Goal: Task Accomplishment & Management: Use online tool/utility

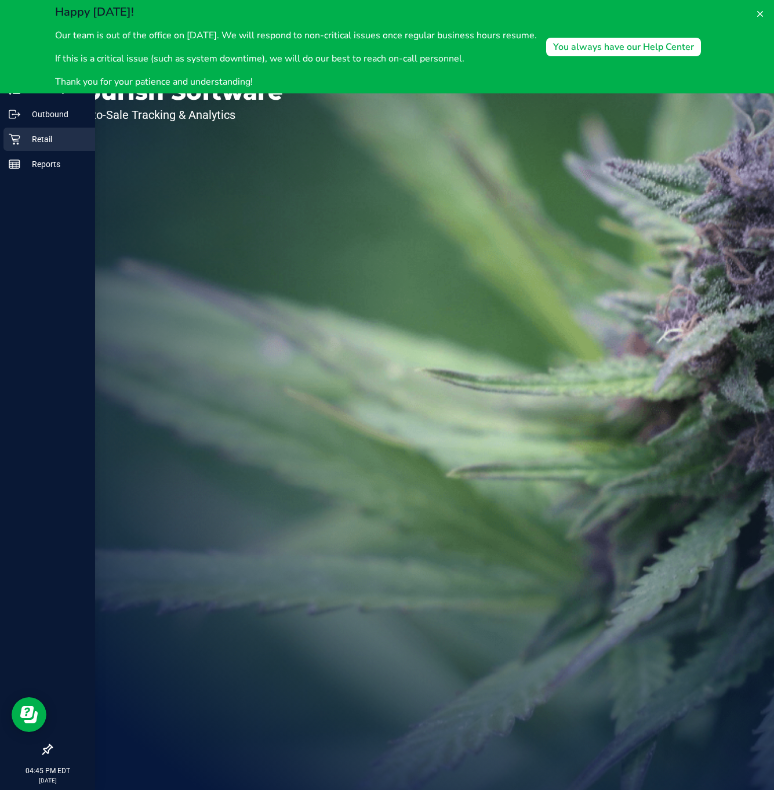
click at [13, 144] on icon at bounding box center [15, 139] width 12 height 12
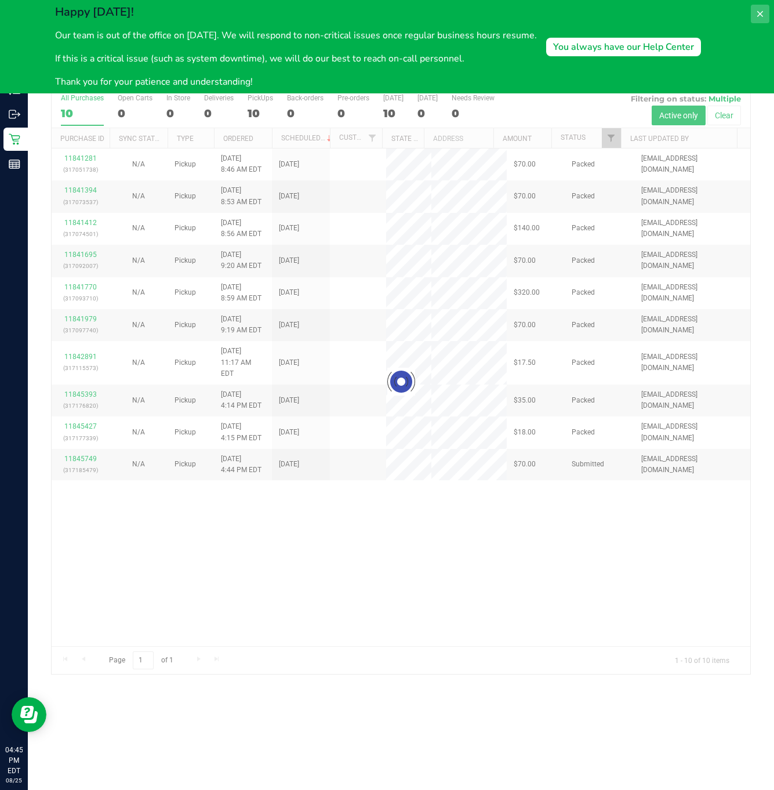
click at [764, 15] on icon at bounding box center [760, 13] width 9 height 9
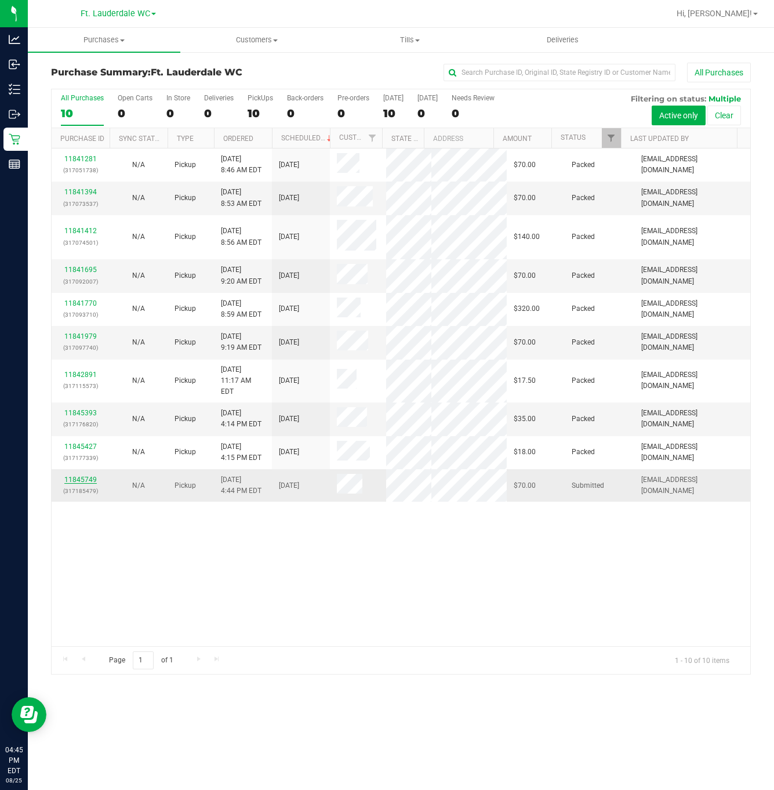
click at [84, 484] on link "11845749" at bounding box center [80, 480] width 32 height 8
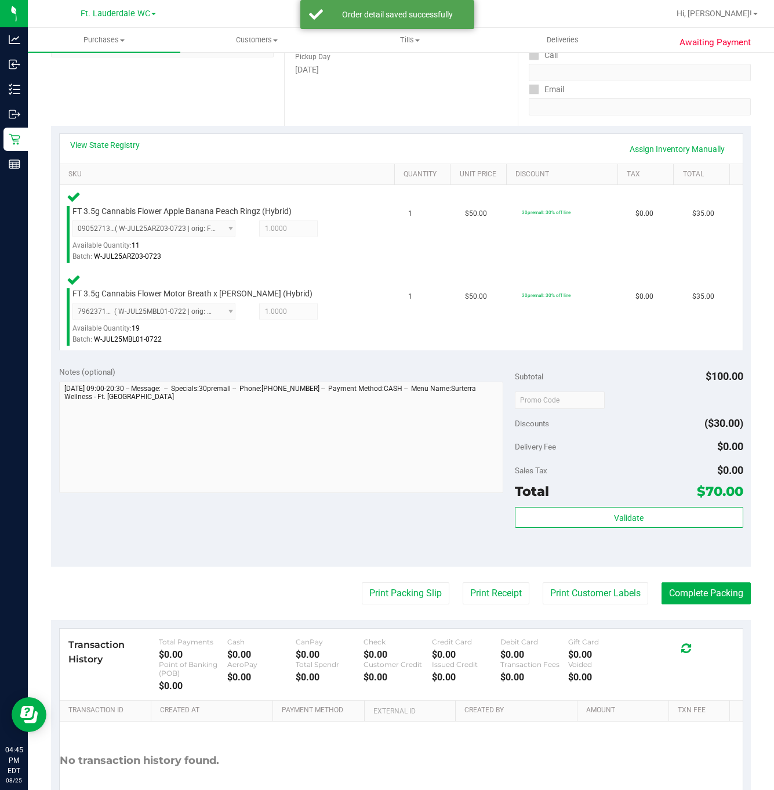
scroll to position [258, 0]
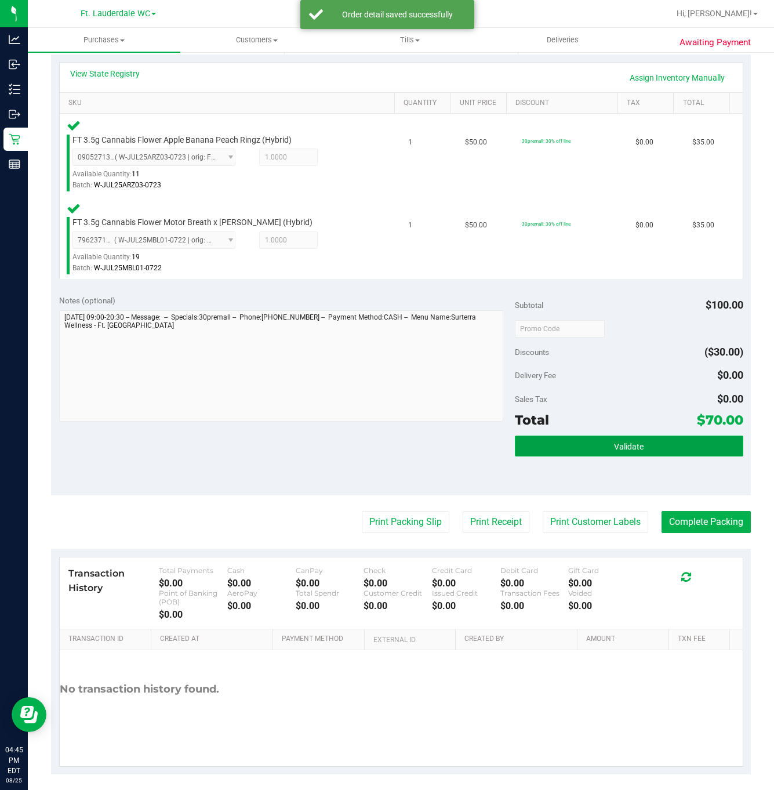
click at [635, 451] on button "Validate" at bounding box center [629, 446] width 228 height 21
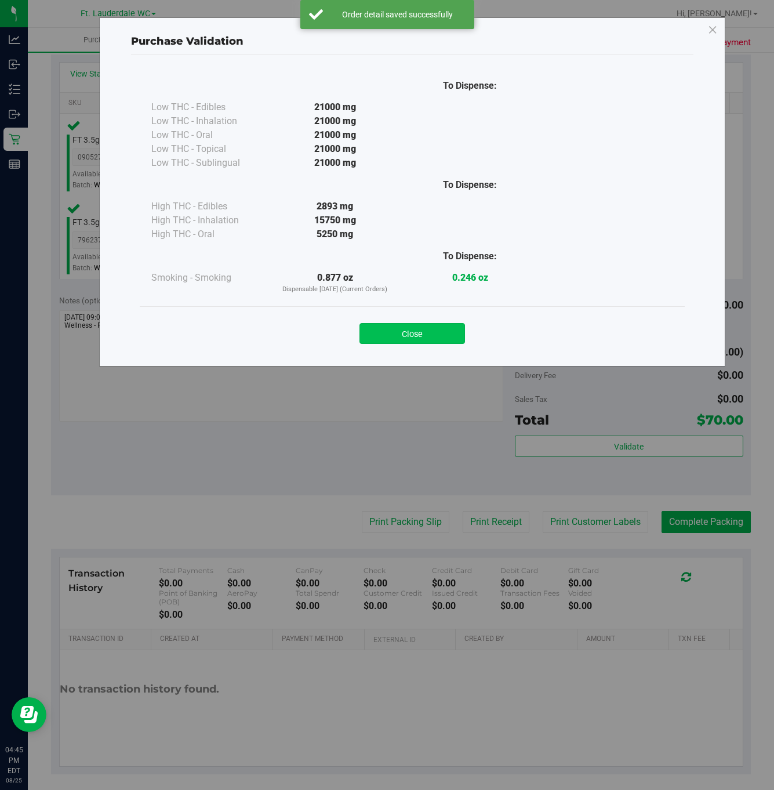
click at [423, 343] on button "Close" at bounding box center [413, 333] width 106 height 21
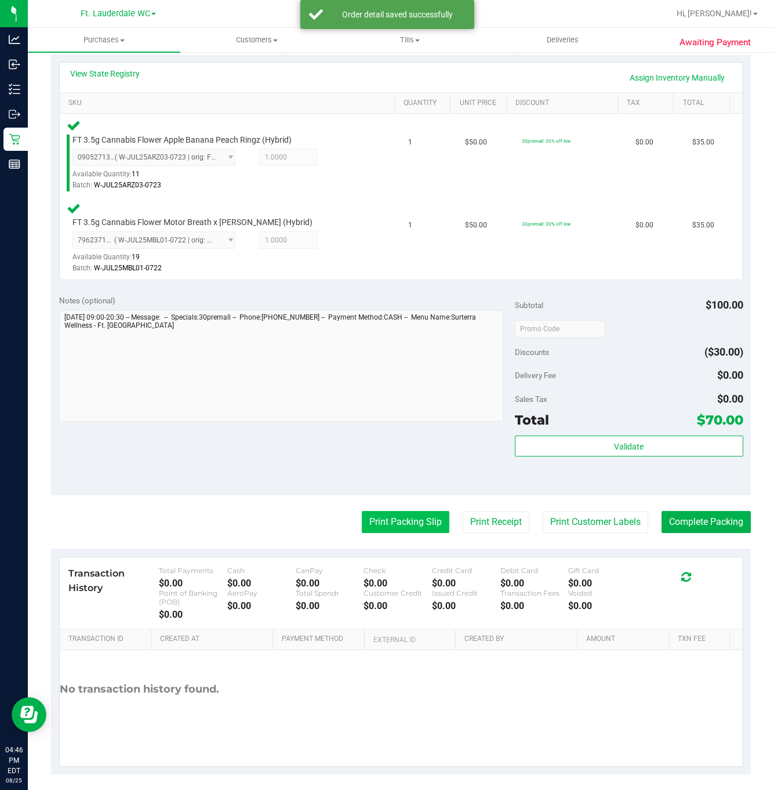
click at [390, 517] on button "Print Packing Slip" at bounding box center [406, 522] width 88 height 22
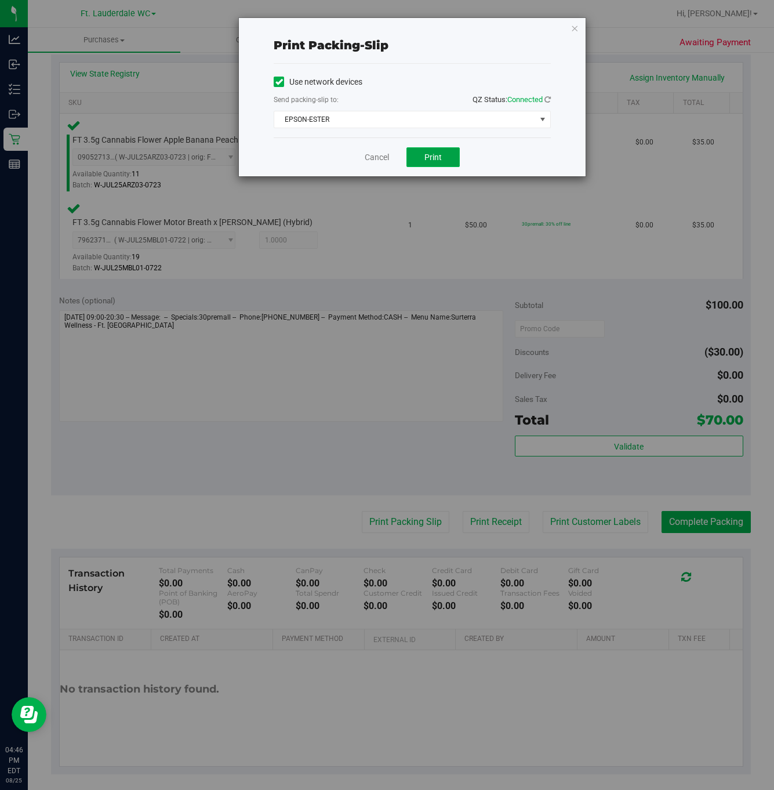
click at [415, 161] on button "Print" at bounding box center [433, 157] width 53 height 20
click at [577, 31] on icon "button" at bounding box center [575, 28] width 8 height 14
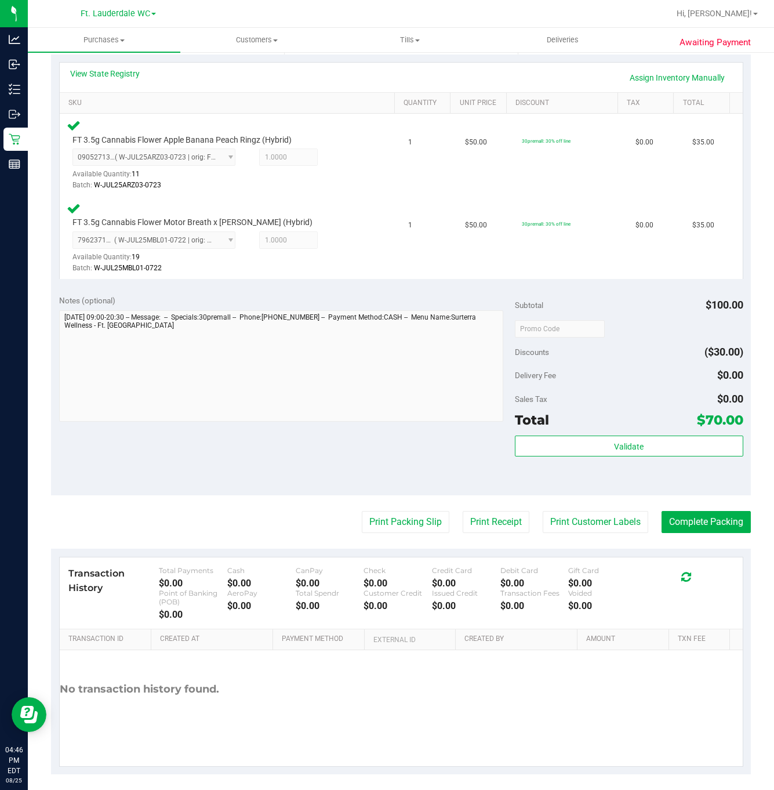
click at [696, 505] on purchase-details "Back Edit Purchase Cancel Purchase View Profile # 11845749 BioTrack ID: - Submi…" at bounding box center [401, 290] width 700 height 970
click at [696, 510] on purchase-details "Back Edit Purchase Cancel Purchase View Profile # 11845749 BioTrack ID: - Submi…" at bounding box center [401, 290] width 700 height 970
click at [696, 523] on button "Complete Packing" at bounding box center [706, 522] width 89 height 22
click at [685, 465] on div "Validate" at bounding box center [629, 462] width 228 height 52
click at [681, 458] on div "Validate" at bounding box center [629, 447] width 228 height 22
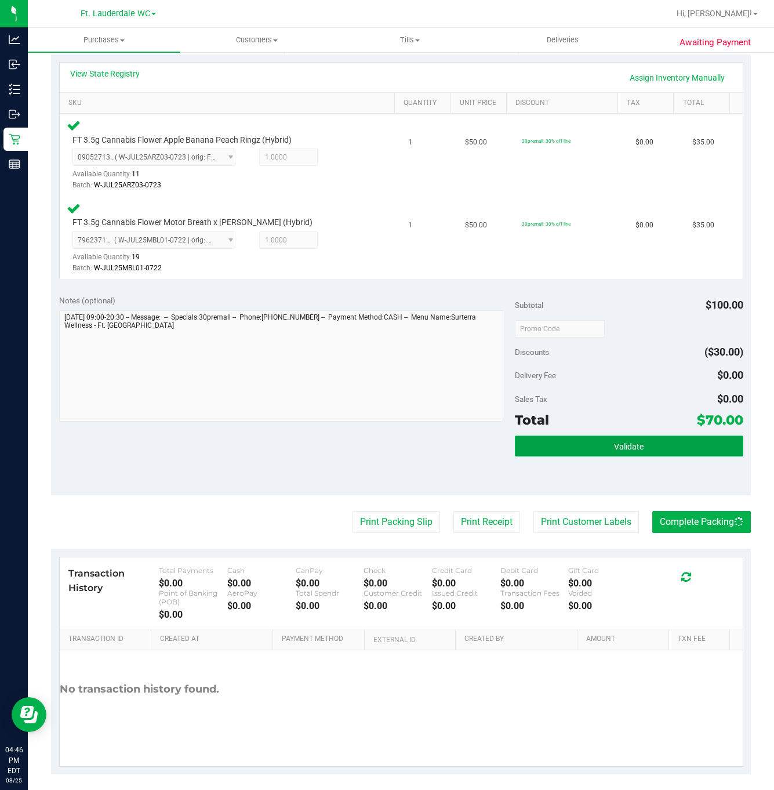
click at [678, 453] on button "Validate" at bounding box center [629, 446] width 228 height 21
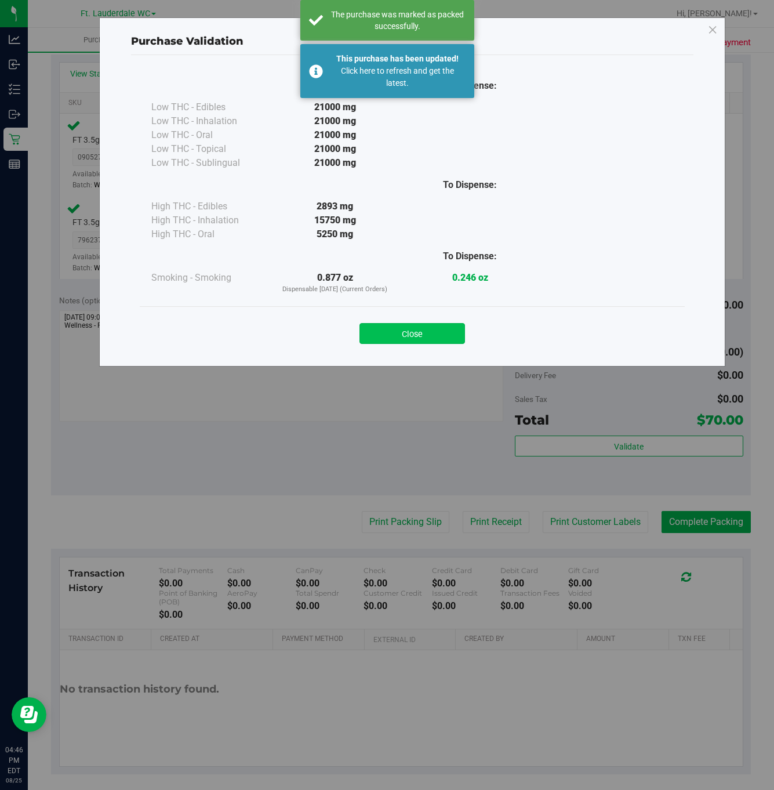
click at [418, 331] on button "Close" at bounding box center [413, 333] width 106 height 21
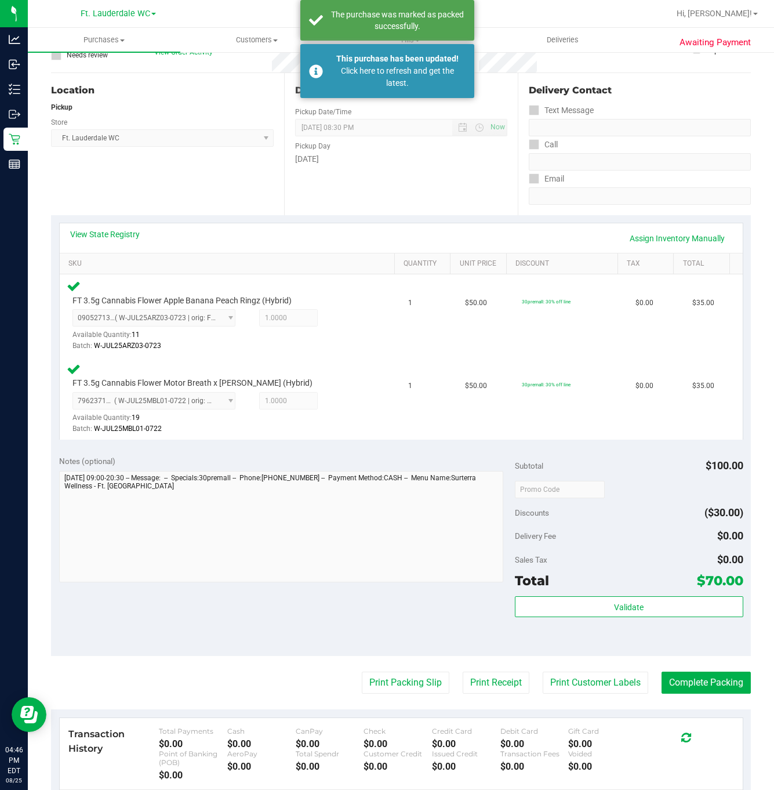
scroll to position [0, 0]
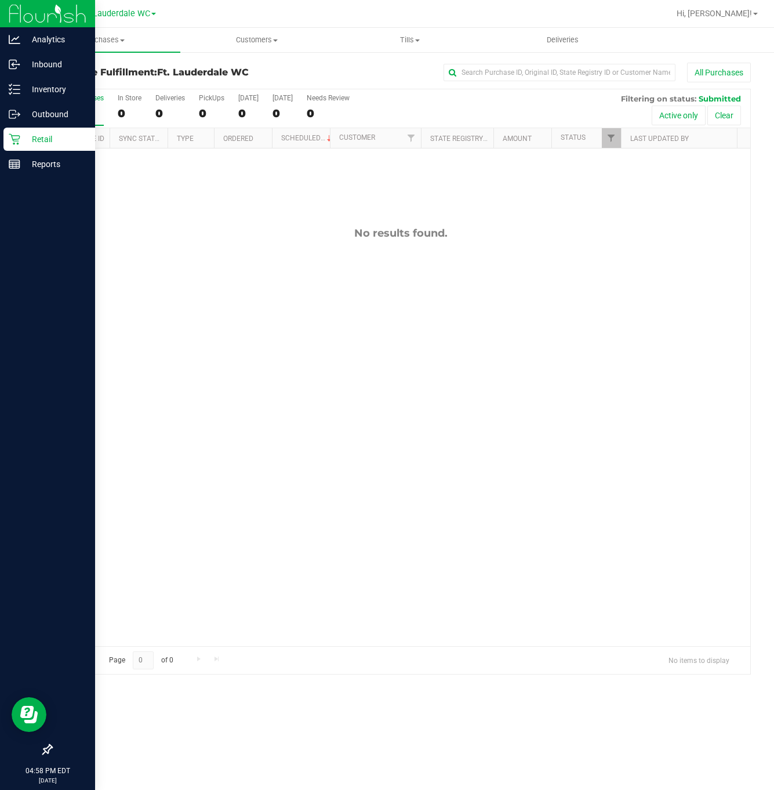
click at [17, 142] on icon at bounding box center [15, 139] width 12 height 12
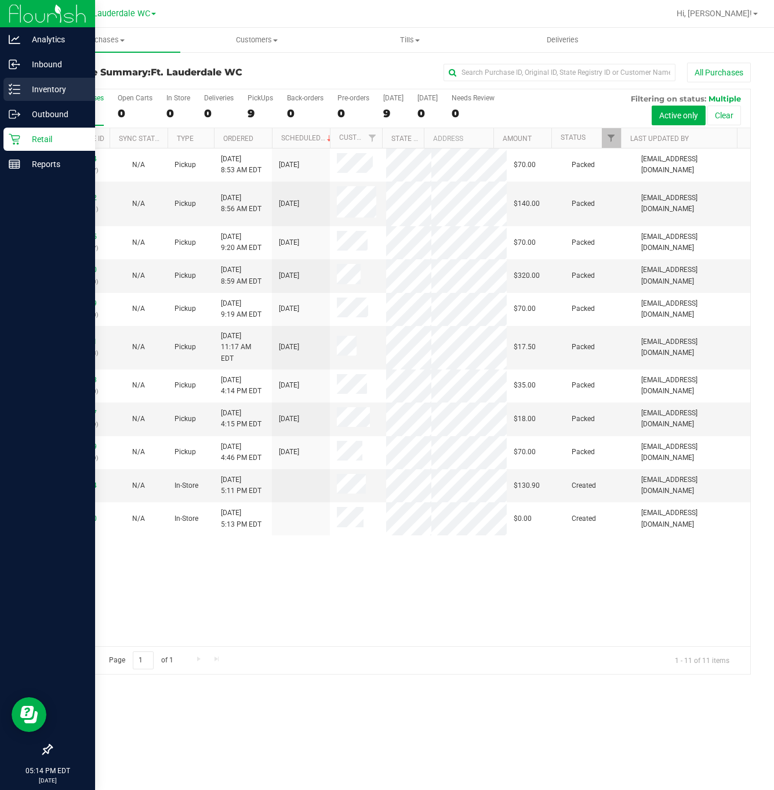
click at [23, 79] on div "Inventory" at bounding box center [49, 89] width 92 height 23
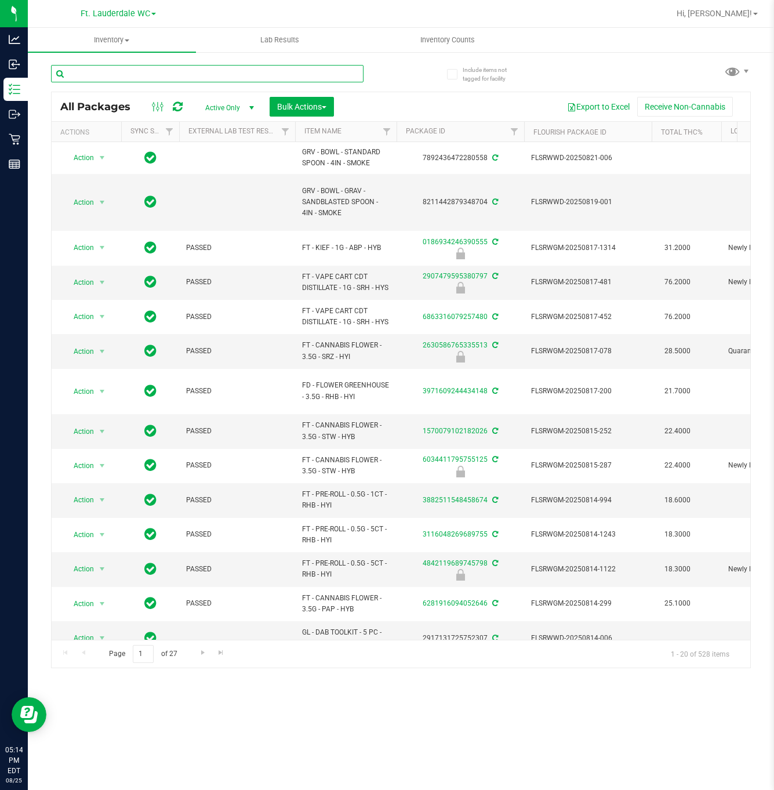
click at [169, 77] on input "text" at bounding box center [207, 73] width 313 height 17
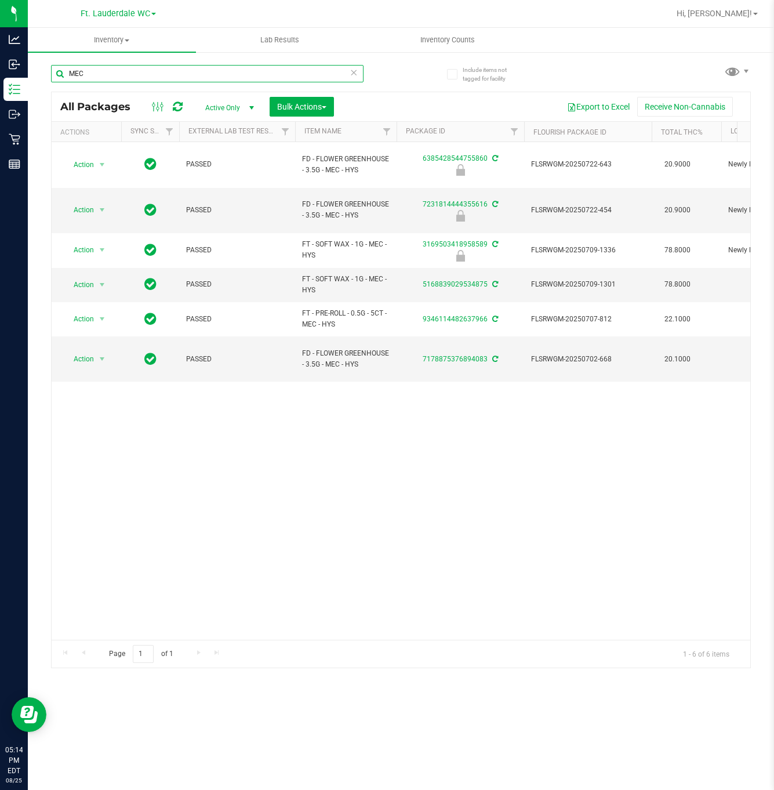
type input "MEC"
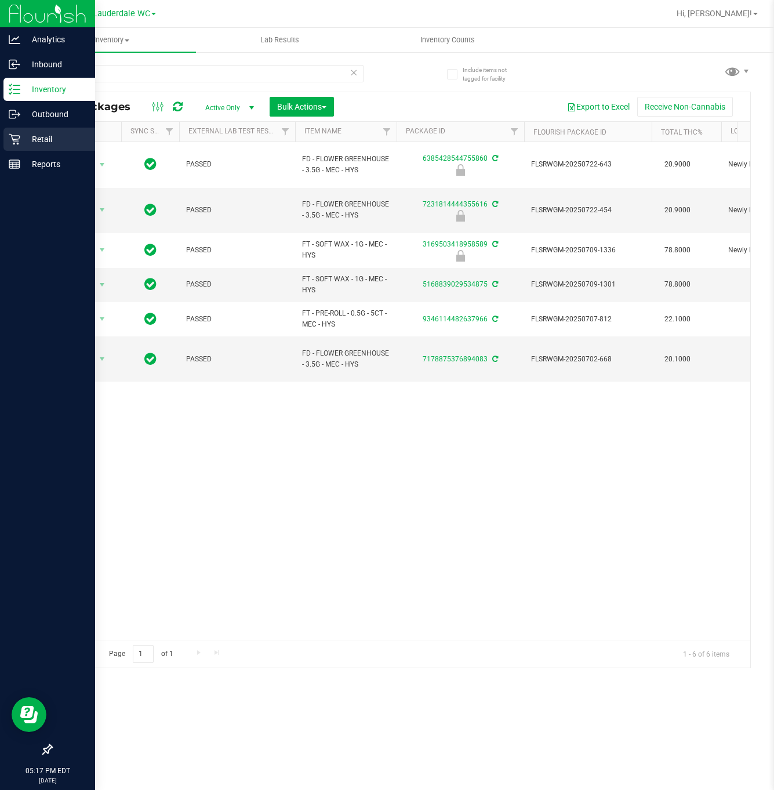
click at [14, 139] on icon at bounding box center [14, 139] width 11 height 11
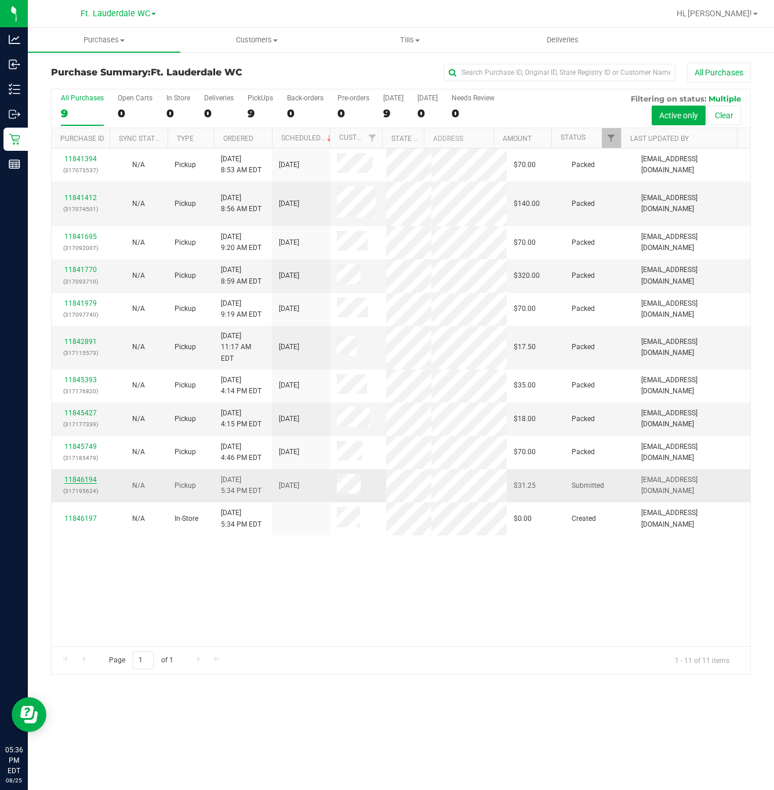
click at [87, 484] on link "11846194" at bounding box center [80, 480] width 32 height 8
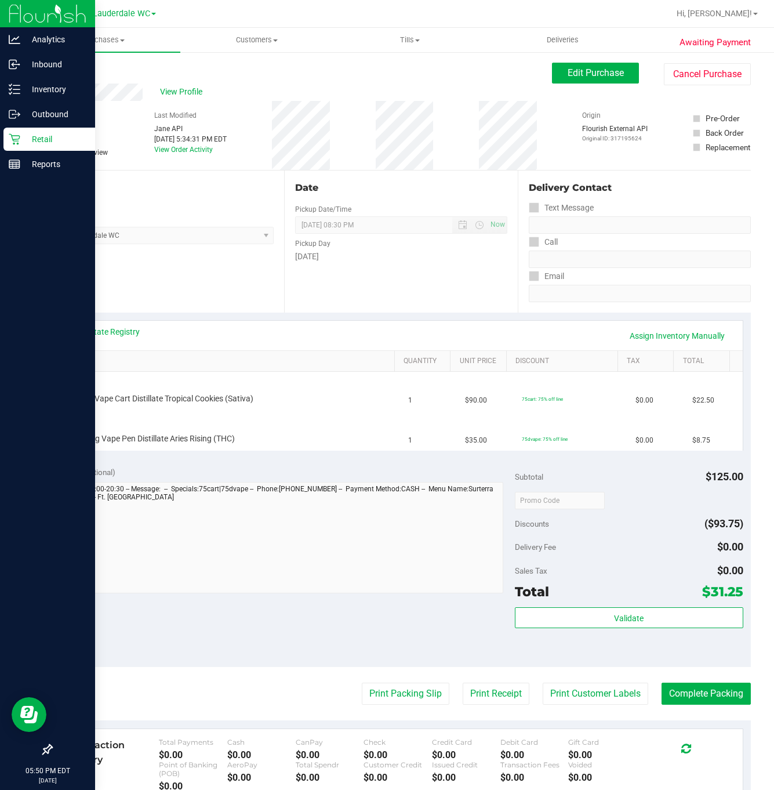
click at [21, 136] on p "Retail" at bounding box center [55, 139] width 70 height 14
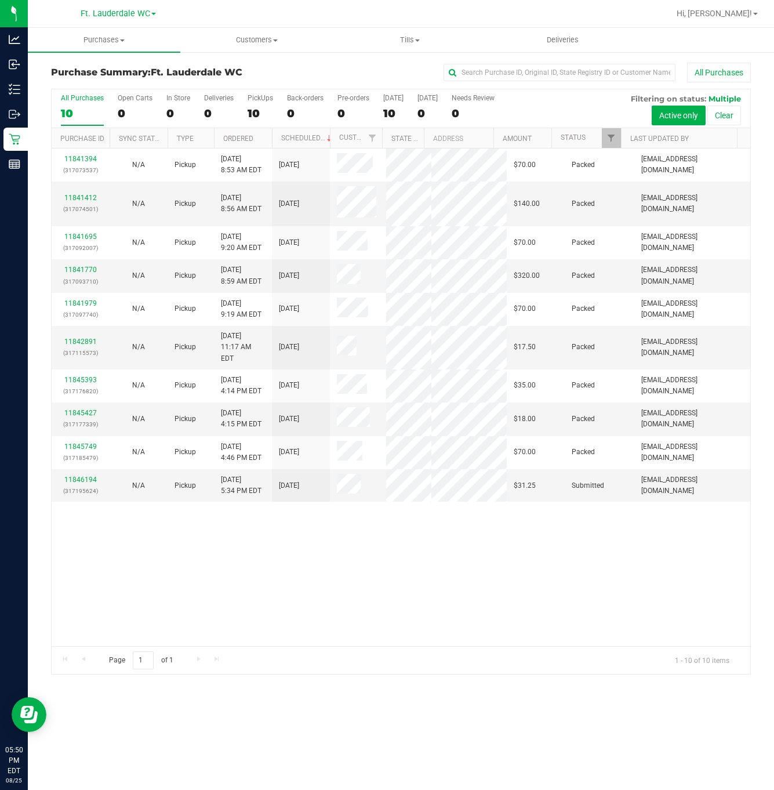
click at [245, 638] on div "11841394 (317073537) N/A Pickup [DATE] 8:53 AM EDT 8/25/2025 $70.00 Packed [EMA…" at bounding box center [401, 398] width 699 height 498
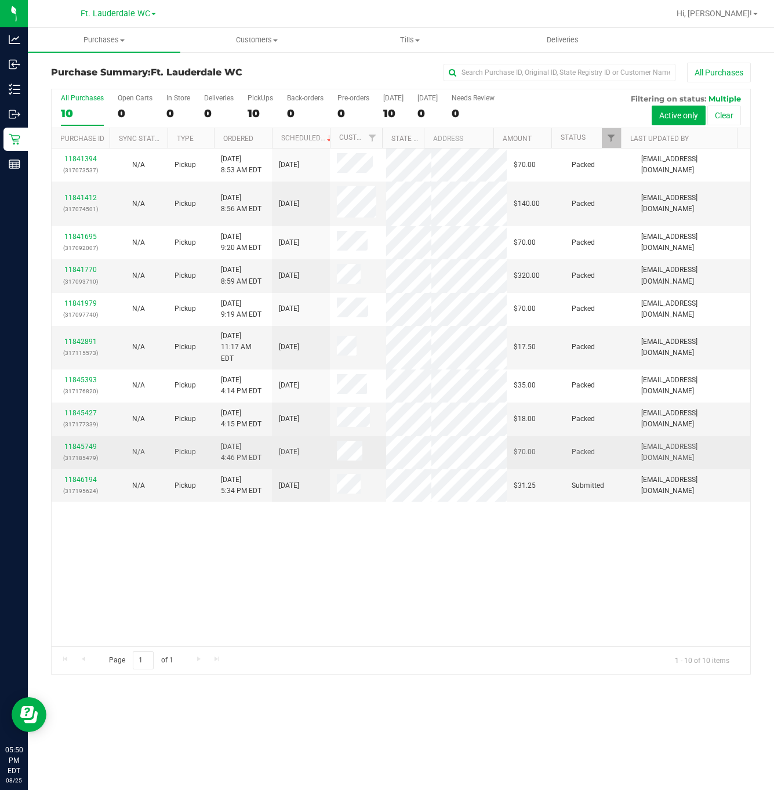
click at [63, 463] on p "(317185479)" at bounding box center [81, 457] width 44 height 11
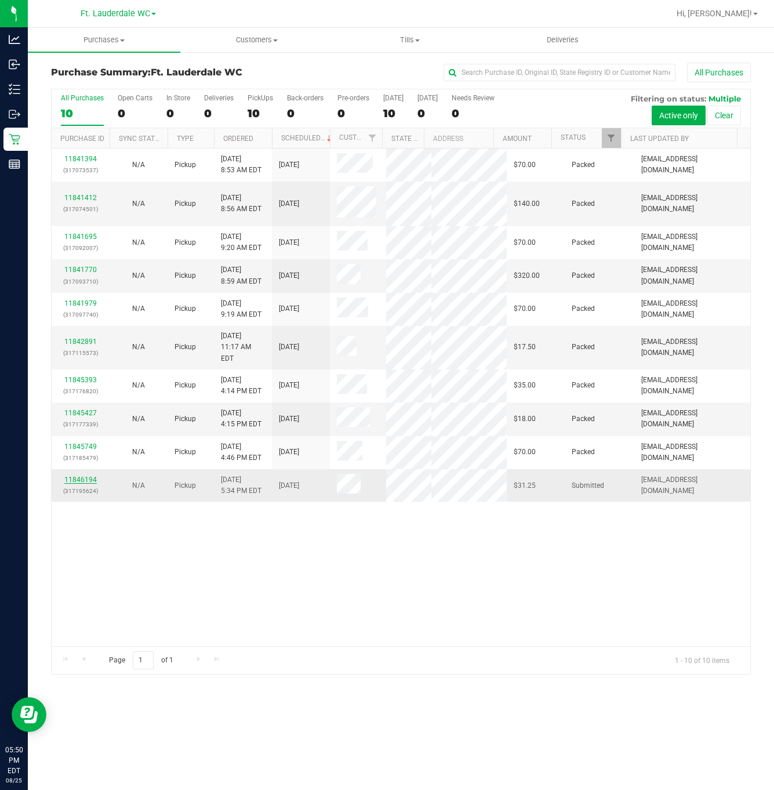
click at [72, 484] on link "11846194" at bounding box center [80, 480] width 32 height 8
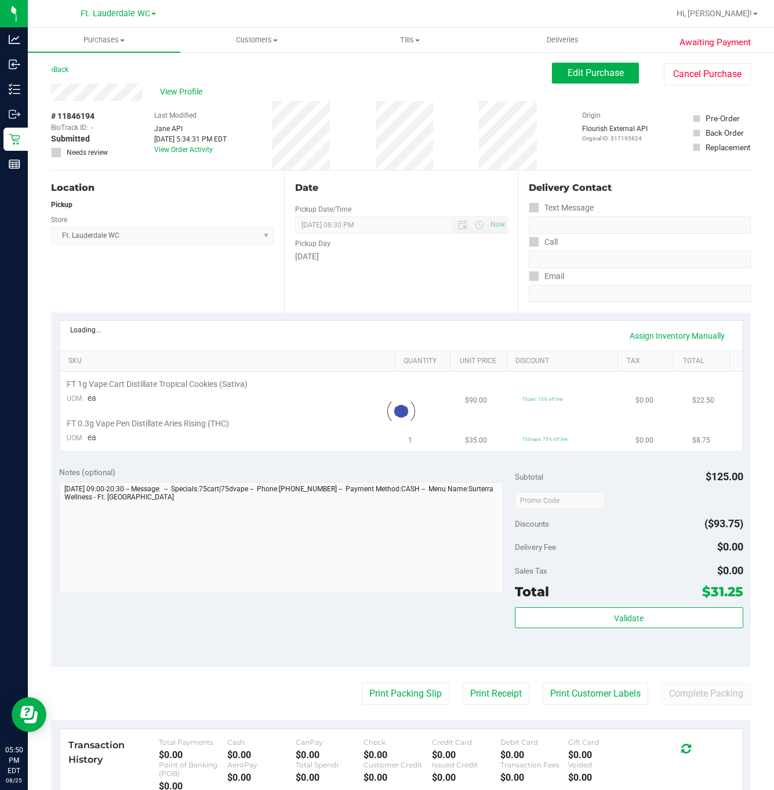
click at [315, 171] on div "Date Pickup Date/Time [DATE] Now [DATE] 08:30 PM Now Pickup Day [DATE]" at bounding box center [400, 242] width 233 height 142
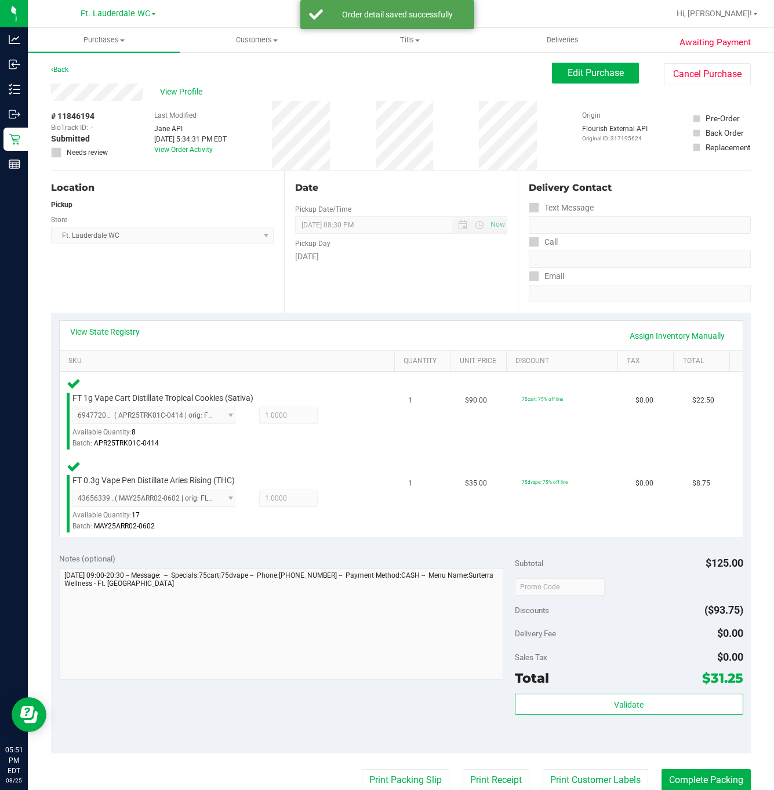
click at [576, 681] on div "Total $31.25" at bounding box center [629, 678] width 228 height 21
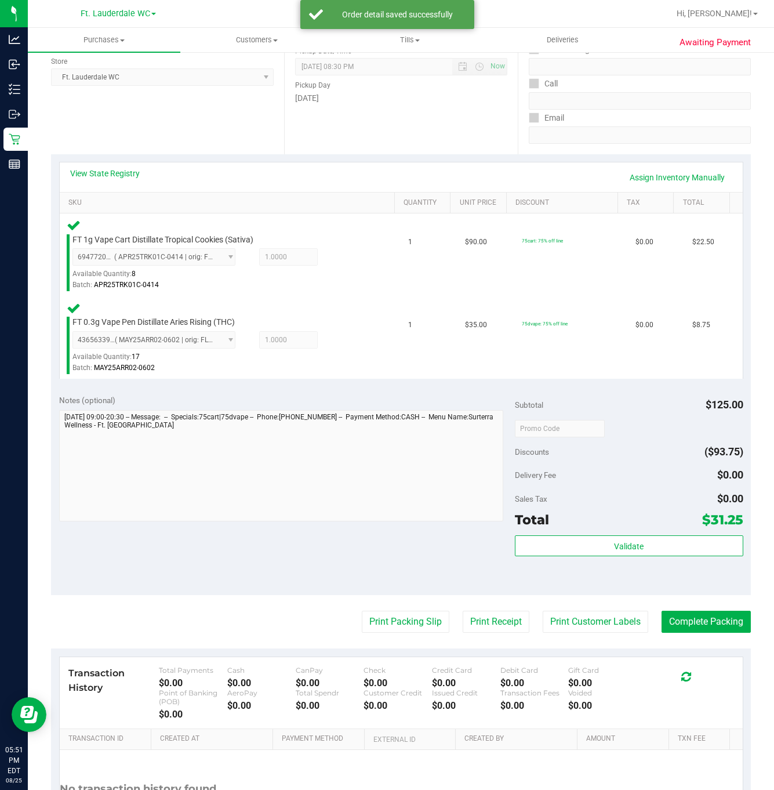
scroll to position [233, 0]
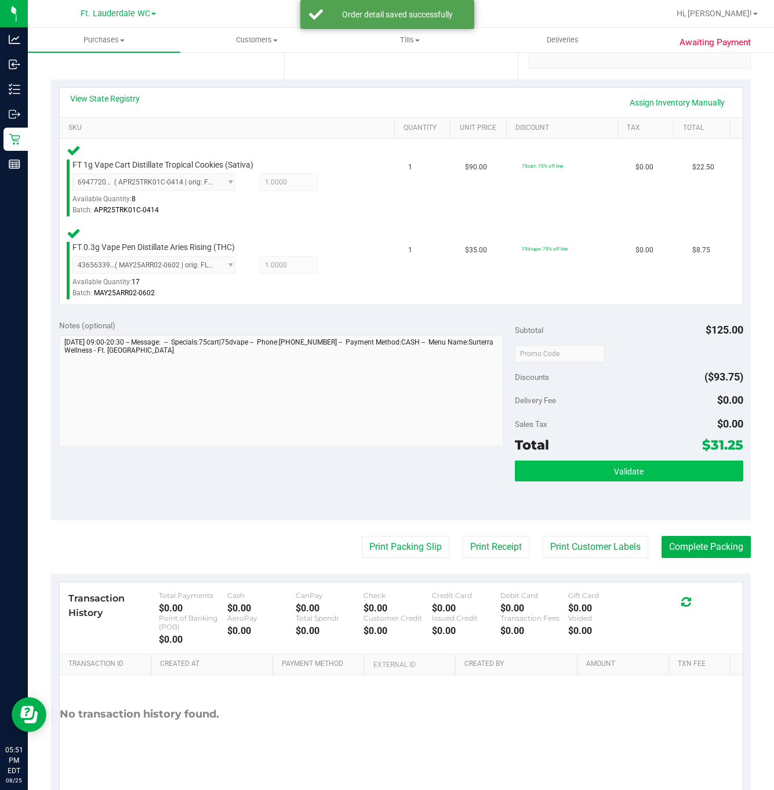
click at [647, 479] on button "Validate" at bounding box center [629, 471] width 228 height 21
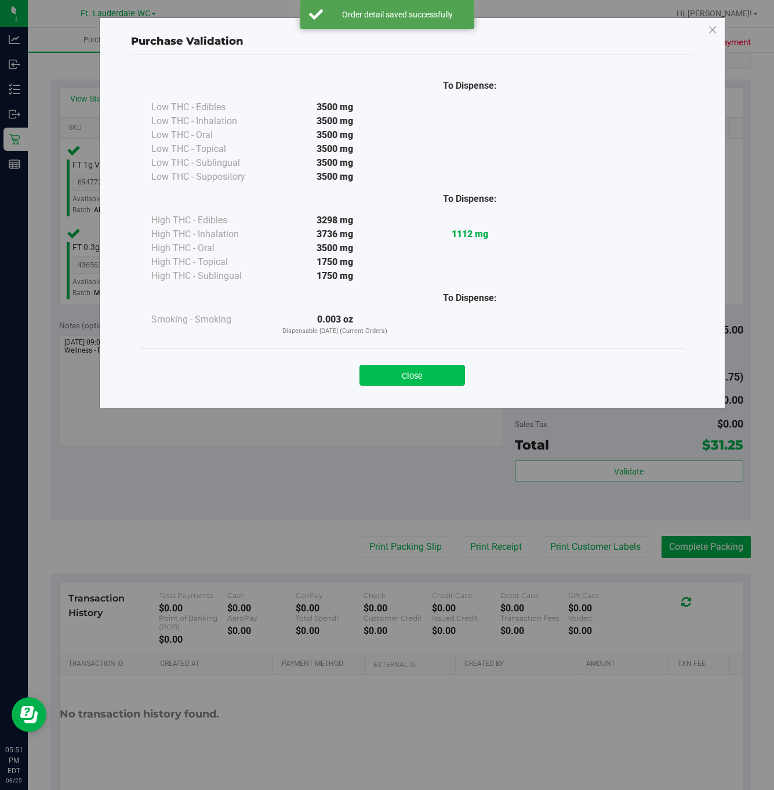
click at [397, 378] on button "Close" at bounding box center [413, 375] width 106 height 21
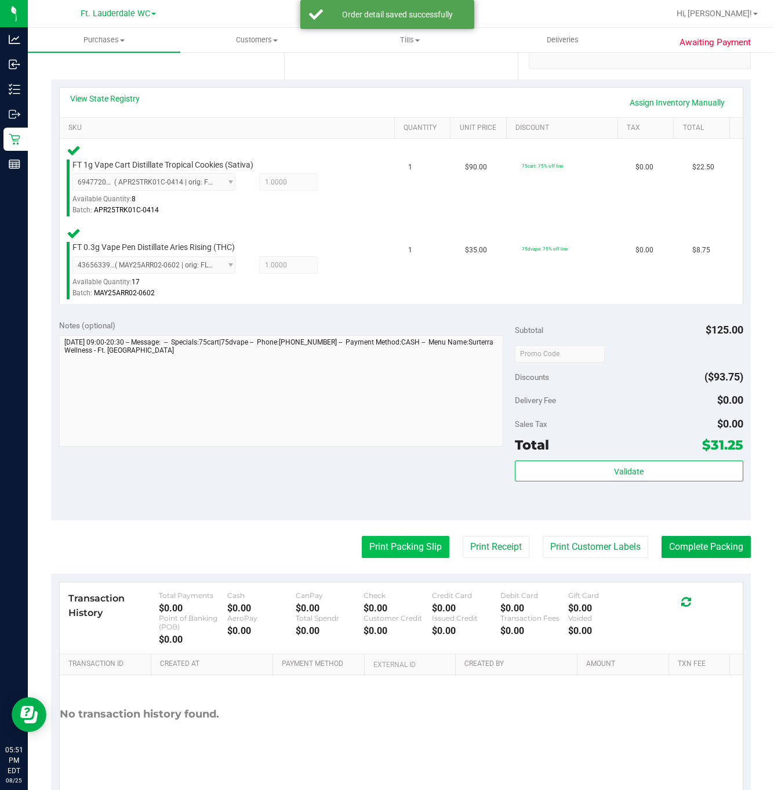
click at [399, 550] on button "Print Packing Slip" at bounding box center [406, 547] width 88 height 22
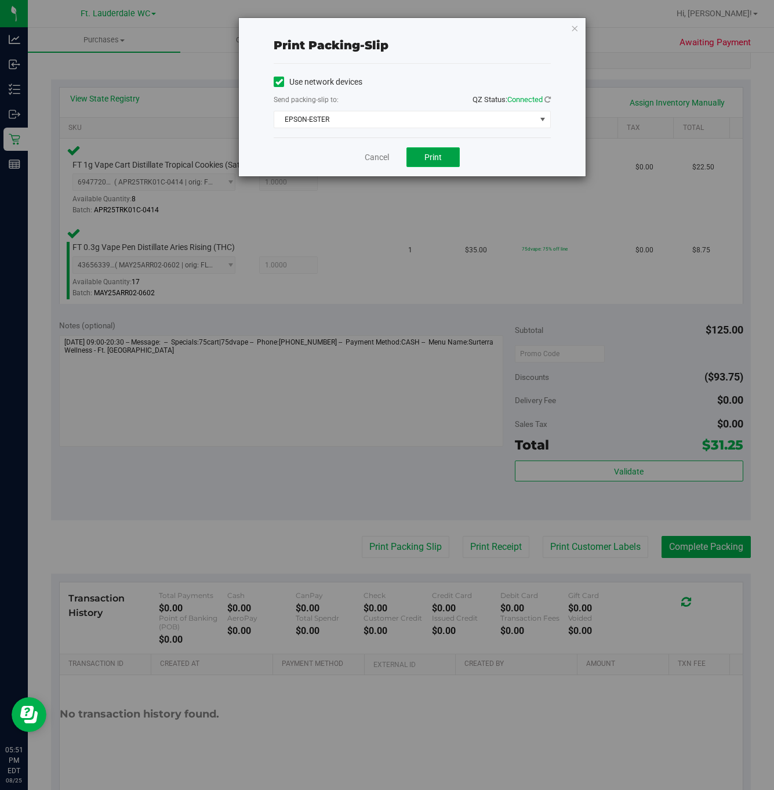
click at [429, 159] on span "Print" at bounding box center [433, 157] width 17 height 9
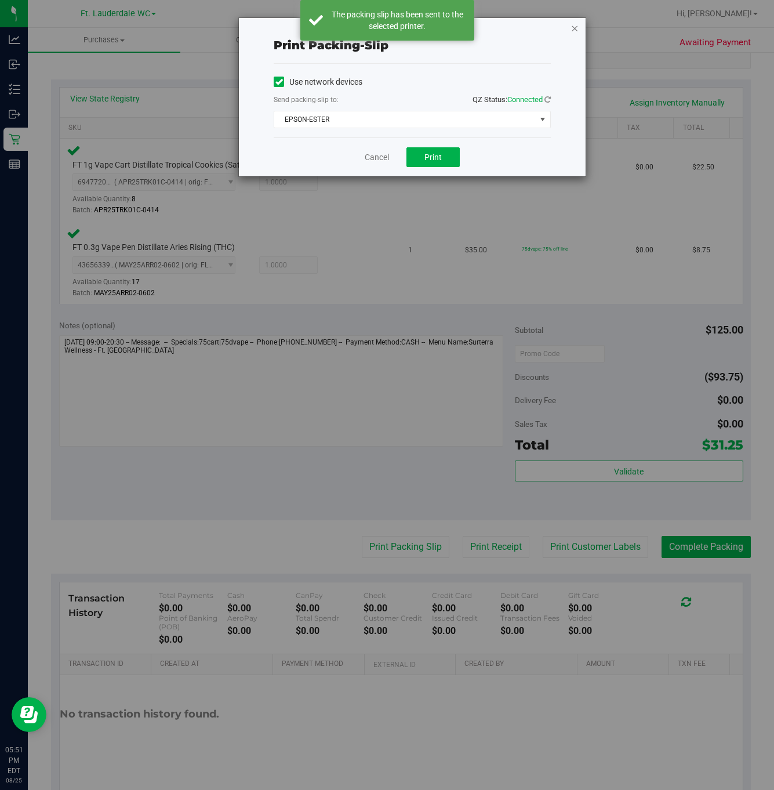
click at [573, 27] on icon "button" at bounding box center [575, 28] width 8 height 14
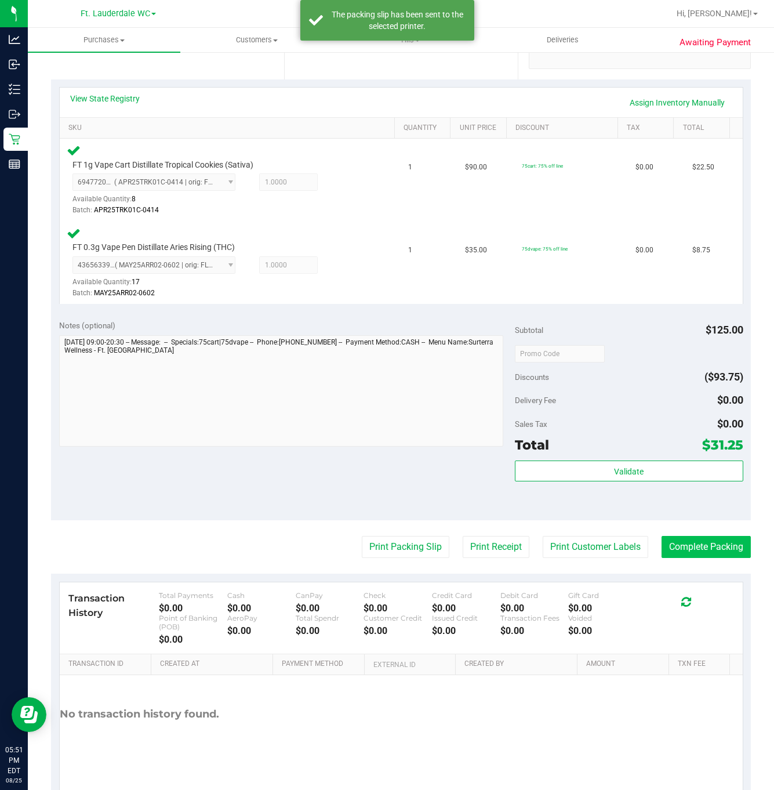
click at [697, 547] on button "Complete Packing" at bounding box center [706, 547] width 89 height 22
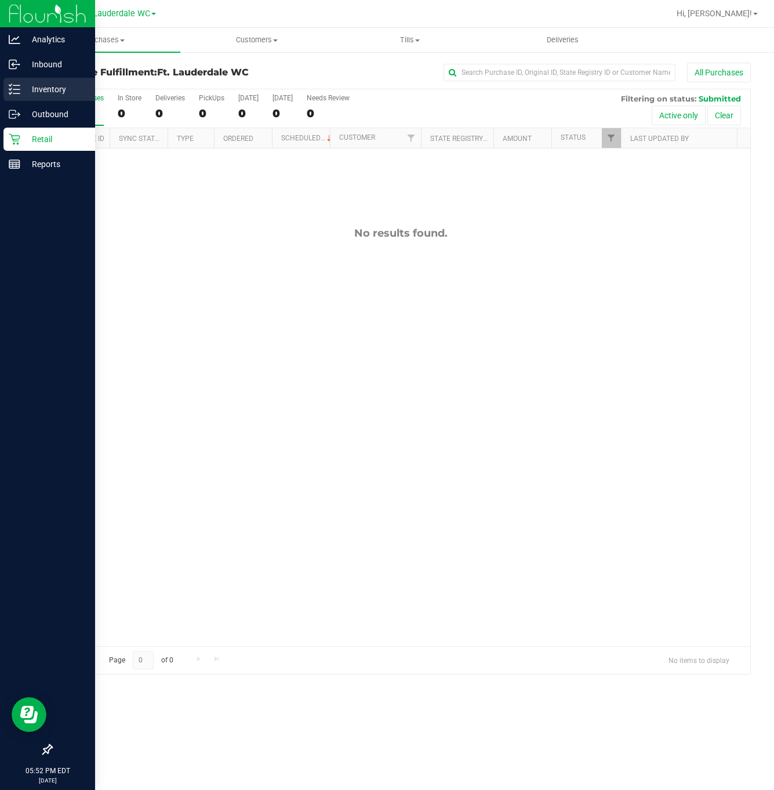
click at [34, 84] on p "Inventory" at bounding box center [55, 89] width 70 height 14
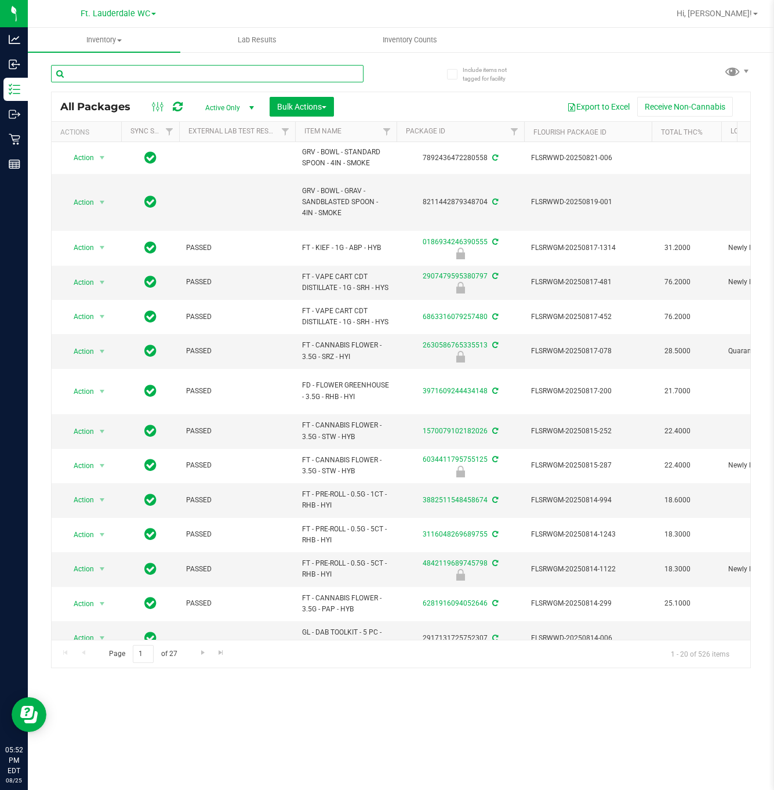
click at [117, 70] on input "text" at bounding box center [207, 73] width 313 height 17
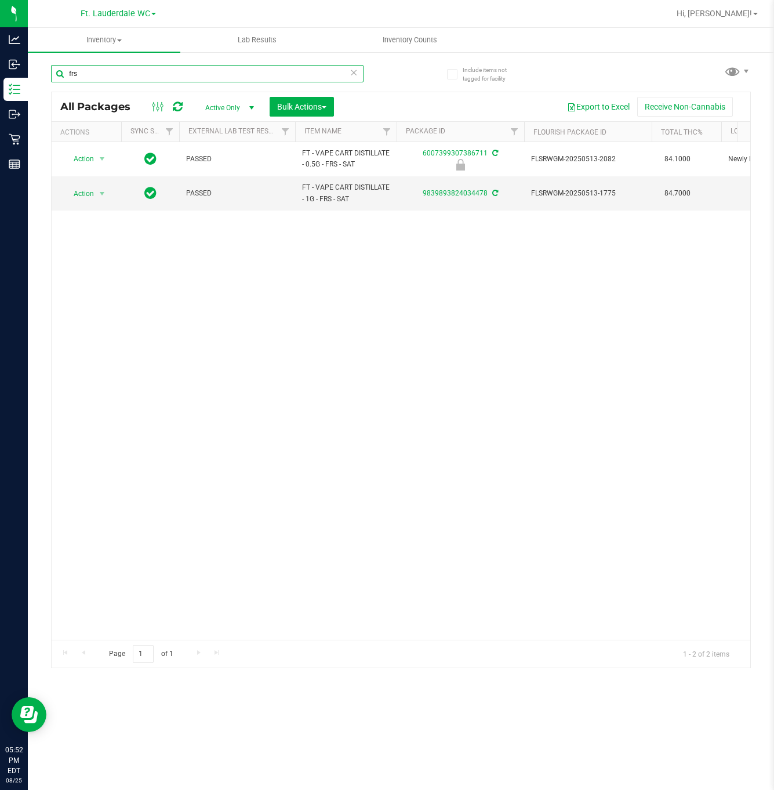
type input "frs"
click at [190, 245] on div "Action Action Edit attributes Global inventory Locate package Package audit log…" at bounding box center [401, 391] width 699 height 498
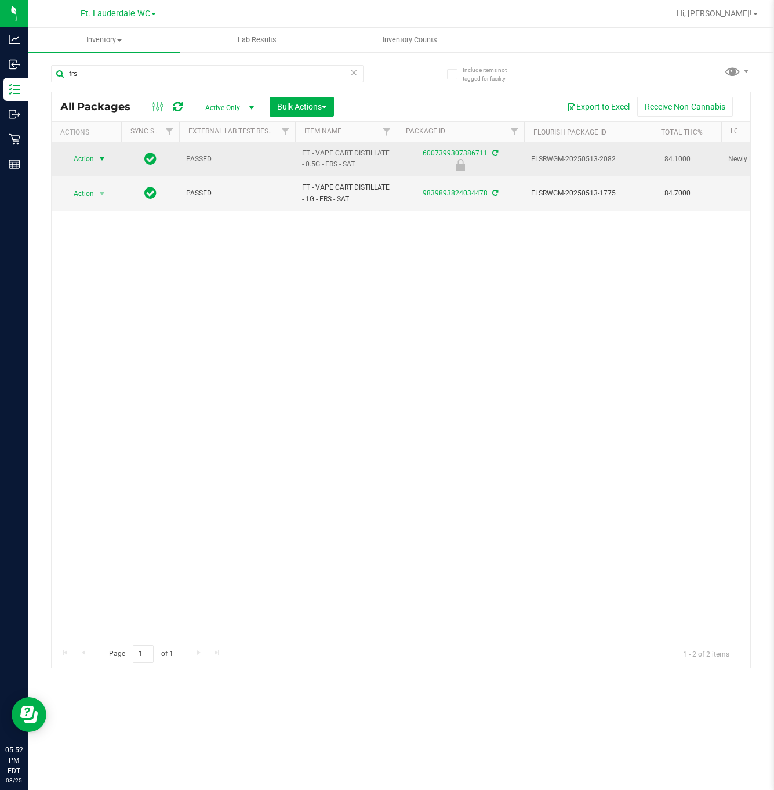
click at [73, 162] on span "Action" at bounding box center [78, 159] width 31 height 16
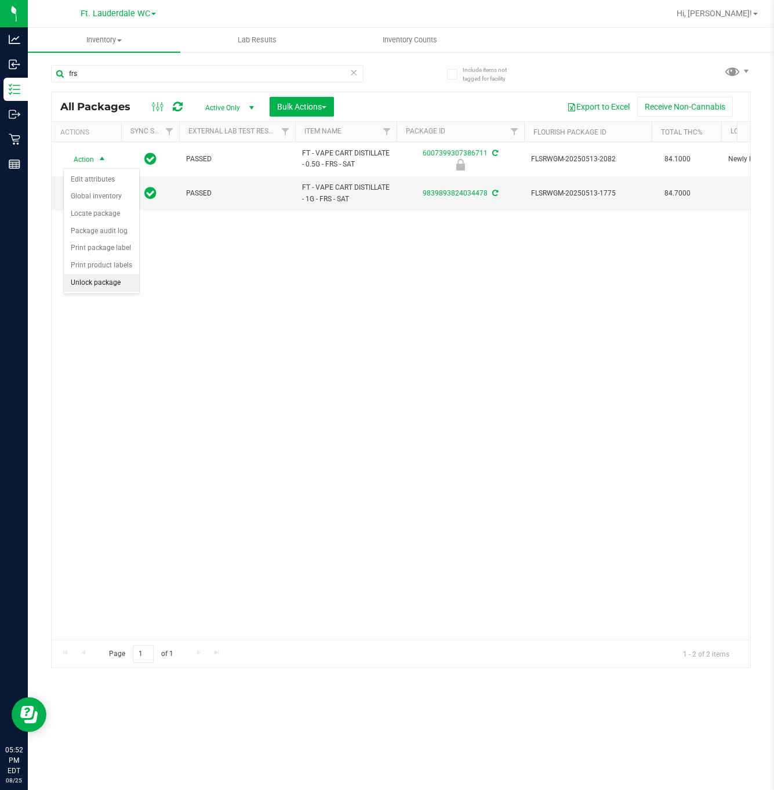
click at [127, 285] on li "Unlock package" at bounding box center [101, 282] width 75 height 17
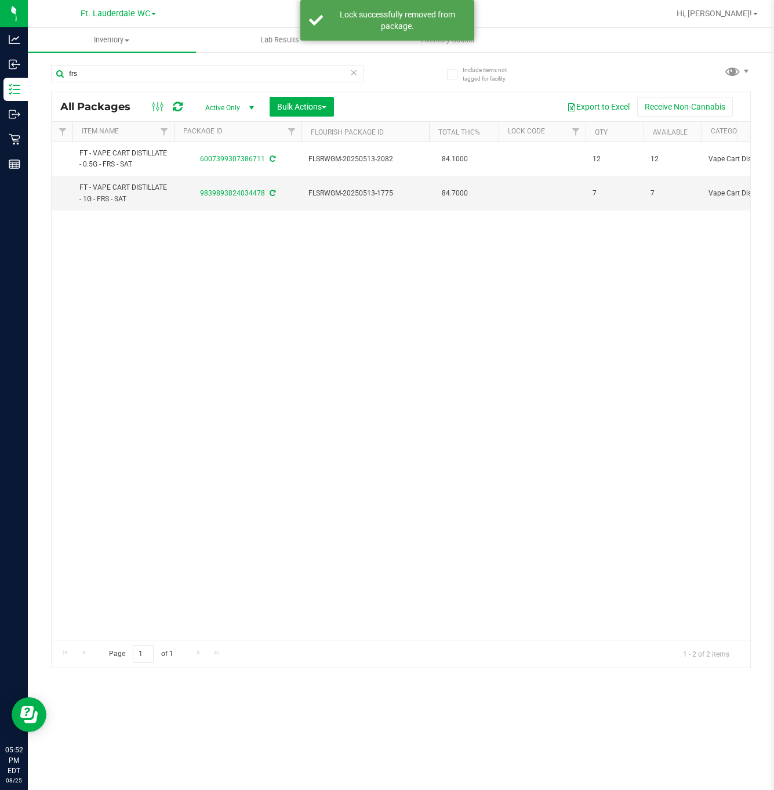
scroll to position [0, 227]
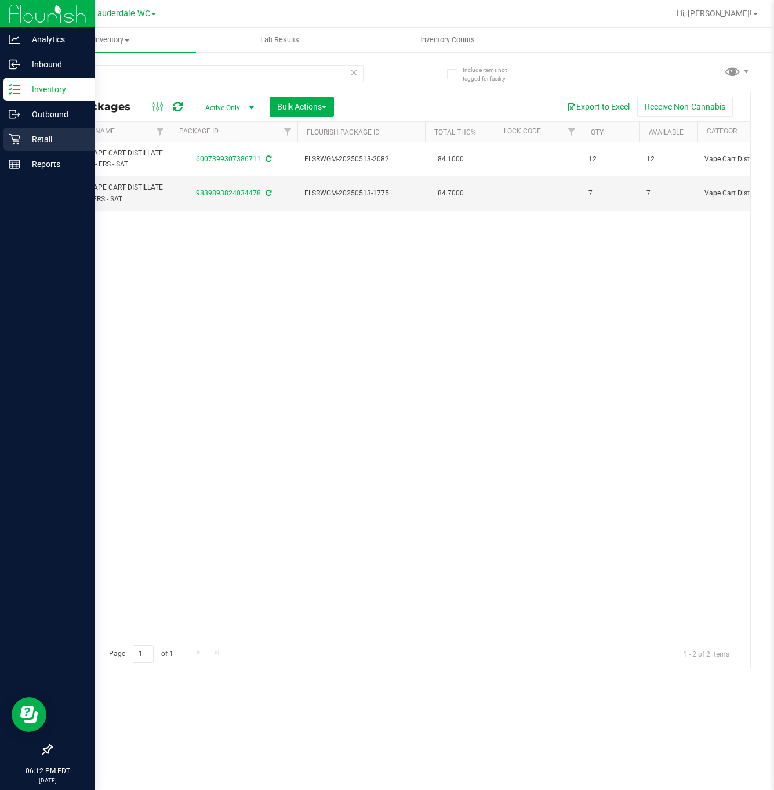
click at [19, 131] on div "Retail" at bounding box center [49, 139] width 92 height 23
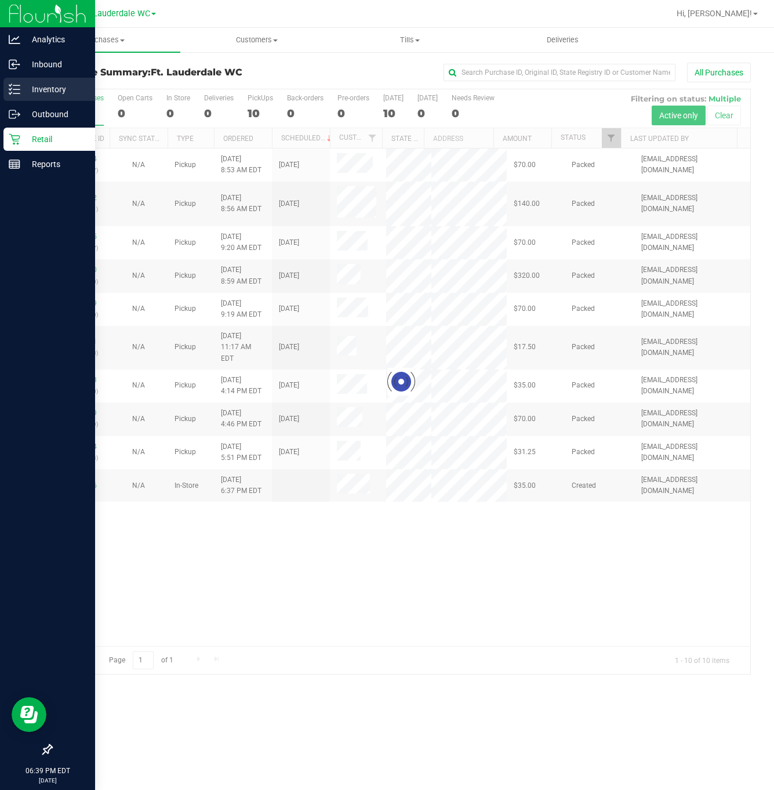
click at [52, 86] on p "Inventory" at bounding box center [55, 89] width 70 height 14
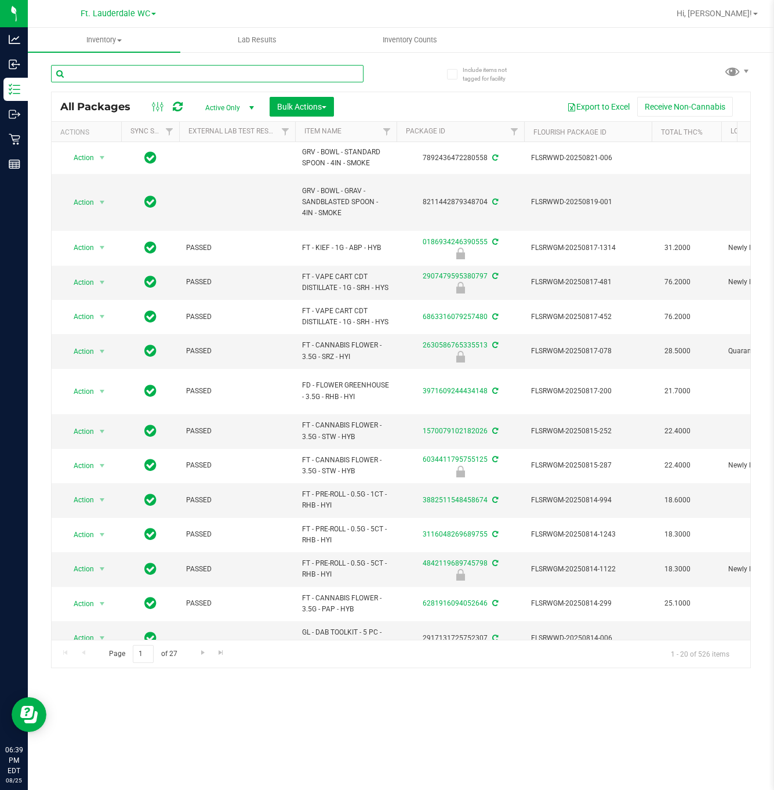
click at [165, 75] on input "text" at bounding box center [207, 73] width 313 height 17
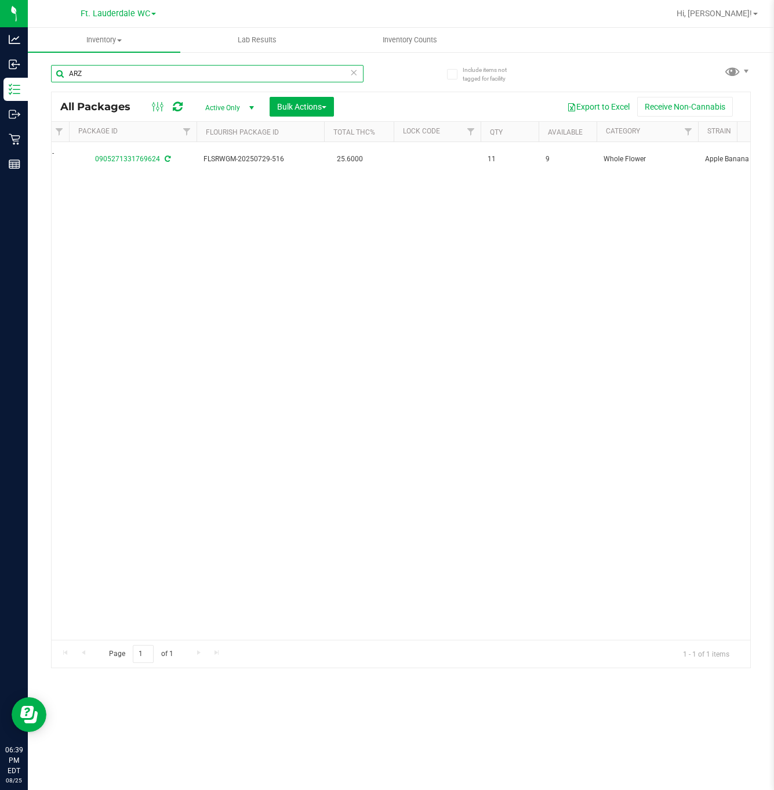
scroll to position [0, 326]
click at [157, 73] on input "ARZ" at bounding box center [207, 73] width 313 height 17
type input "A"
type input "wbv"
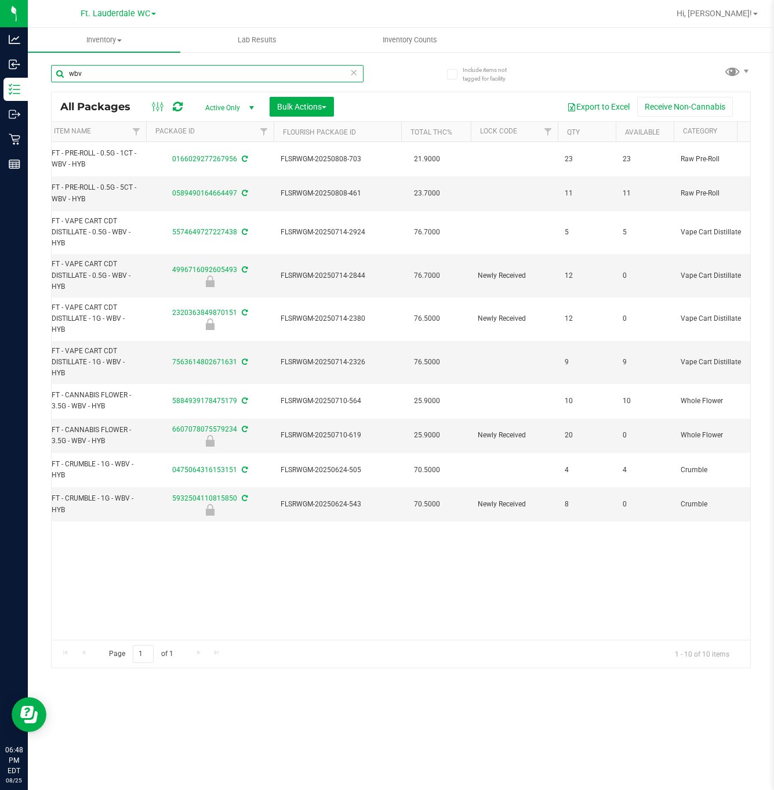
scroll to position [0, 155]
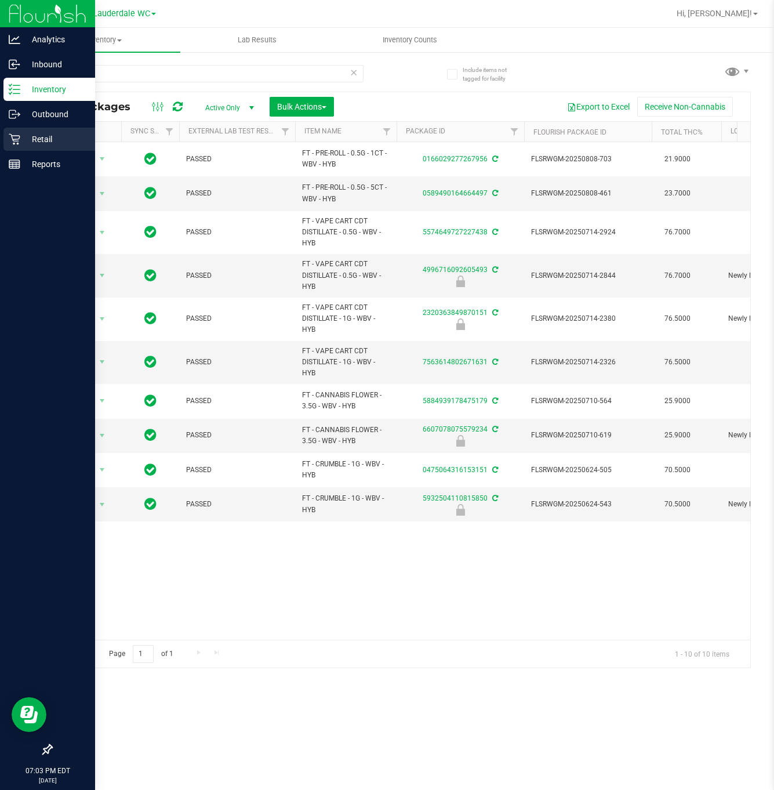
click at [25, 143] on p "Retail" at bounding box center [55, 139] width 70 height 14
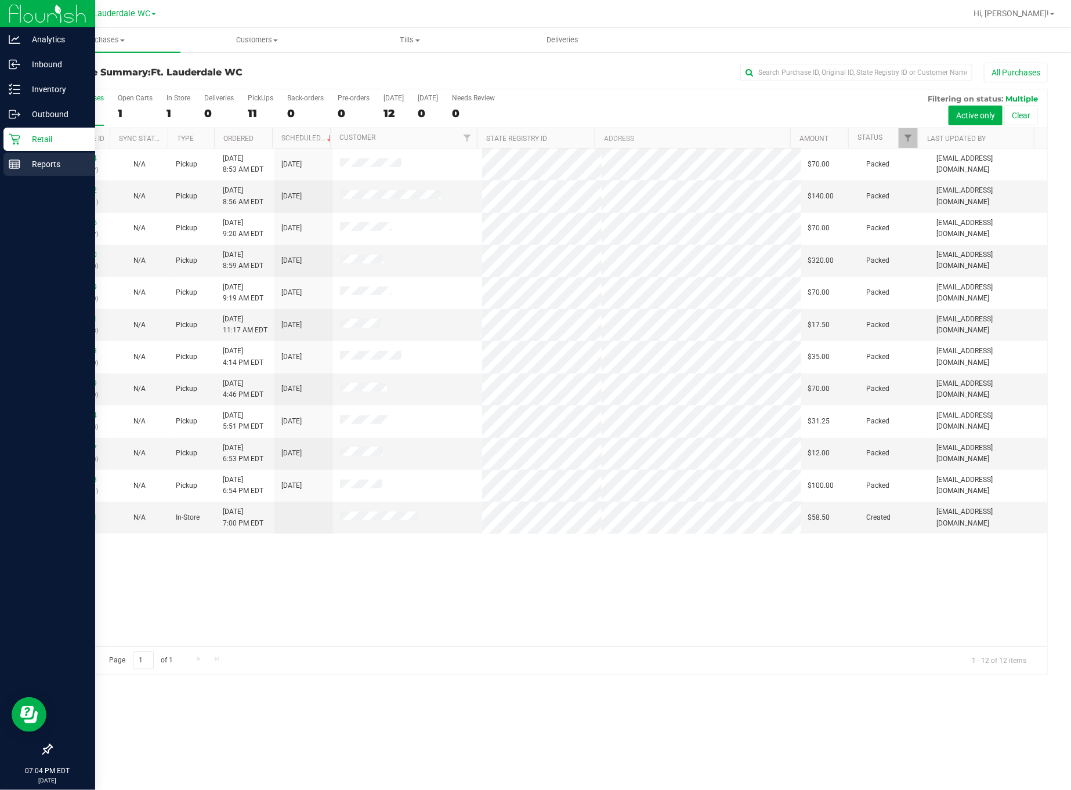
click at [31, 157] on p "Reports" at bounding box center [55, 164] width 70 height 14
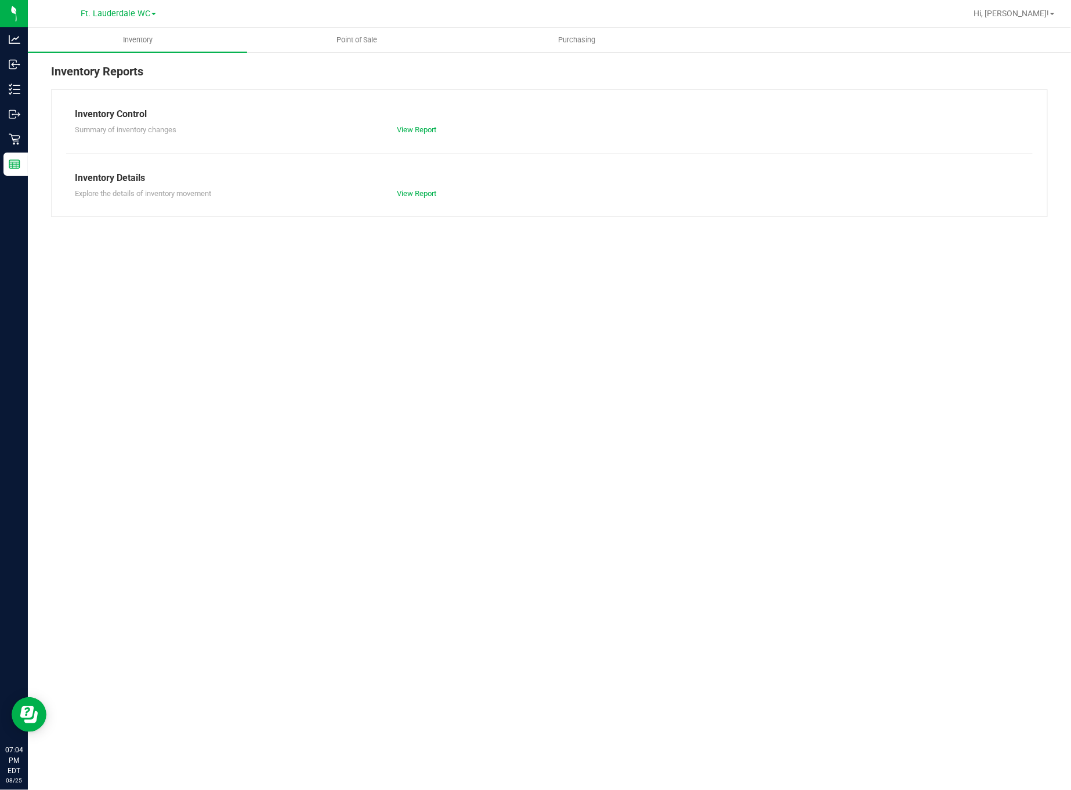
click at [347, 56] on div "Inventory Reports Inventory Control Summary of inventory changes View Report In…" at bounding box center [549, 140] width 1043 height 178
click at [347, 40] on span "Point of Sale" at bounding box center [357, 40] width 72 height 10
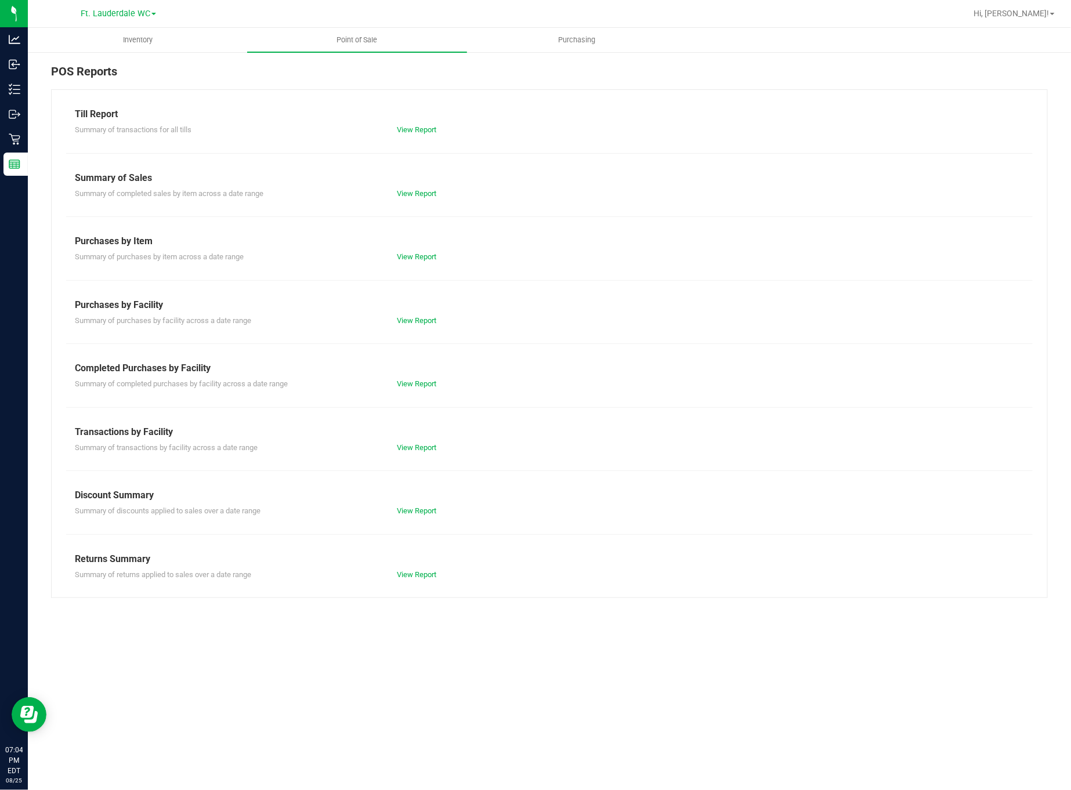
click at [427, 456] on div "Till Report Summary of transactions for all tills View Report Summary of Sales …" at bounding box center [549, 343] width 997 height 509
click at [423, 453] on div "View Report" at bounding box center [468, 448] width 161 height 12
click at [422, 444] on link "View Report" at bounding box center [416, 447] width 39 height 9
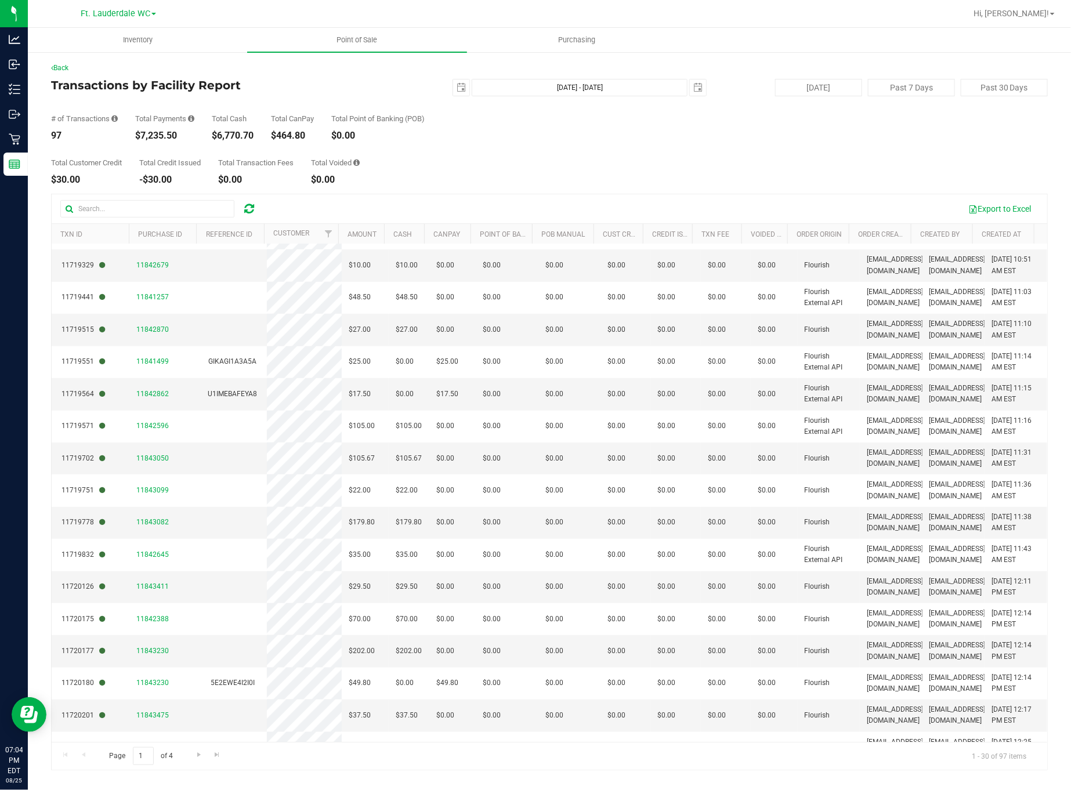
scroll to position [473, 0]
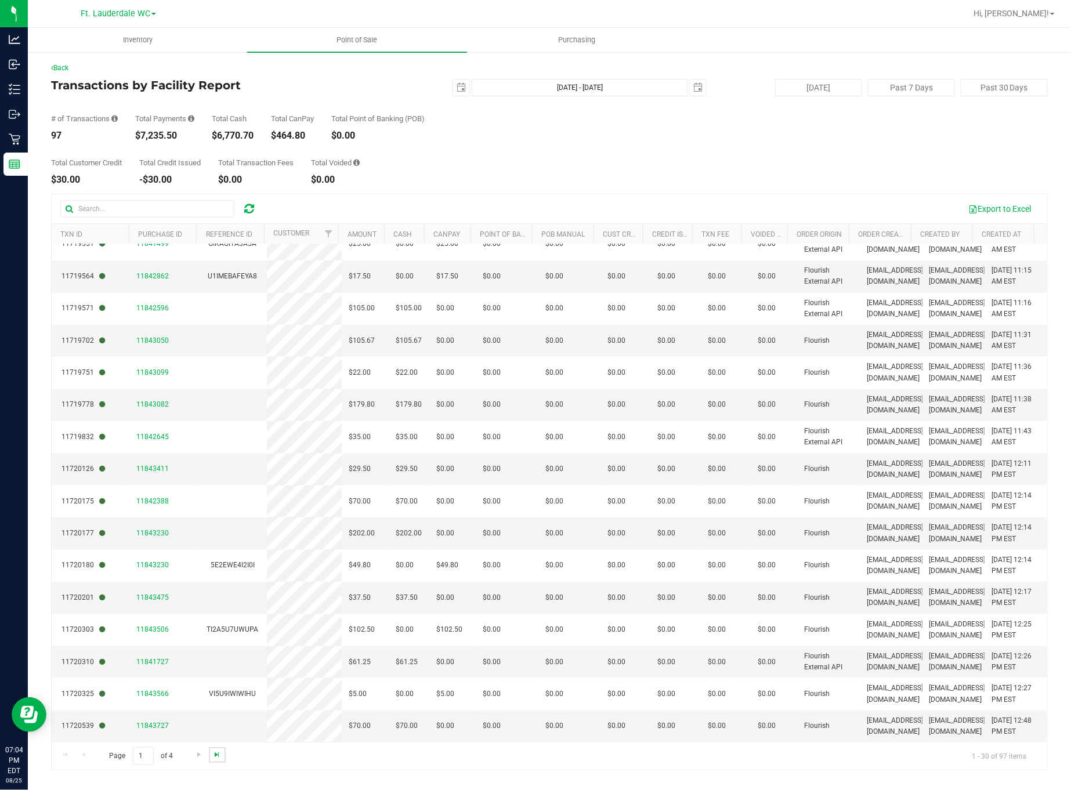
click at [216, 755] on span "Go to the last page" at bounding box center [216, 754] width 9 height 9
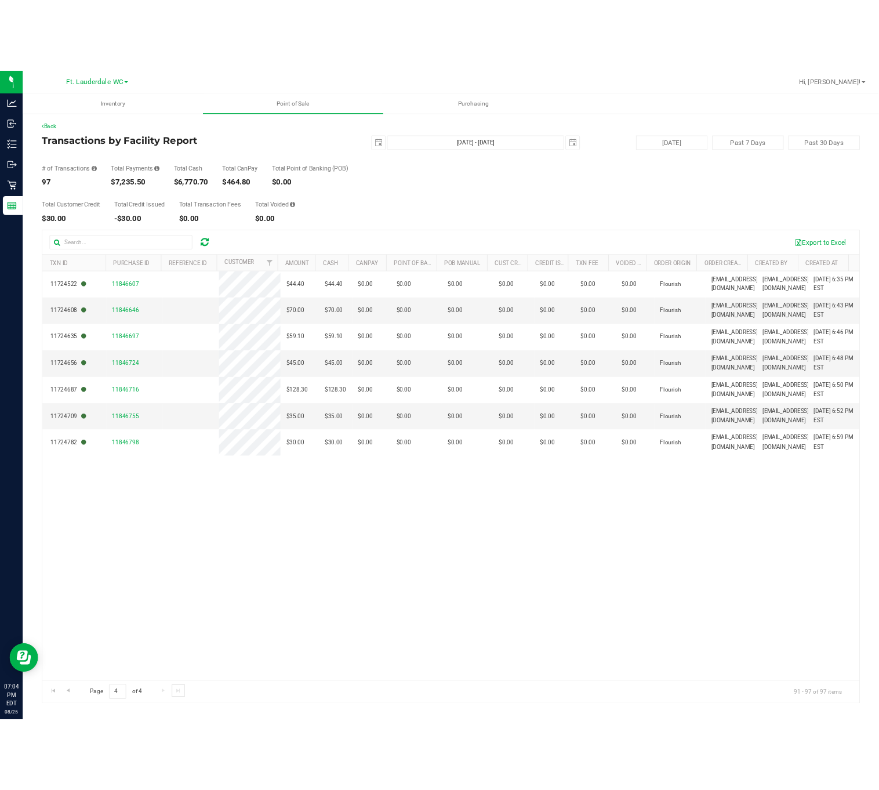
scroll to position [0, 0]
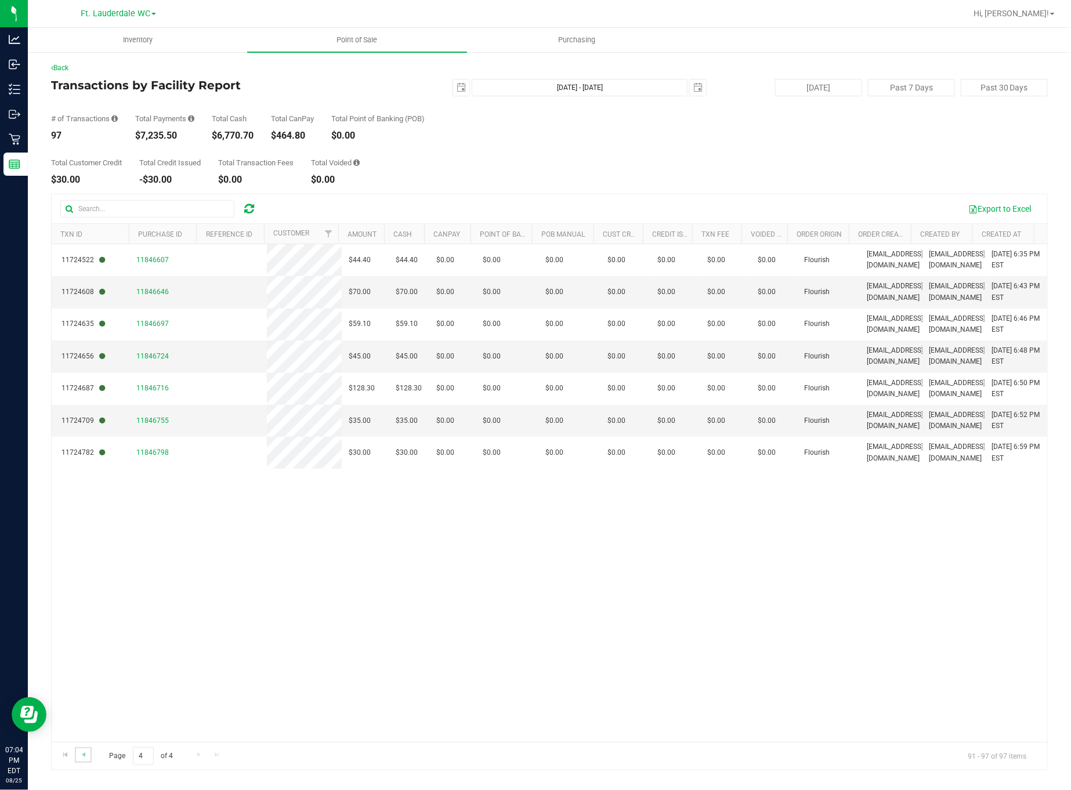
click at [89, 759] on link "Go to the previous page" at bounding box center [83, 755] width 17 height 16
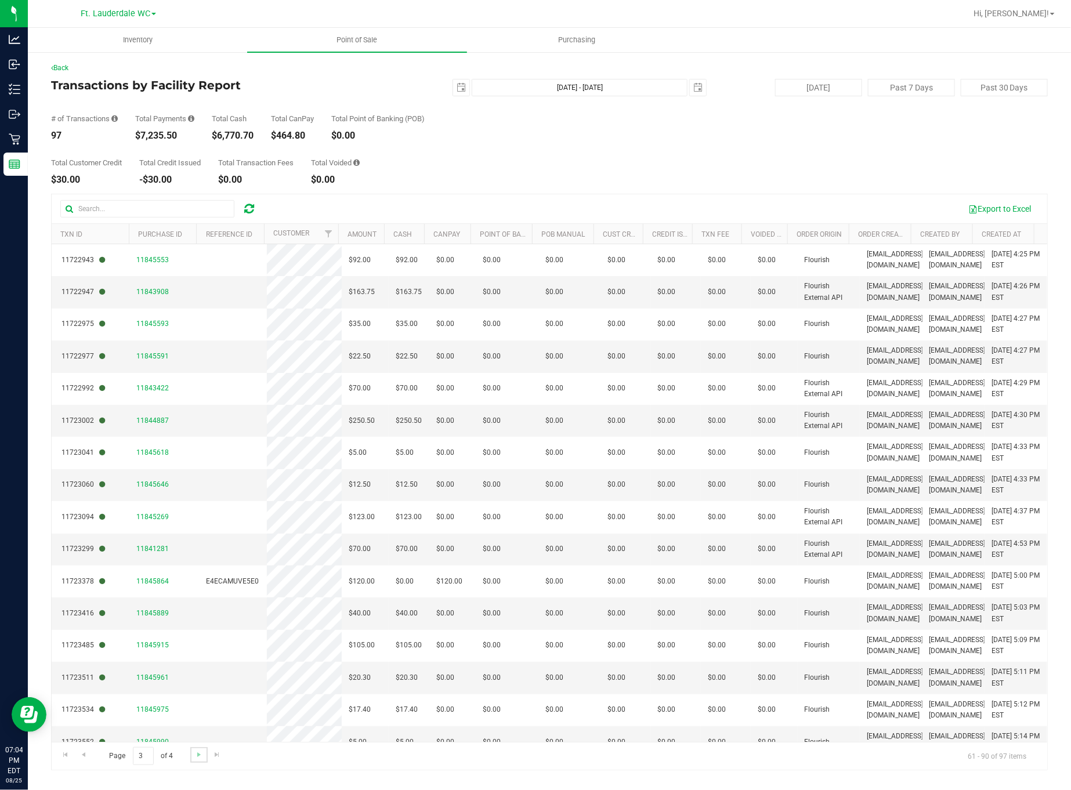
click at [204, 755] on link "Go to the next page" at bounding box center [198, 755] width 17 height 16
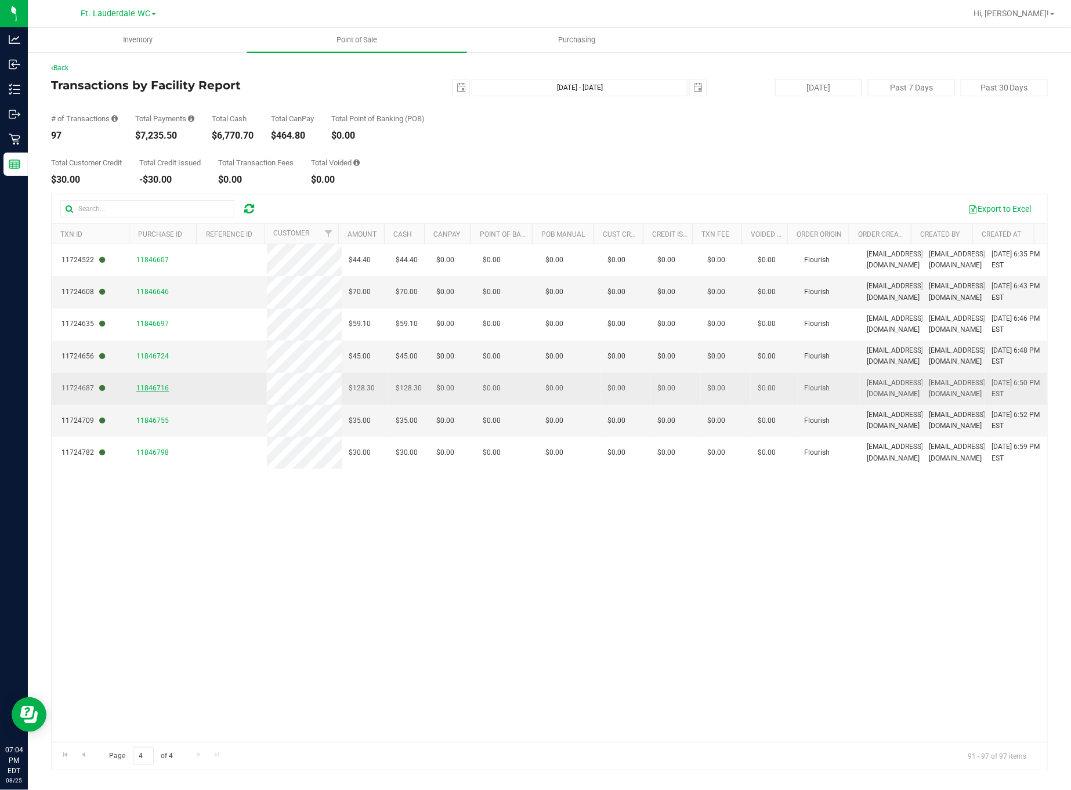
click at [139, 390] on span "11846716" at bounding box center [152, 388] width 32 height 8
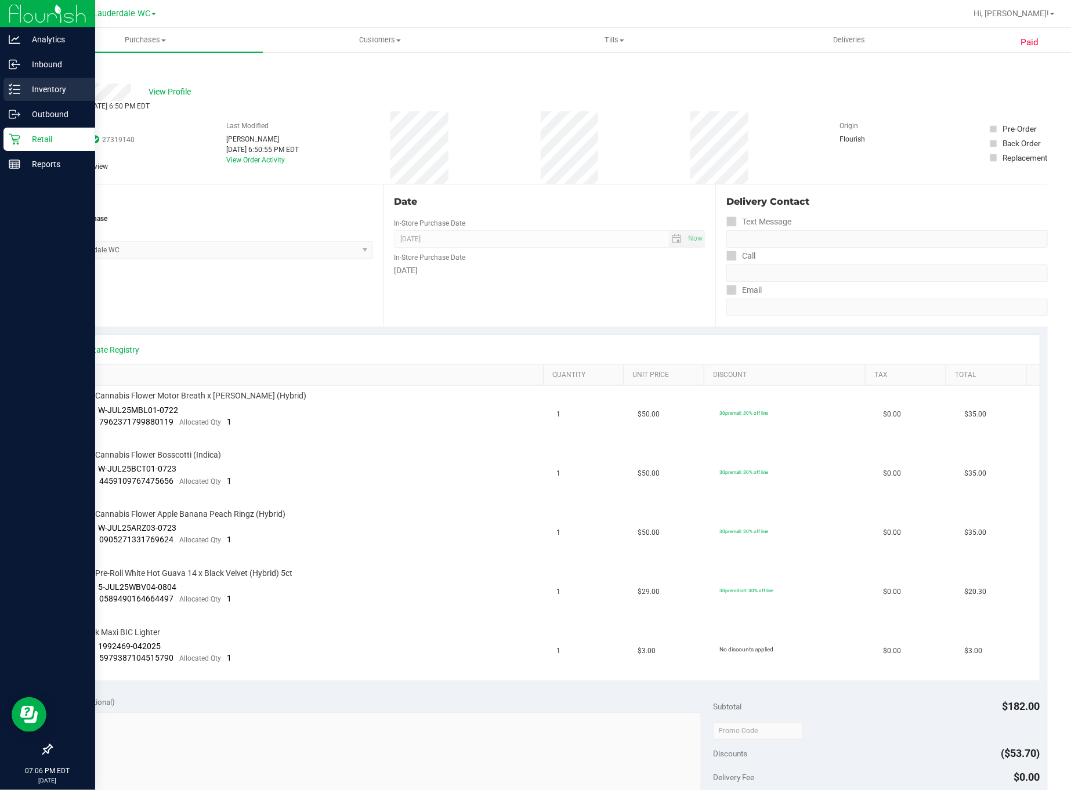
click at [19, 88] on icon at bounding box center [15, 90] width 12 height 12
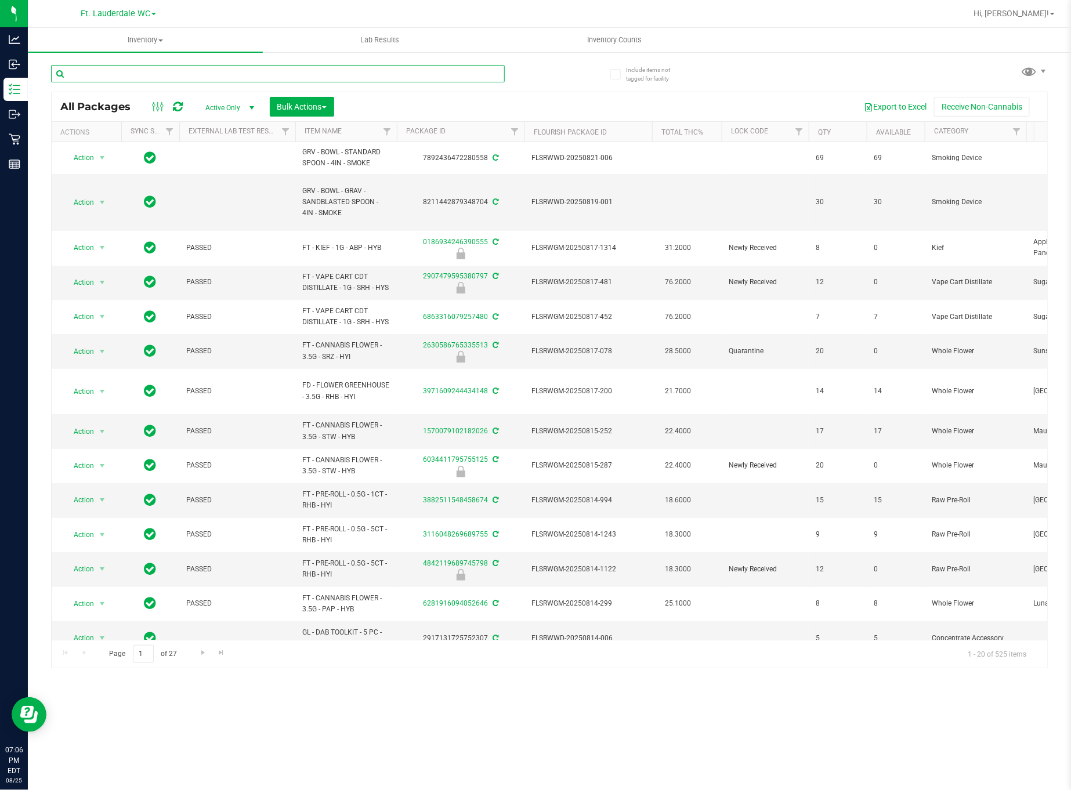
click at [151, 71] on input "text" at bounding box center [278, 73] width 454 height 17
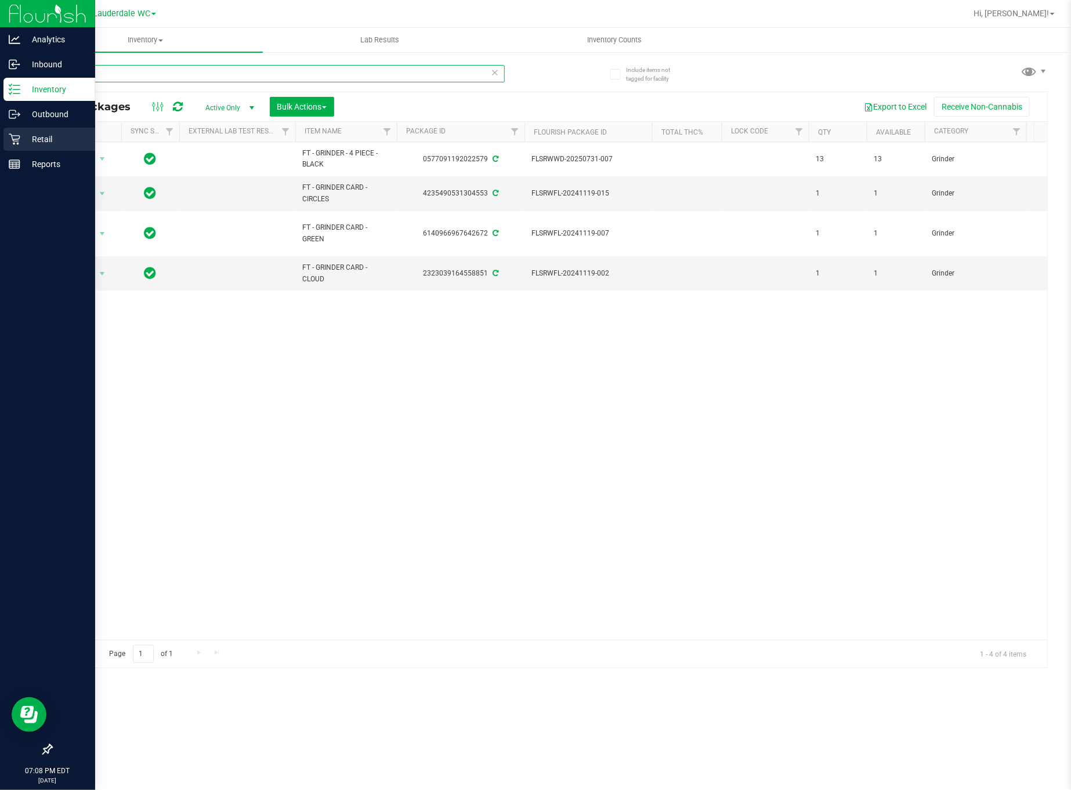
type input "grinder"
click at [25, 141] on p "Retail" at bounding box center [55, 139] width 70 height 14
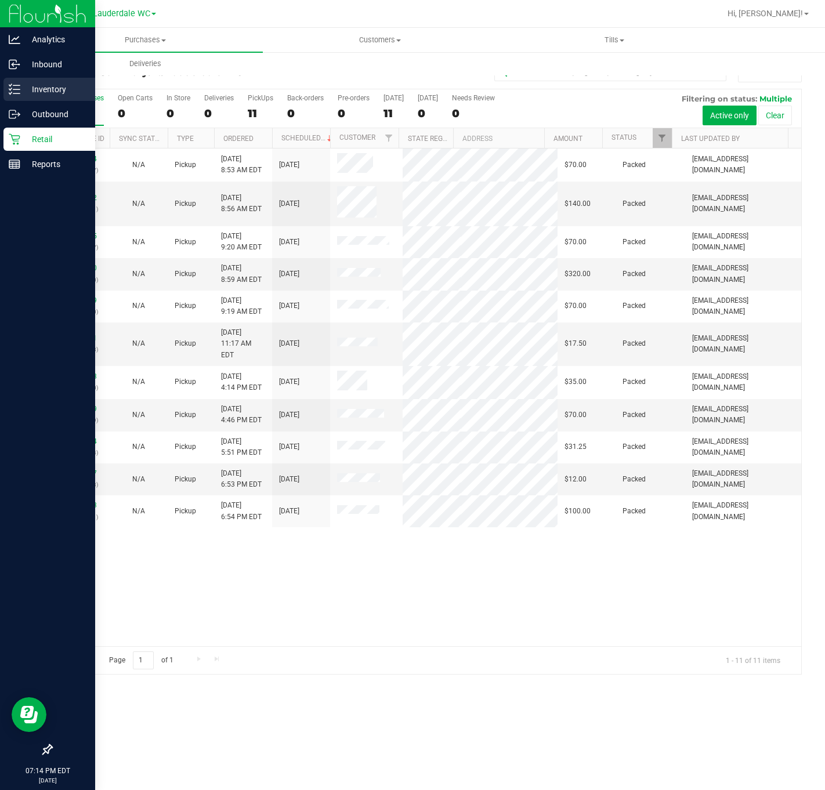
click at [25, 81] on div "Inventory" at bounding box center [49, 89] width 92 height 23
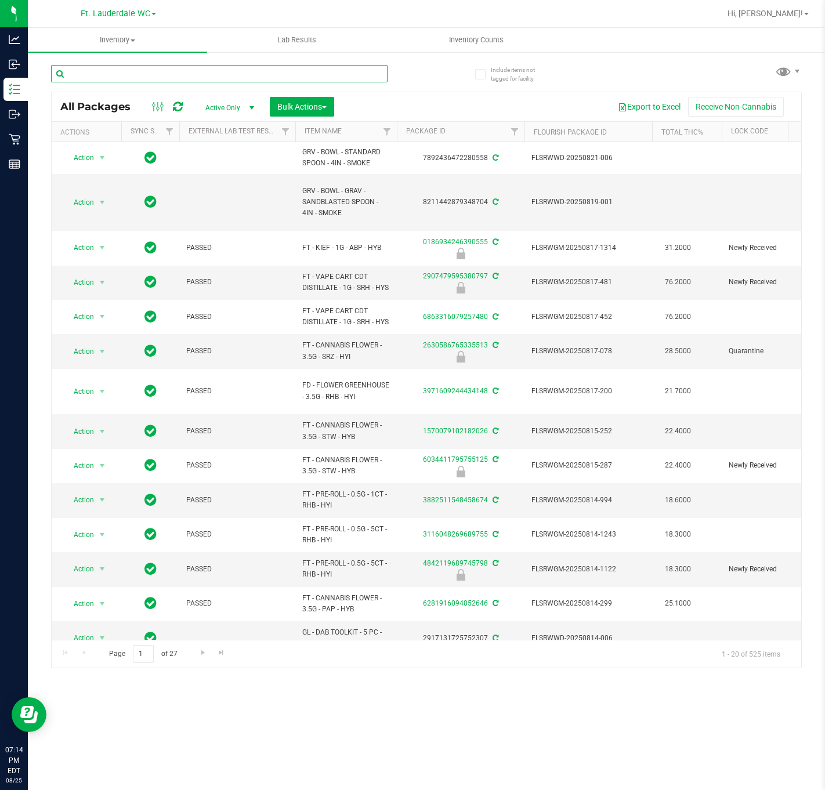
click at [261, 68] on input "text" at bounding box center [219, 73] width 336 height 17
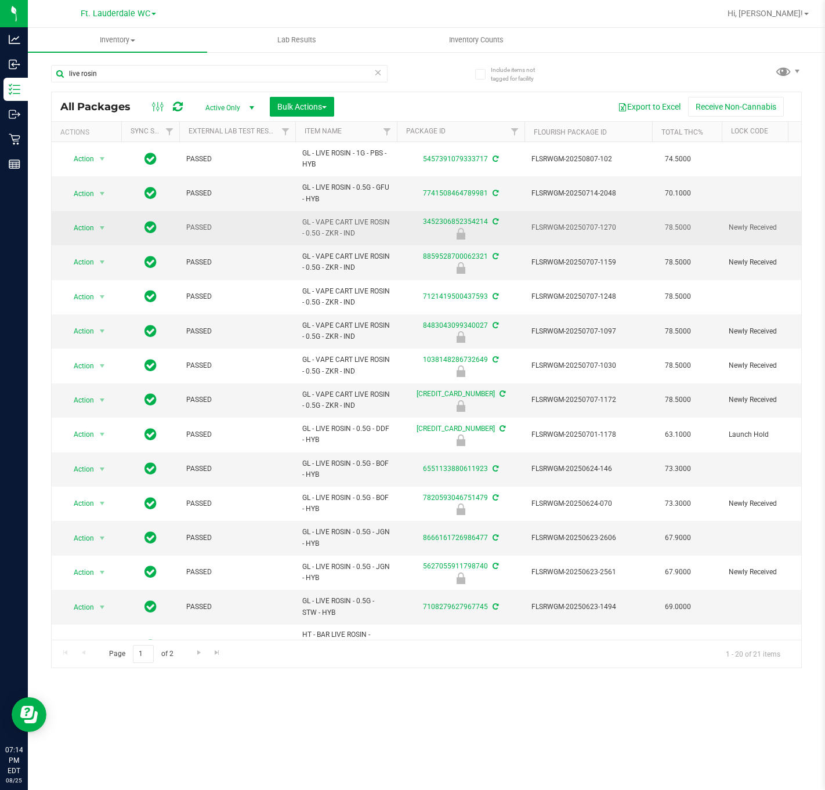
drag, startPoint x: 390, startPoint y: 223, endPoint x: 289, endPoint y: 220, distance: 100.4
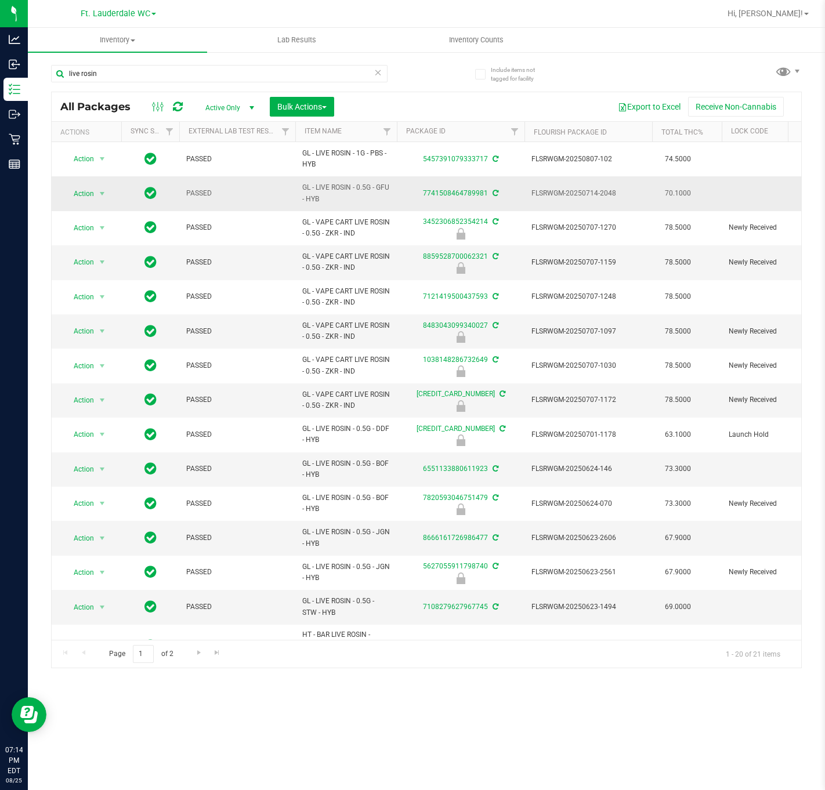
copy tr "GL - VAPE CART LIVE ROSIN"
click at [102, 80] on input "live rosin" at bounding box center [219, 73] width 336 height 17
paste input "GL - VAPE CART LIVE ROSIN"
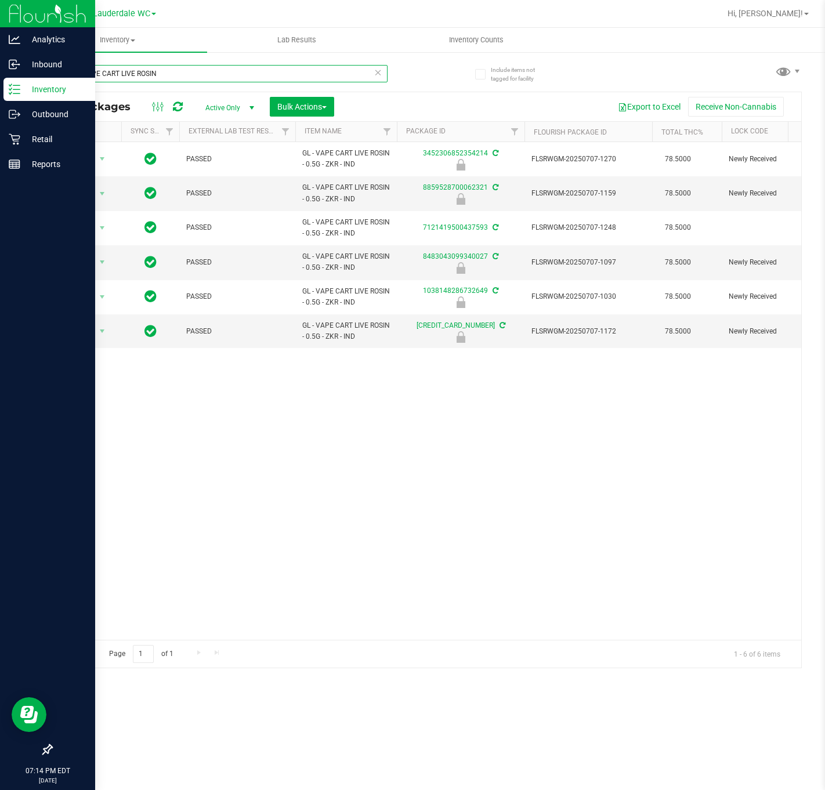
type input "GL - VAPE CART LIVE ROSIN"
click at [16, 136] on icon at bounding box center [14, 139] width 11 height 11
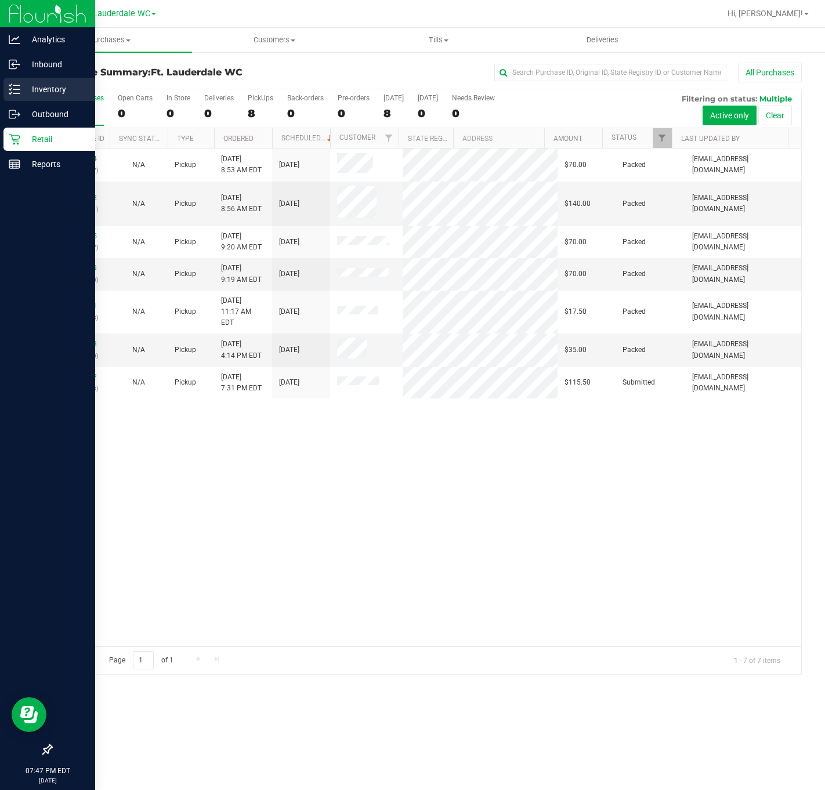
click at [13, 92] on icon at bounding box center [15, 90] width 12 height 12
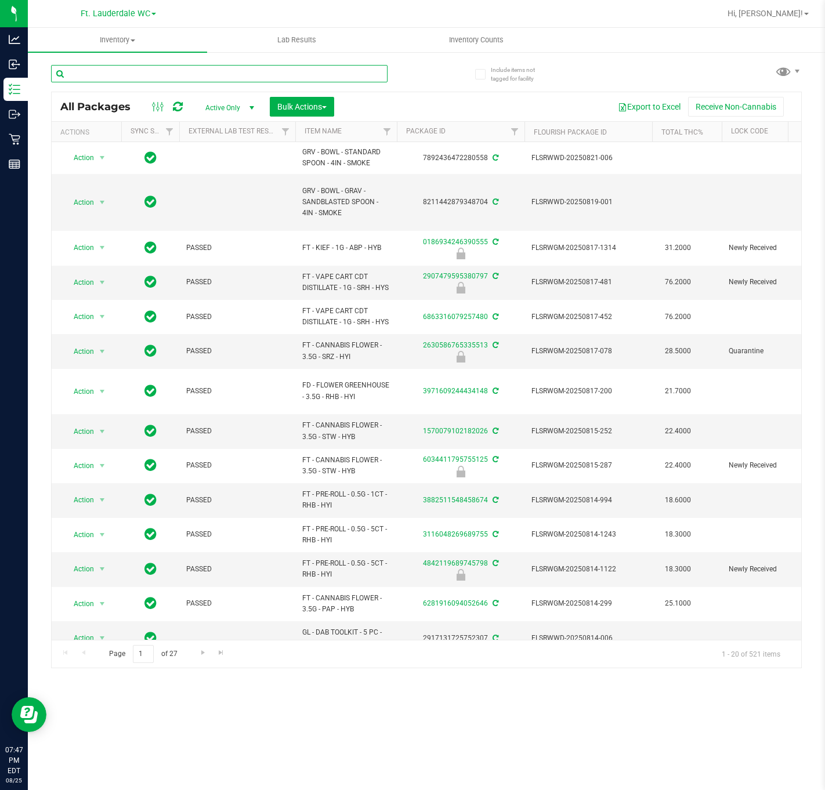
click at [176, 79] on input "text" at bounding box center [219, 73] width 336 height 17
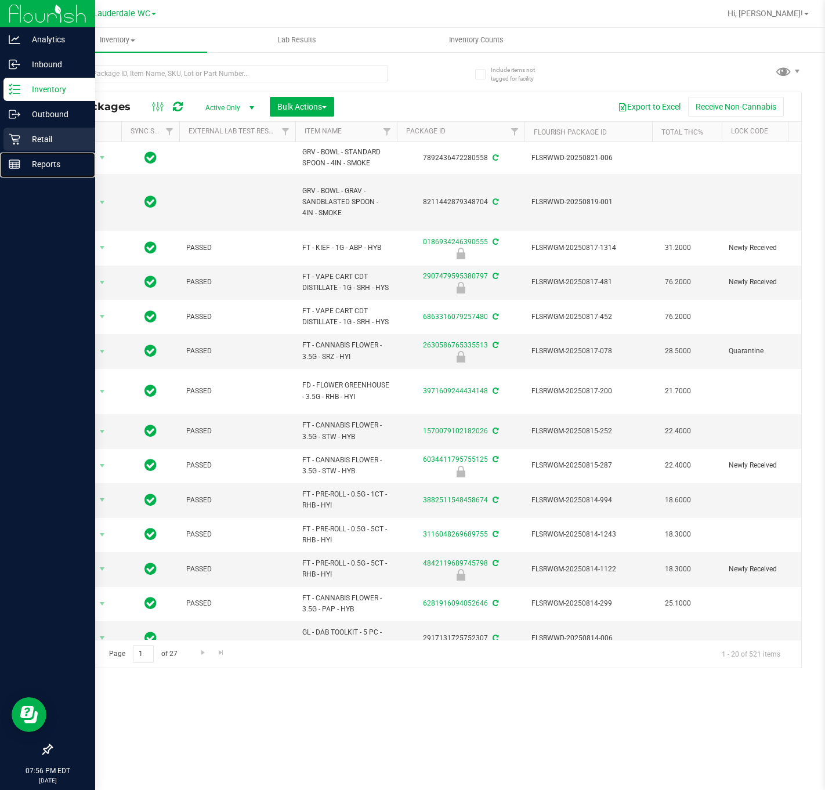
drag, startPoint x: 28, startPoint y: 154, endPoint x: 35, endPoint y: 151, distance: 7.3
click at [28, 154] on div "Reports" at bounding box center [49, 164] width 92 height 23
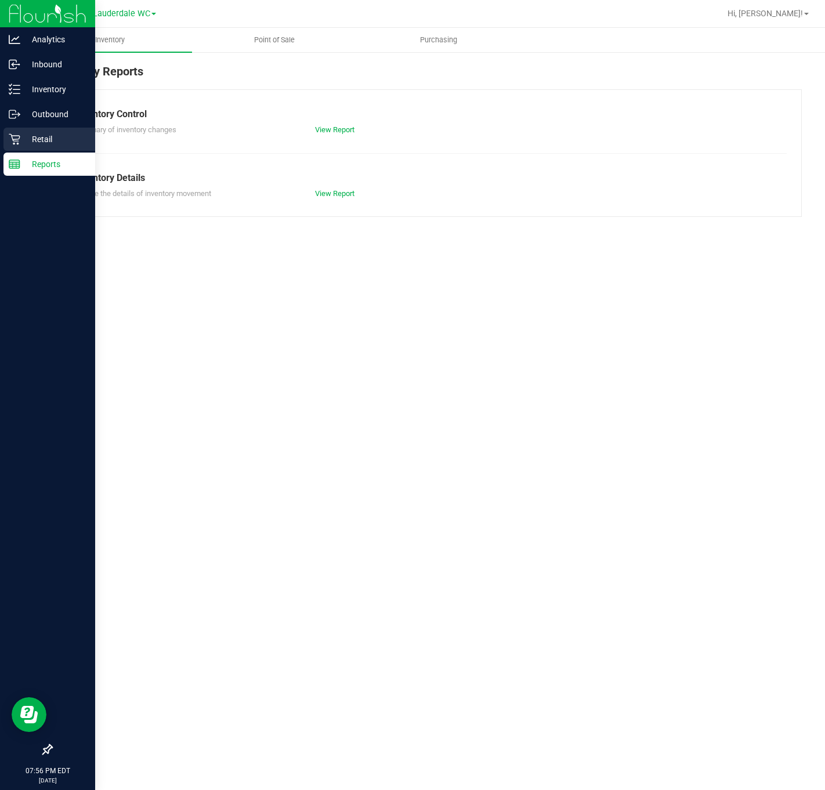
click at [41, 150] on div "Retail" at bounding box center [49, 139] width 92 height 23
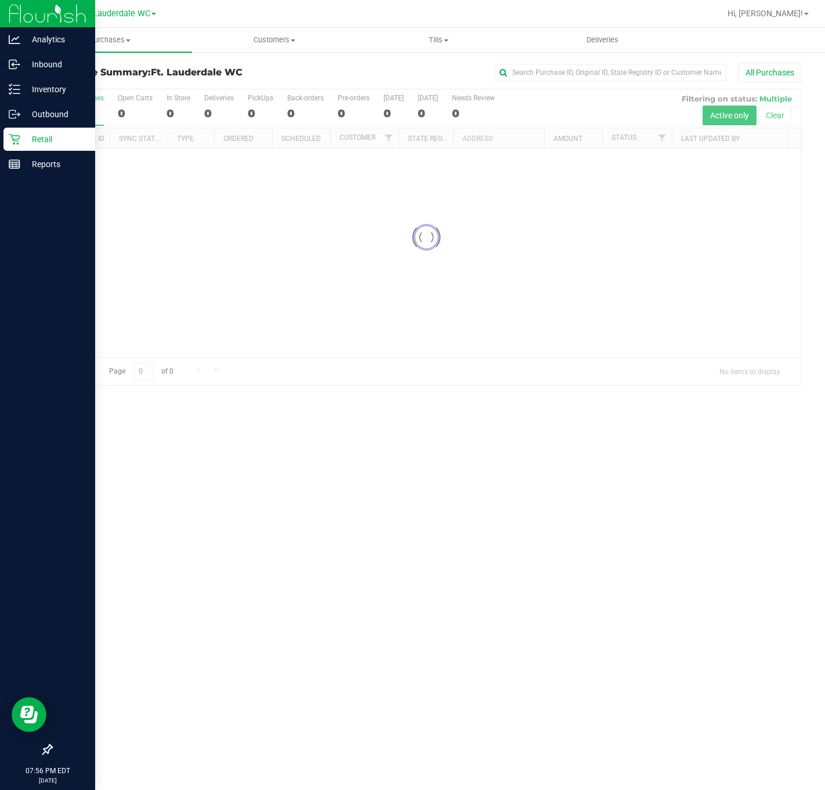
click at [54, 141] on p "Retail" at bounding box center [55, 139] width 70 height 14
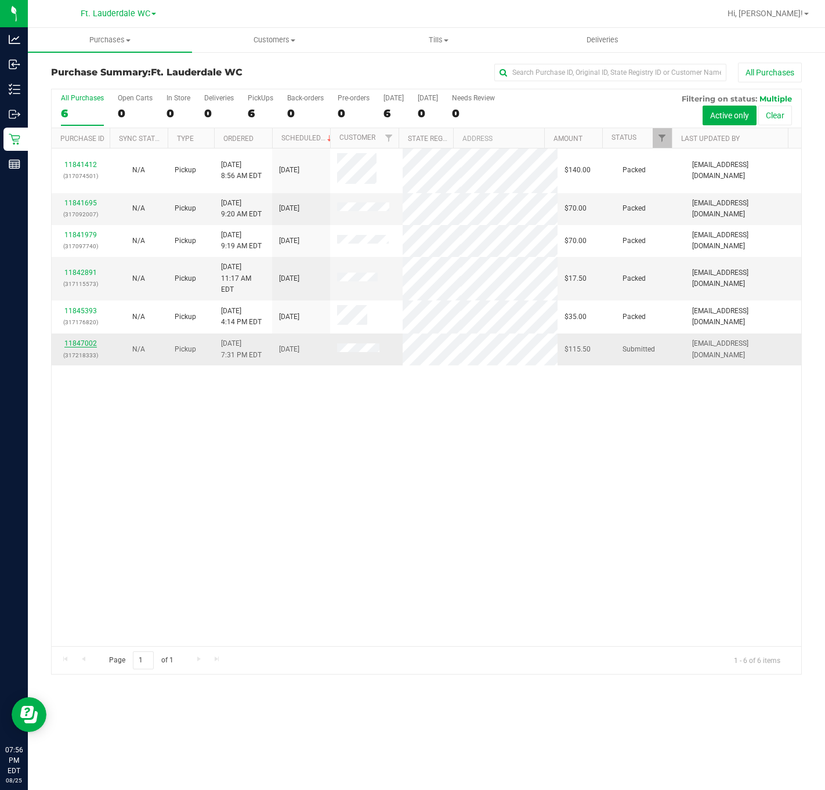
click at [86, 347] on link "11847002" at bounding box center [80, 343] width 32 height 8
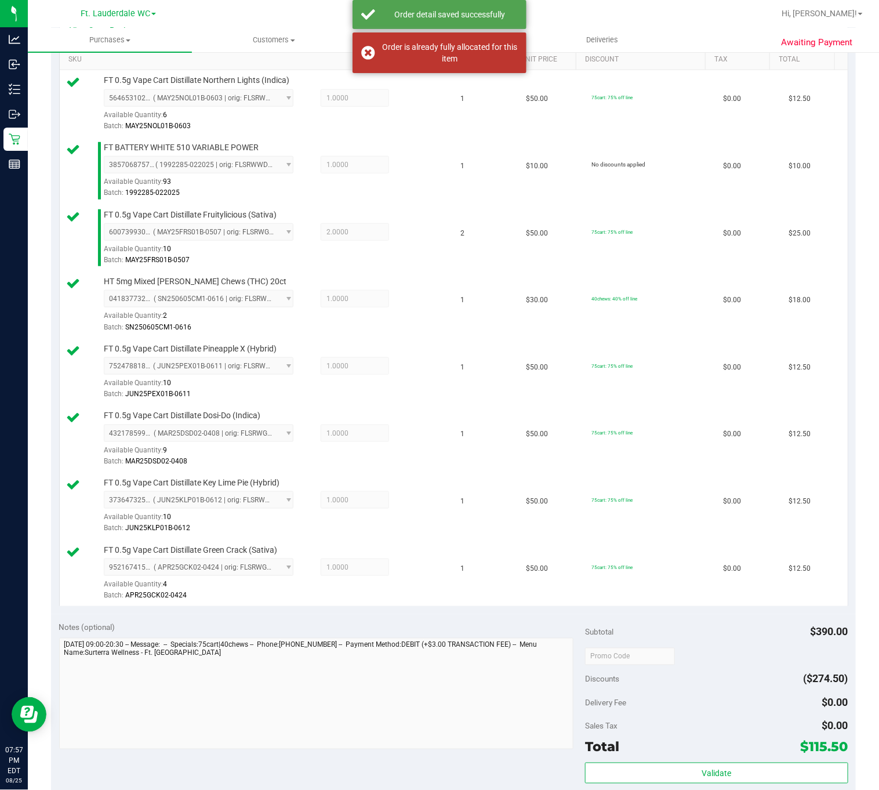
scroll to position [522, 0]
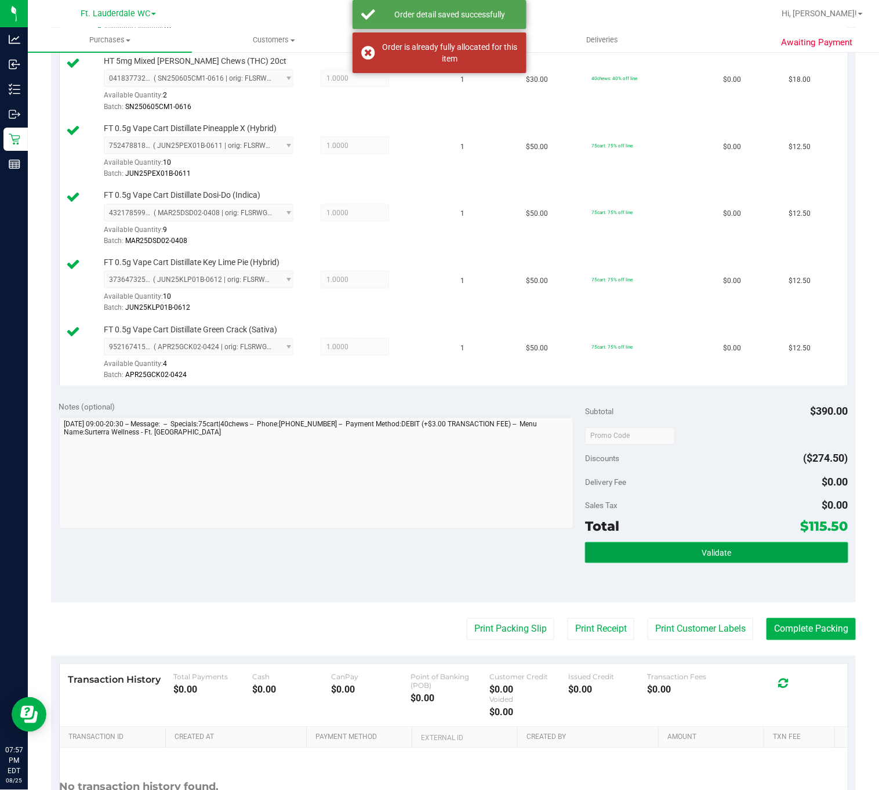
click at [756, 561] on button "Validate" at bounding box center [716, 552] width 263 height 21
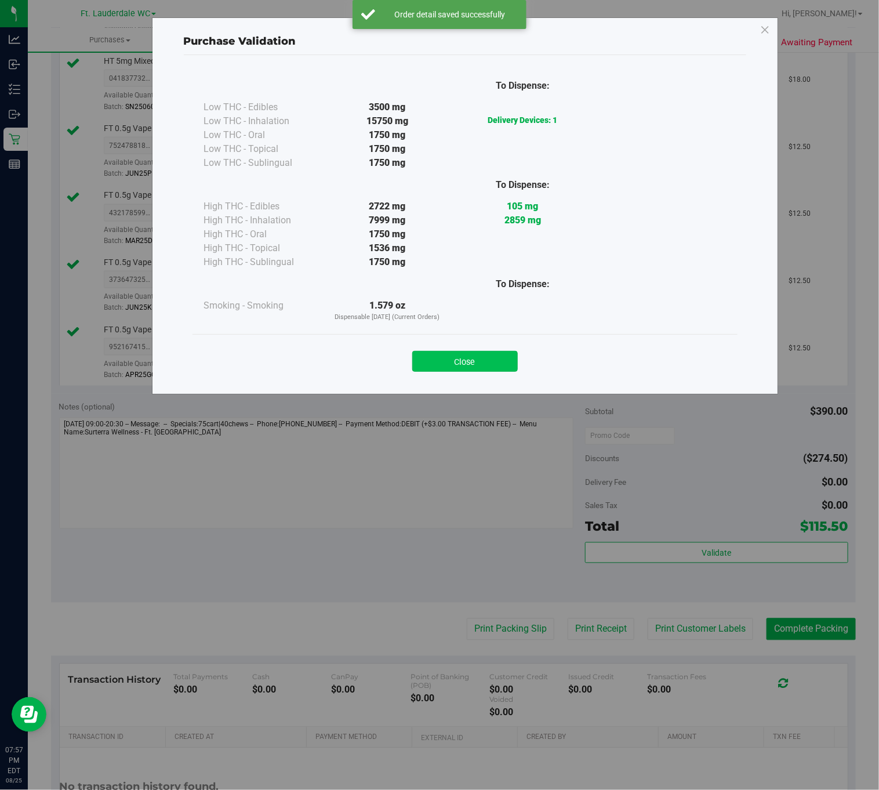
click at [500, 368] on button "Close" at bounding box center [465, 361] width 106 height 21
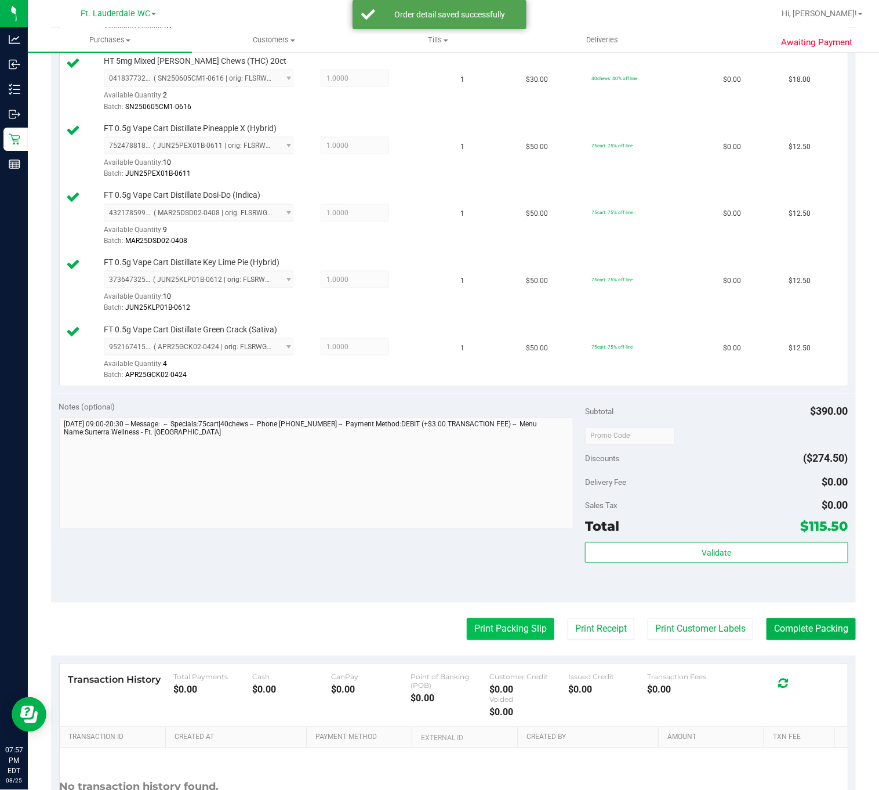
click at [517, 632] on button "Print Packing Slip" at bounding box center [511, 629] width 88 height 22
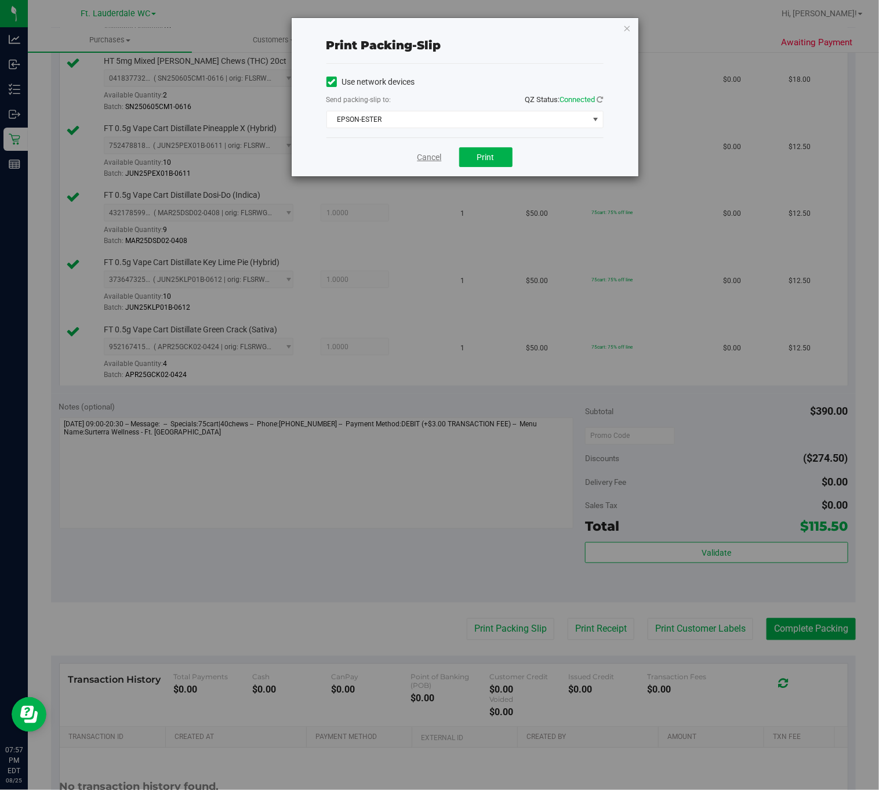
click at [440, 154] on link "Cancel" at bounding box center [430, 157] width 24 height 12
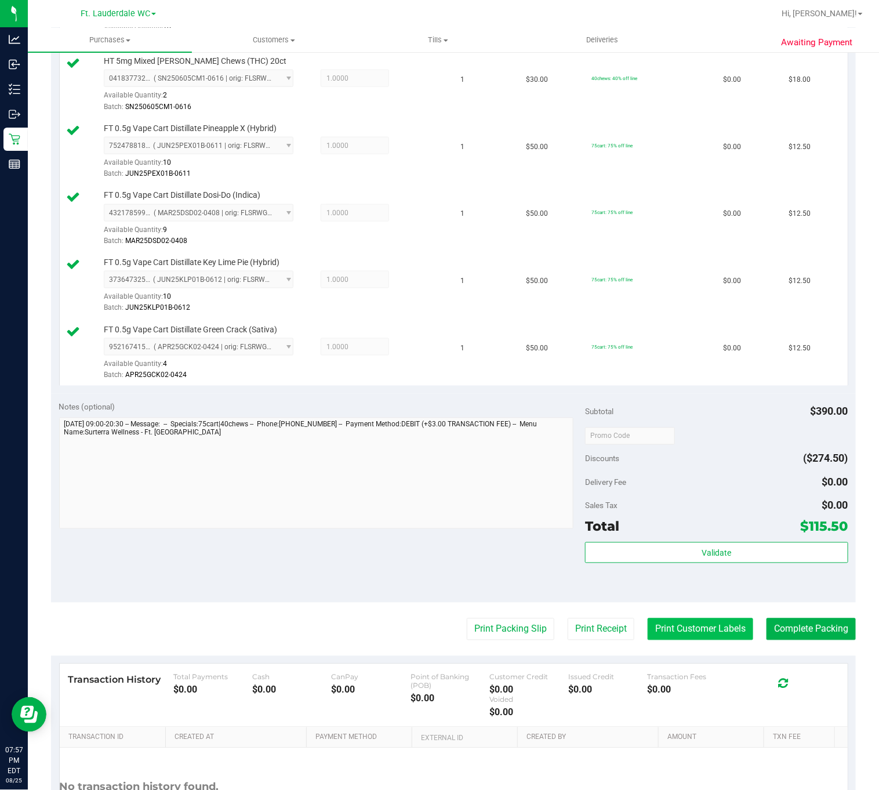
click at [684, 640] on button "Print Customer Labels" at bounding box center [701, 629] width 106 height 22
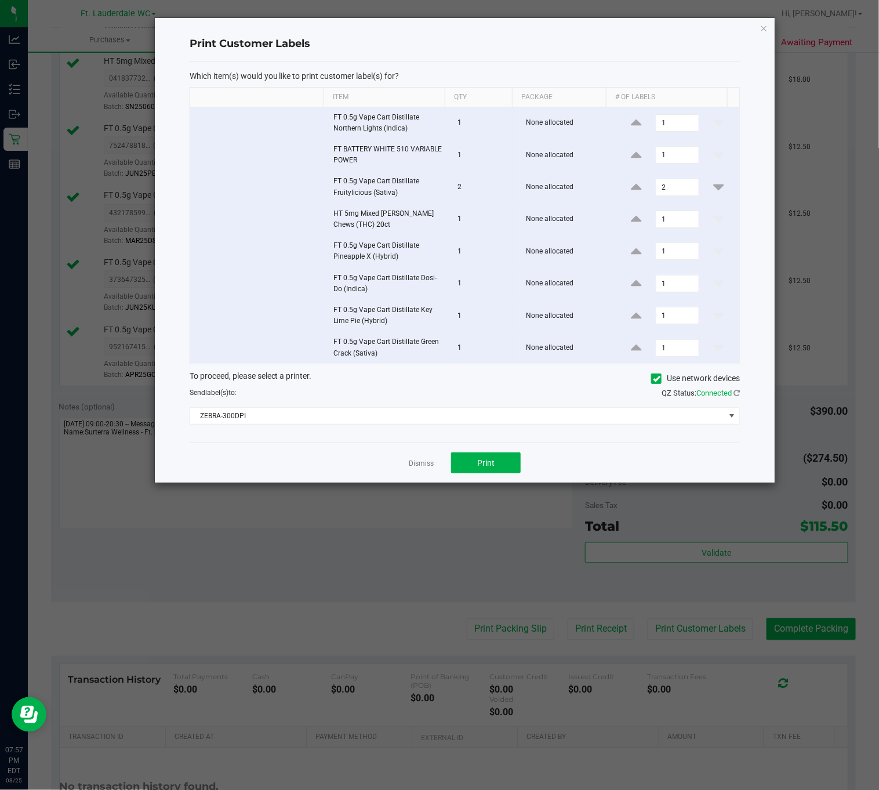
click at [405, 477] on div "Dismiss Print" at bounding box center [465, 463] width 551 height 40
click at [406, 470] on div "Dismiss Print" at bounding box center [465, 463] width 551 height 40
click at [416, 469] on link "Dismiss" at bounding box center [421, 464] width 25 height 10
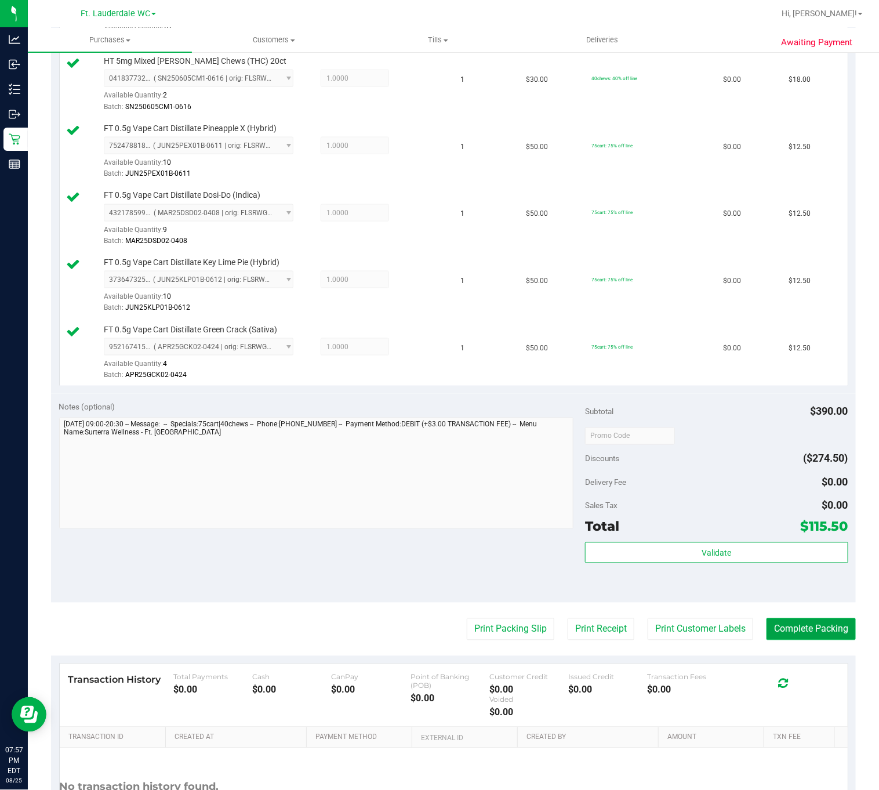
click at [774, 639] on button "Complete Packing" at bounding box center [811, 629] width 89 height 22
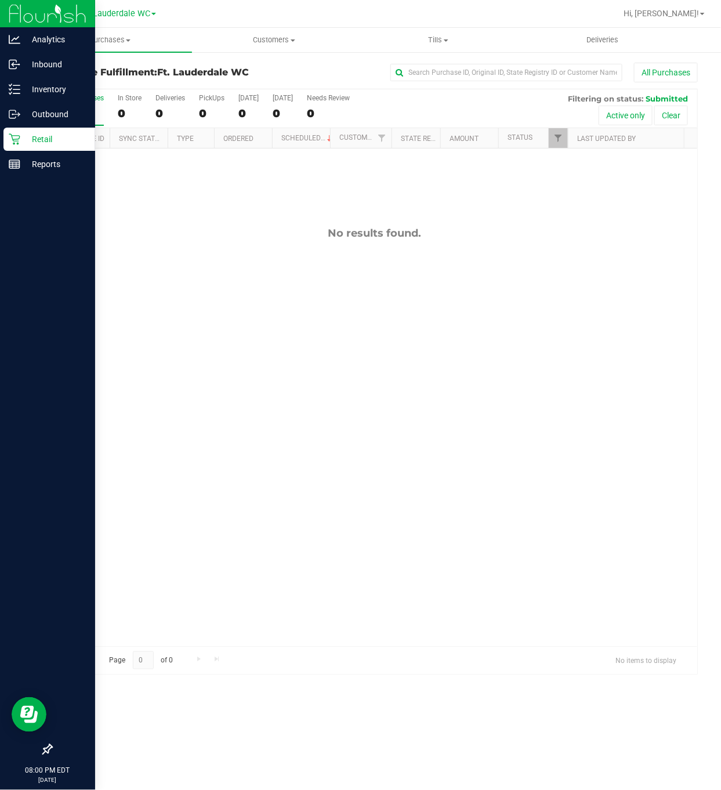
click at [44, 134] on p "Retail" at bounding box center [55, 139] width 70 height 14
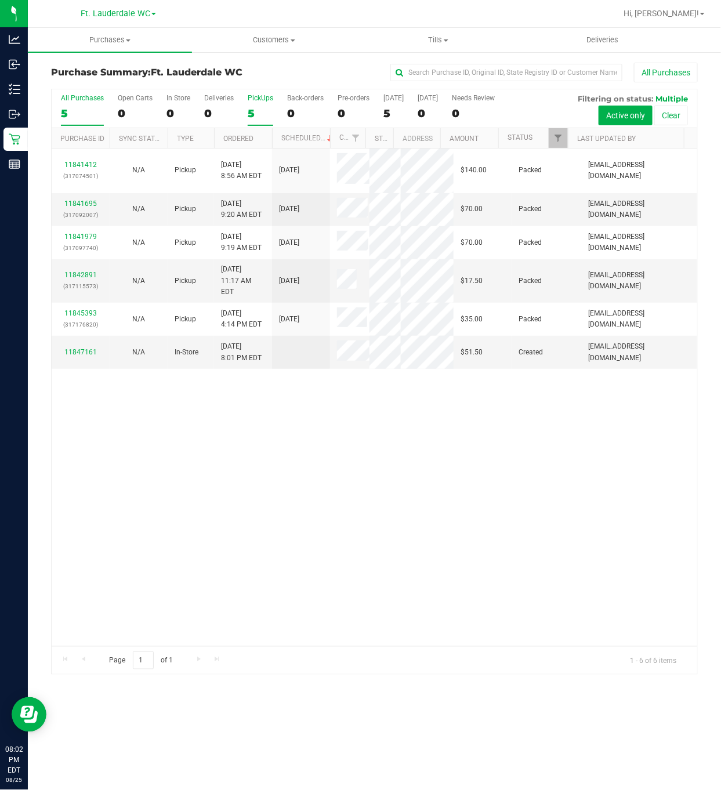
click at [248, 111] on div "5" at bounding box center [261, 113] width 26 height 13
click at [0, 0] on input "PickUps 5" at bounding box center [0, 0] width 0 height 0
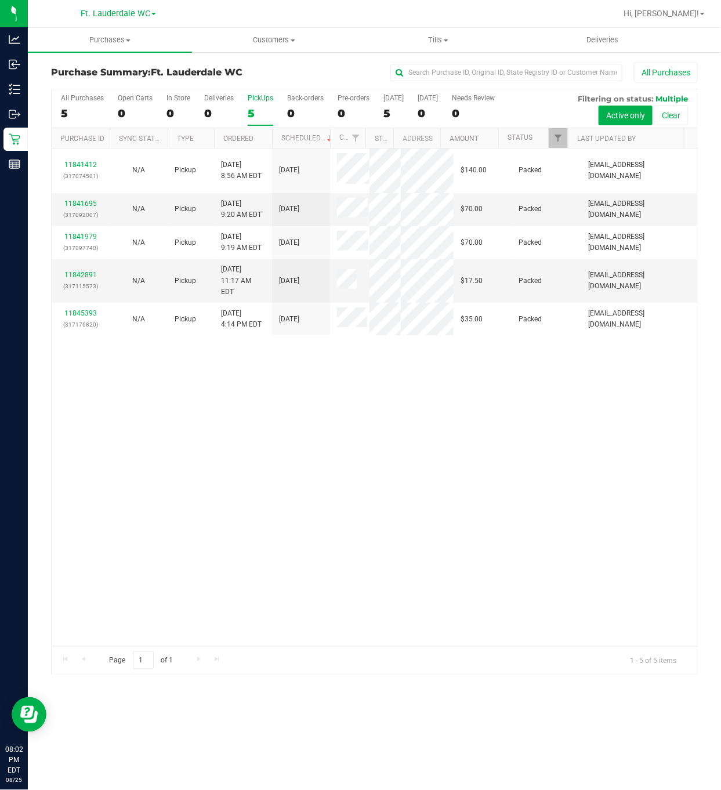
click at [341, 581] on div "11841412 (317074501) N/A Pickup [DATE] 8:56 AM EDT 8/25/2025 $140.00 Packed [EM…" at bounding box center [375, 398] width 646 height 498
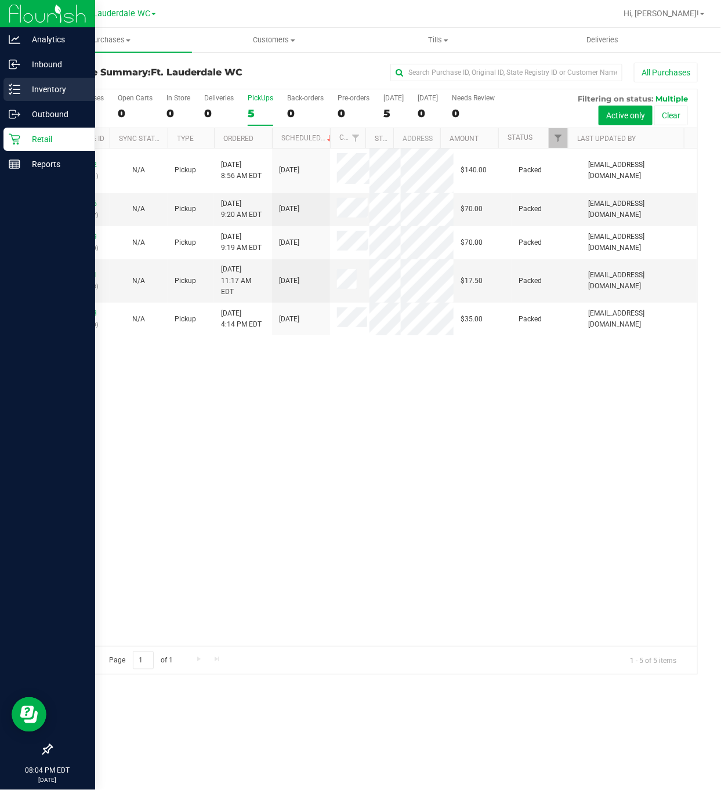
click at [13, 92] on icon at bounding box center [15, 90] width 12 height 12
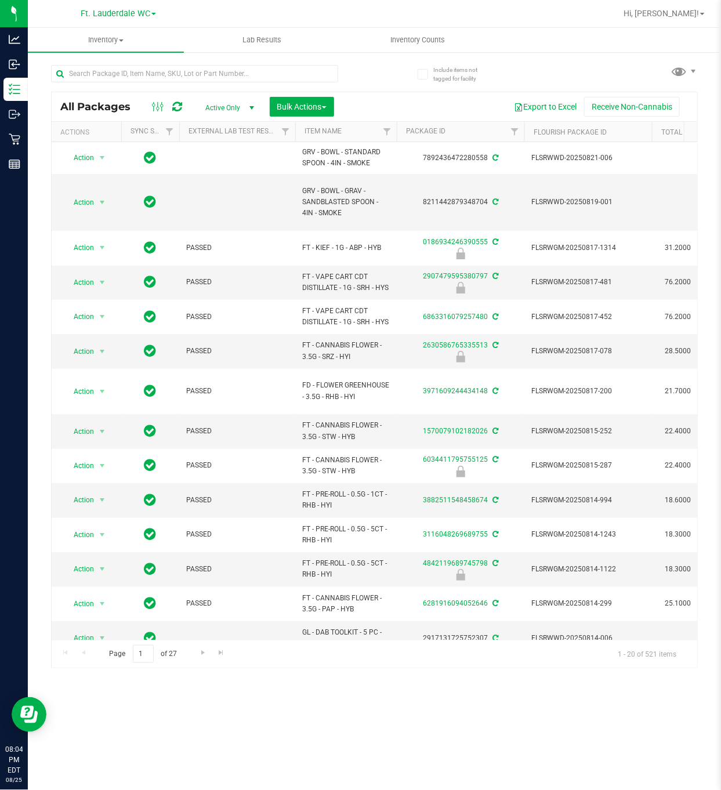
click at [150, 84] on div at bounding box center [194, 78] width 287 height 27
click at [151, 78] on input "text" at bounding box center [194, 73] width 287 height 17
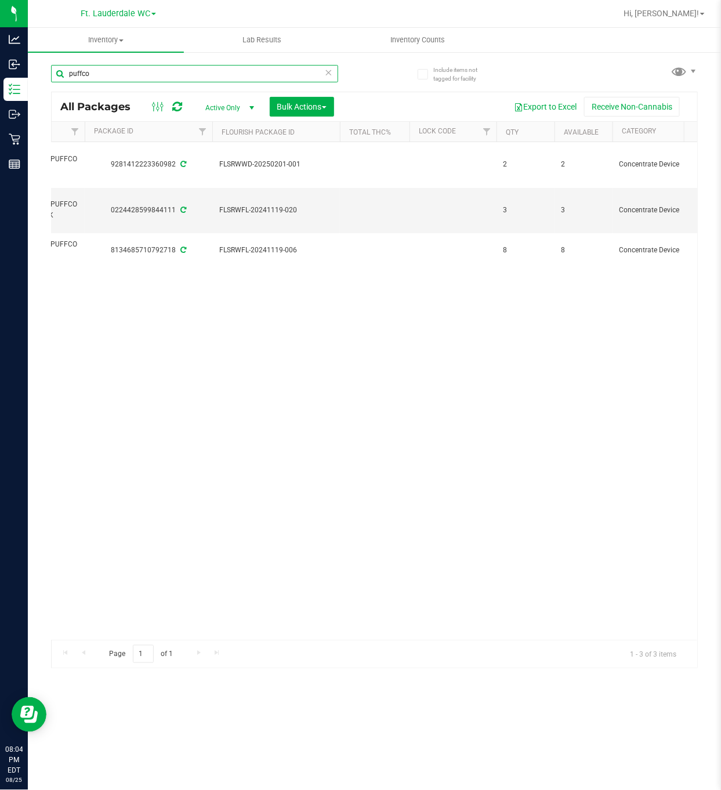
scroll to position [0, 310]
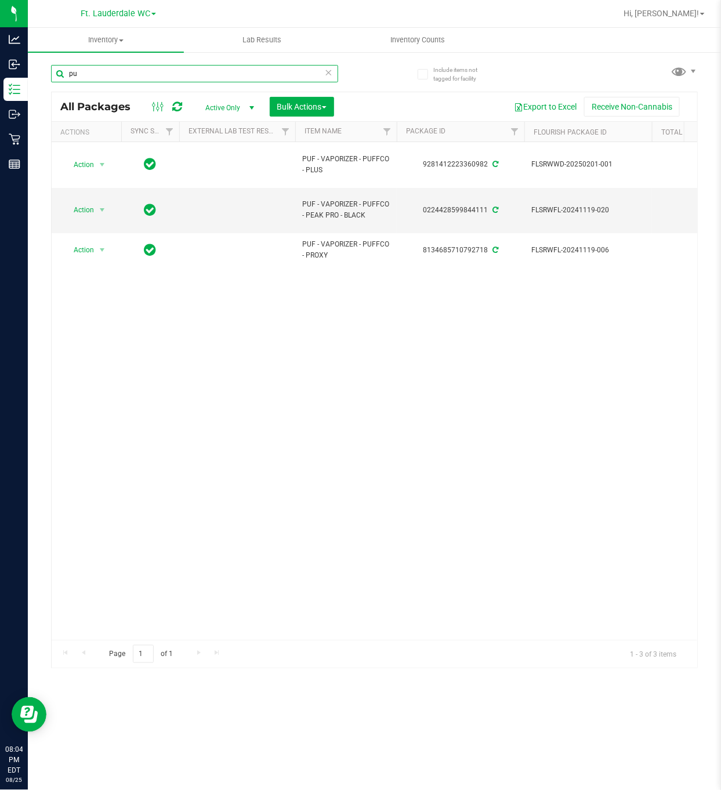
type input "p"
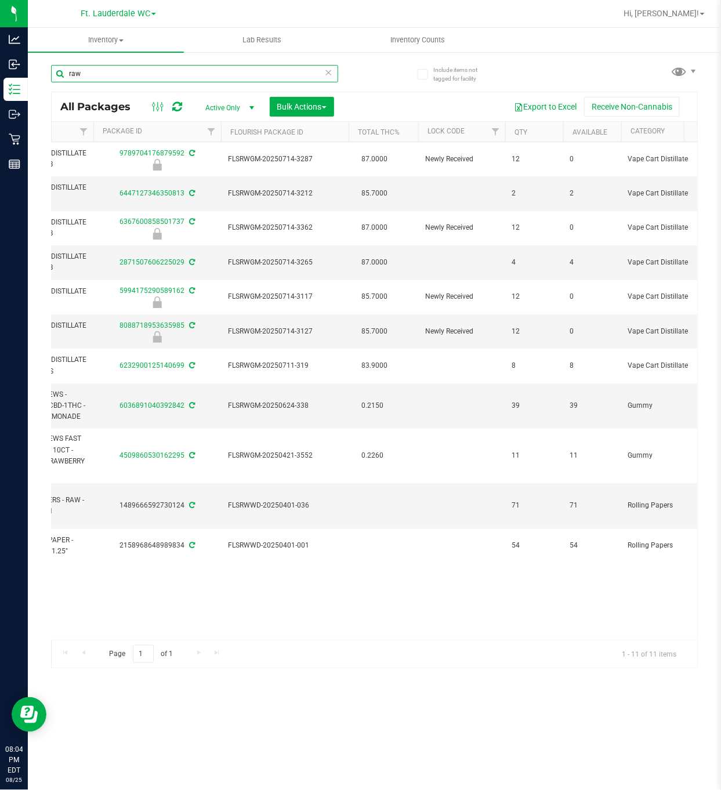
scroll to position [0, 166]
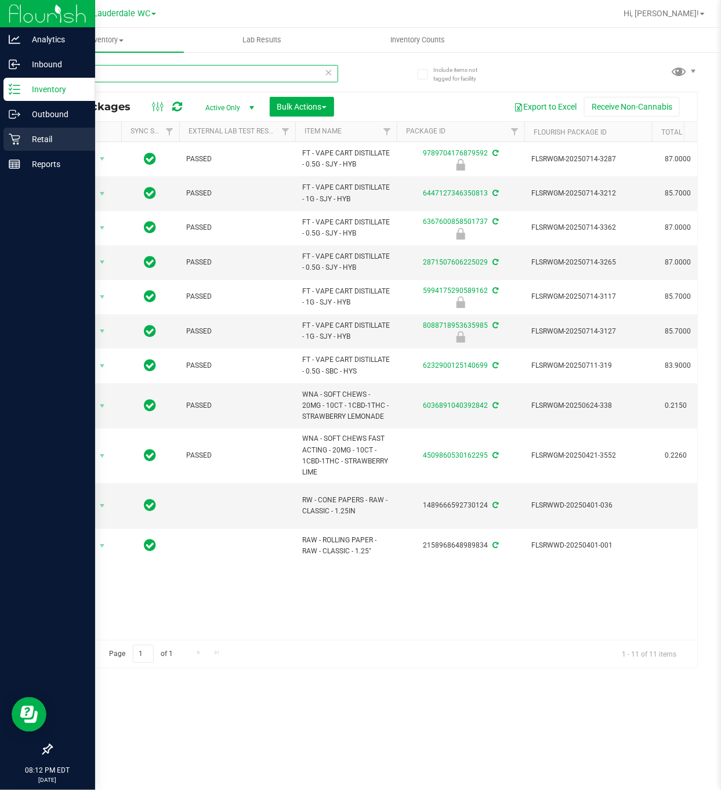
type input "raw"
click at [16, 141] on icon at bounding box center [14, 139] width 11 height 11
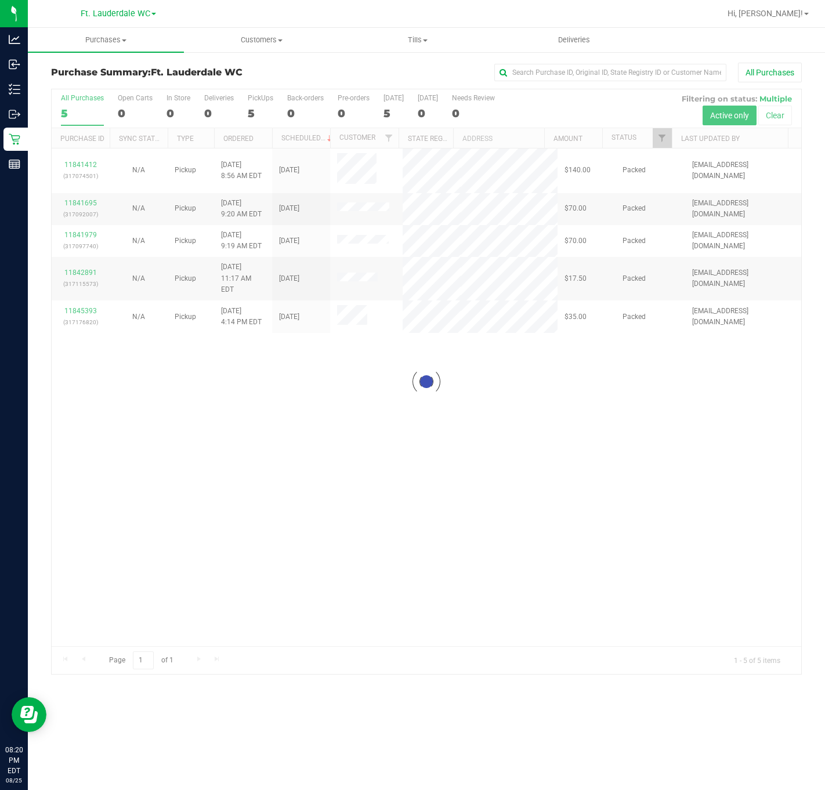
click at [96, 168] on div at bounding box center [426, 381] width 749 height 585
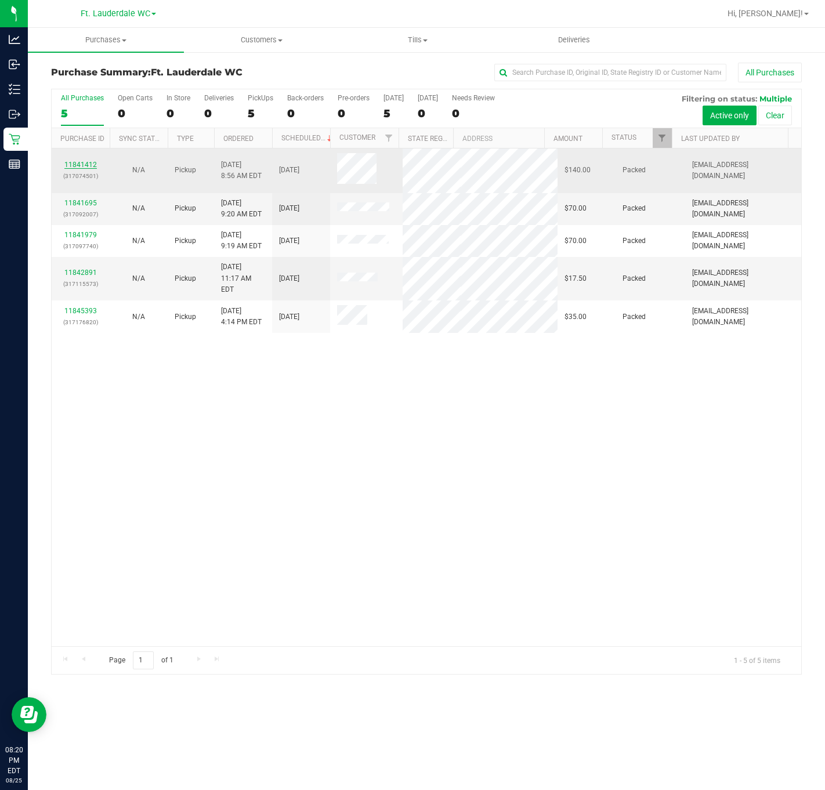
click at [78, 169] on link "11841412" at bounding box center [80, 165] width 32 height 8
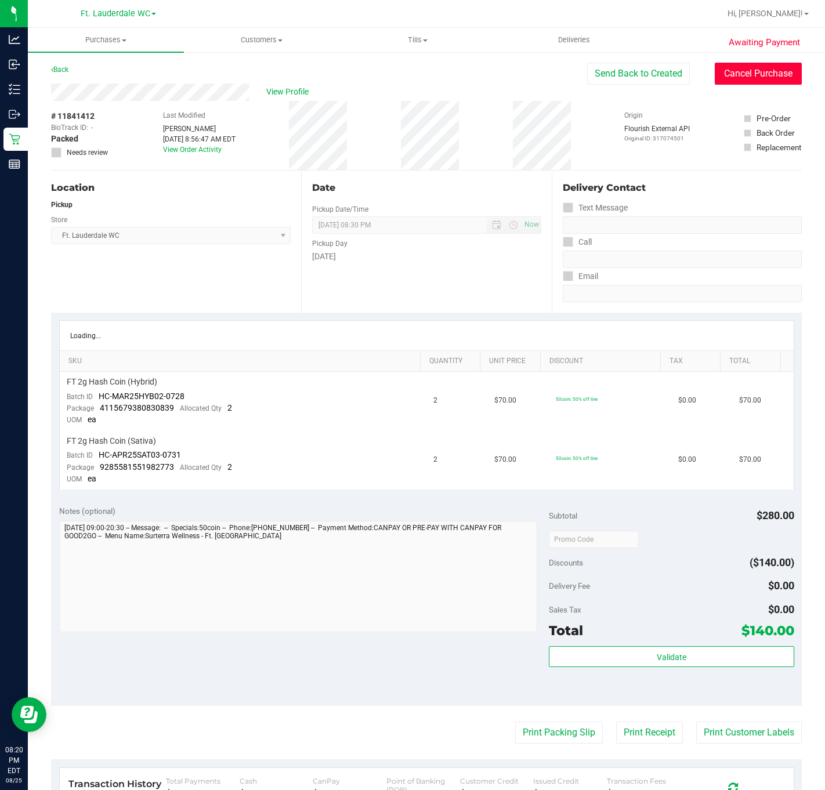
click at [747, 84] on button "Cancel Purchase" at bounding box center [758, 74] width 87 height 22
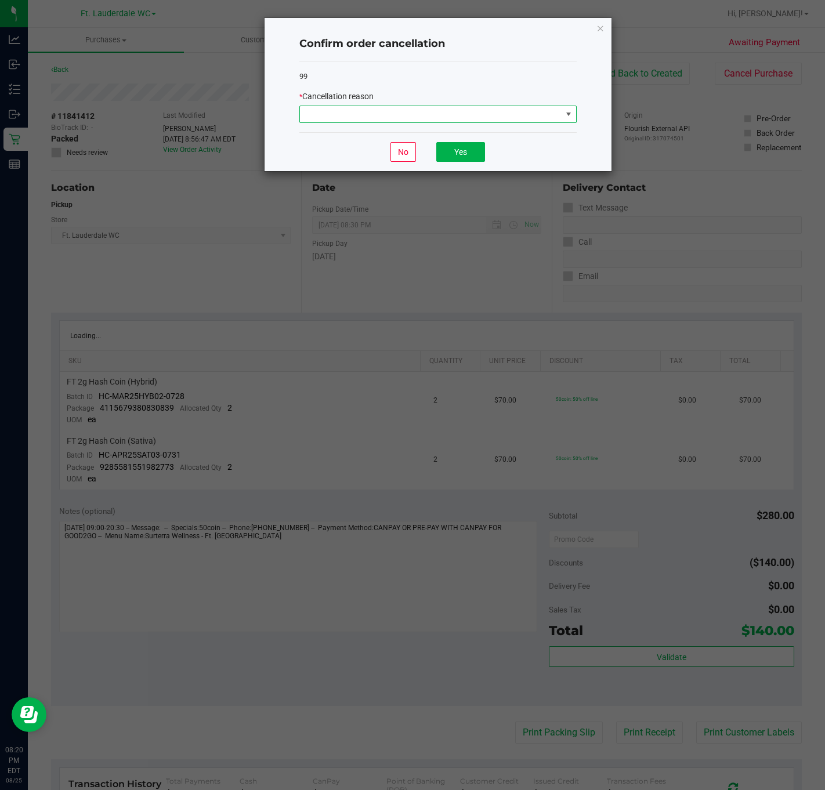
click at [569, 118] on span at bounding box center [568, 114] width 9 height 9
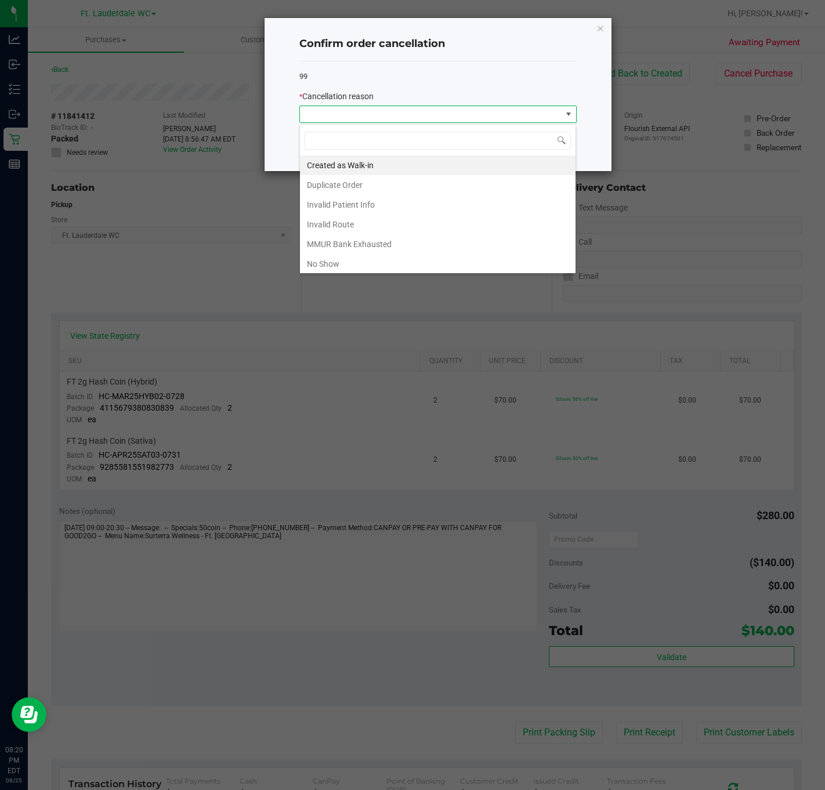
scroll to position [17, 277]
click at [405, 261] on li "No Show" at bounding box center [438, 264] width 276 height 20
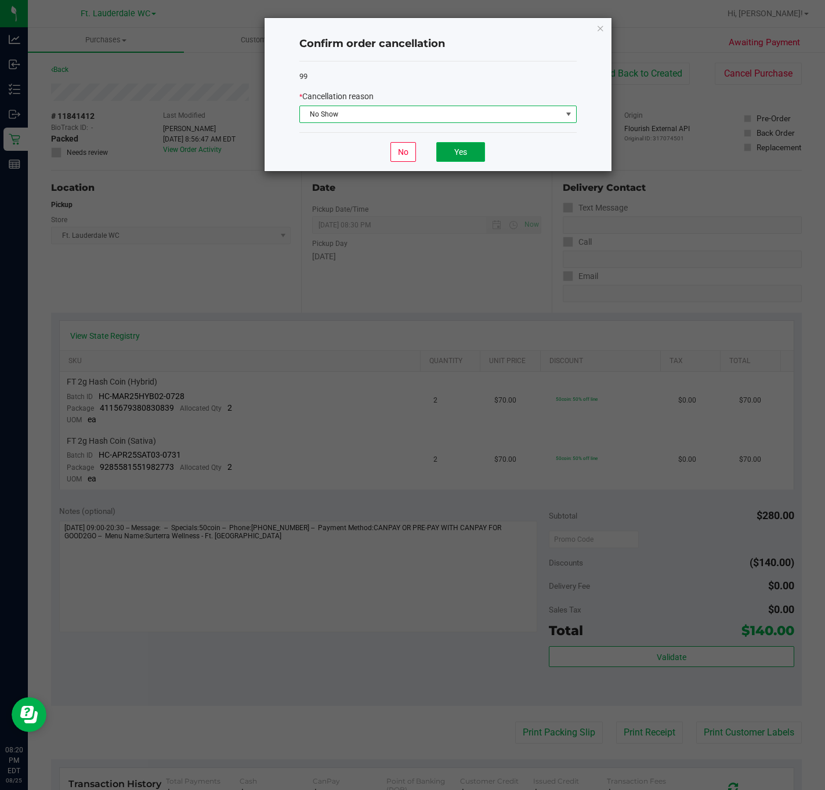
click at [452, 162] on button "Yes" at bounding box center [460, 152] width 49 height 20
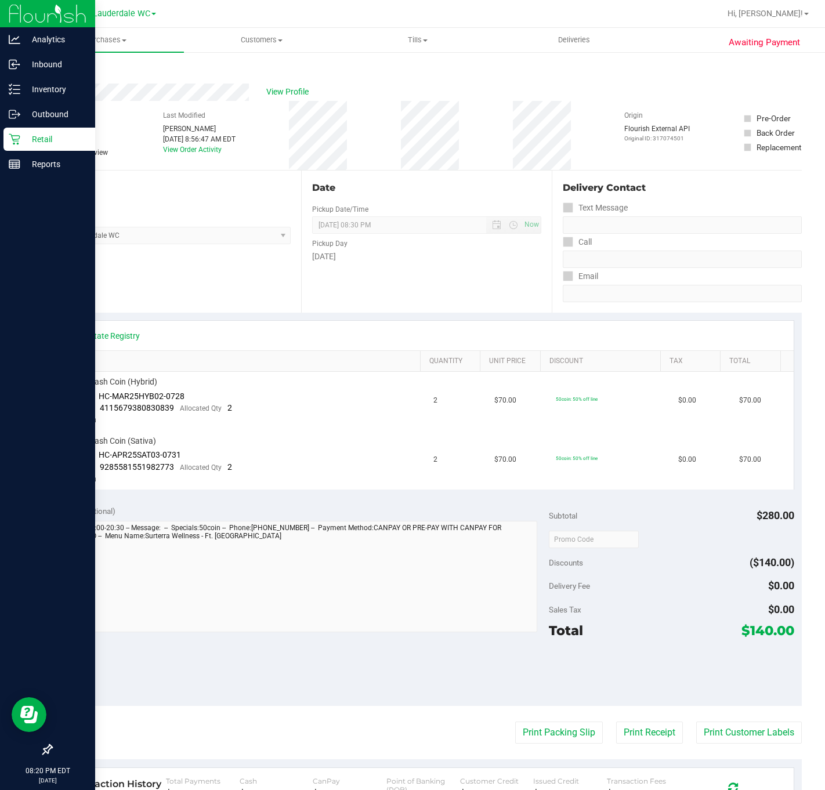
click at [23, 140] on p "Retail" at bounding box center [55, 139] width 70 height 14
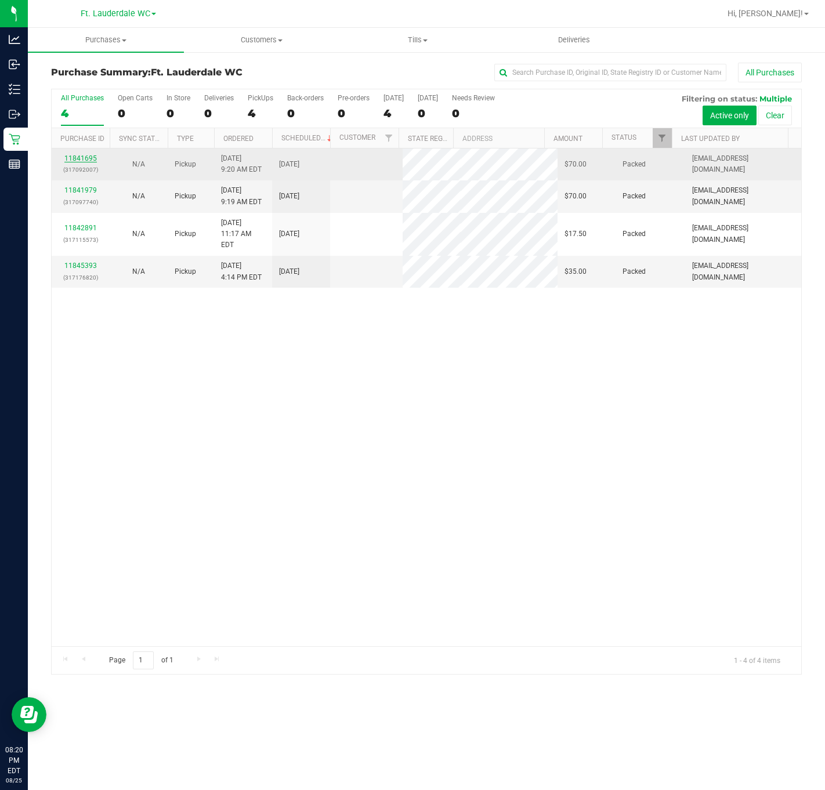
click at [80, 160] on link "11841695" at bounding box center [80, 158] width 32 height 8
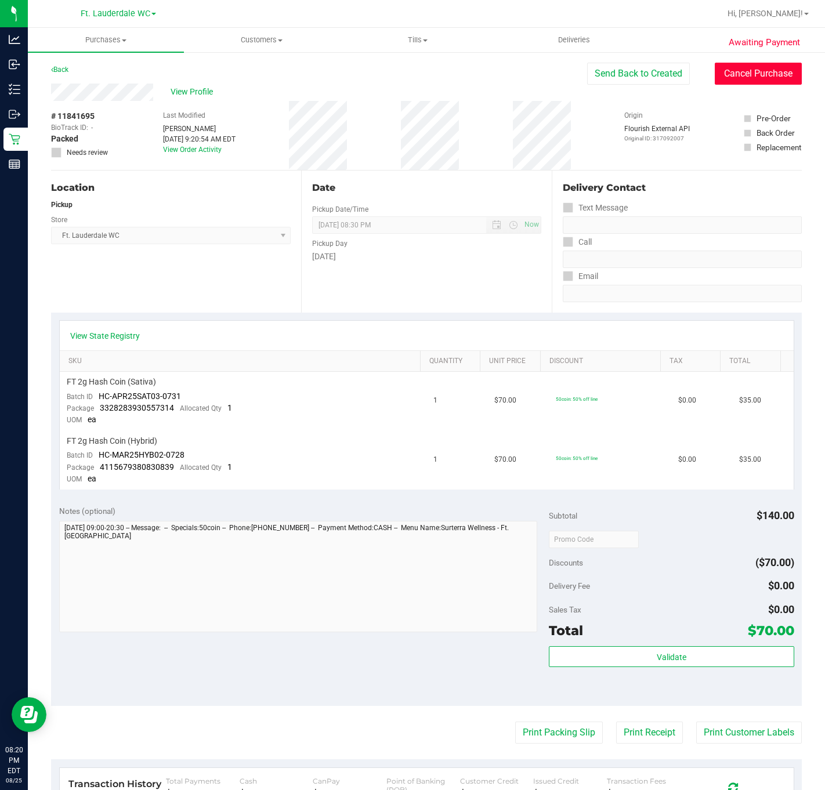
click at [715, 77] on button "Cancel Purchase" at bounding box center [758, 74] width 87 height 22
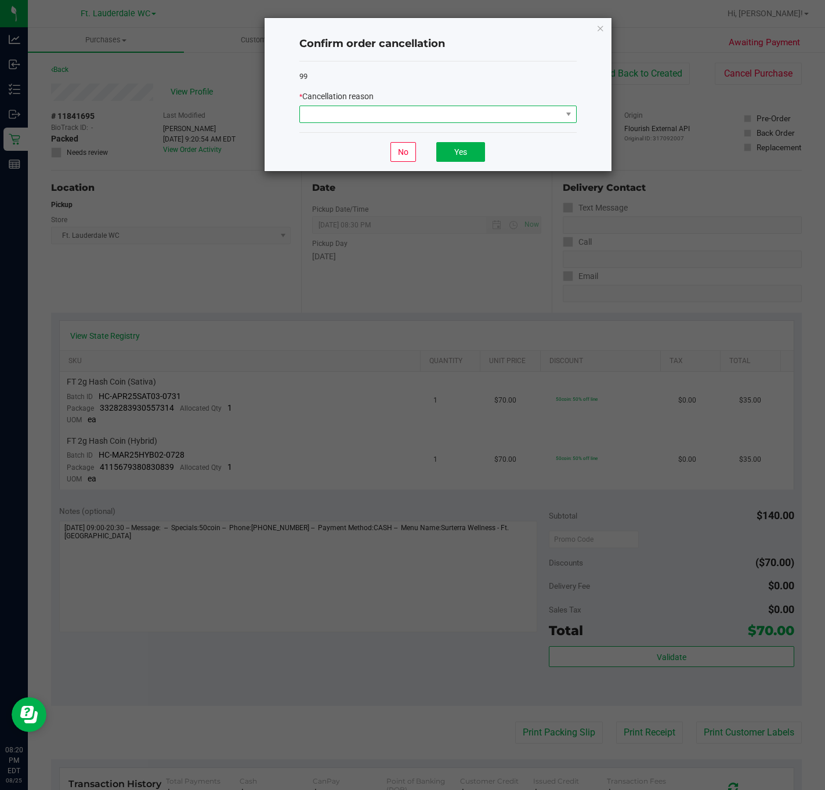
click at [484, 114] on span at bounding box center [431, 114] width 262 height 16
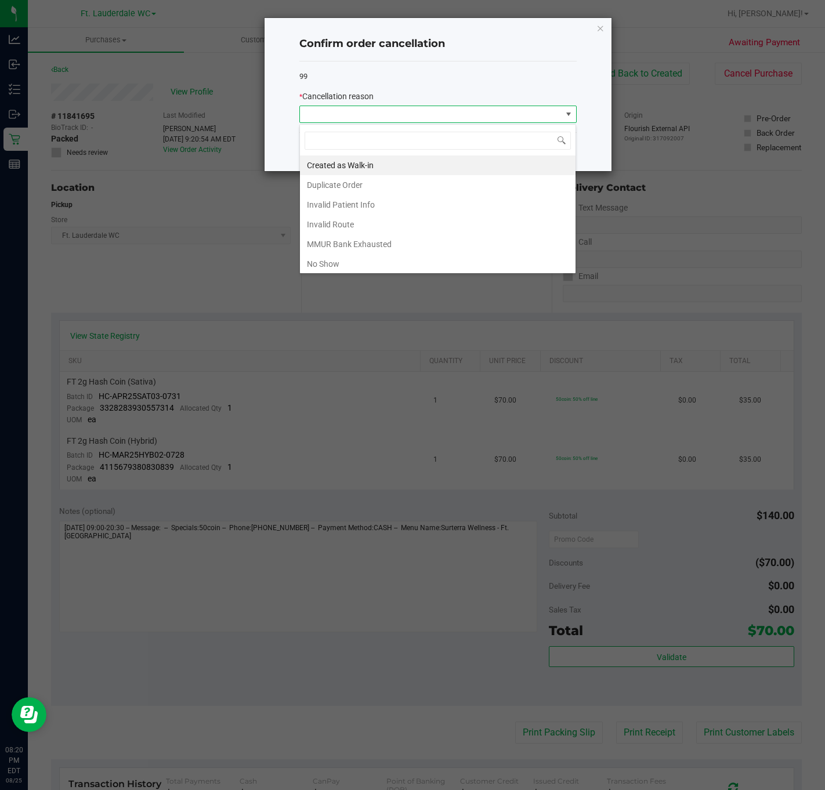
scroll to position [17, 277]
click at [383, 260] on li "No Show" at bounding box center [438, 264] width 276 height 20
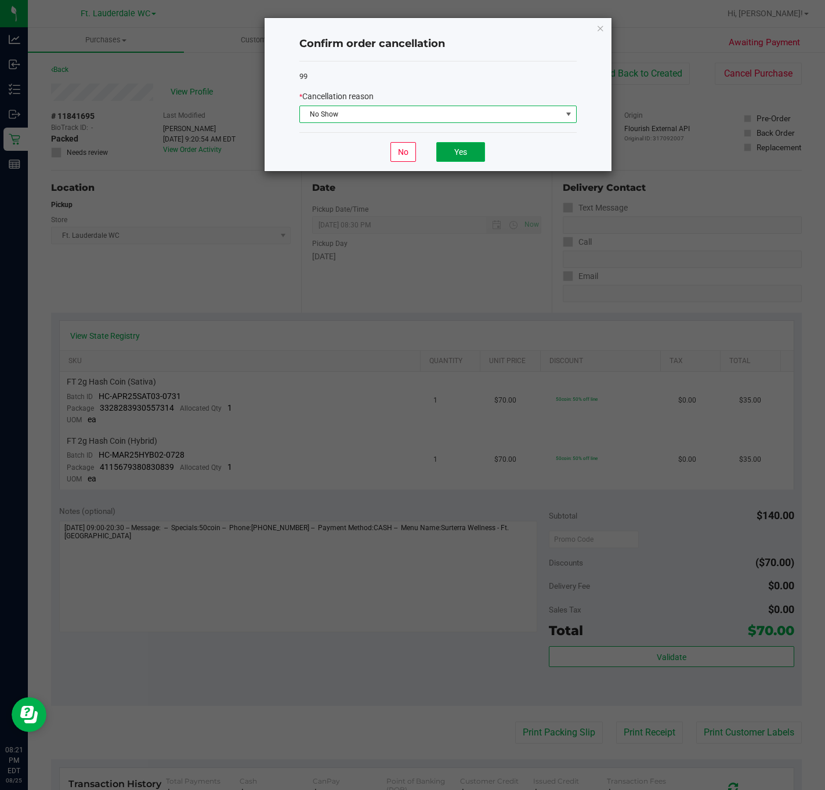
click at [451, 158] on button "Yes" at bounding box center [460, 152] width 49 height 20
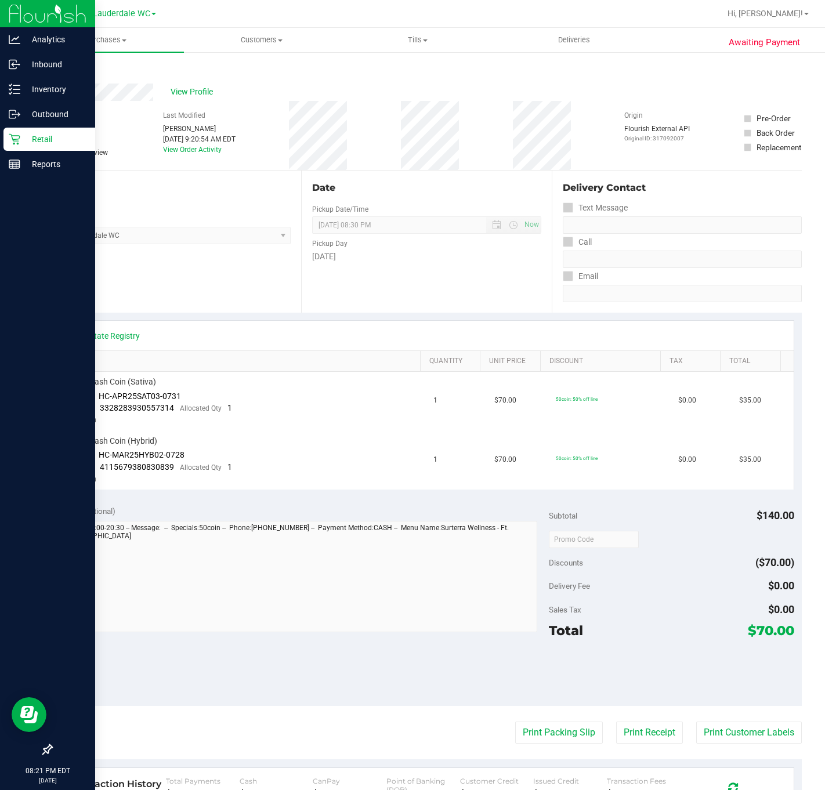
click at [56, 141] on p "Retail" at bounding box center [55, 139] width 70 height 14
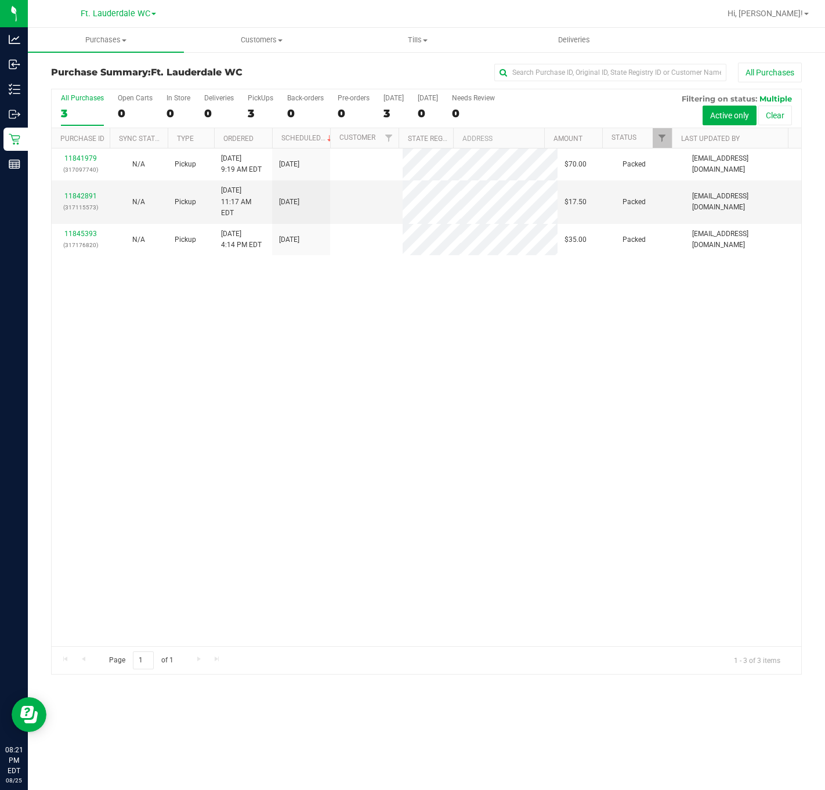
click at [61, 162] on div "11841979 (317097740)" at bounding box center [81, 164] width 44 height 22
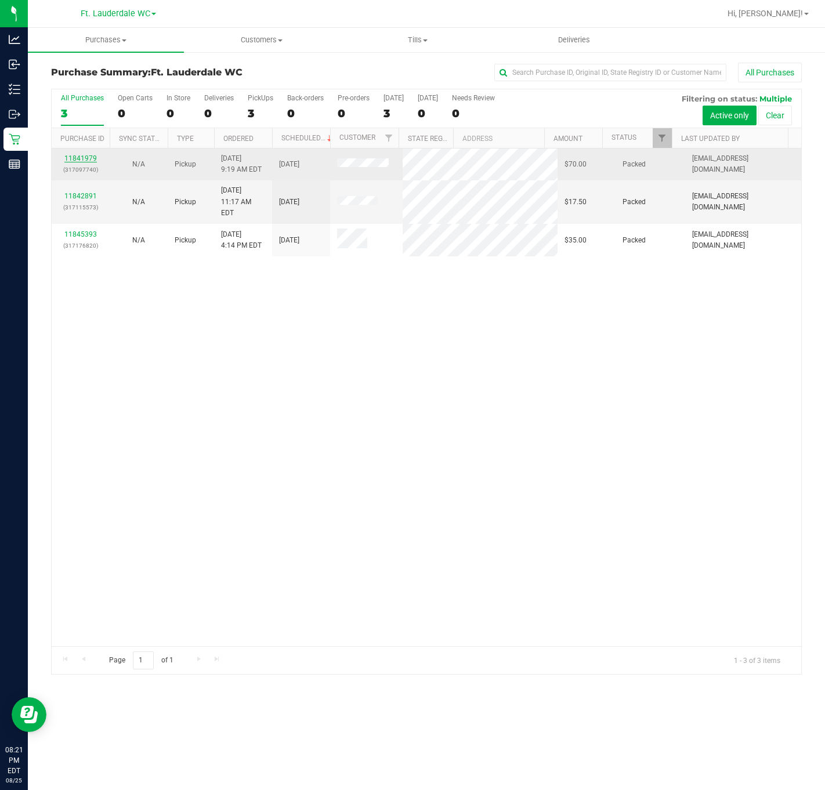
click at [68, 162] on link "11841979" at bounding box center [80, 158] width 32 height 8
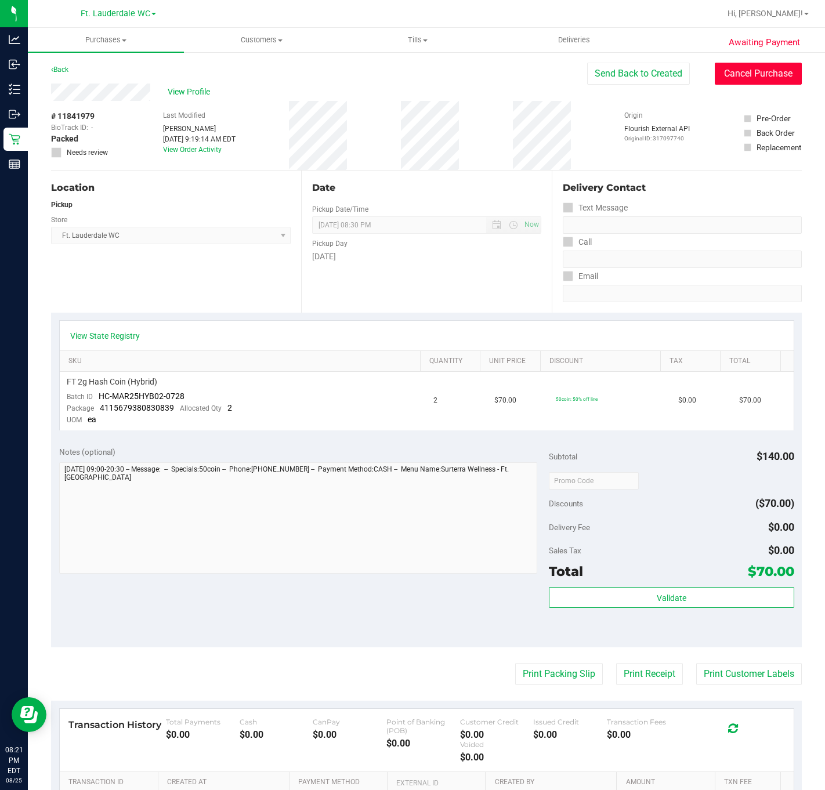
click at [725, 82] on button "Cancel Purchase" at bounding box center [758, 74] width 87 height 22
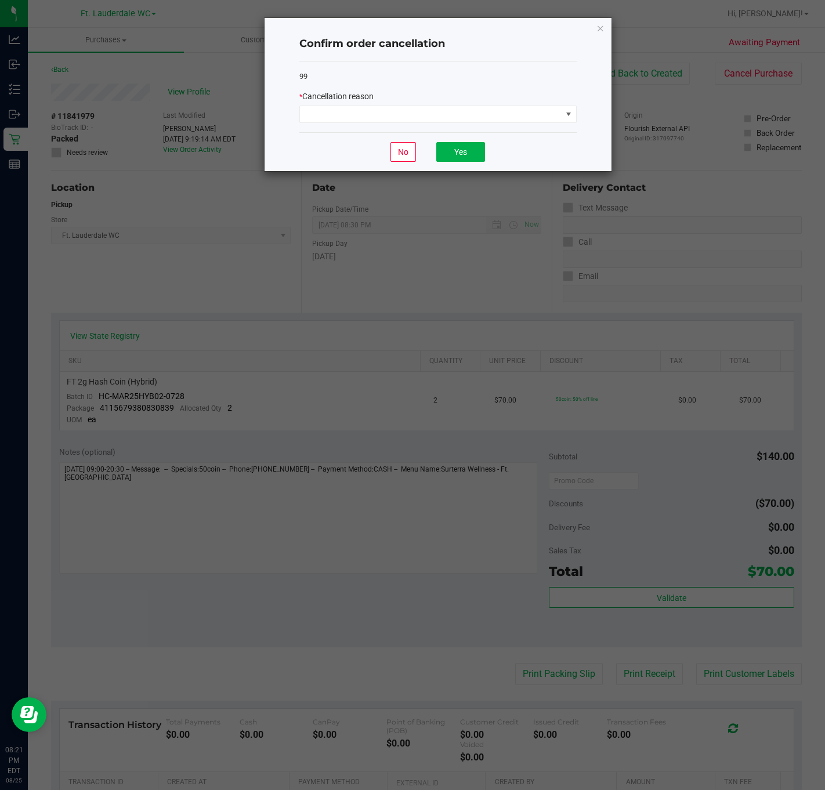
click at [365, 104] on div "* Cancellation reason" at bounding box center [437, 106] width 277 height 32
click at [364, 110] on span at bounding box center [431, 114] width 262 height 16
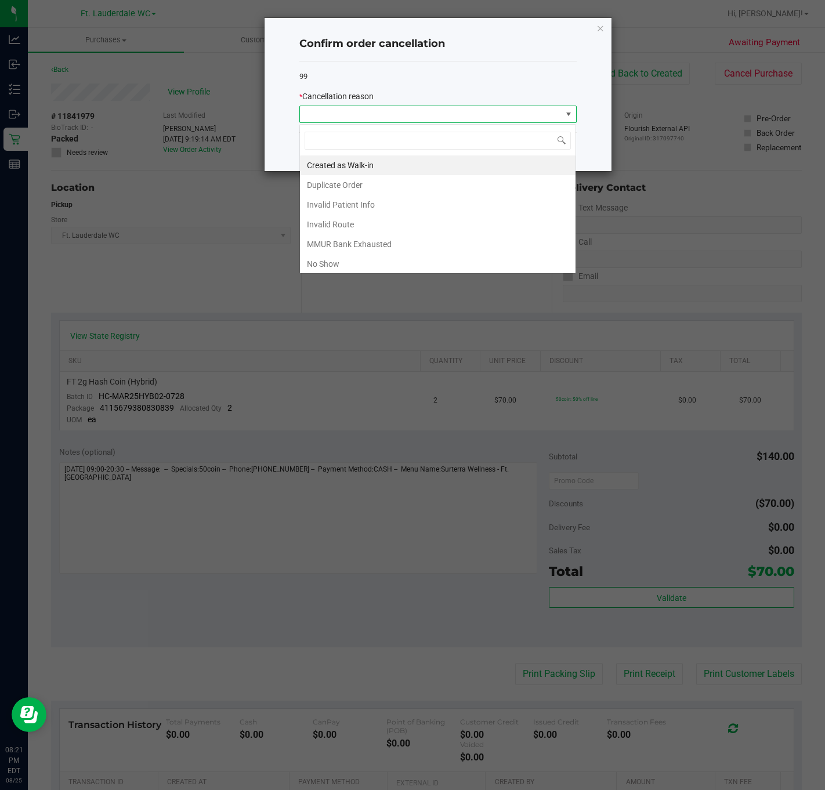
scroll to position [17, 277]
click at [345, 265] on li "No Show" at bounding box center [438, 264] width 276 height 20
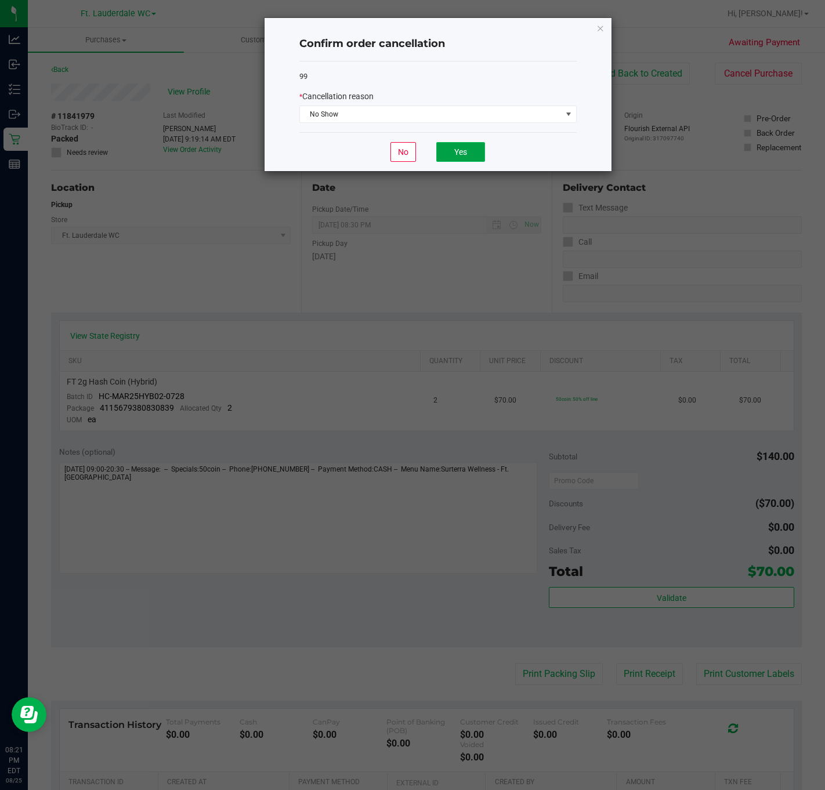
click at [472, 150] on button "Yes" at bounding box center [460, 152] width 49 height 20
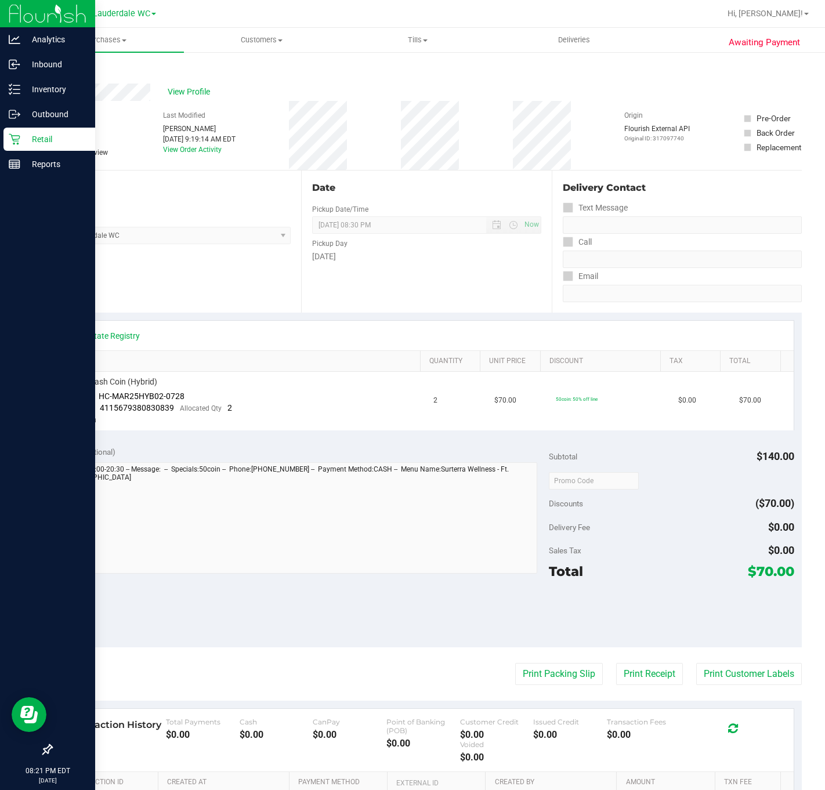
click at [14, 137] on icon at bounding box center [15, 139] width 12 height 12
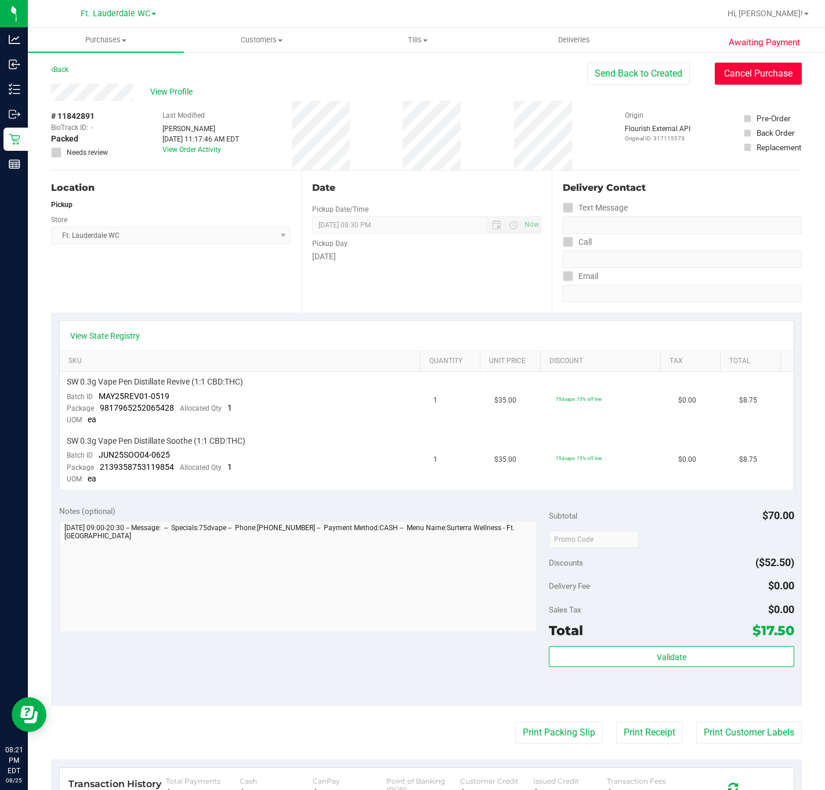
click at [722, 71] on button "Cancel Purchase" at bounding box center [758, 74] width 87 height 22
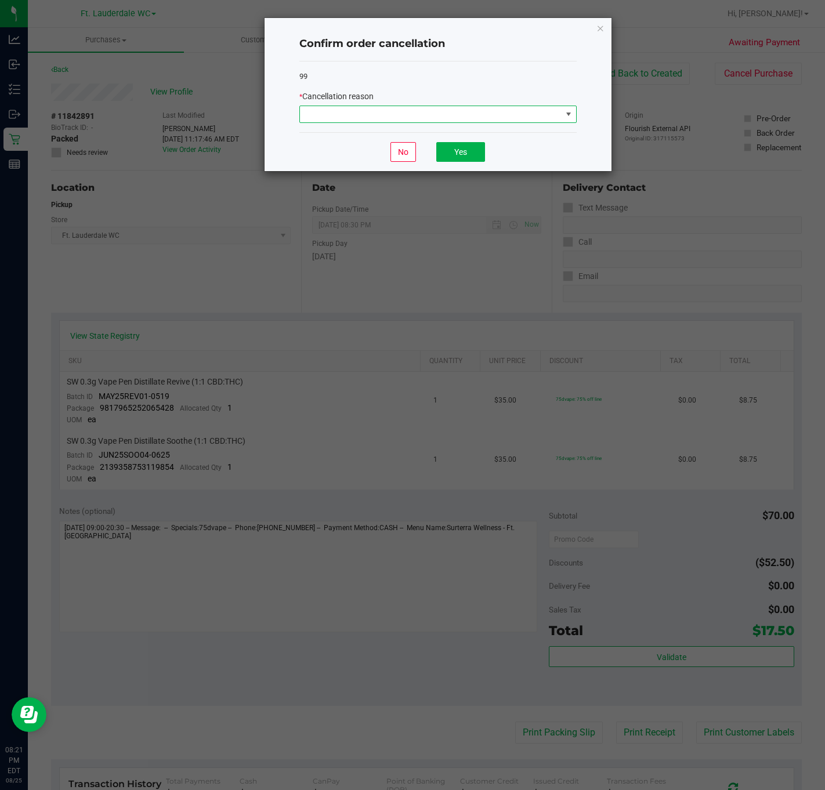
click at [361, 108] on span at bounding box center [431, 114] width 262 height 16
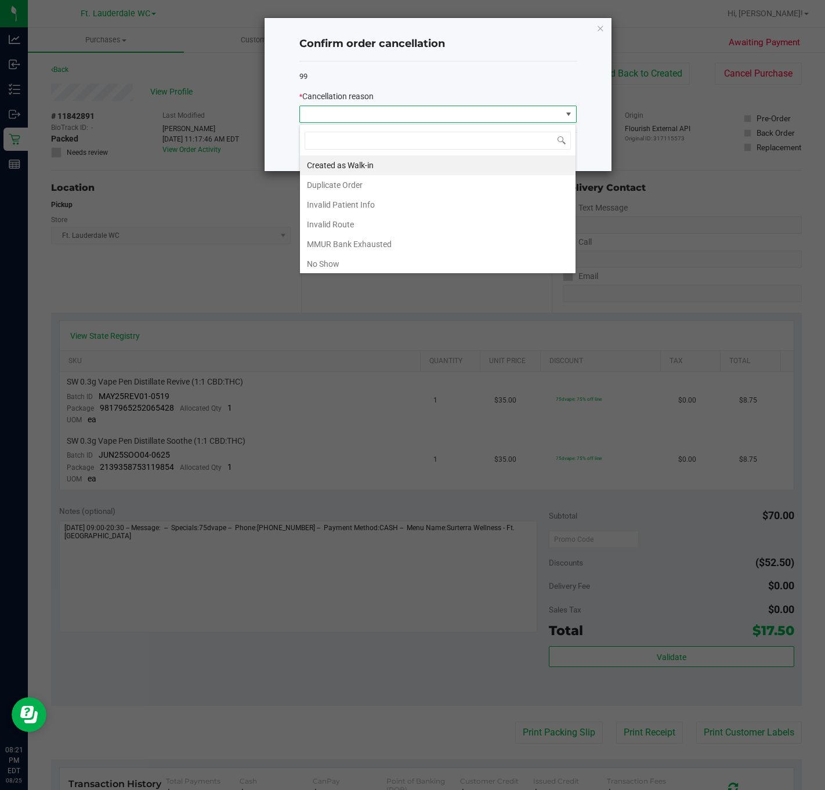
scroll to position [17, 277]
click at [341, 265] on li "No Show" at bounding box center [438, 264] width 276 height 20
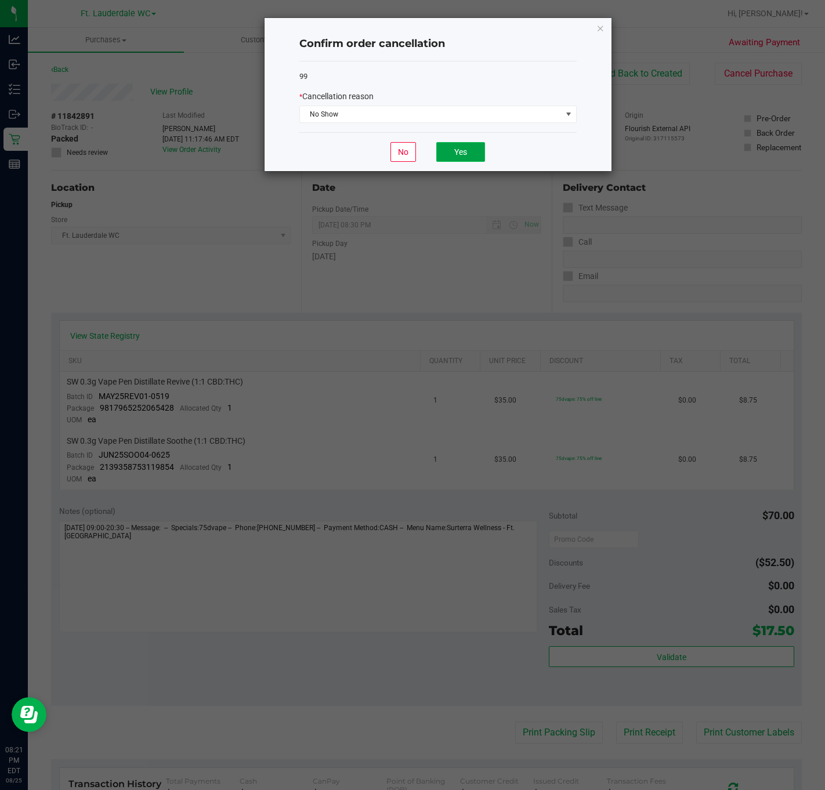
click at [463, 160] on button "Yes" at bounding box center [460, 152] width 49 height 20
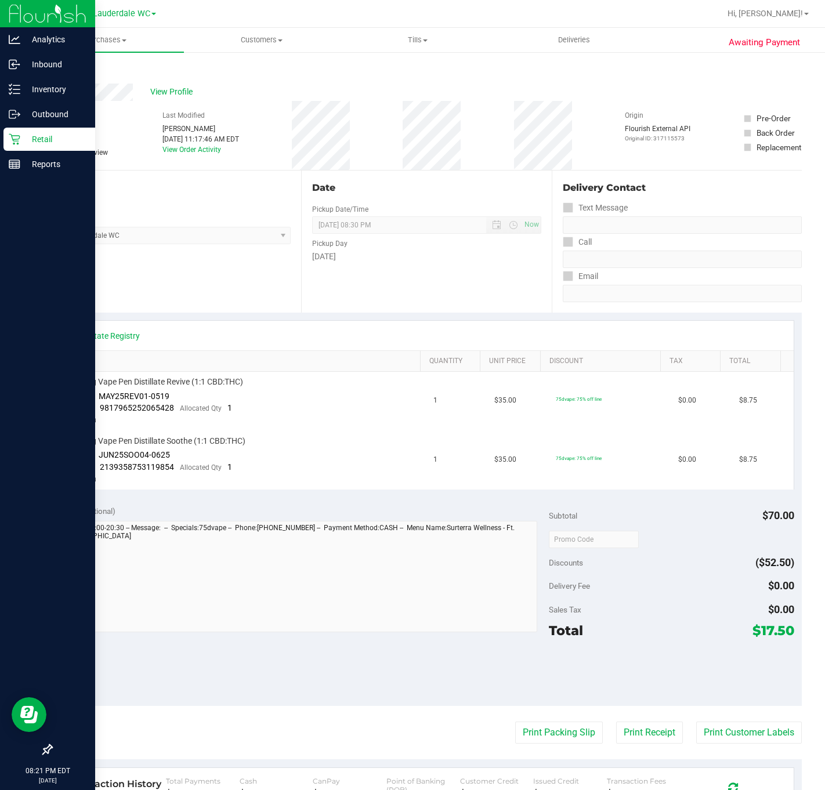
click at [11, 147] on div "Retail" at bounding box center [49, 139] width 92 height 23
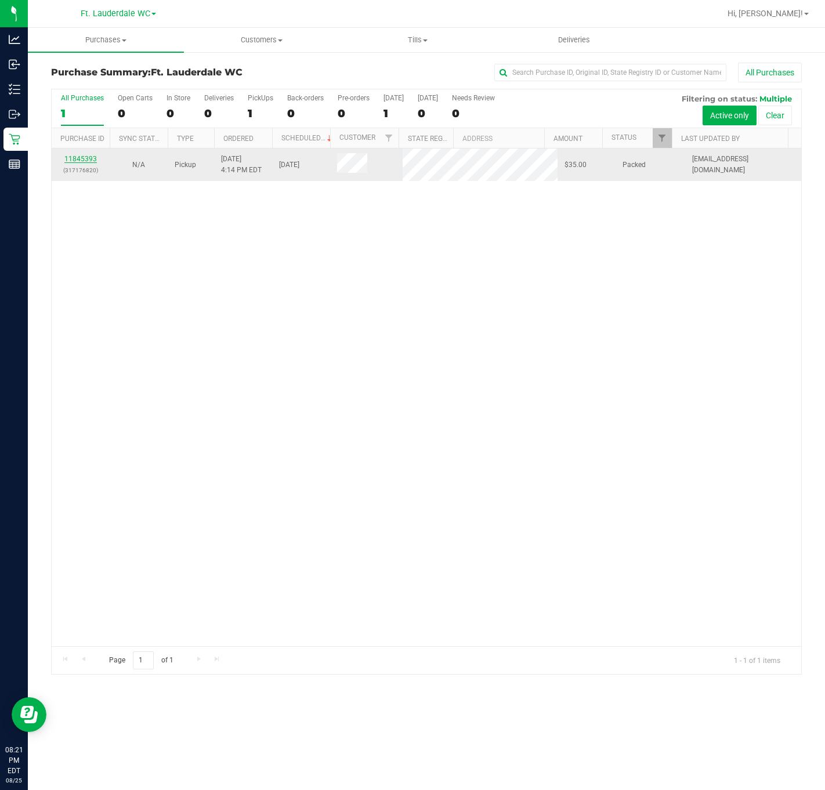
click at [87, 162] on link "11845393" at bounding box center [80, 159] width 32 height 8
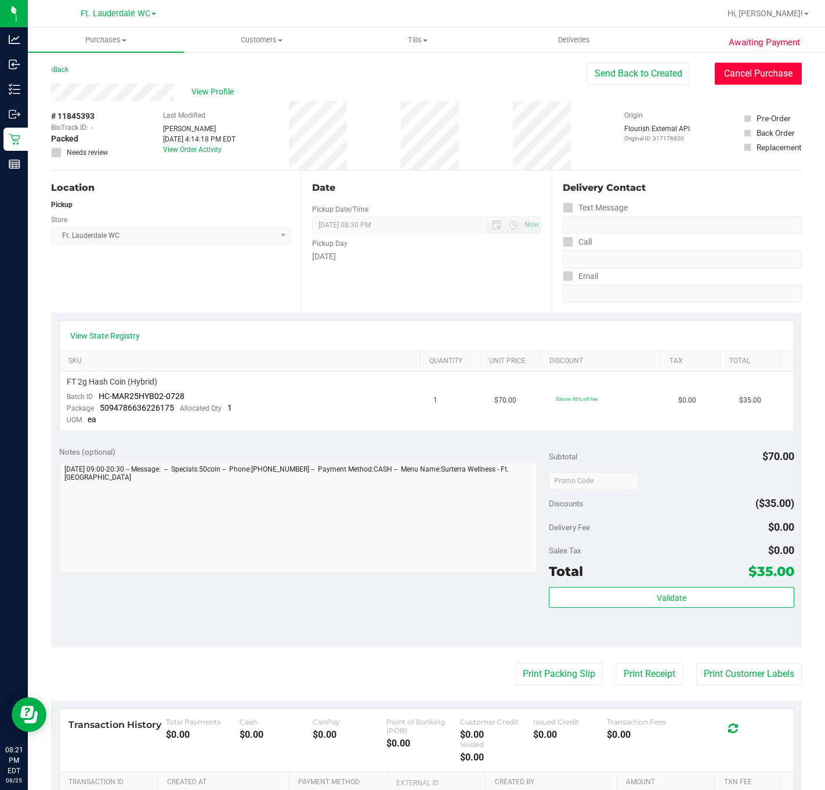
click at [727, 70] on button "Cancel Purchase" at bounding box center [758, 74] width 87 height 22
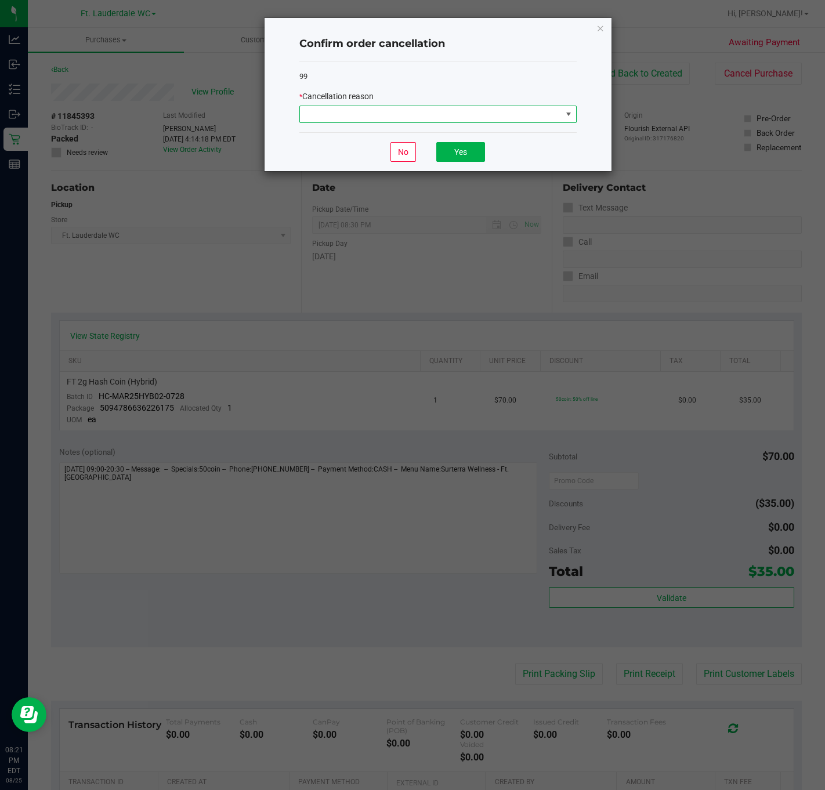
click at [538, 120] on span at bounding box center [431, 114] width 262 height 16
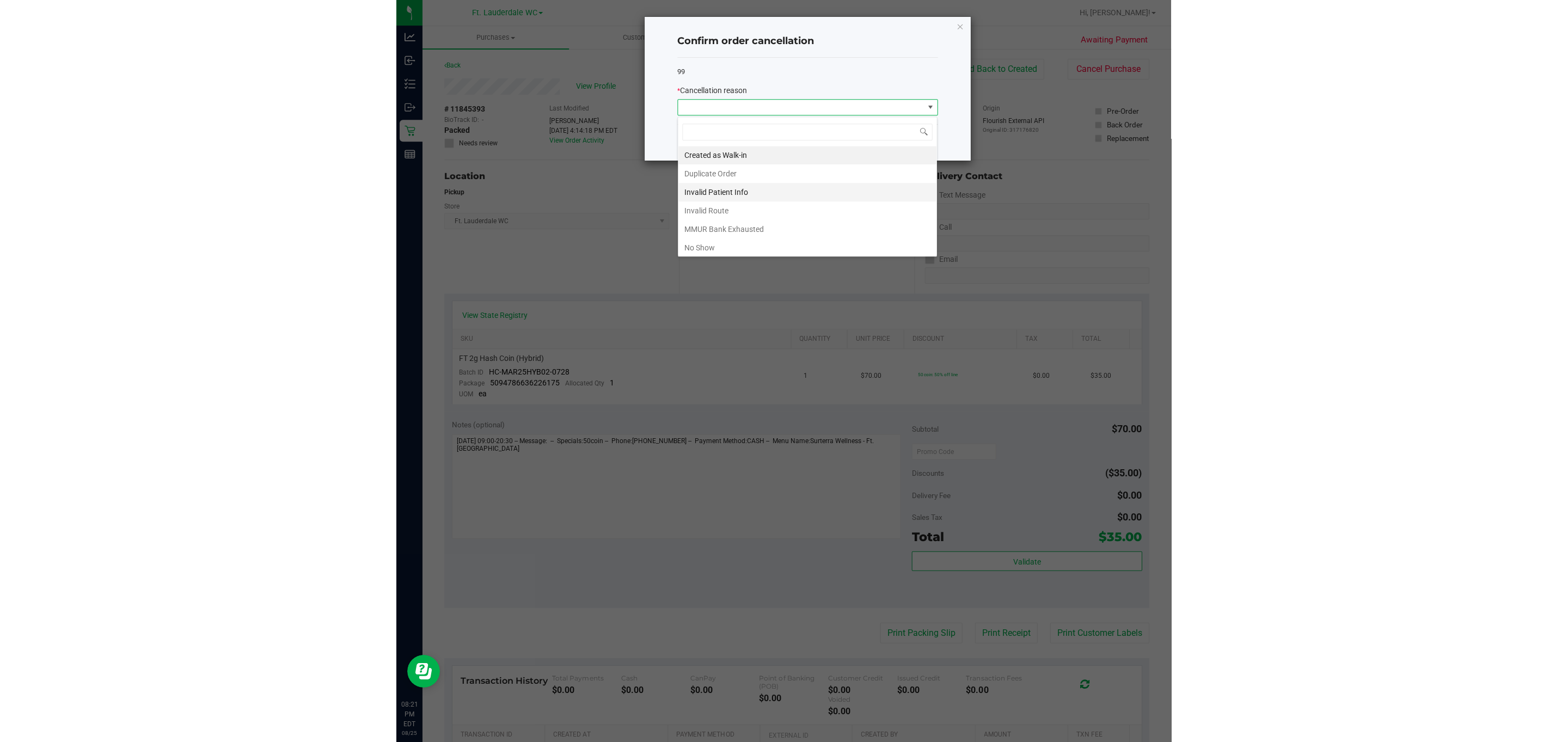
scroll to position [16, 260]
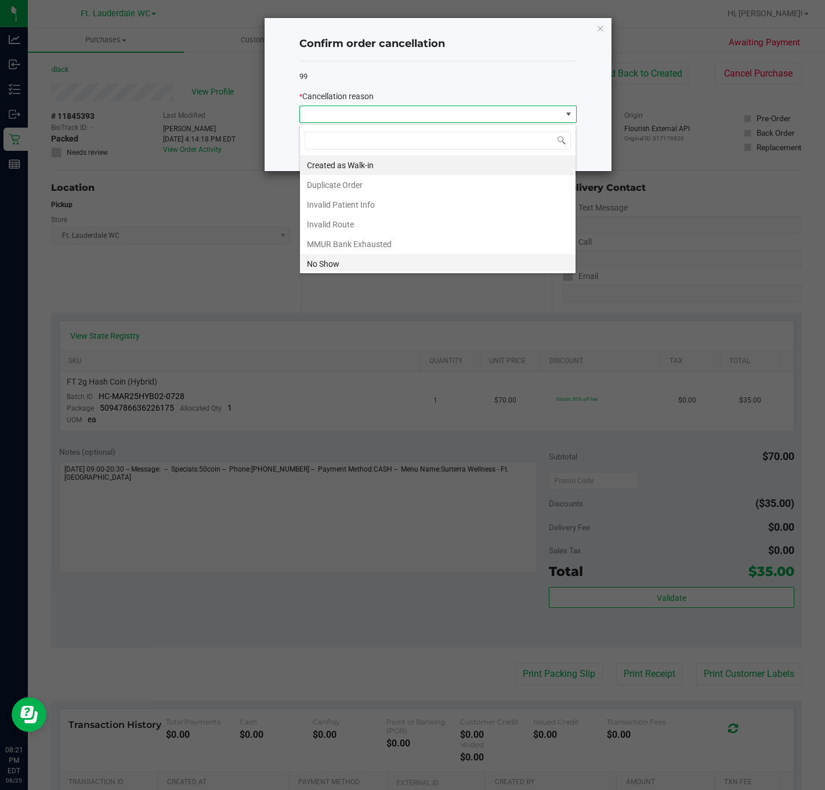
click at [423, 265] on li "No Show" at bounding box center [438, 264] width 276 height 20
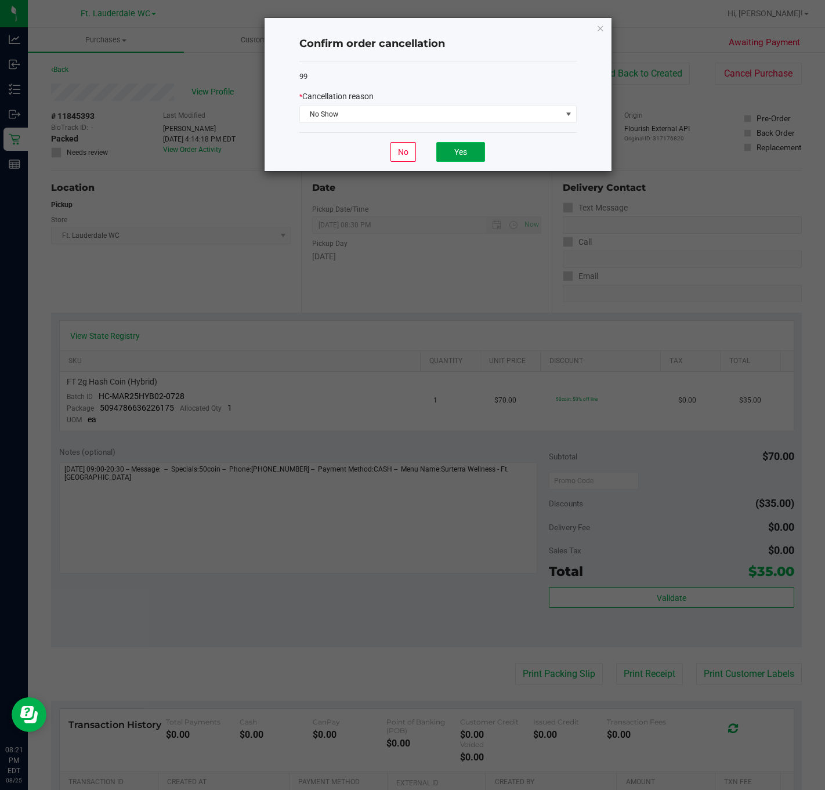
click at [441, 158] on button "Yes" at bounding box center [460, 152] width 49 height 20
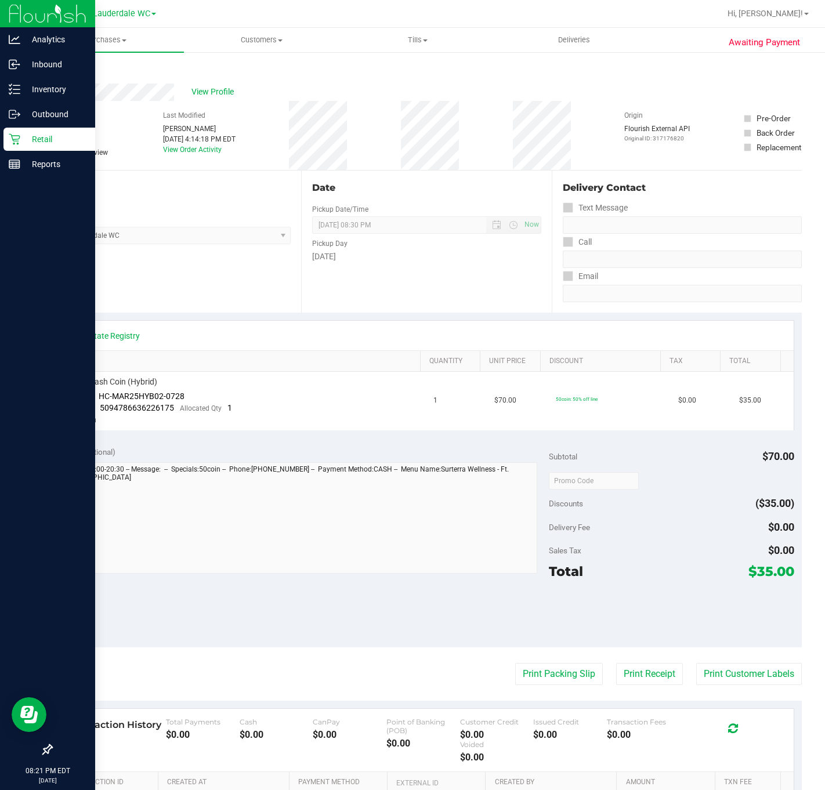
click at [17, 140] on icon at bounding box center [15, 139] width 12 height 12
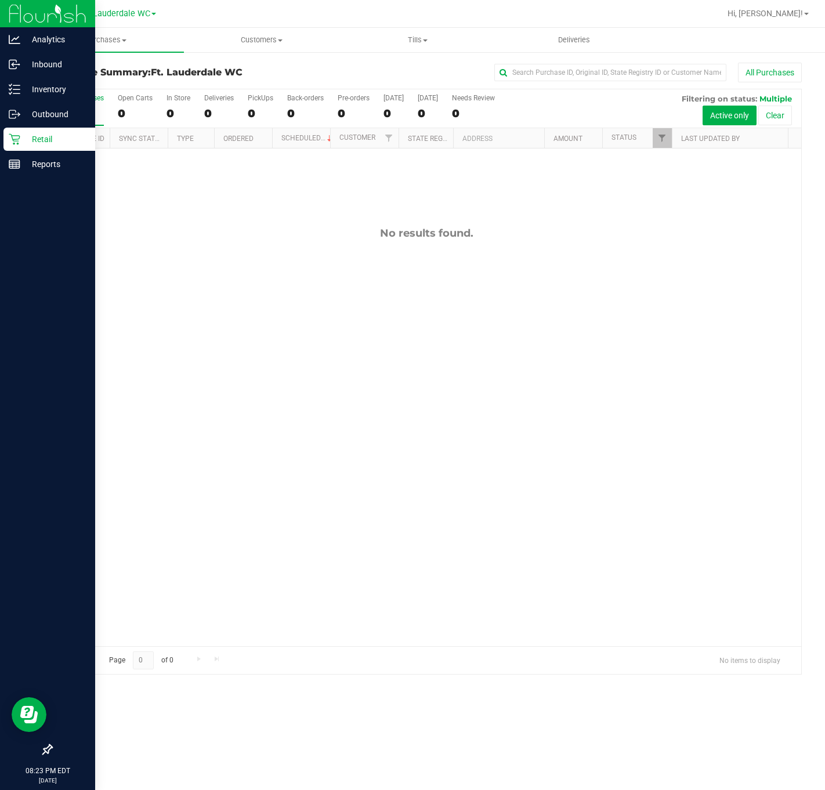
click at [5, 136] on div "Retail" at bounding box center [49, 139] width 92 height 23
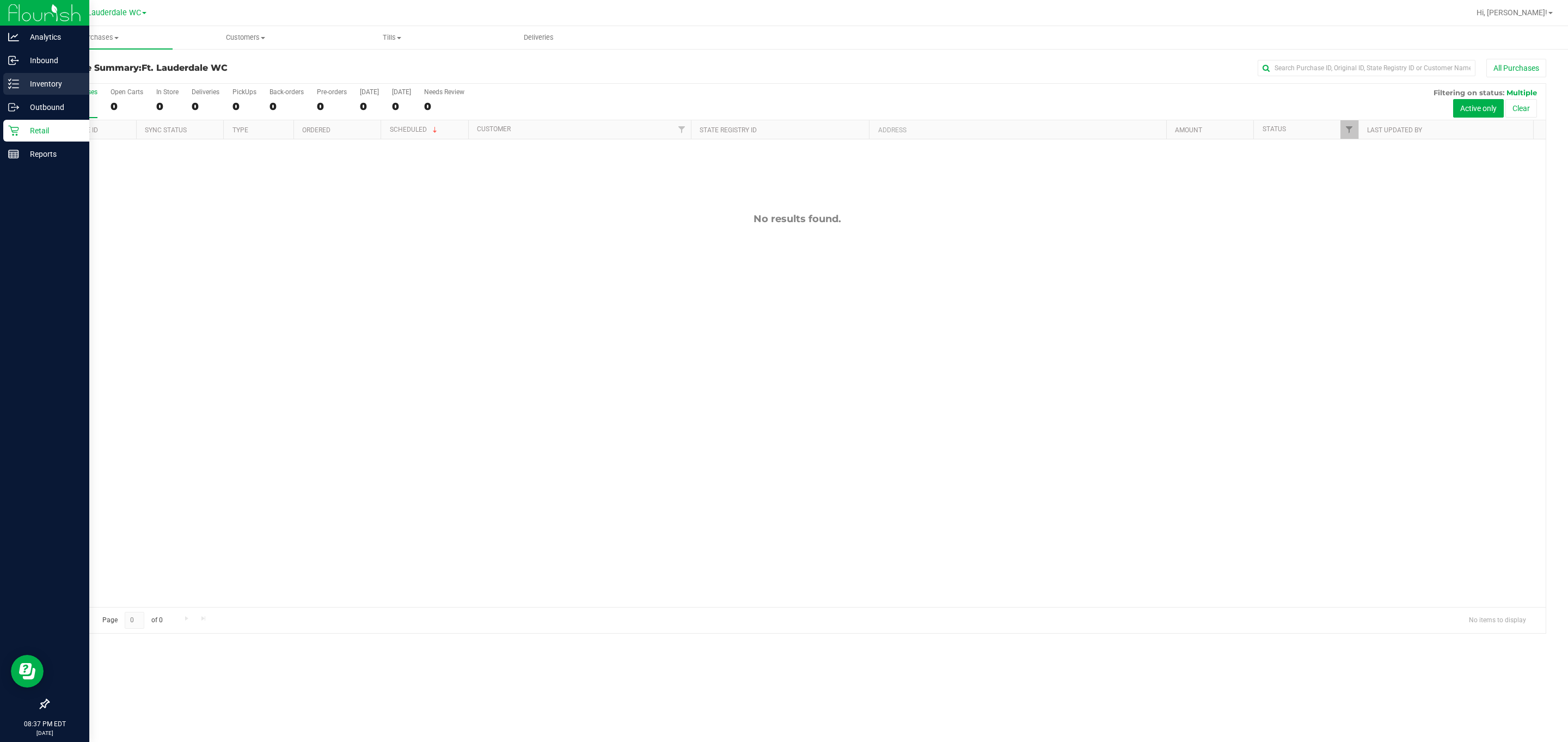
click at [13, 84] on icon at bounding box center [14, 84] width 11 height 11
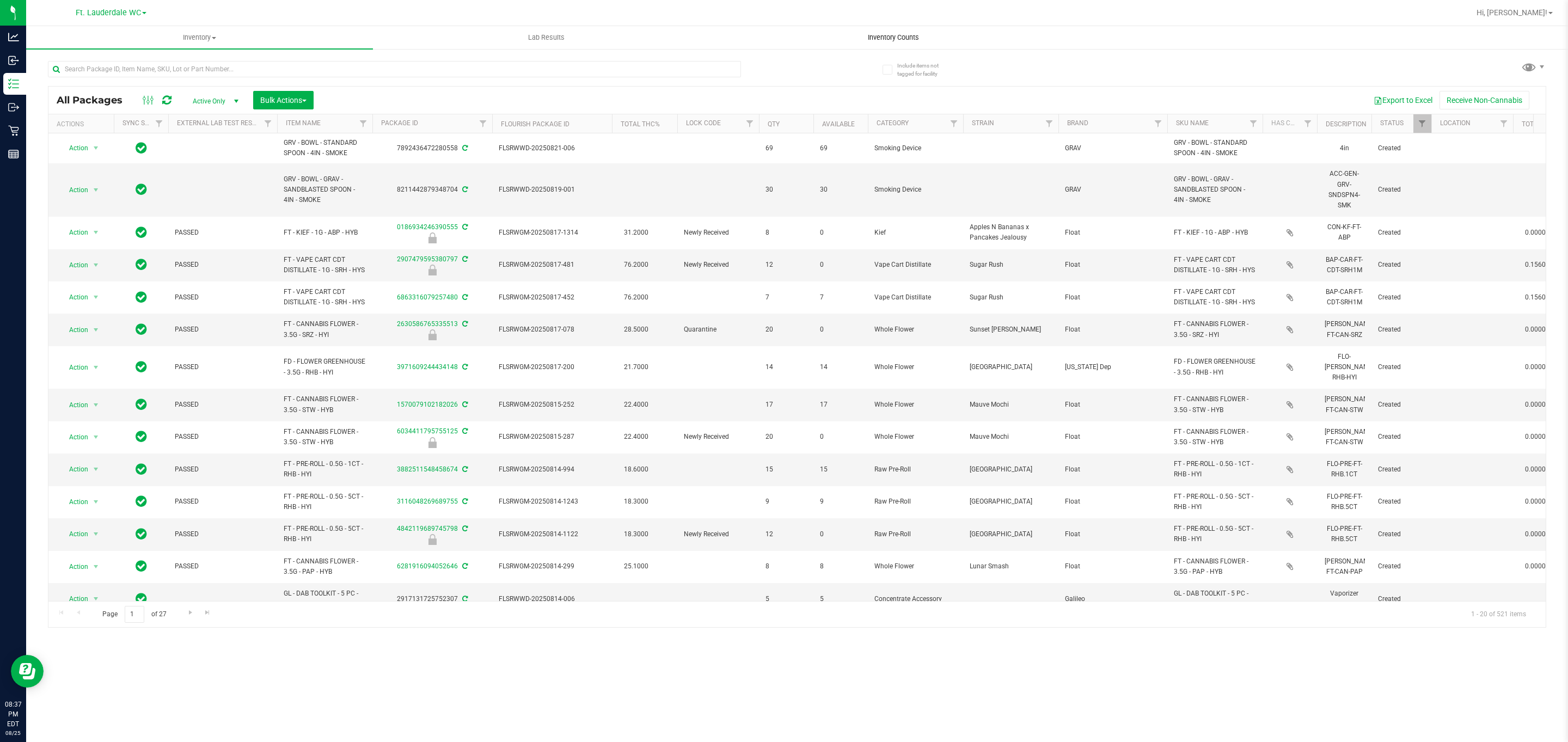
click at [726, 36] on span "Inventory Counts" at bounding box center [893, 38] width 81 height 9
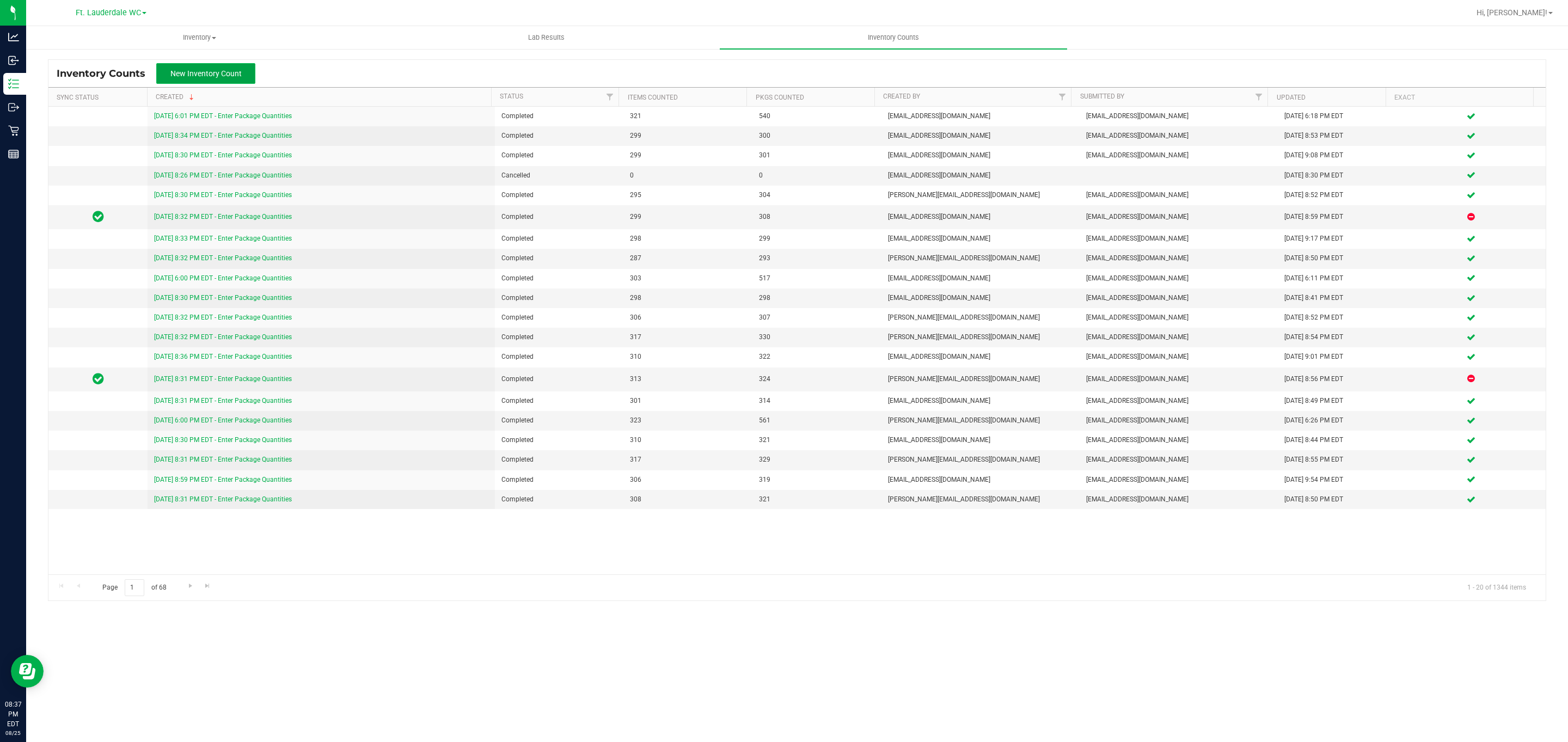
click at [226, 69] on span "New Inventory Count" at bounding box center [206, 73] width 71 height 8
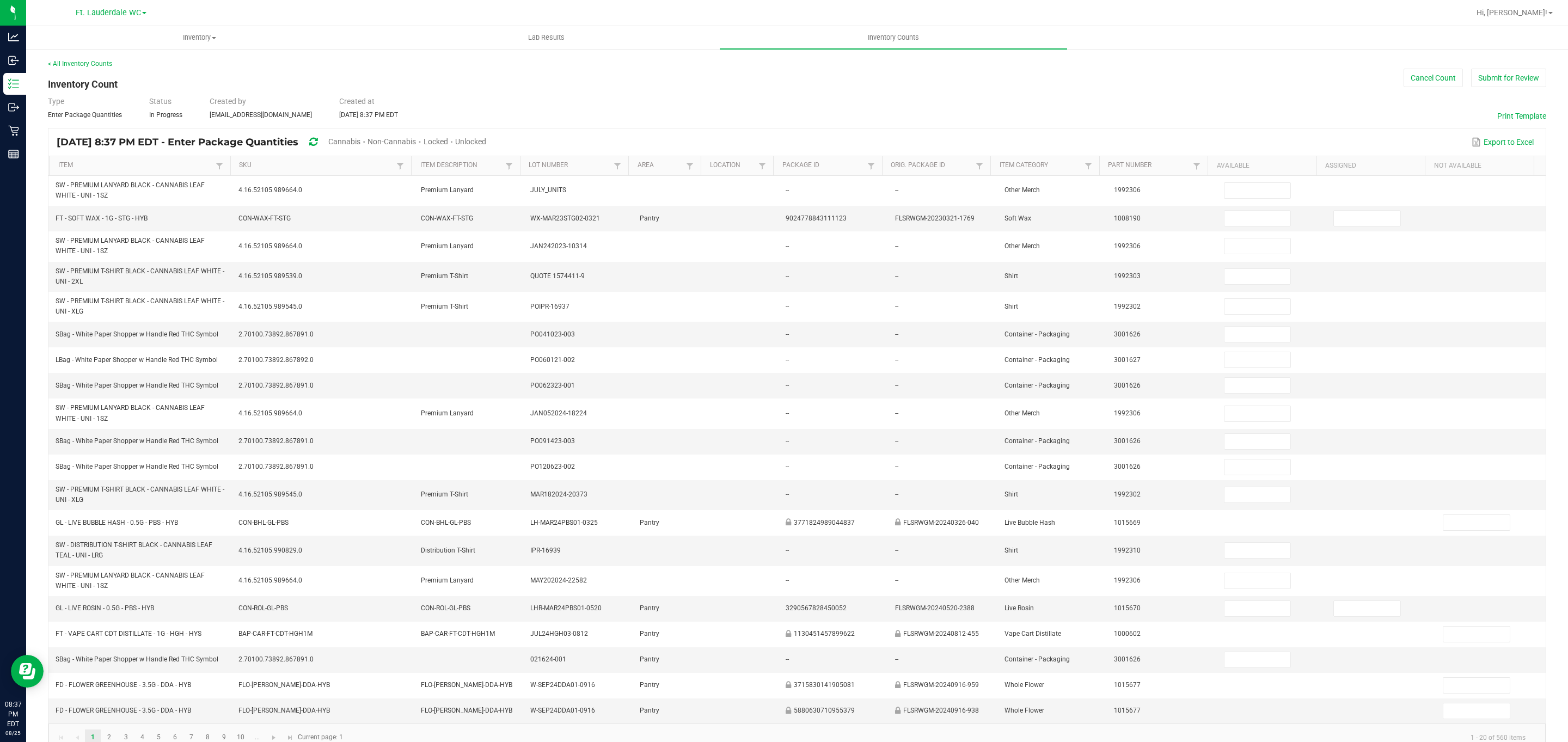
click at [360, 144] on span "Cannabis" at bounding box center [344, 141] width 32 height 8
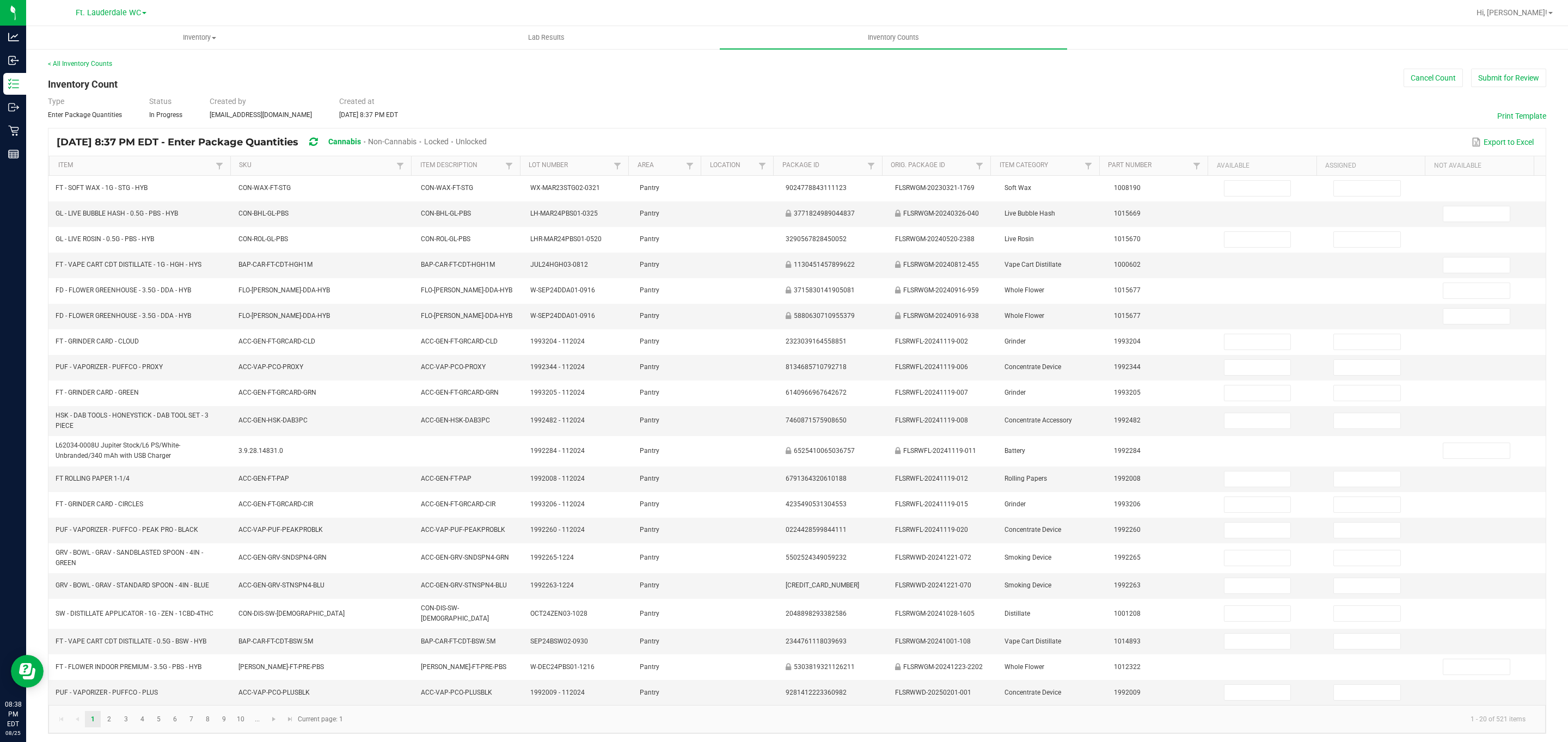
click at [487, 144] on span "Unlocked" at bounding box center [471, 141] width 31 height 8
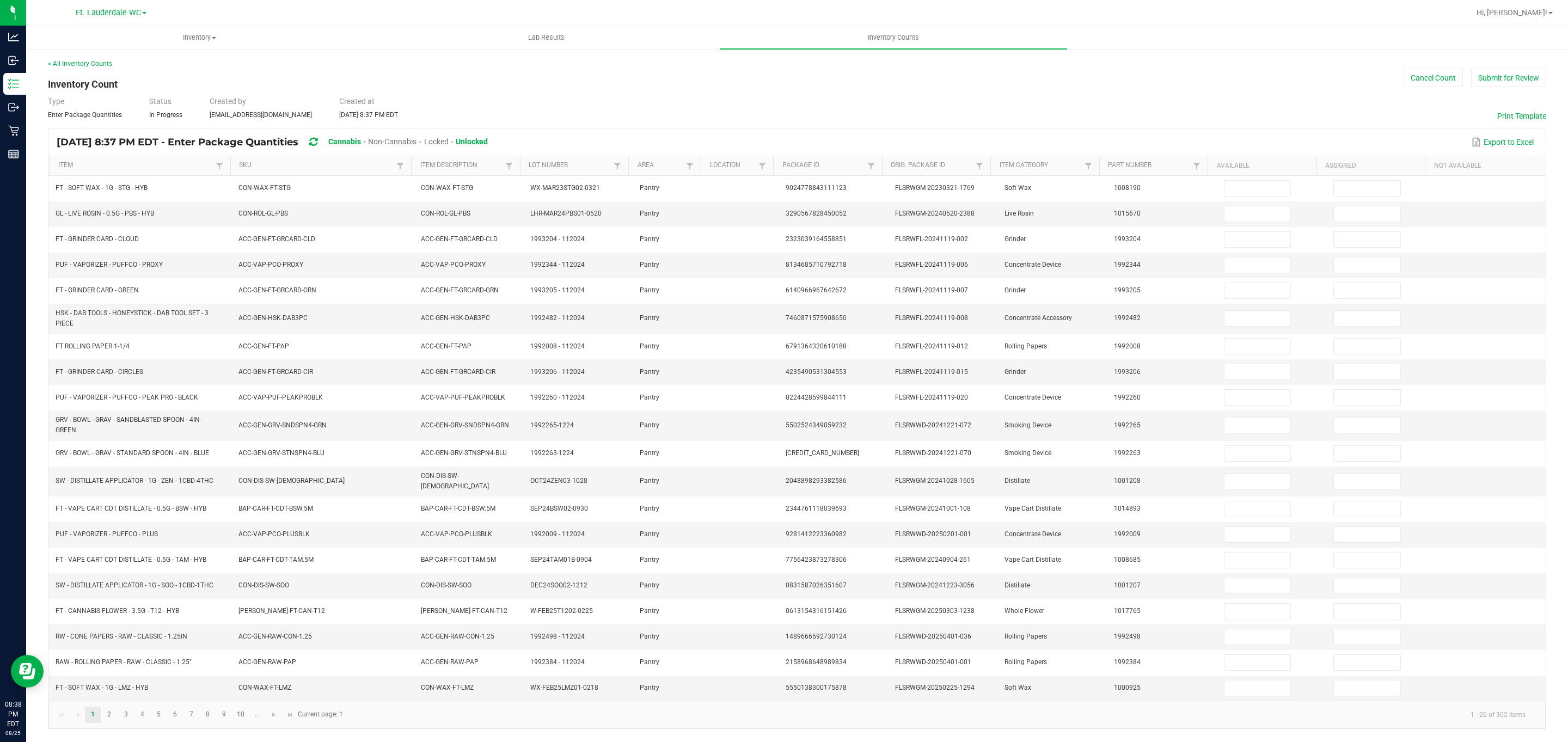
click at [152, 158] on th "Item" at bounding box center [139, 165] width 181 height 20
click at [152, 162] on link "Item" at bounding box center [135, 165] width 155 height 8
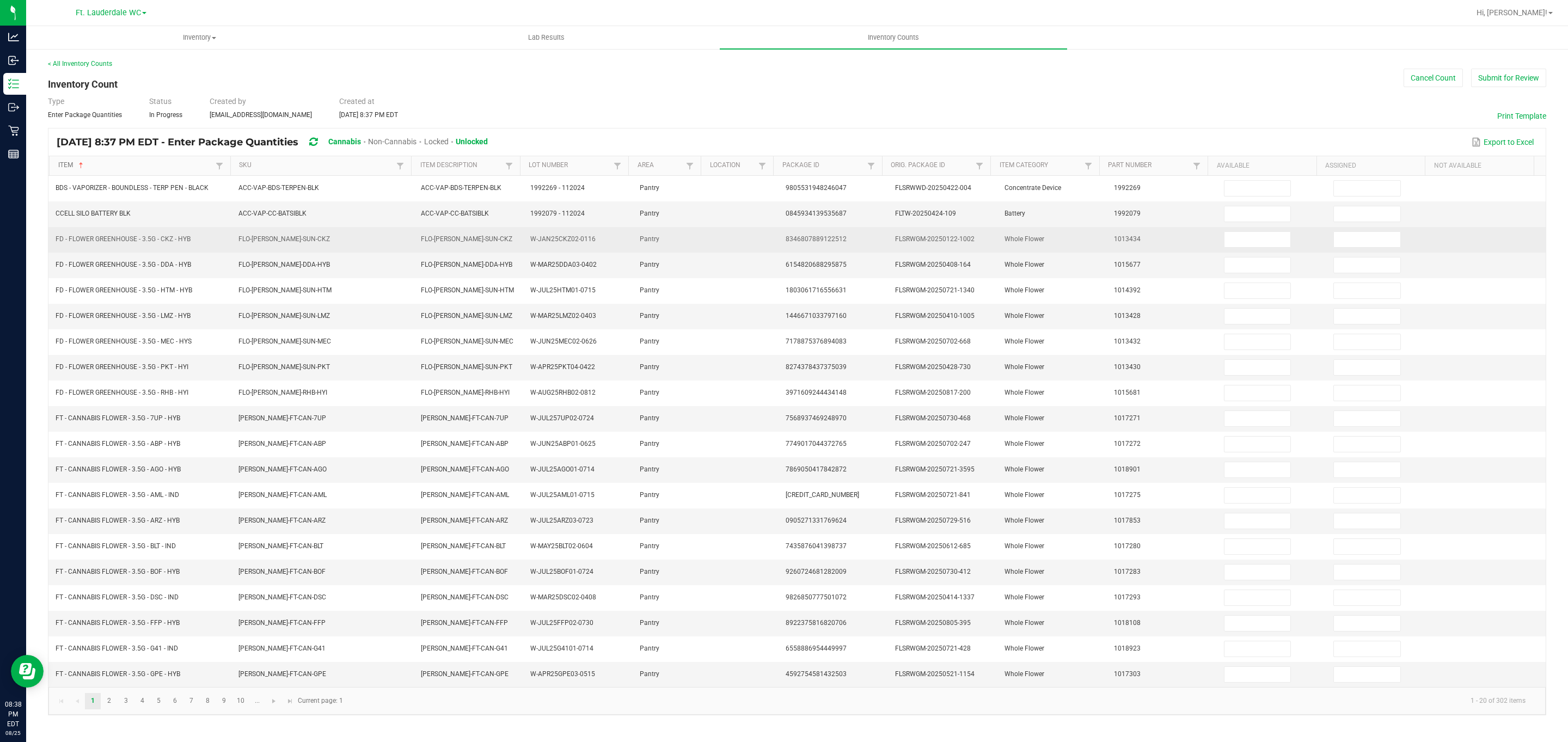
scroll to position [2, 0]
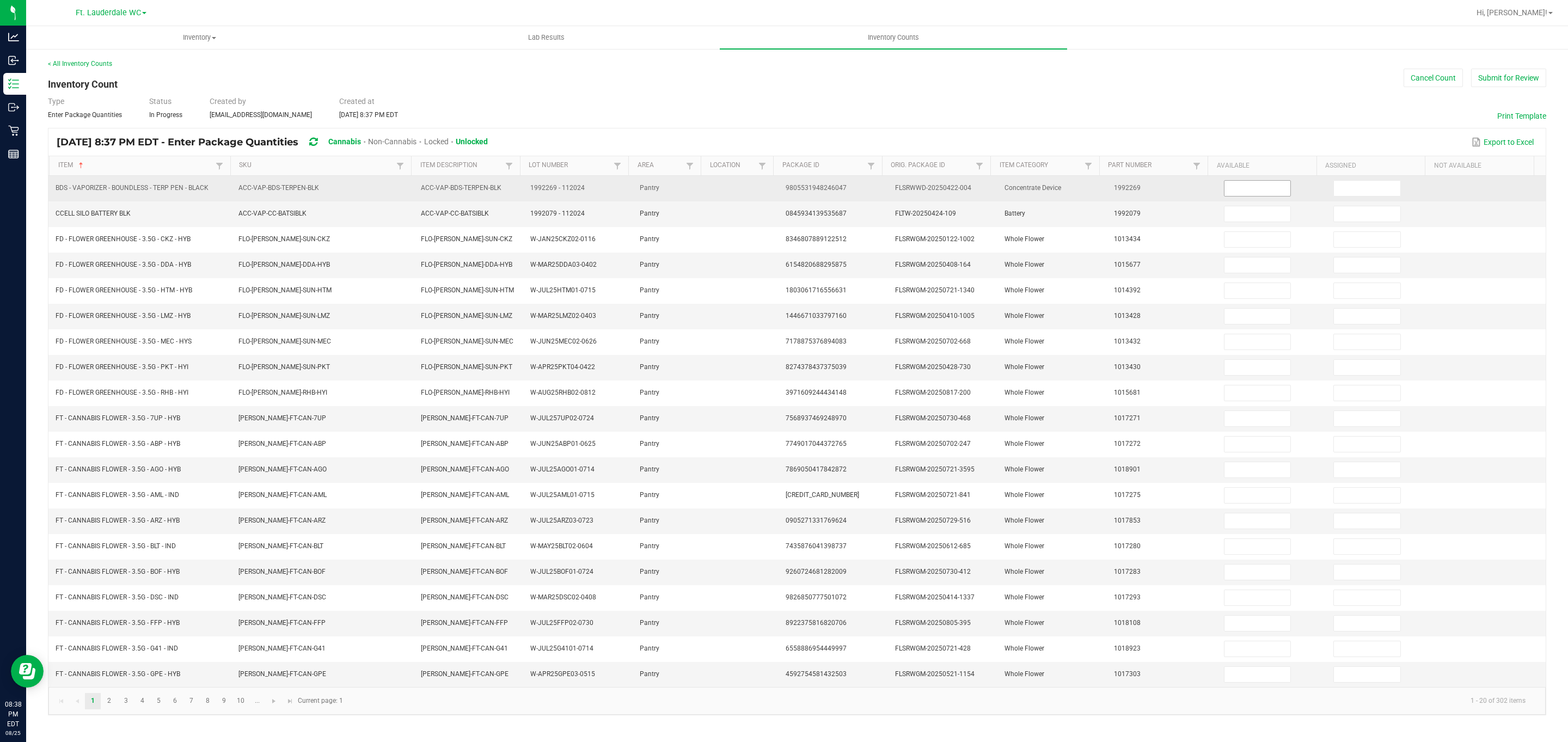
click at [726, 192] on input at bounding box center [1257, 189] width 67 height 15
type input "4"
type input "17"
type input "16"
type input "3"
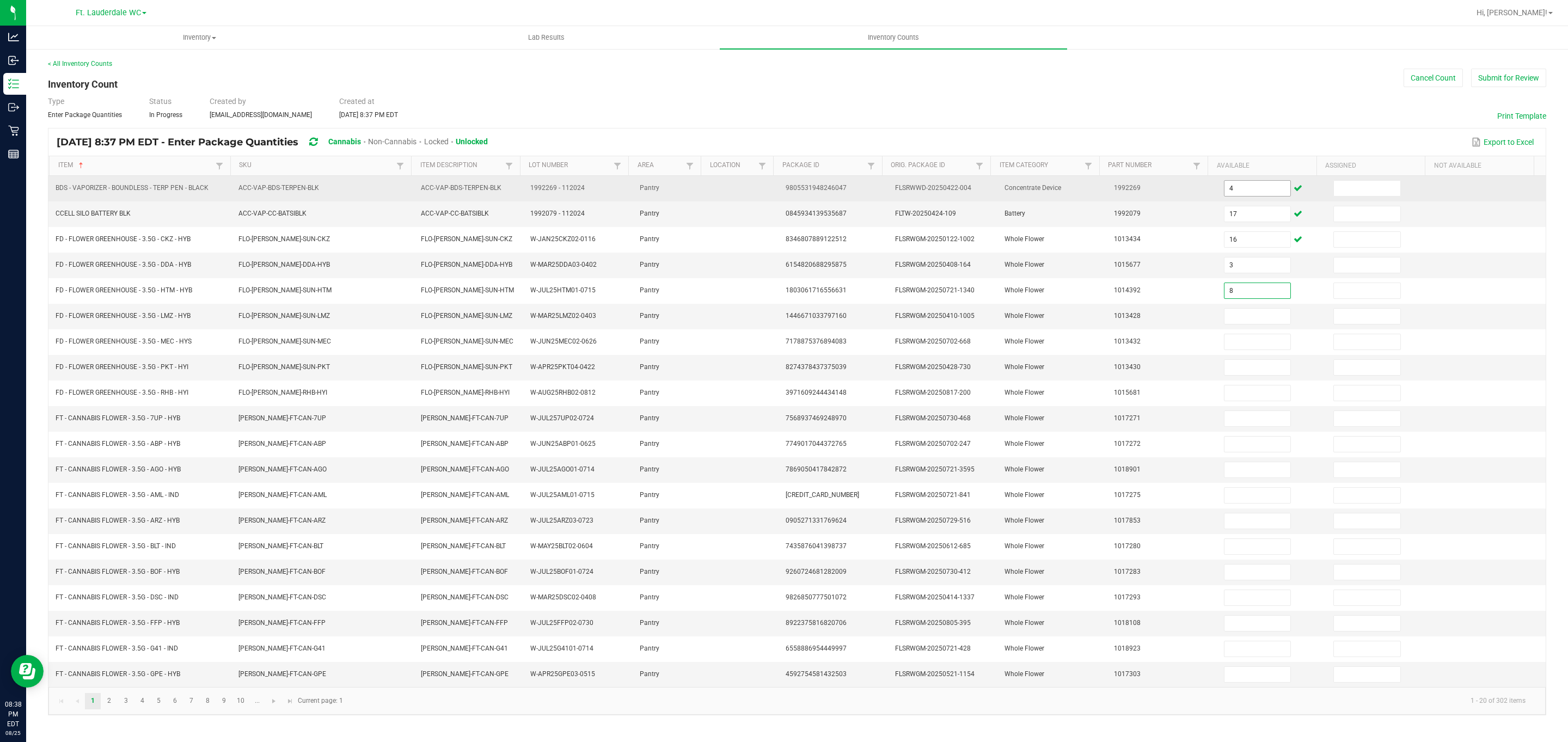
type input "8"
type input "14"
type input "44"
type input "20"
type input "14"
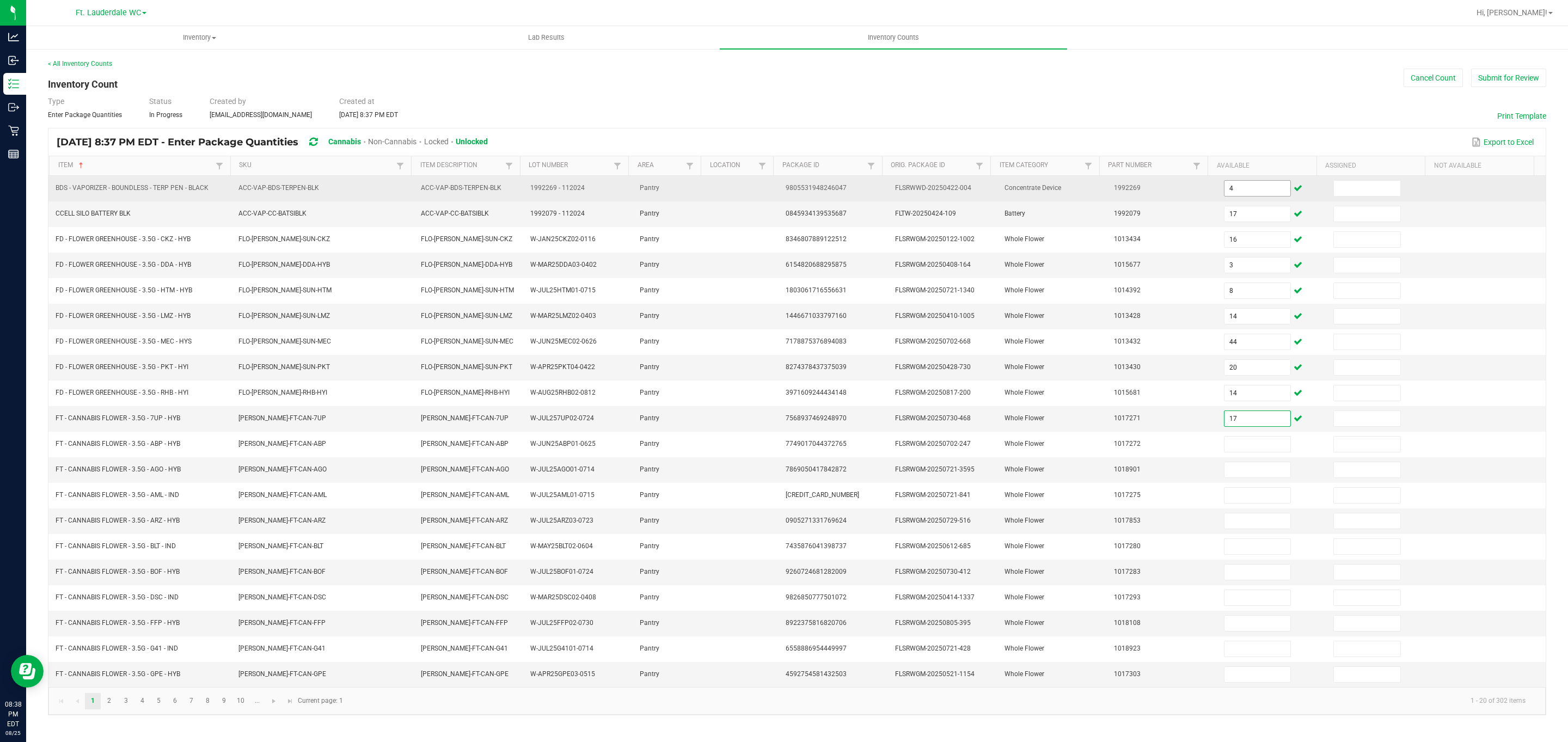
type input "17"
type input "14"
type input "13"
type input "4"
type input "7"
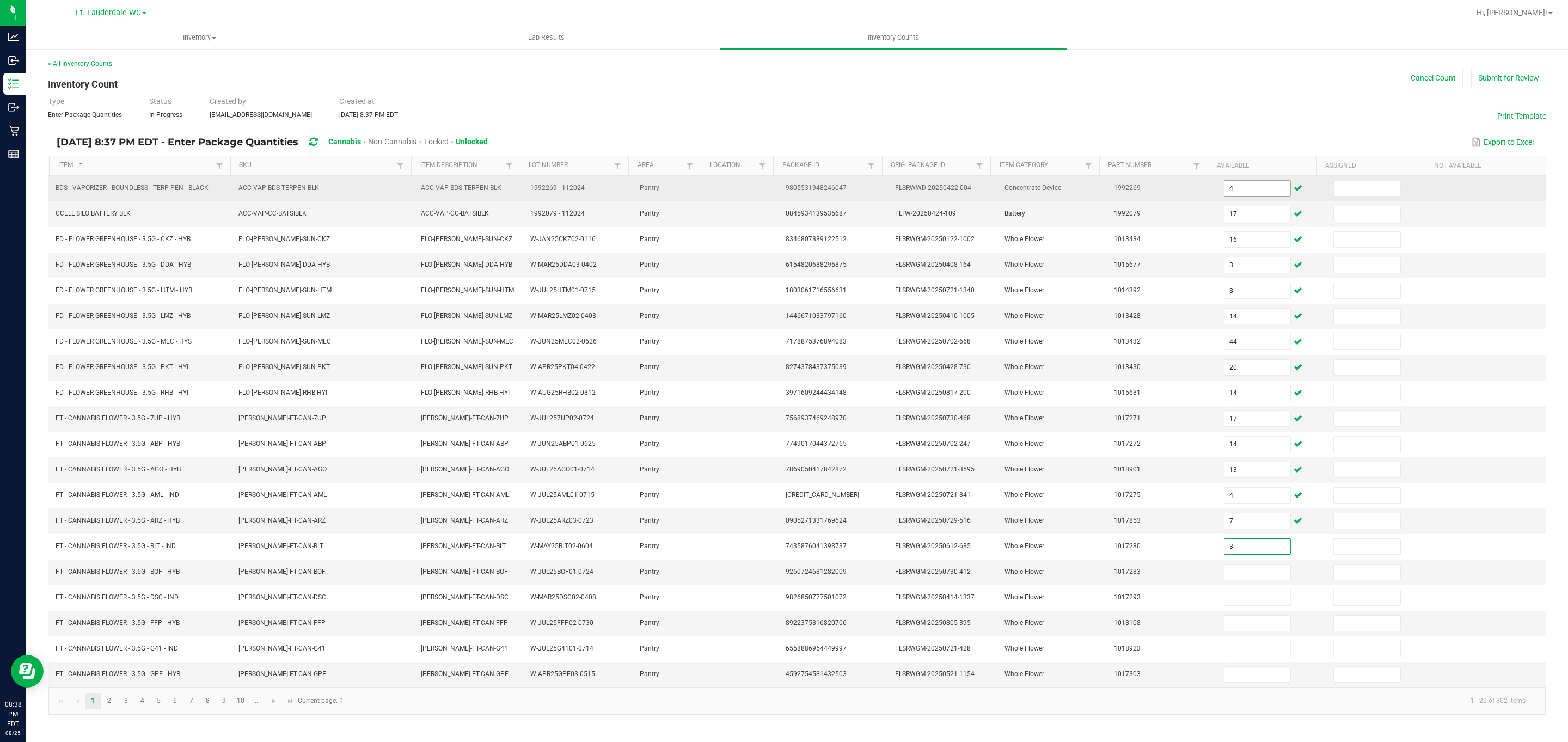
type input "3"
type input "12"
type input "2"
type input "111"
type input "17"
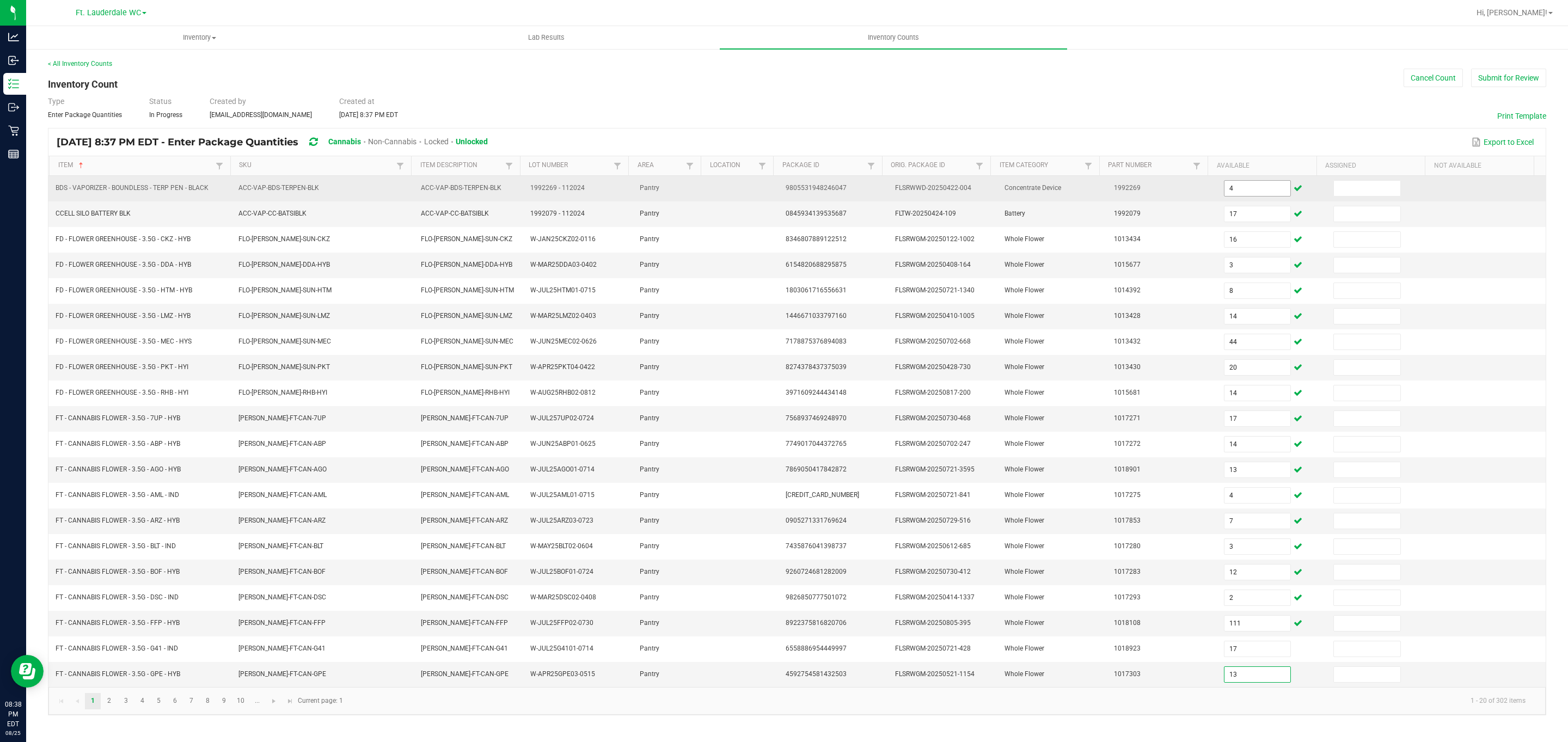
type input "13"
click at [726, 189] on input at bounding box center [1366, 189] width 67 height 15
type input "0"
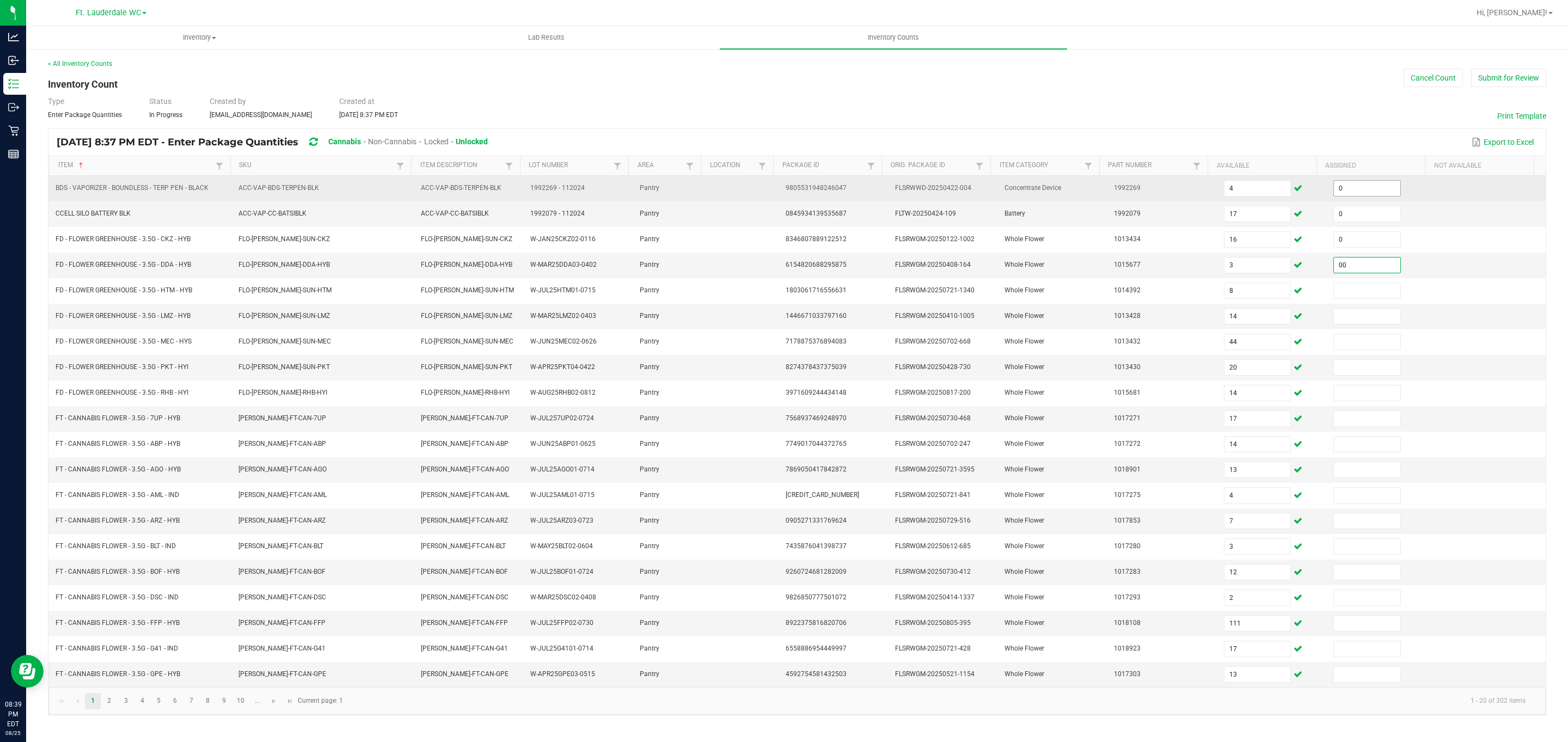
type input "0"
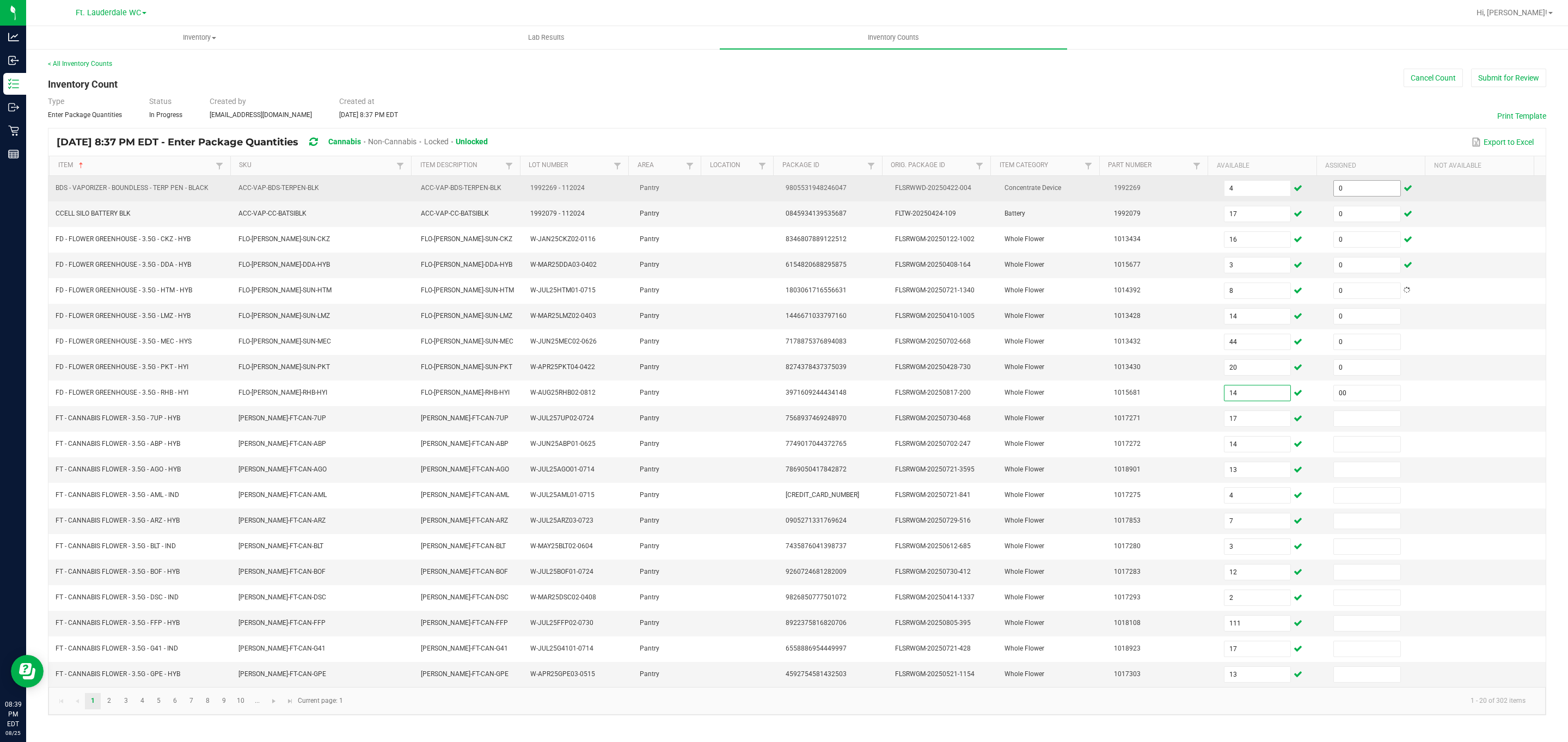
type input "0"
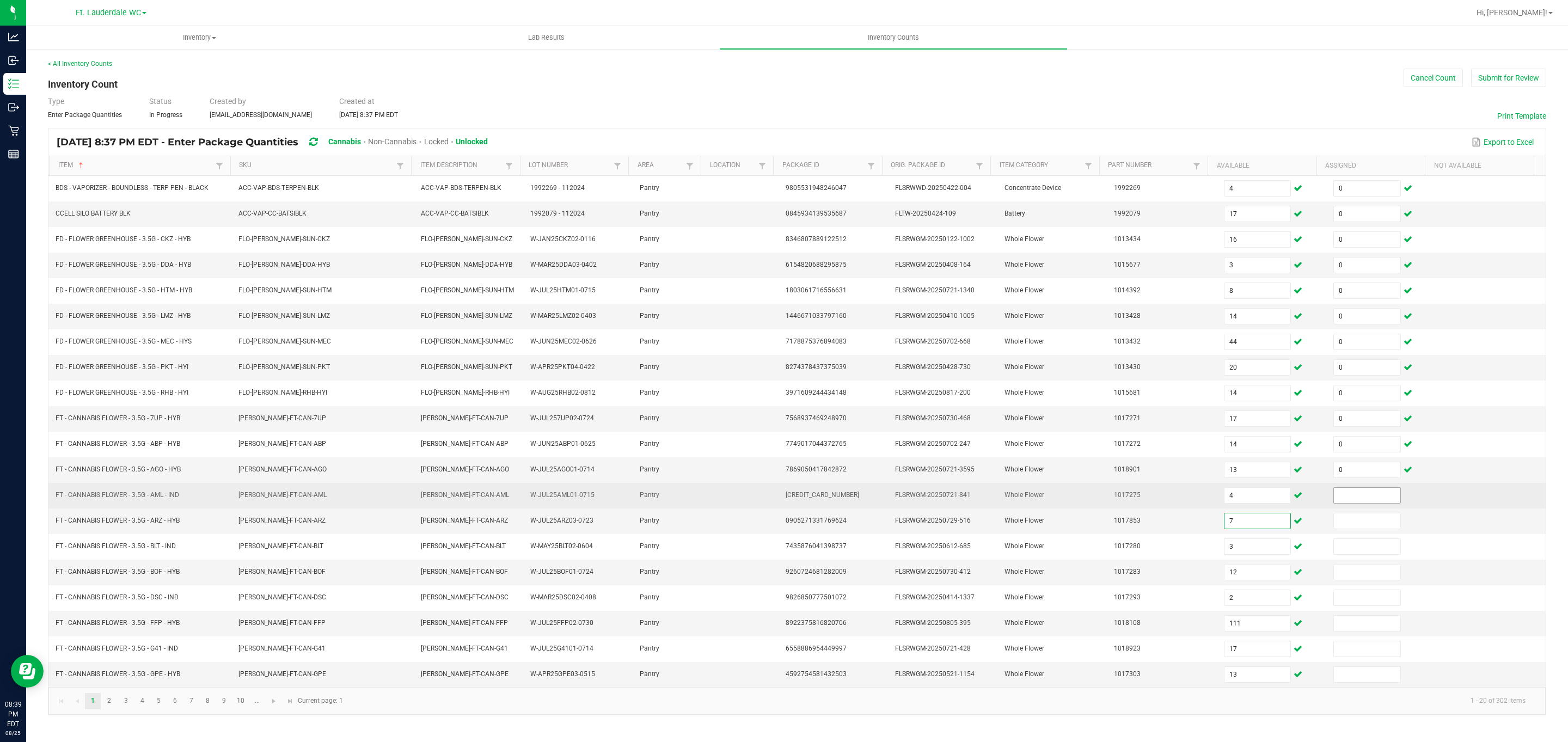
click at [726, 500] on input at bounding box center [1366, 495] width 67 height 15
type input "0"
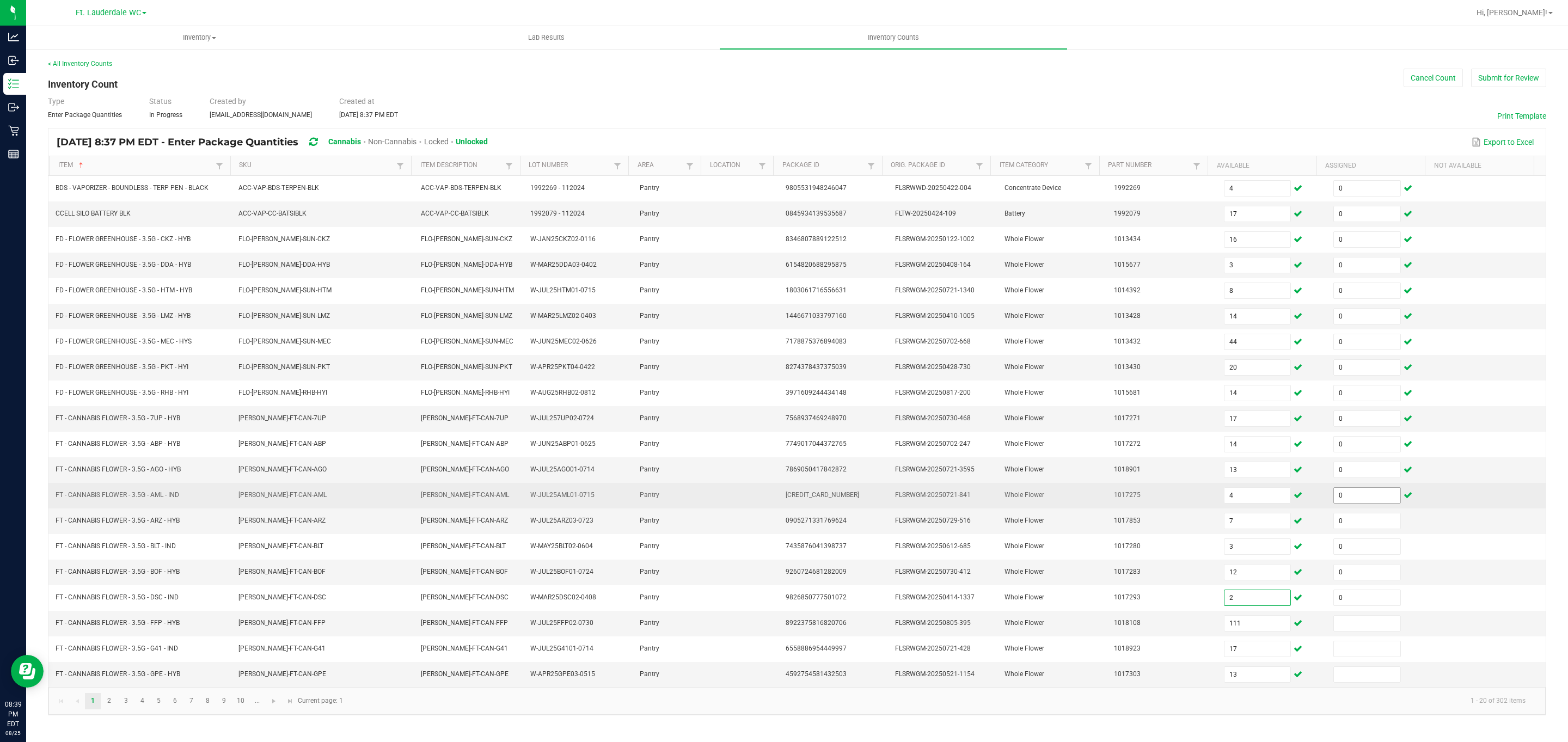
type input "0"
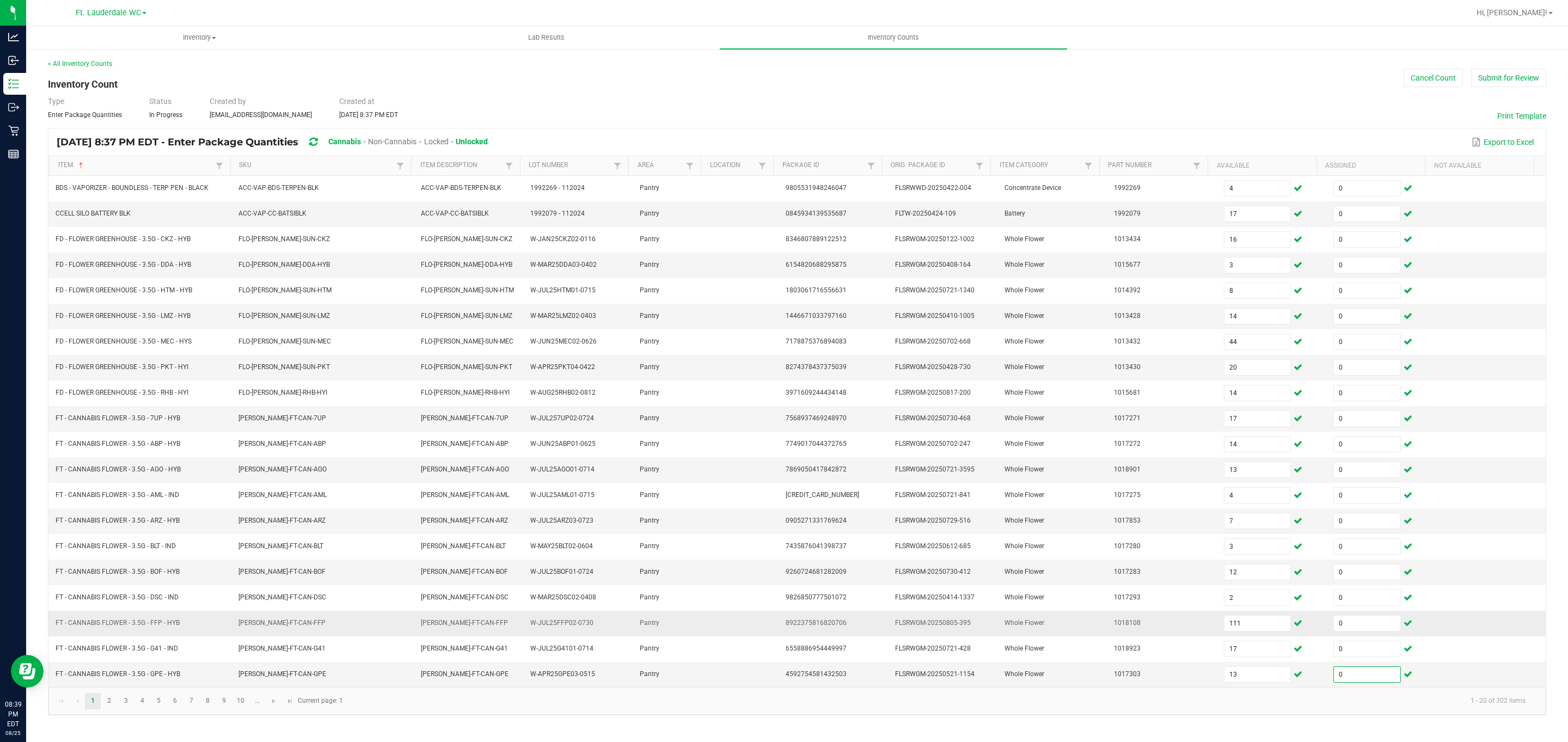
type input "0"
click at [726, 626] on td "111" at bounding box center [1271, 623] width 110 height 25
click at [726, 628] on input "111" at bounding box center [1257, 623] width 67 height 15
type input "11"
click at [111, 709] on link "2" at bounding box center [109, 700] width 16 height 16
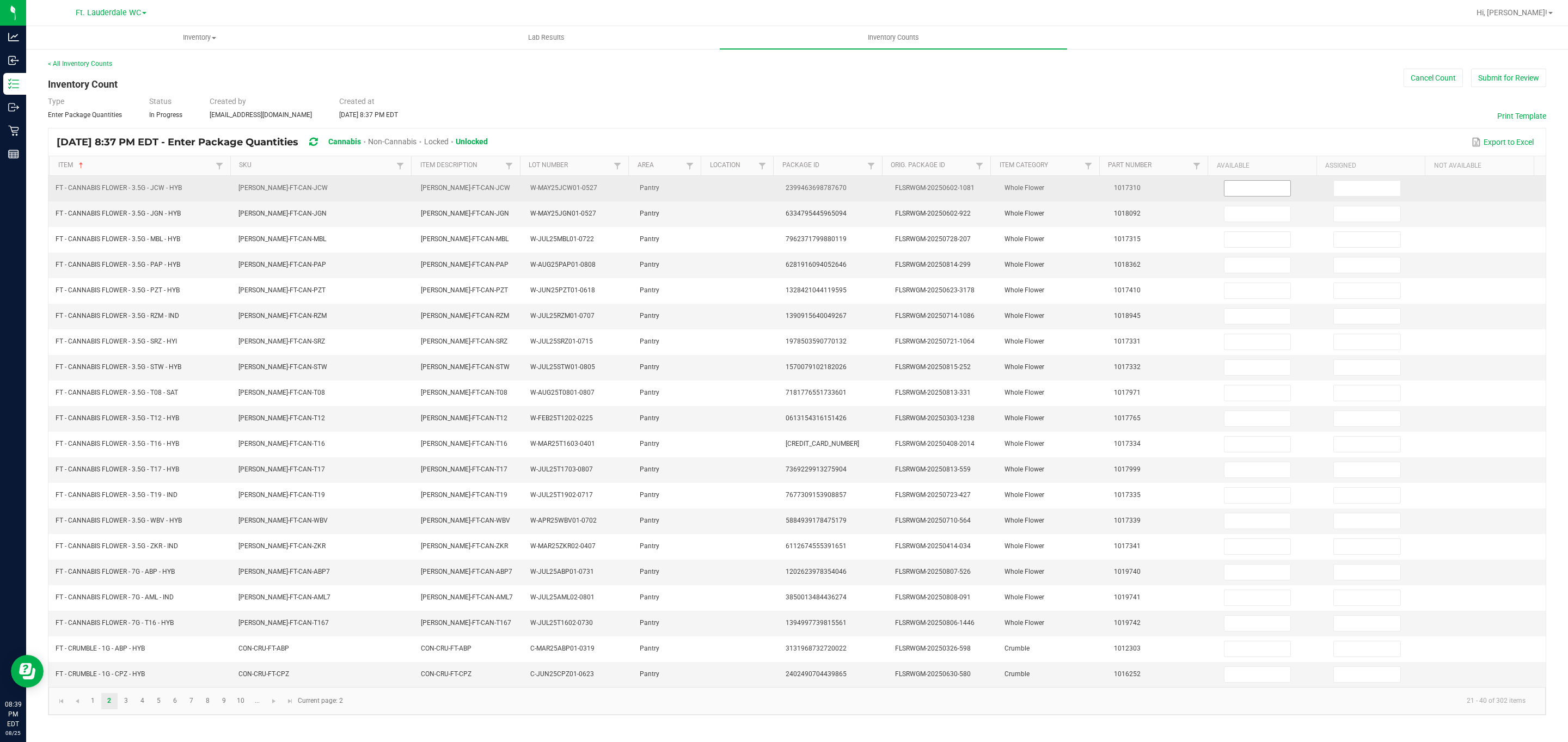
click at [726, 191] on input at bounding box center [1257, 189] width 67 height 15
type input "2"
type input "111"
type input "16"
type input "8"
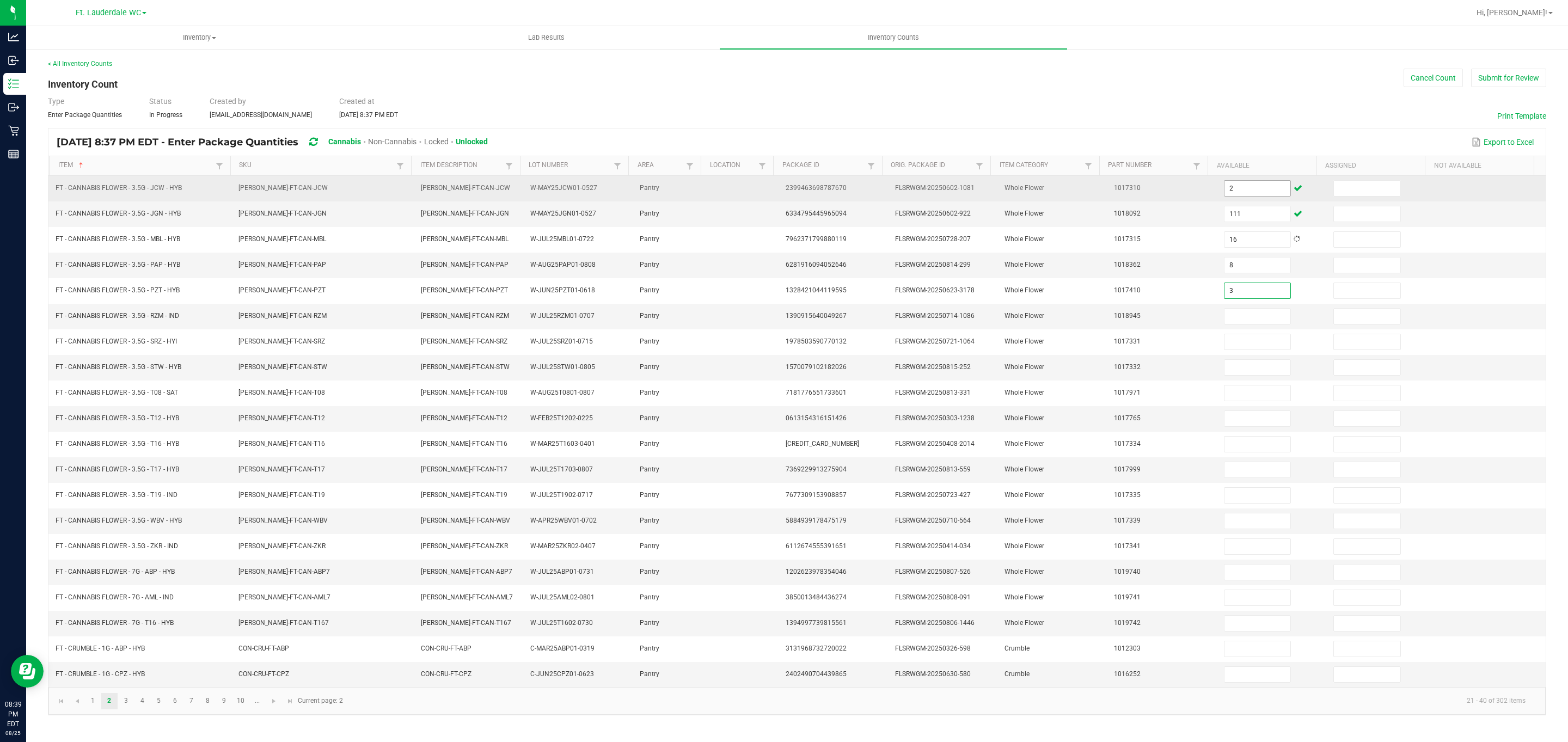
type input "3"
type input "8"
type input "5"
type input "17"
type input "3"
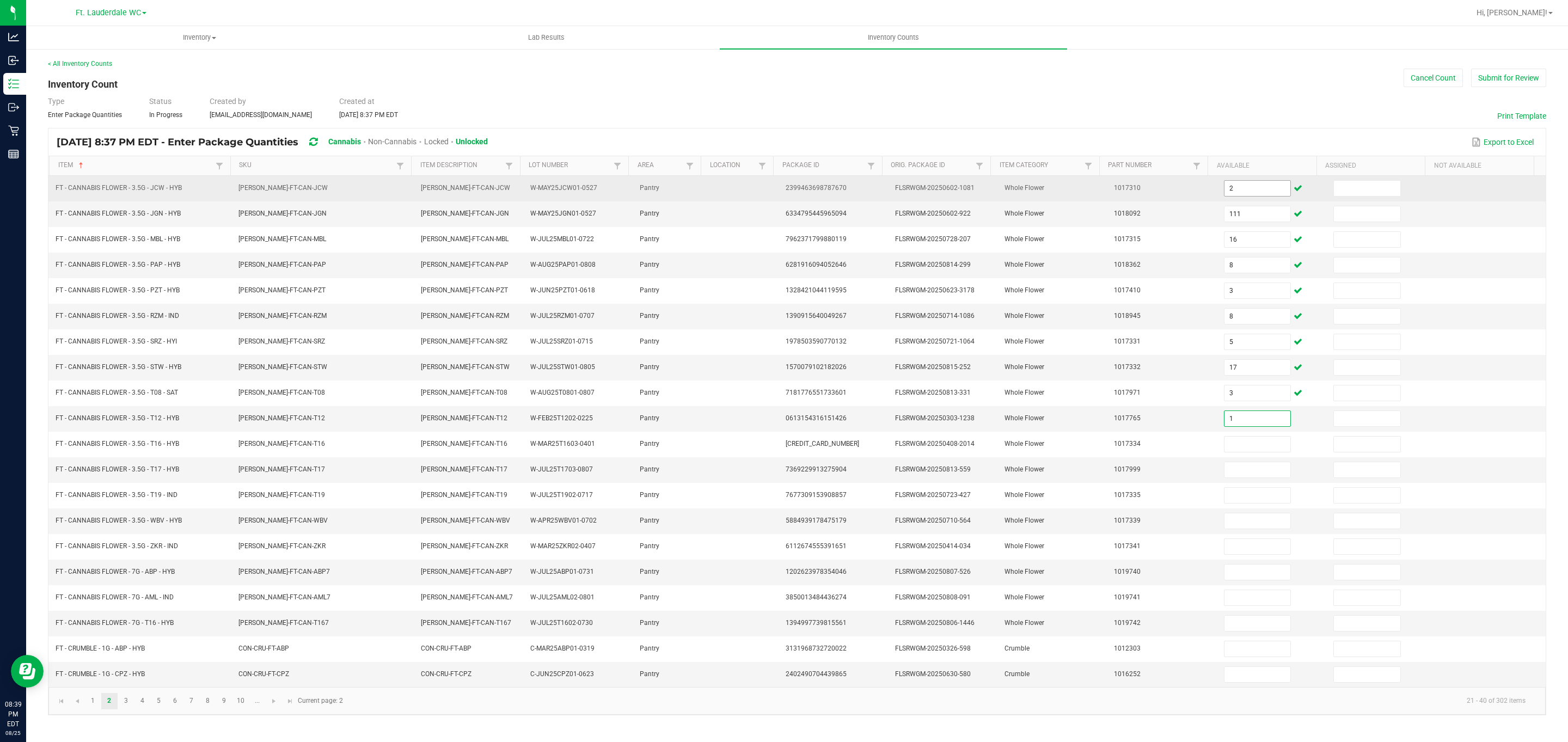
type input "1"
type input "29"
type input "11"
type input "17"
type input "7"
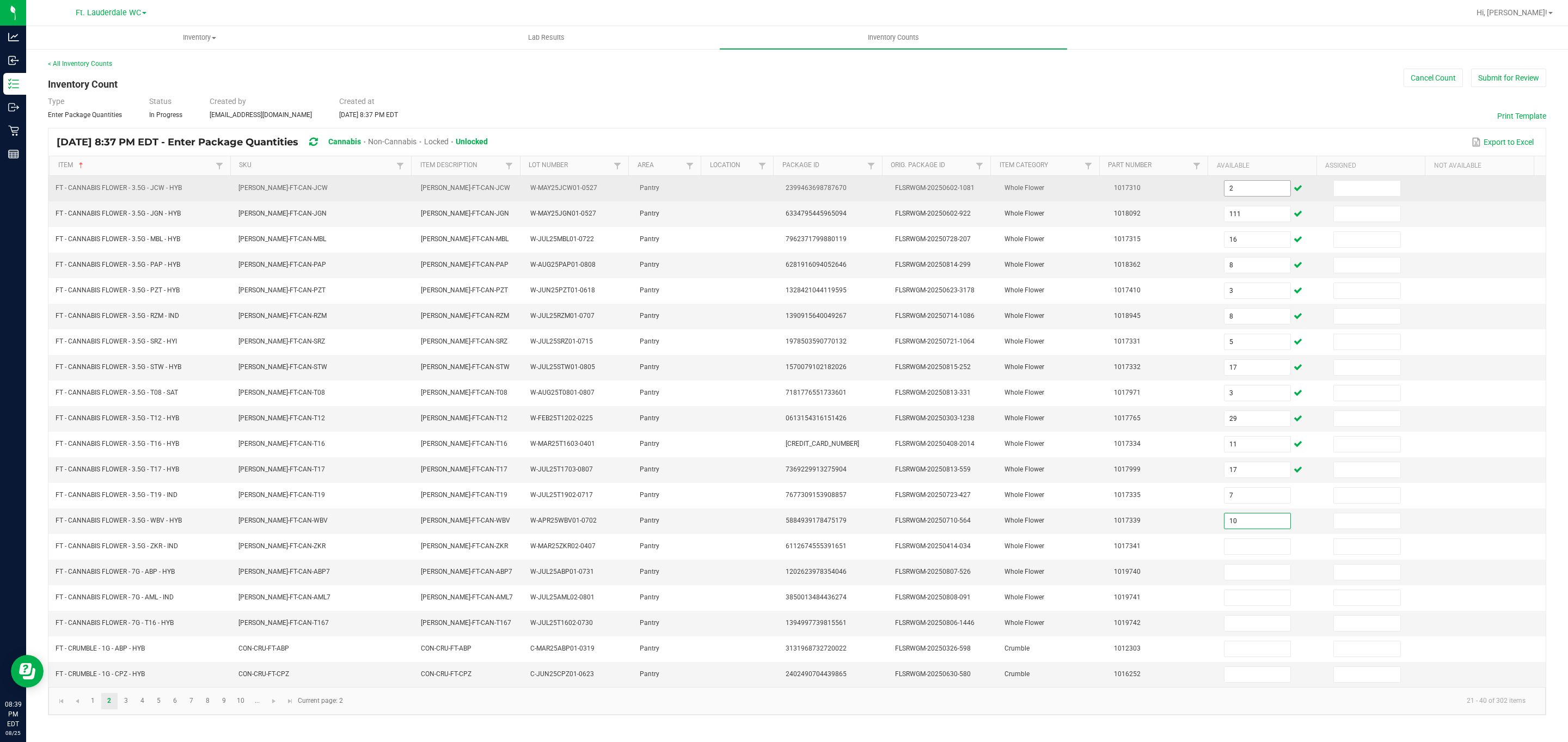
type input "10"
type input "2"
type input "19"
type input "18"
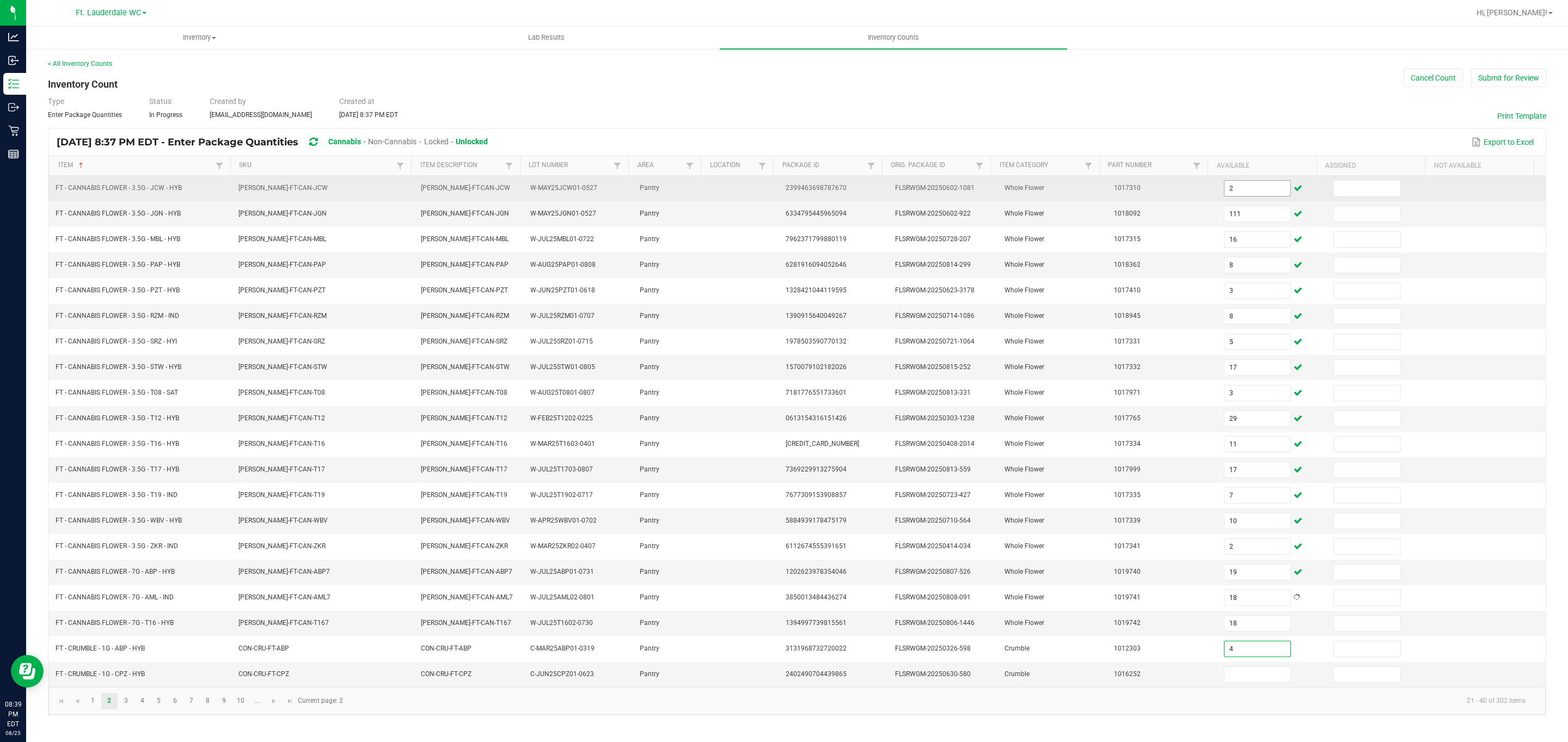
type input "4"
type input "3"
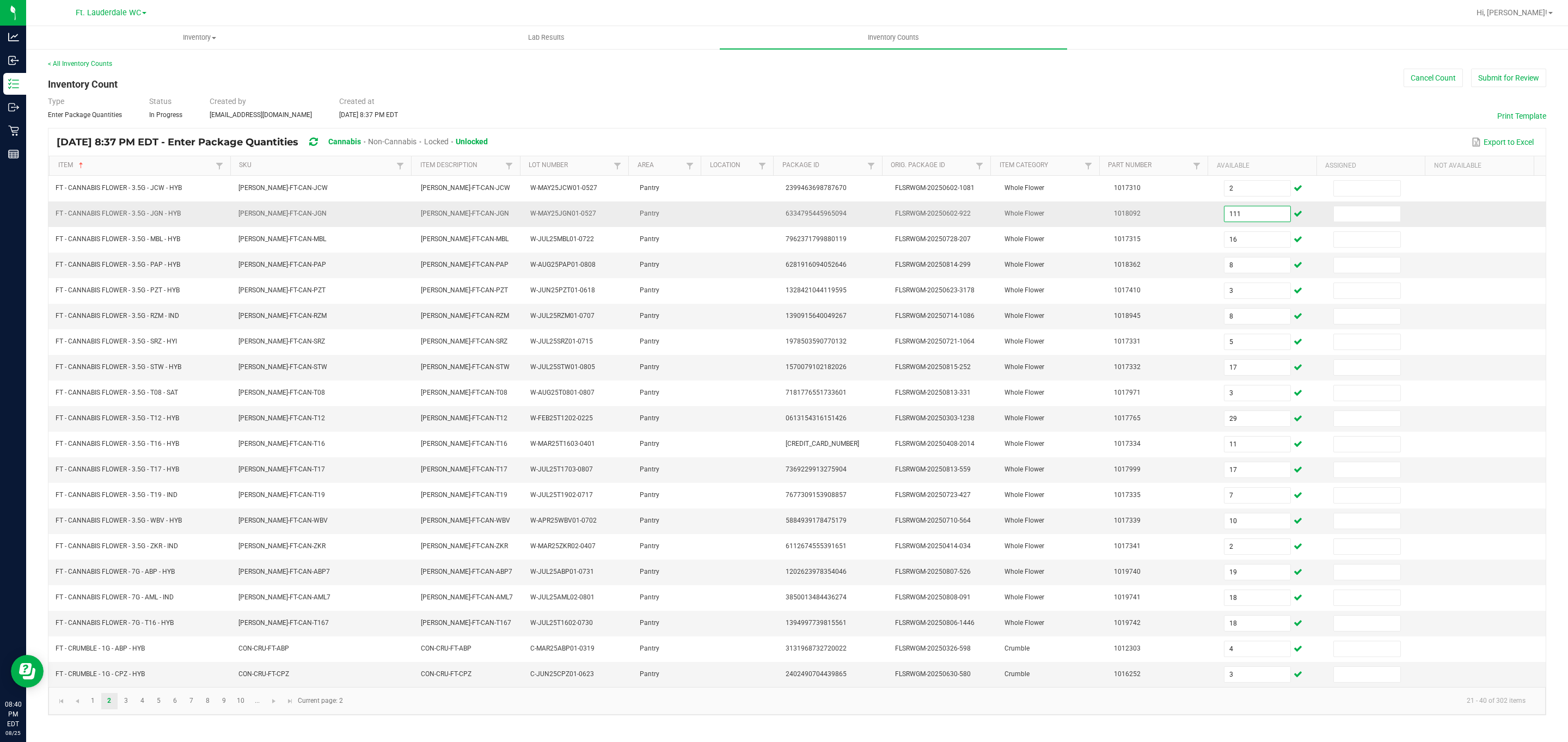
click at [726, 219] on input "111" at bounding box center [1257, 214] width 67 height 15
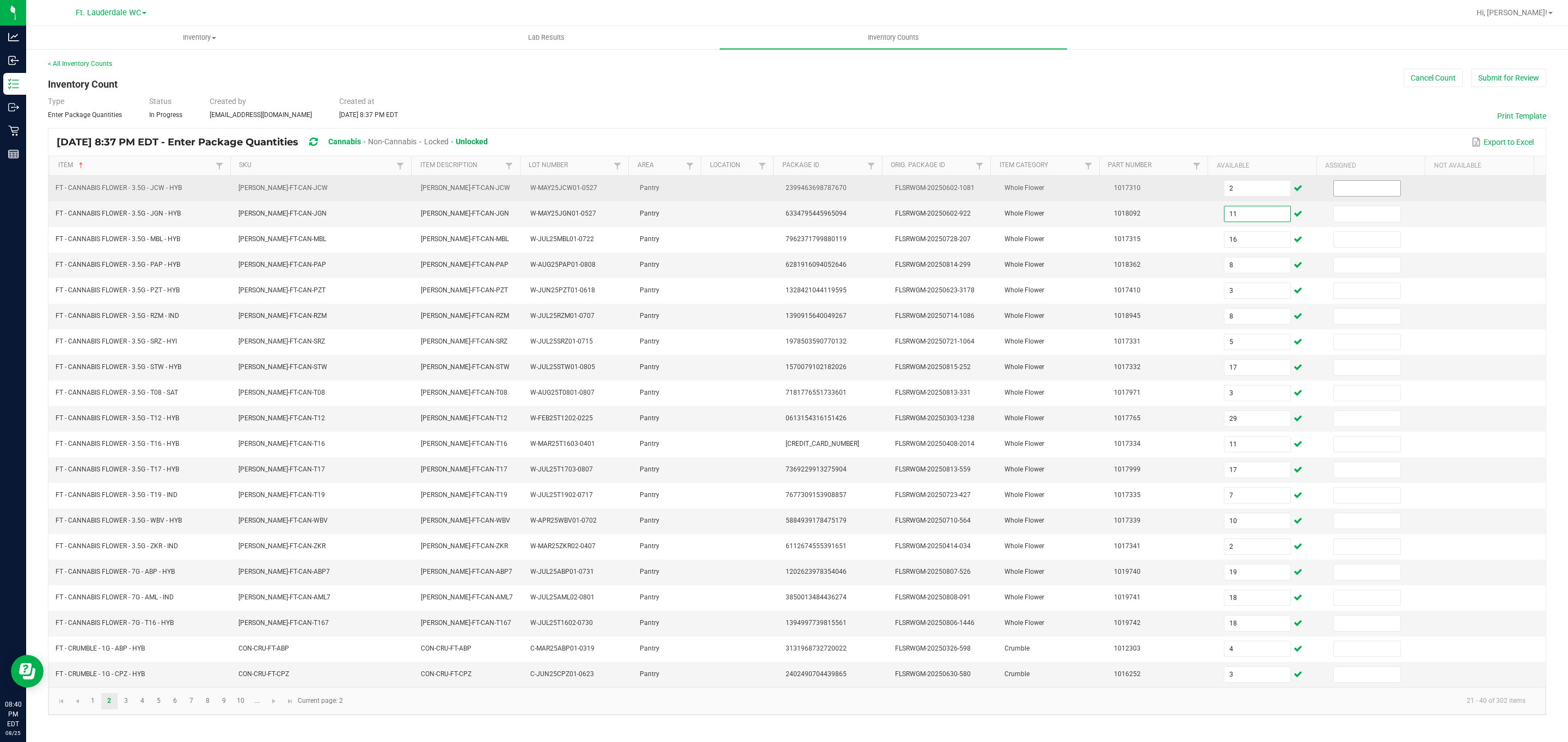
type input "11"
click at [726, 181] on input at bounding box center [1366, 189] width 67 height 15
type input "0"
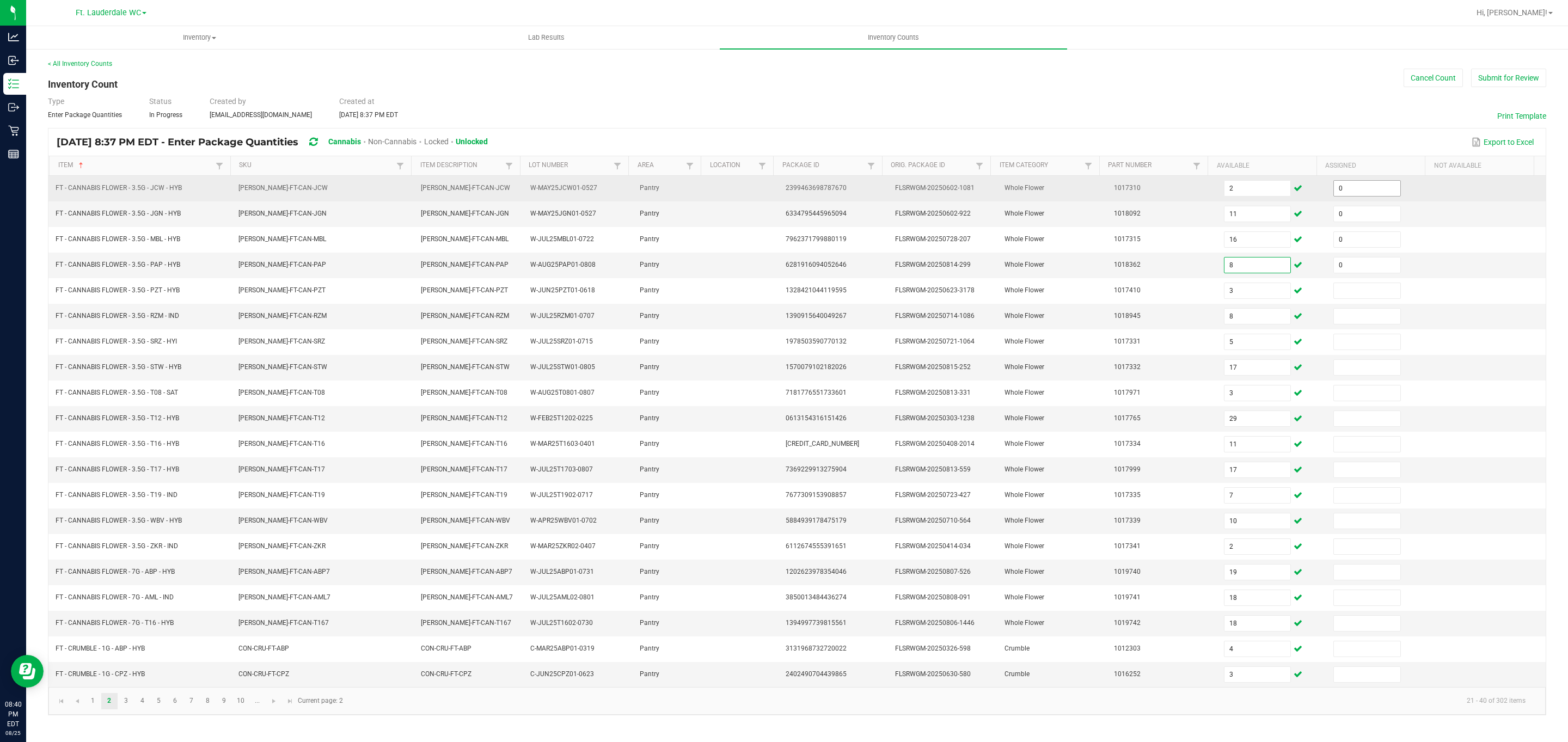
type input "0"
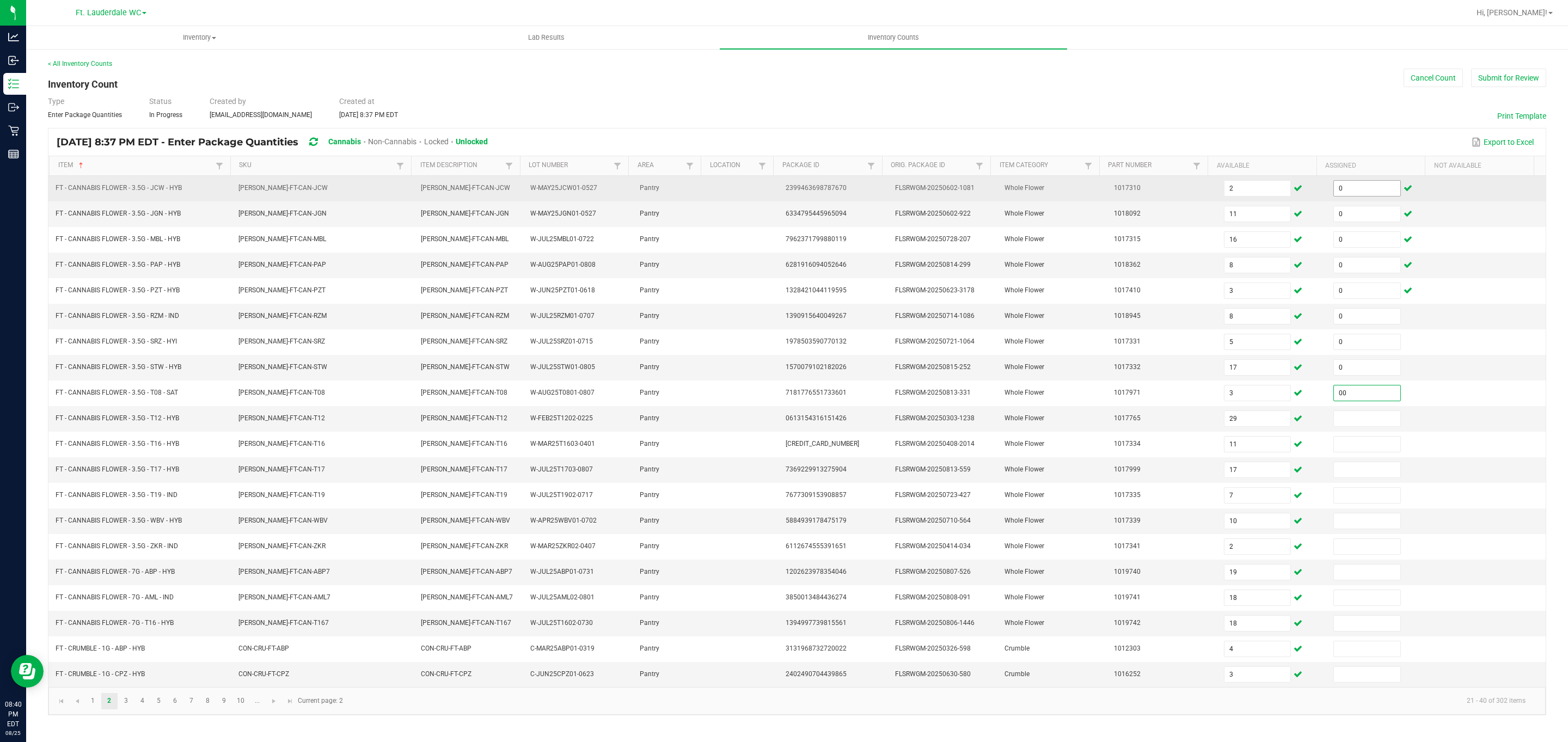
type input "0"
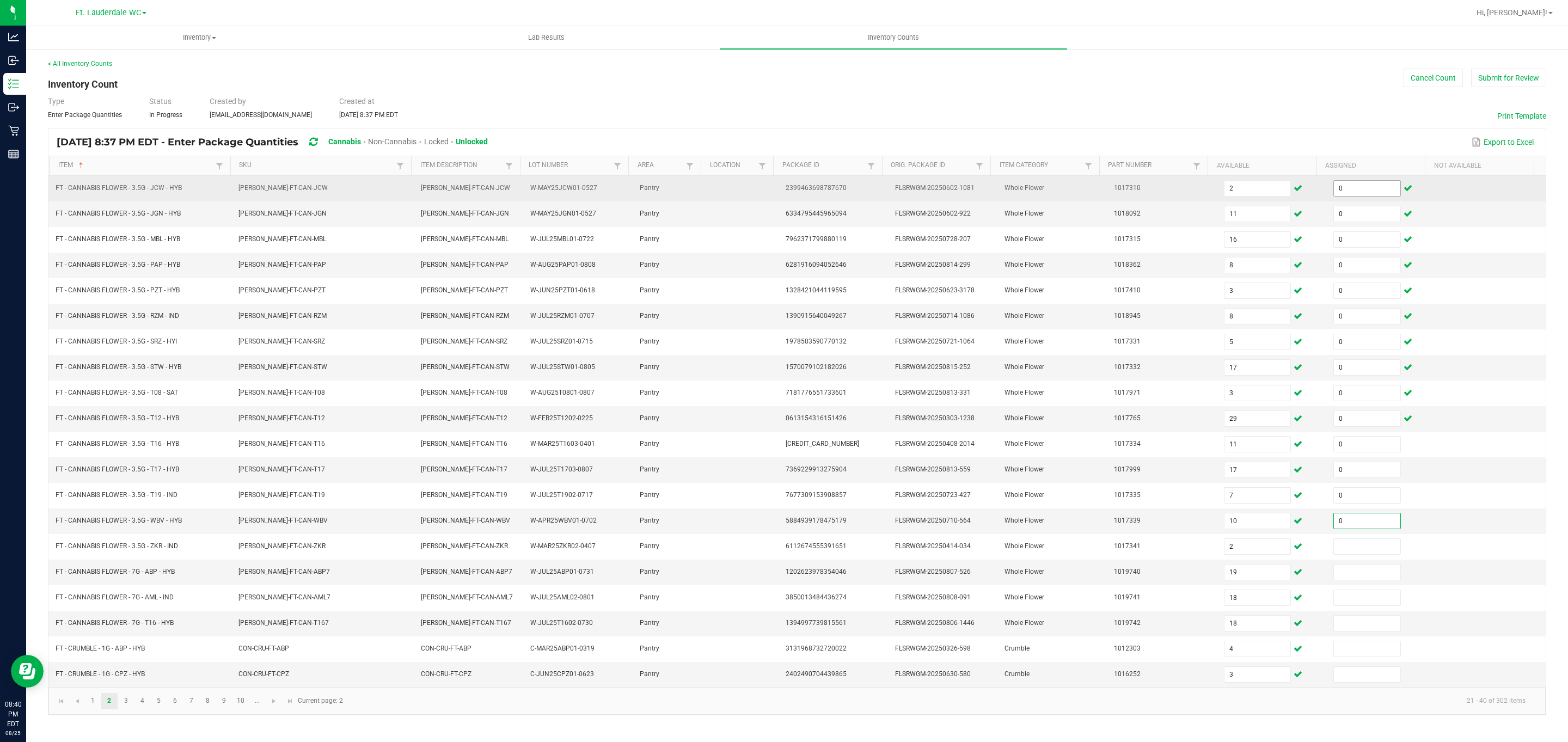
type input "0"
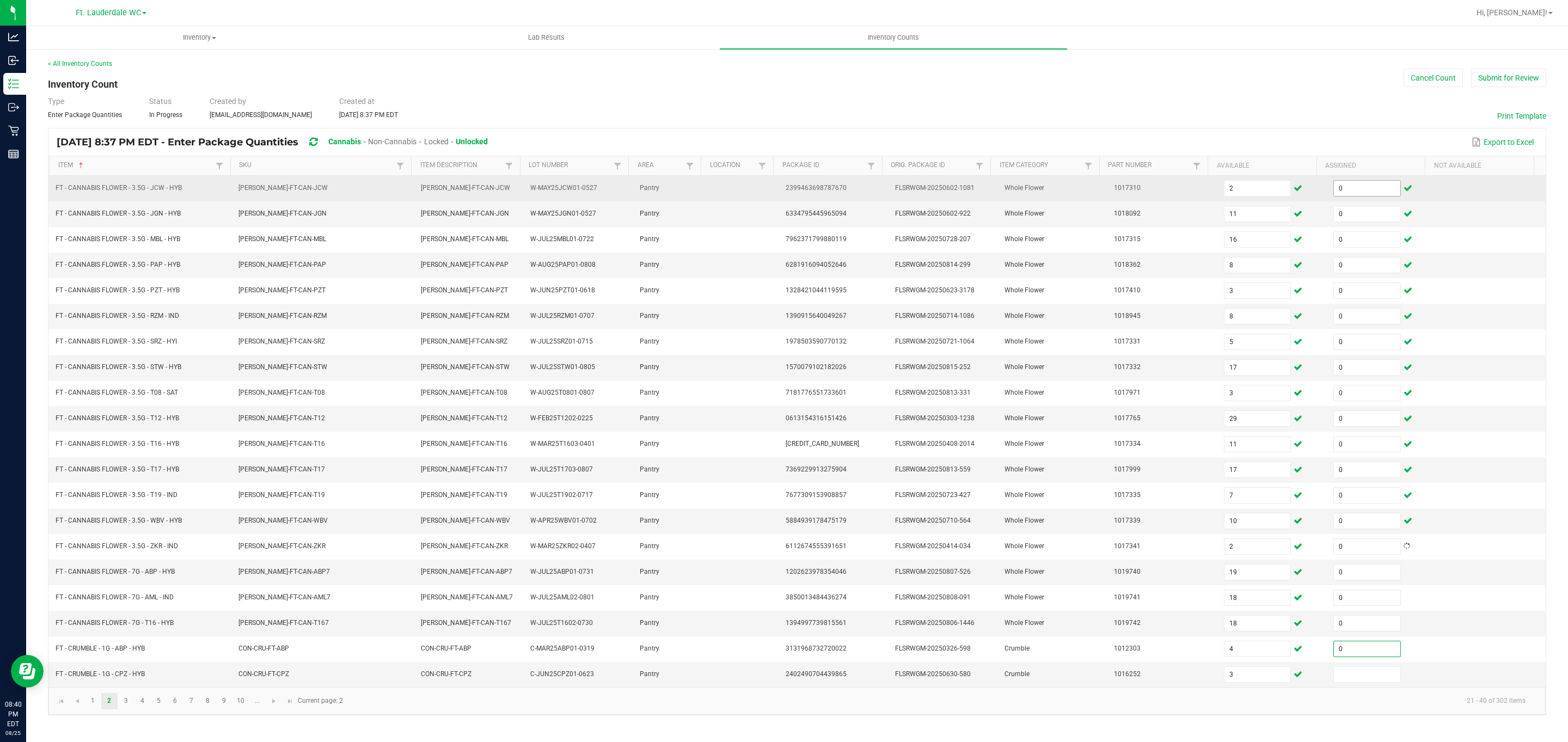
type input "0"
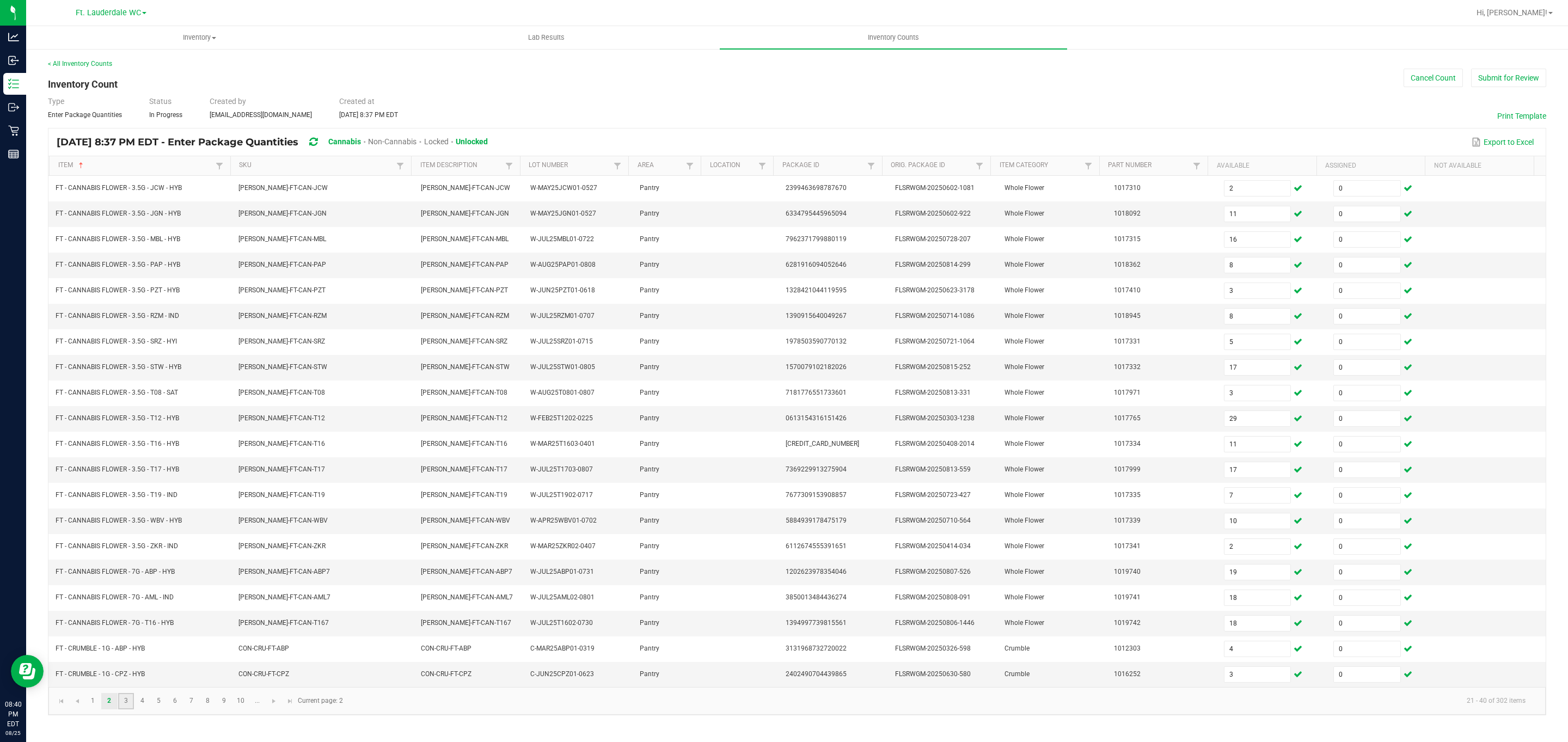
click at [125, 709] on link "3" at bounding box center [126, 700] width 16 height 16
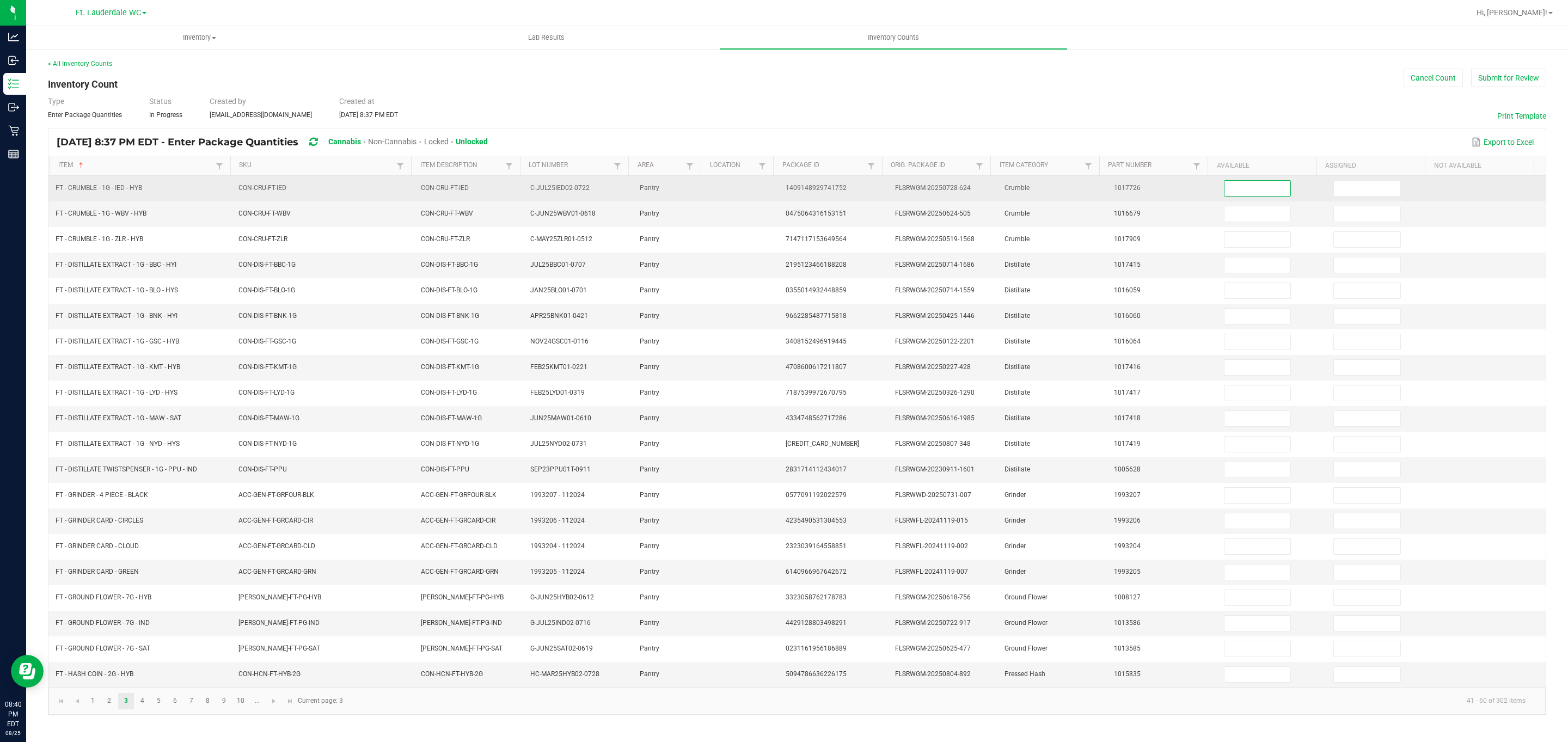
click at [726, 186] on input at bounding box center [1257, 189] width 67 height 15
type input "7"
type input "4"
type input "2"
type input "10"
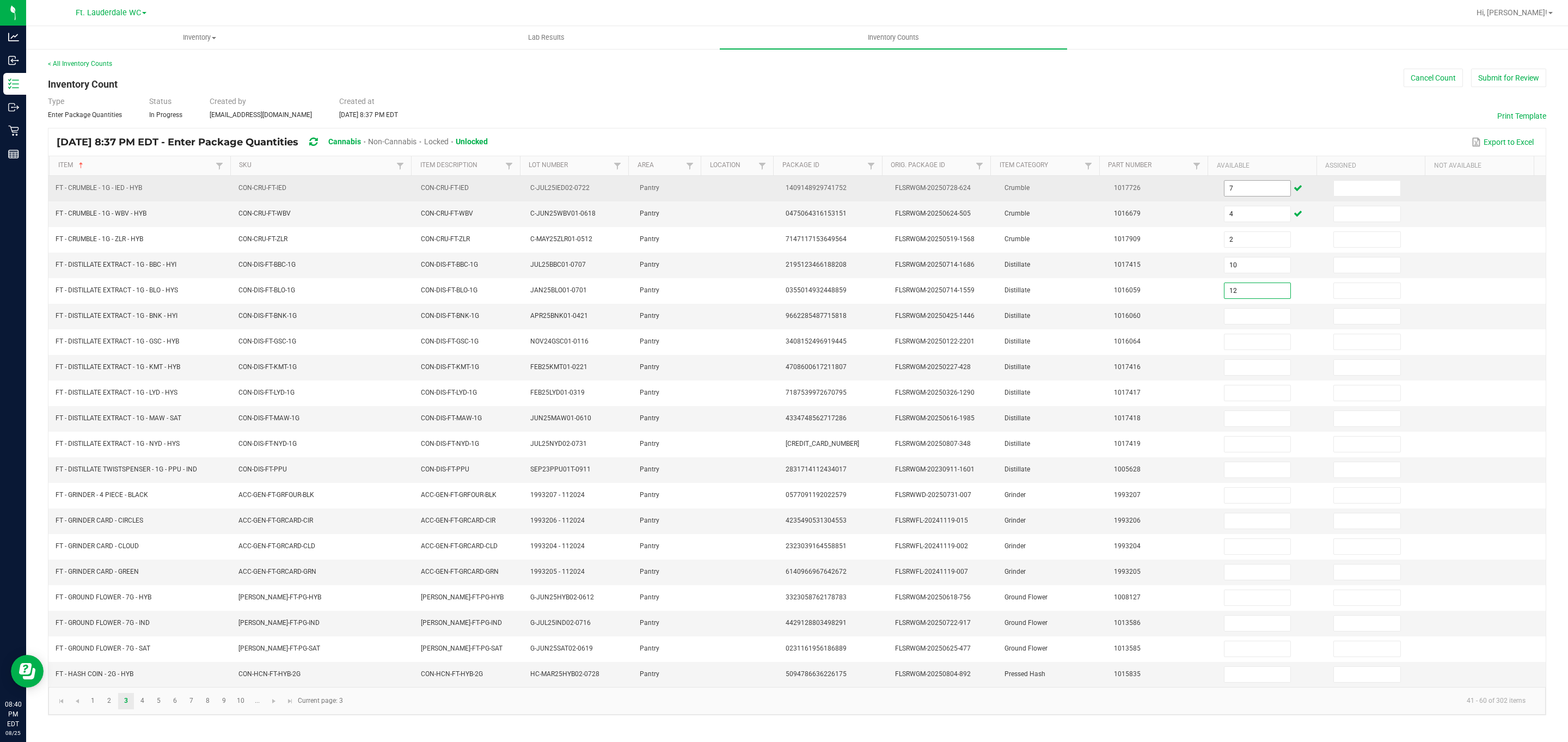
type input "12"
type input "8"
type input "6"
type input "7"
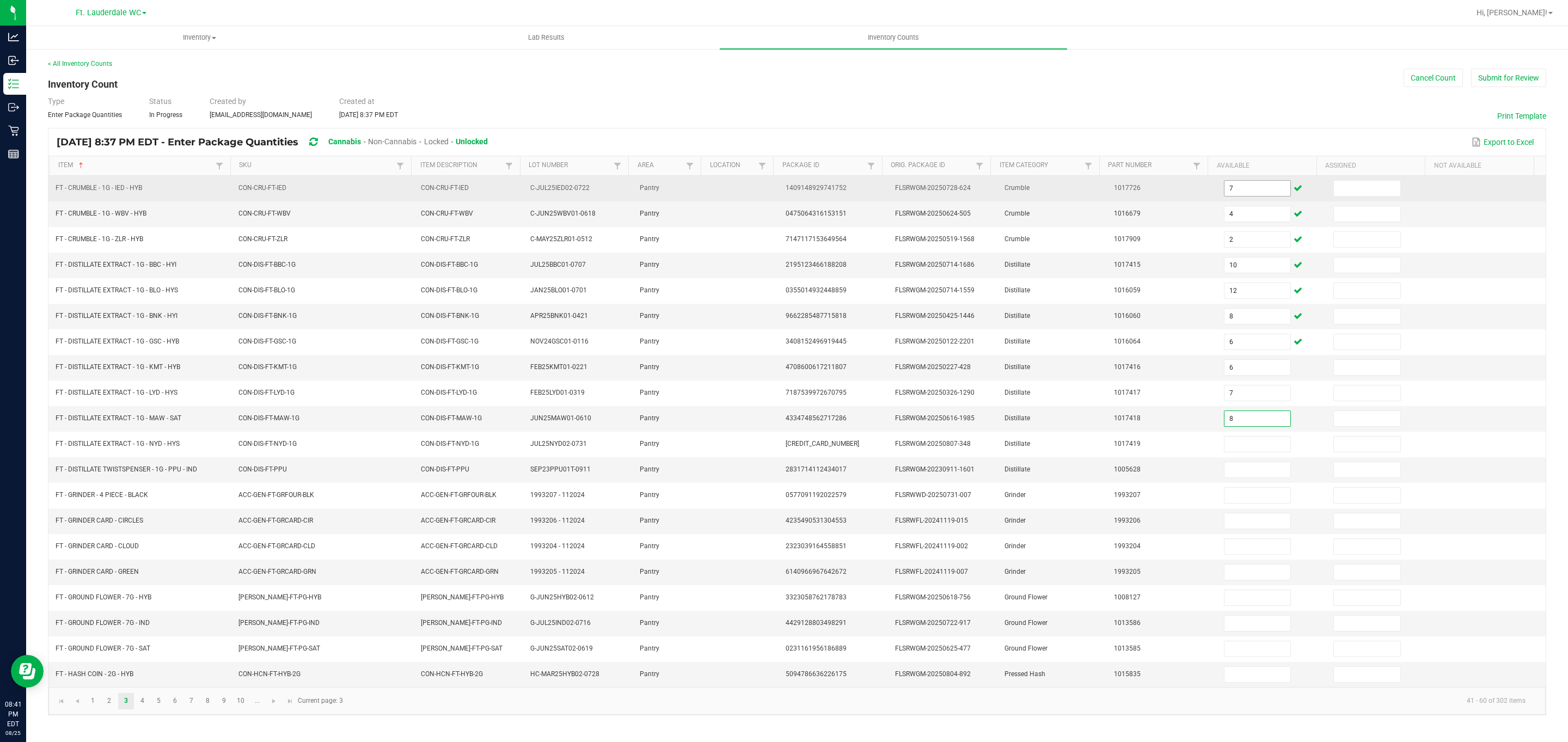
type input "8"
type input "12"
type input "3"
type input "13"
type input "1"
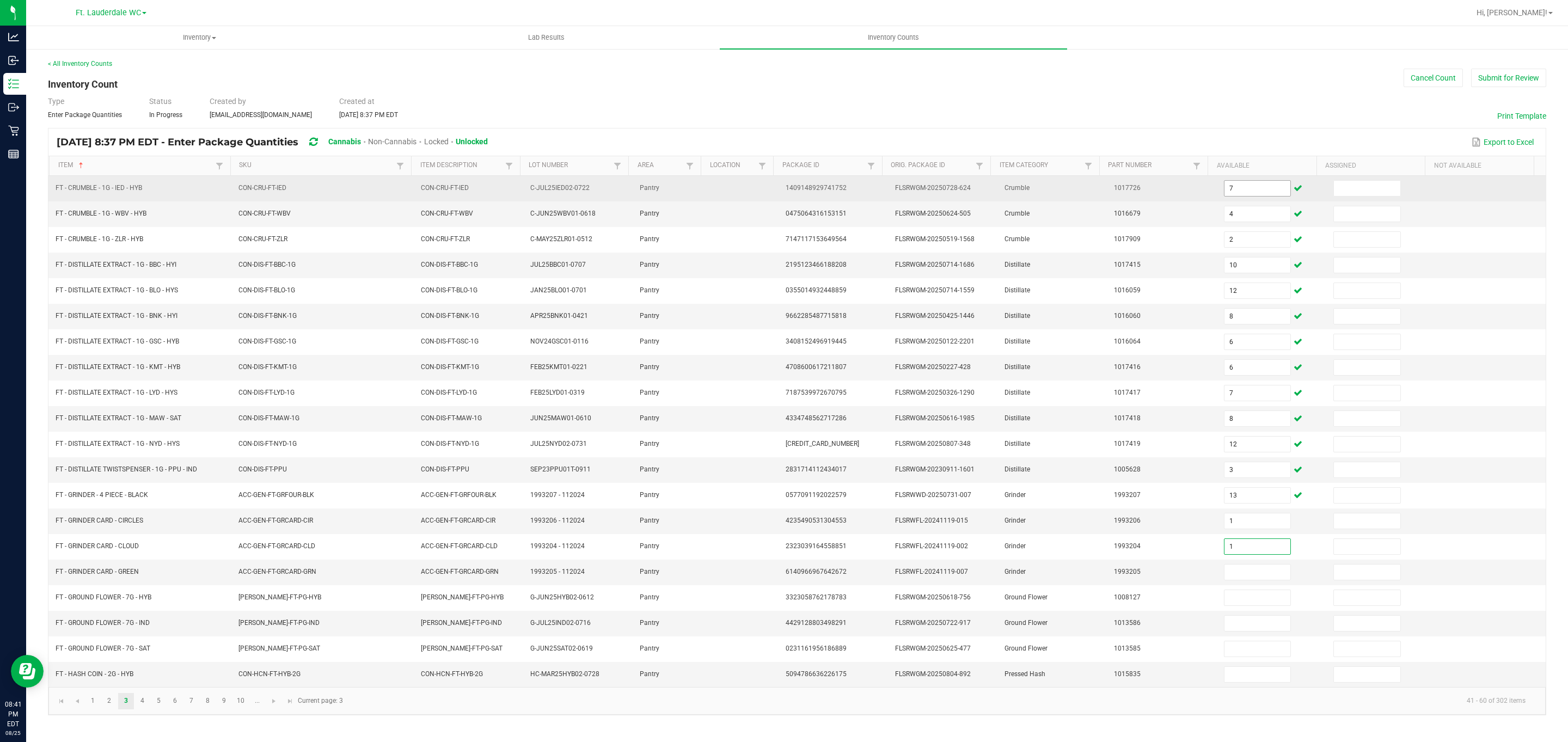
type input "1"
type input "11"
type input "7"
type input "2"
type input "15"
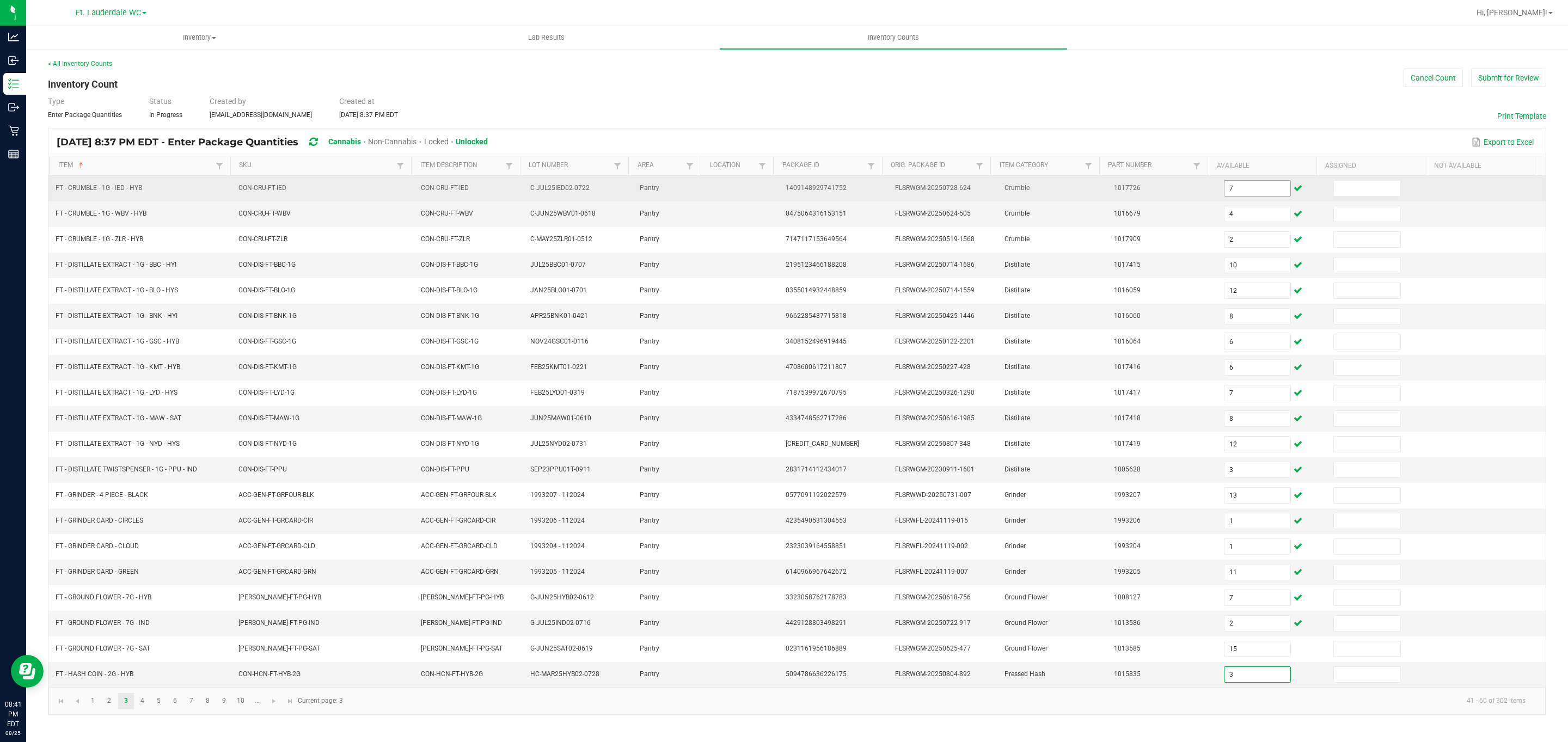
type input "3"
click at [726, 188] on input at bounding box center [1366, 189] width 67 height 15
type input "0"
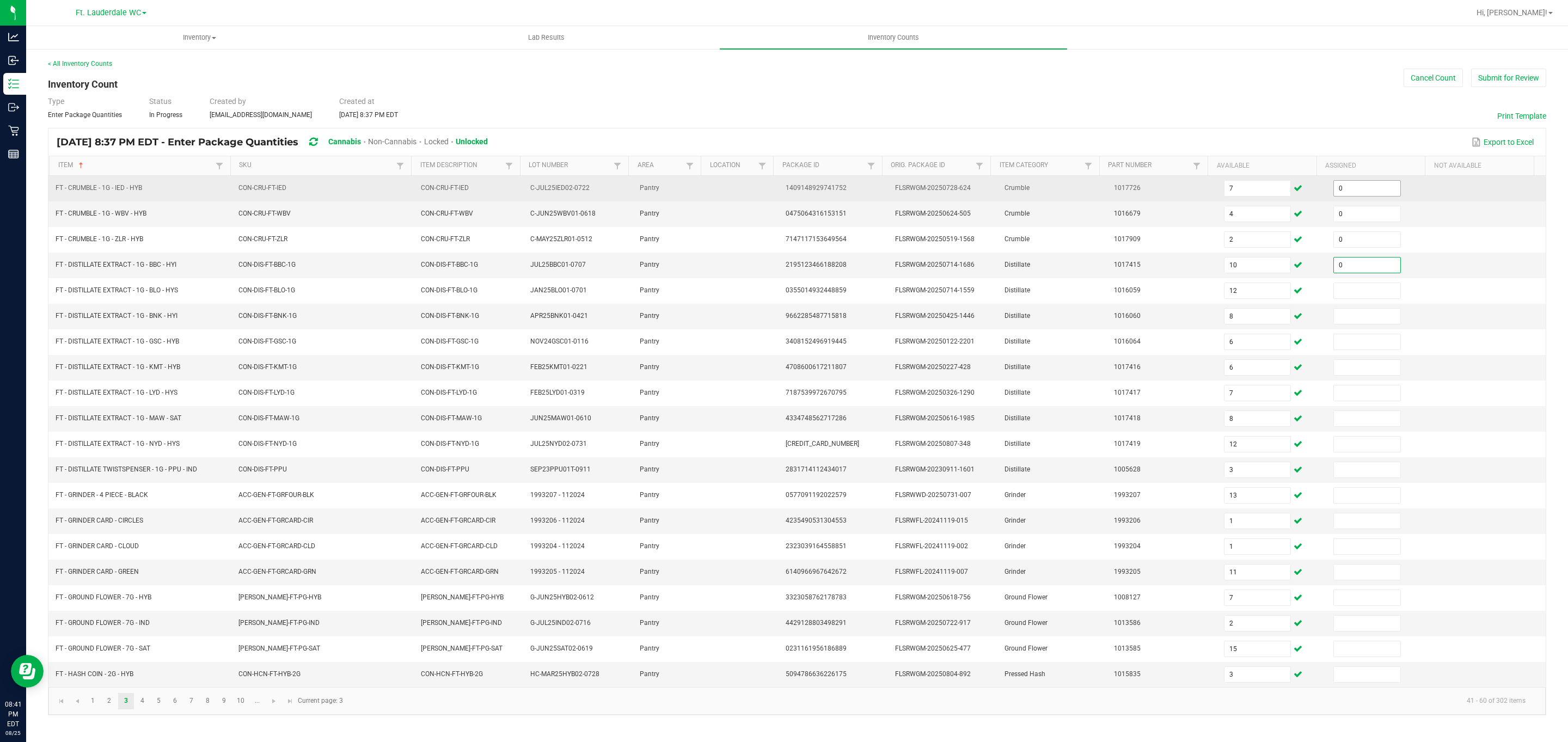
type input "0"
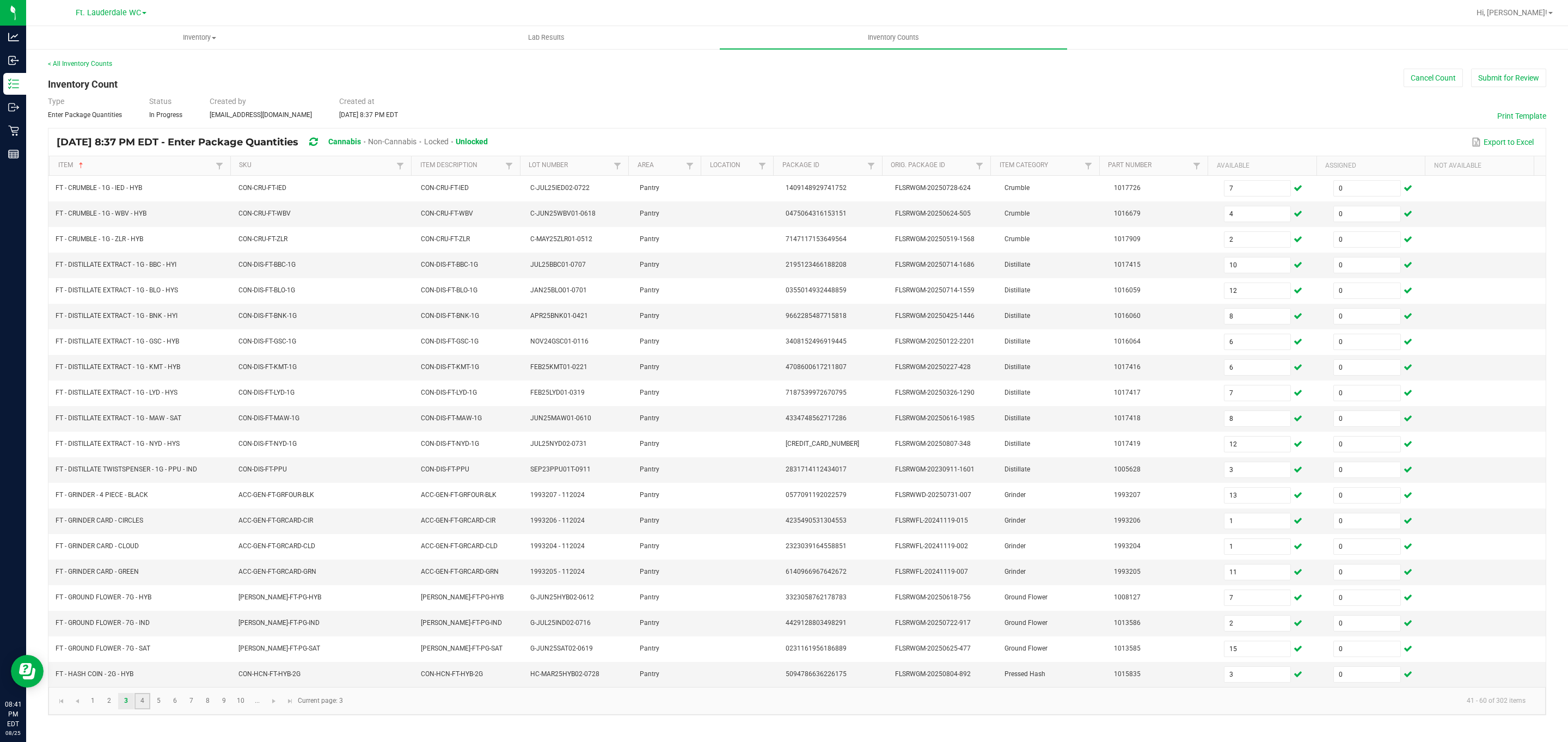
click at [141, 709] on link "4" at bounding box center [142, 700] width 16 height 16
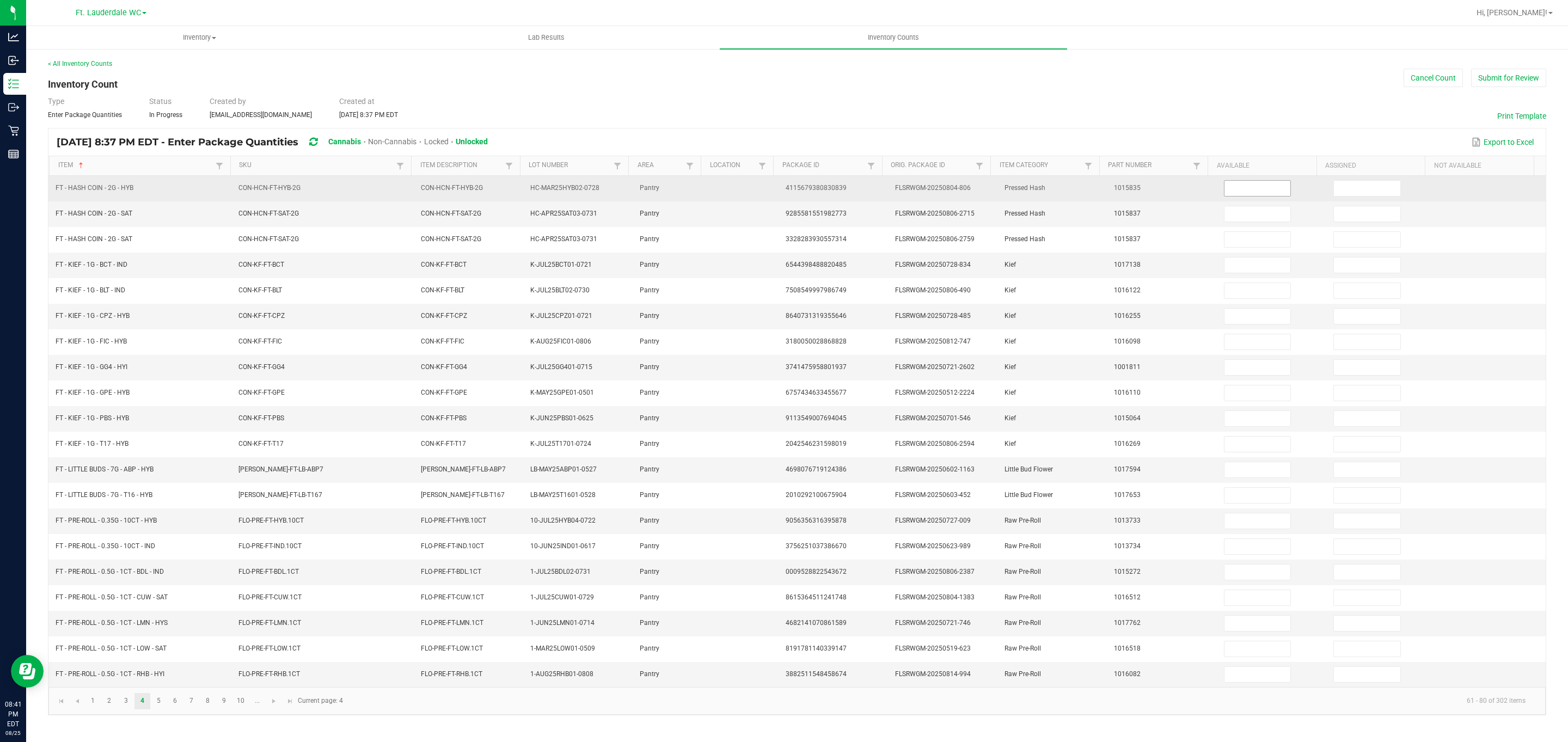
click at [726, 192] on input at bounding box center [1257, 189] width 67 height 15
click at [726, 191] on input at bounding box center [1366, 189] width 67 height 15
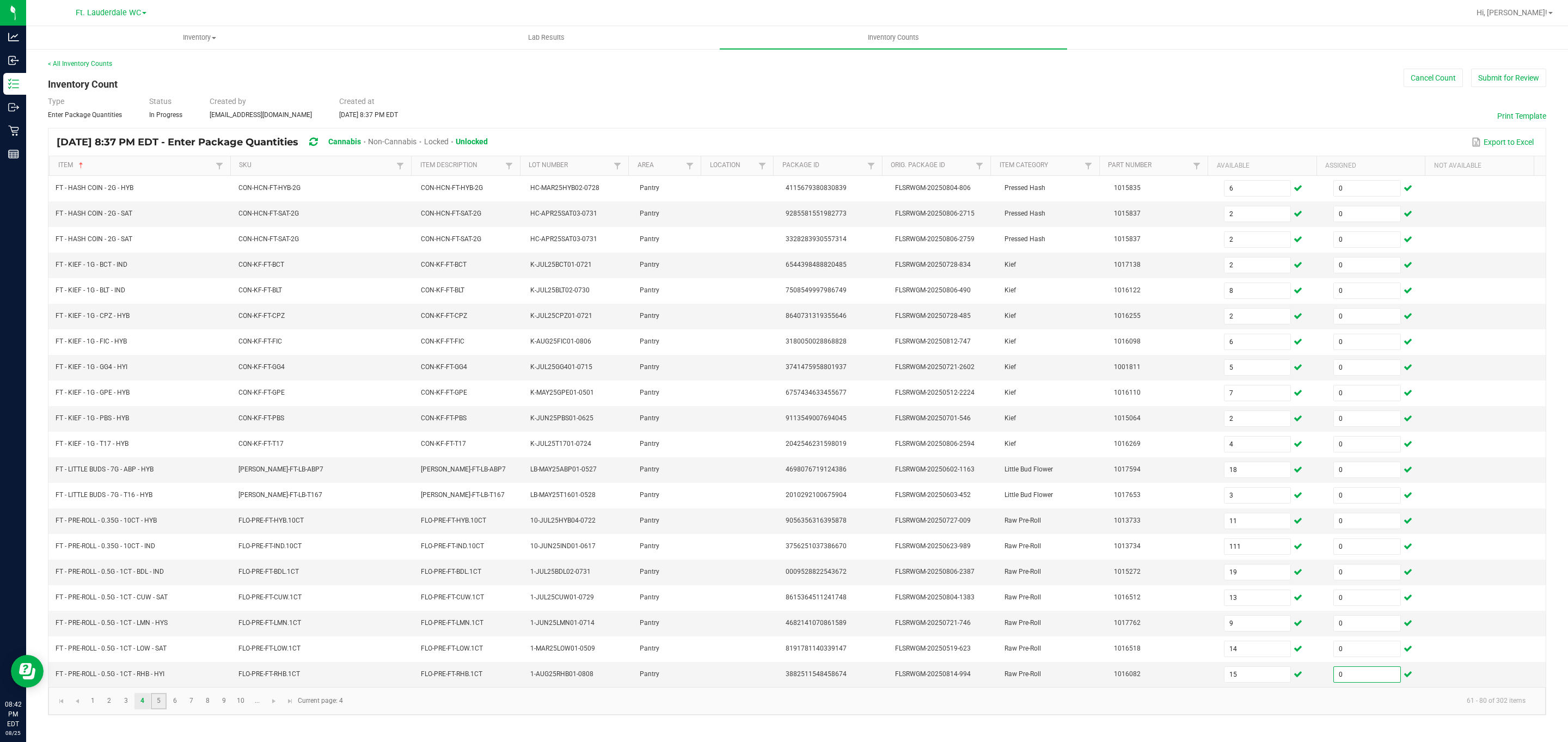
click at [163, 709] on link "5" at bounding box center [159, 700] width 16 height 16
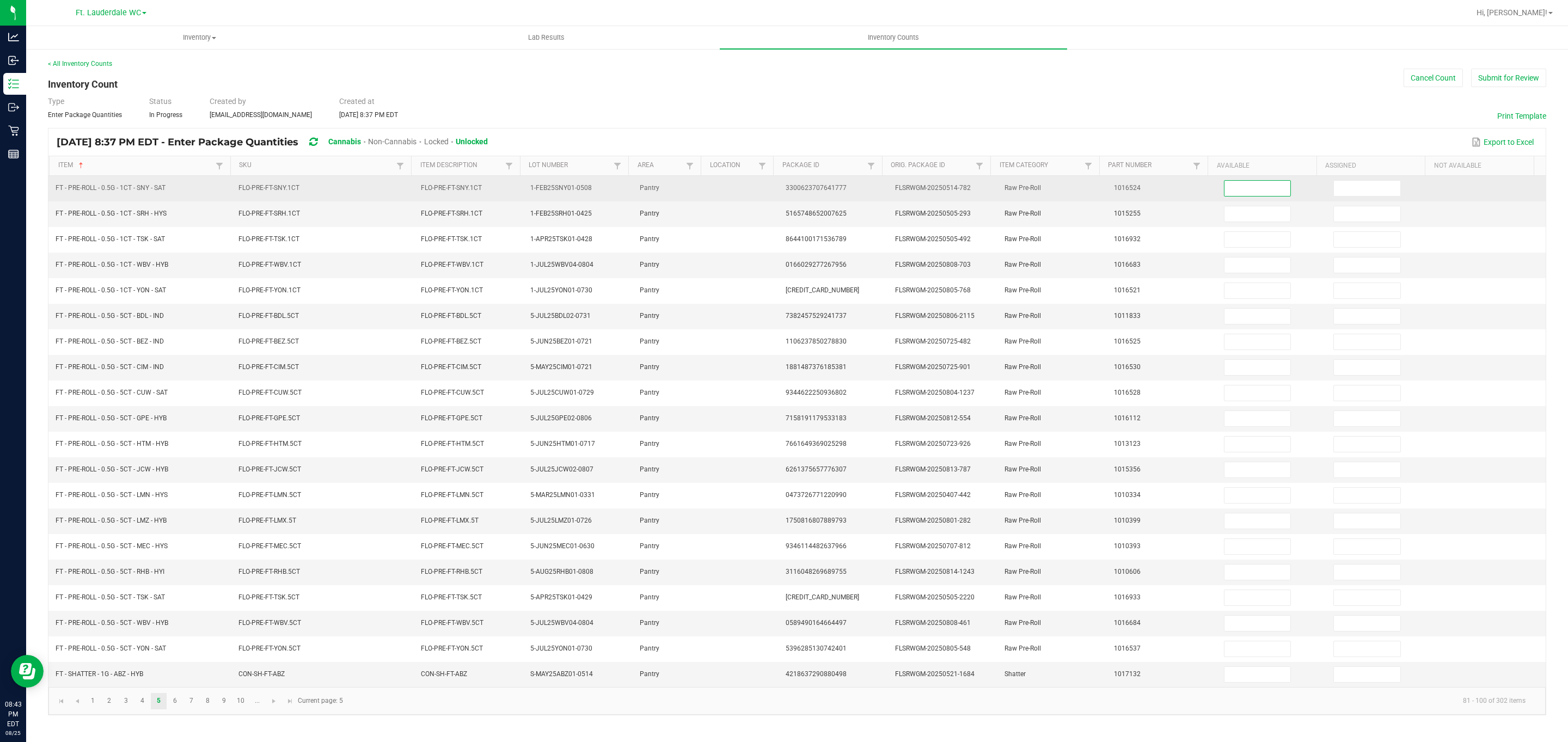
click at [726, 189] on input at bounding box center [1257, 189] width 67 height 15
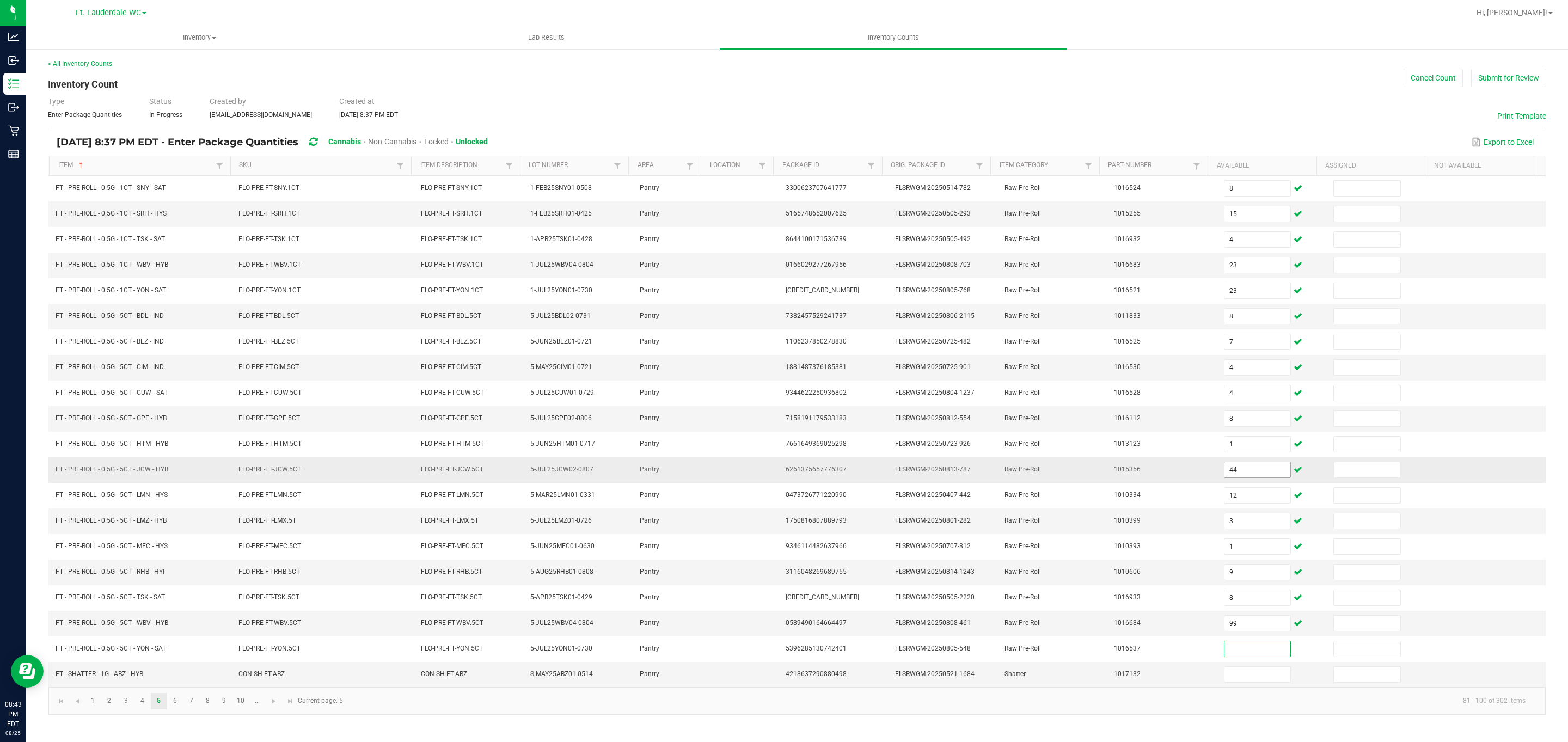
click at [726, 471] on input "44" at bounding box center [1257, 469] width 67 height 15
click at [726, 630] on input "99" at bounding box center [1257, 623] width 67 height 15
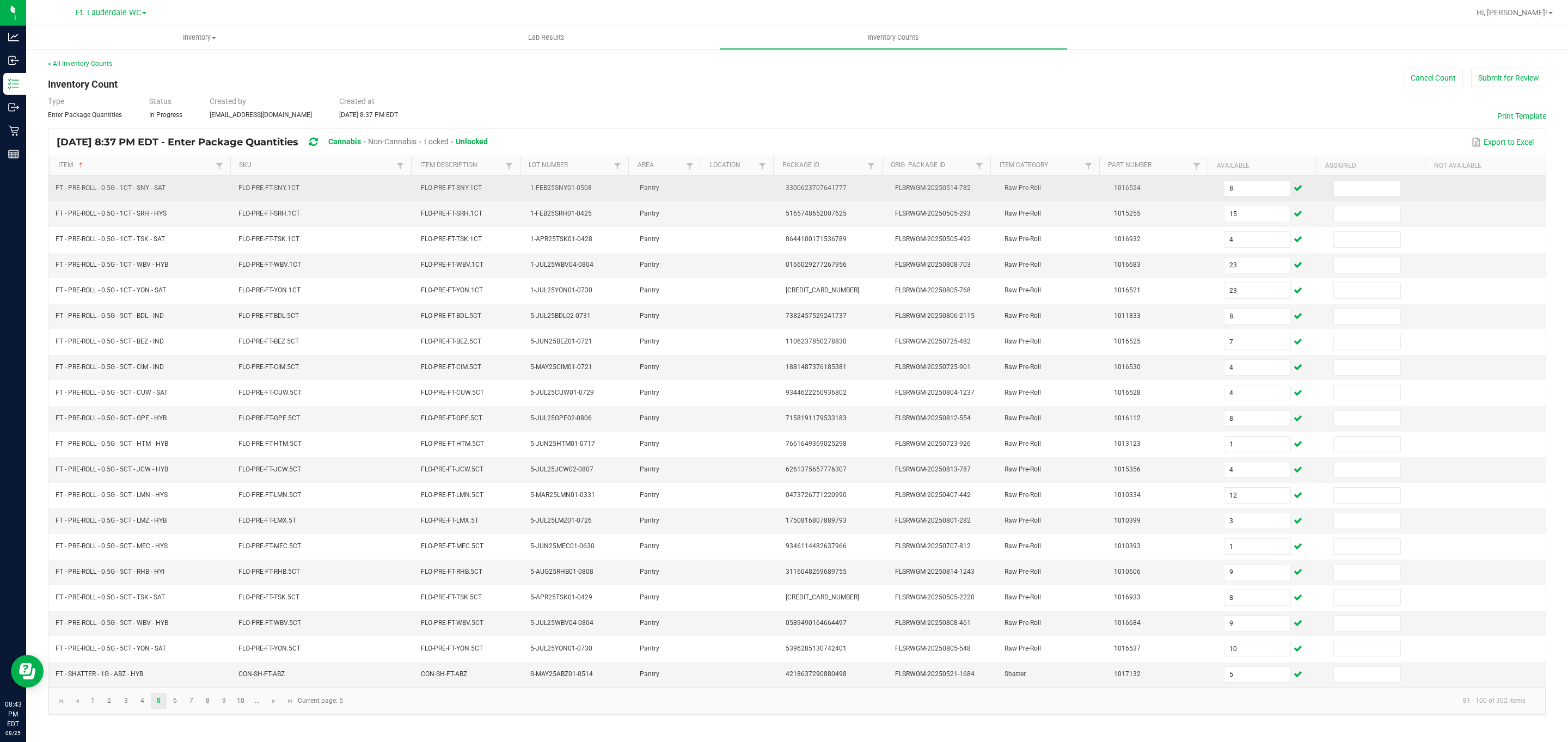
click at [726, 178] on td at bounding box center [1381, 188] width 110 height 25
click at [726, 186] on input at bounding box center [1366, 189] width 67 height 15
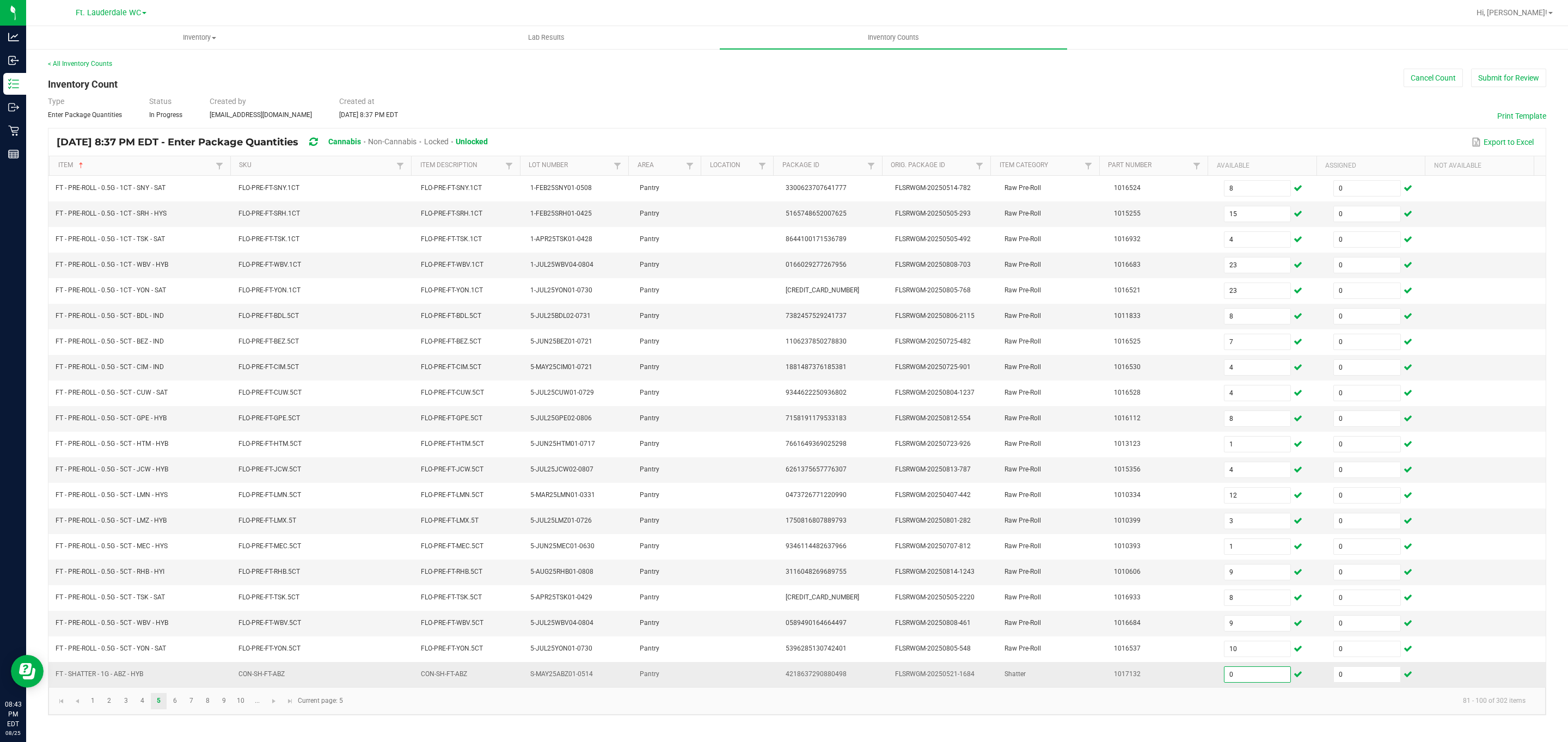
click at [726, 682] on input "0" at bounding box center [1257, 674] width 67 height 15
click at [171, 709] on link "6" at bounding box center [175, 700] width 16 height 16
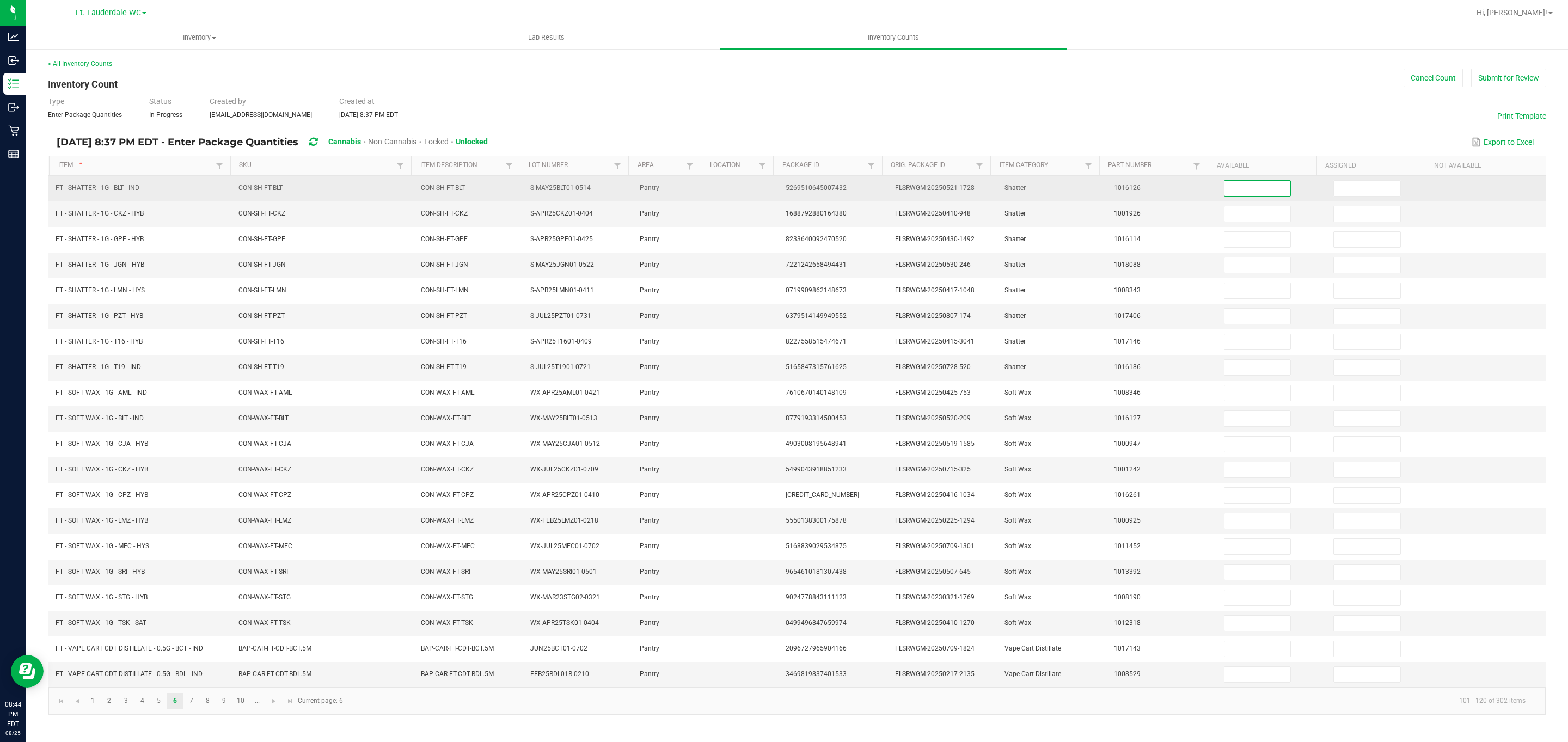
click at [726, 193] on input at bounding box center [1257, 189] width 67 height 15
click at [726, 193] on input "7" at bounding box center [1257, 189] width 67 height 15
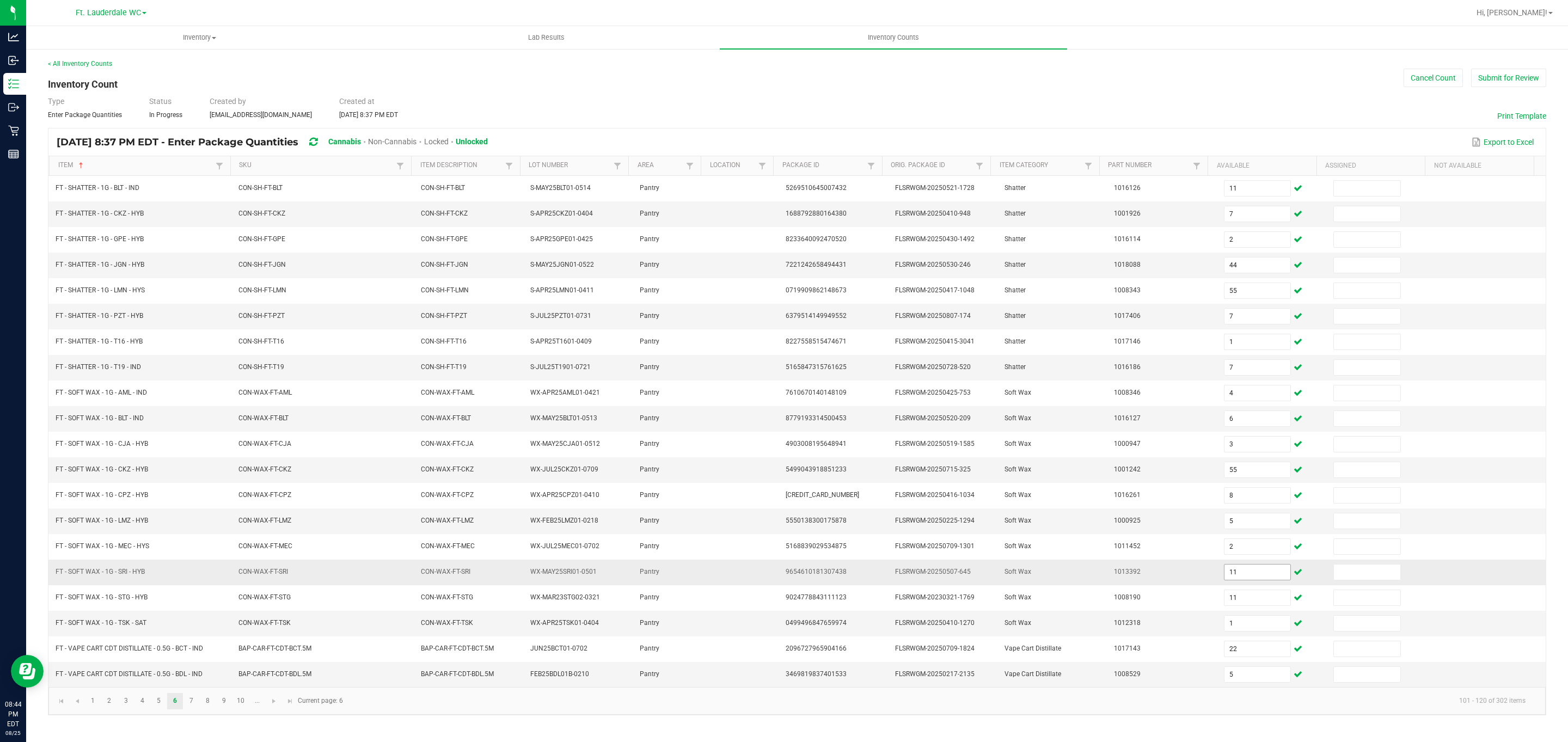
click at [726, 580] on input "11" at bounding box center [1257, 572] width 67 height 15
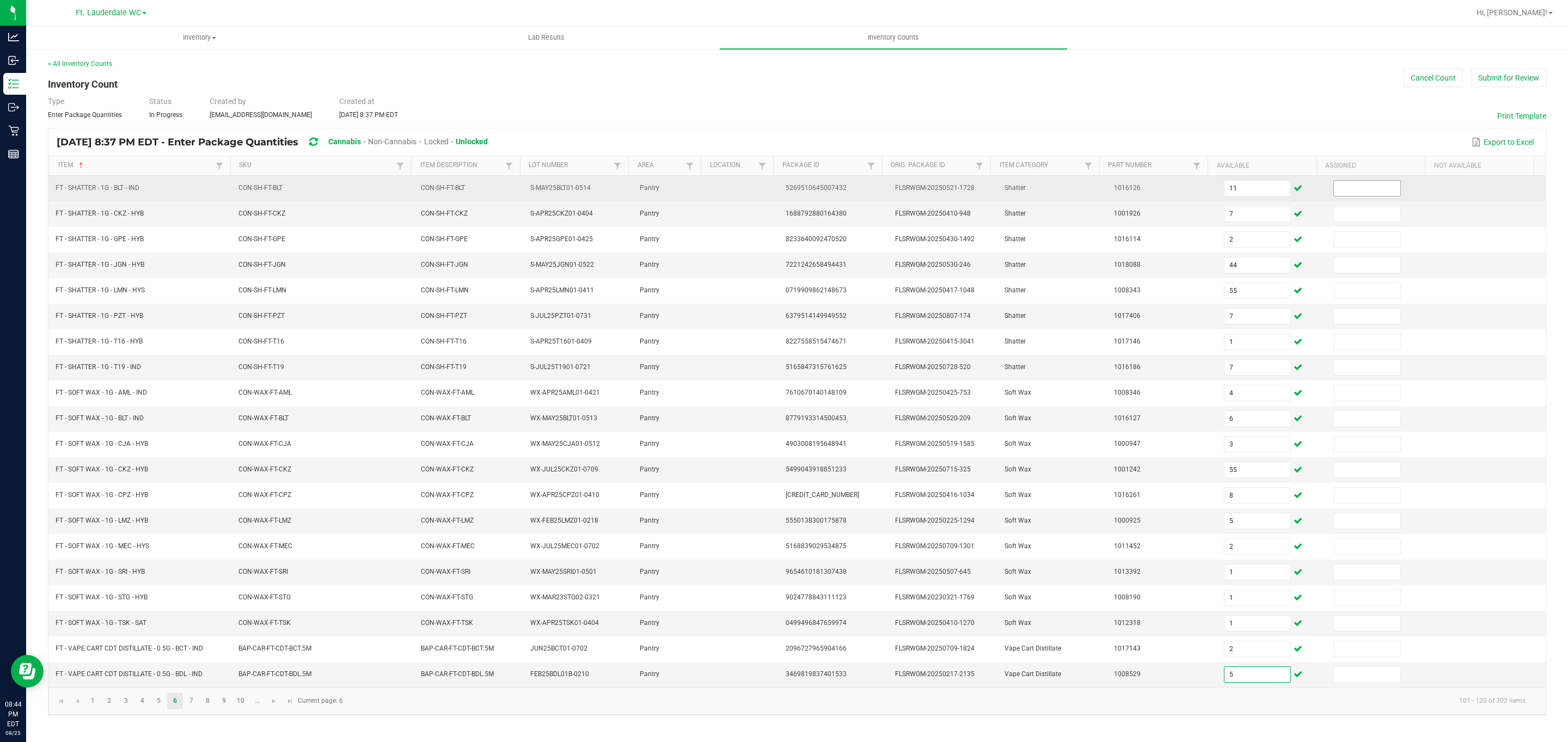
click at [726, 191] on input at bounding box center [1366, 189] width 67 height 15
click at [726, 183] on input "11" at bounding box center [1257, 189] width 67 height 15
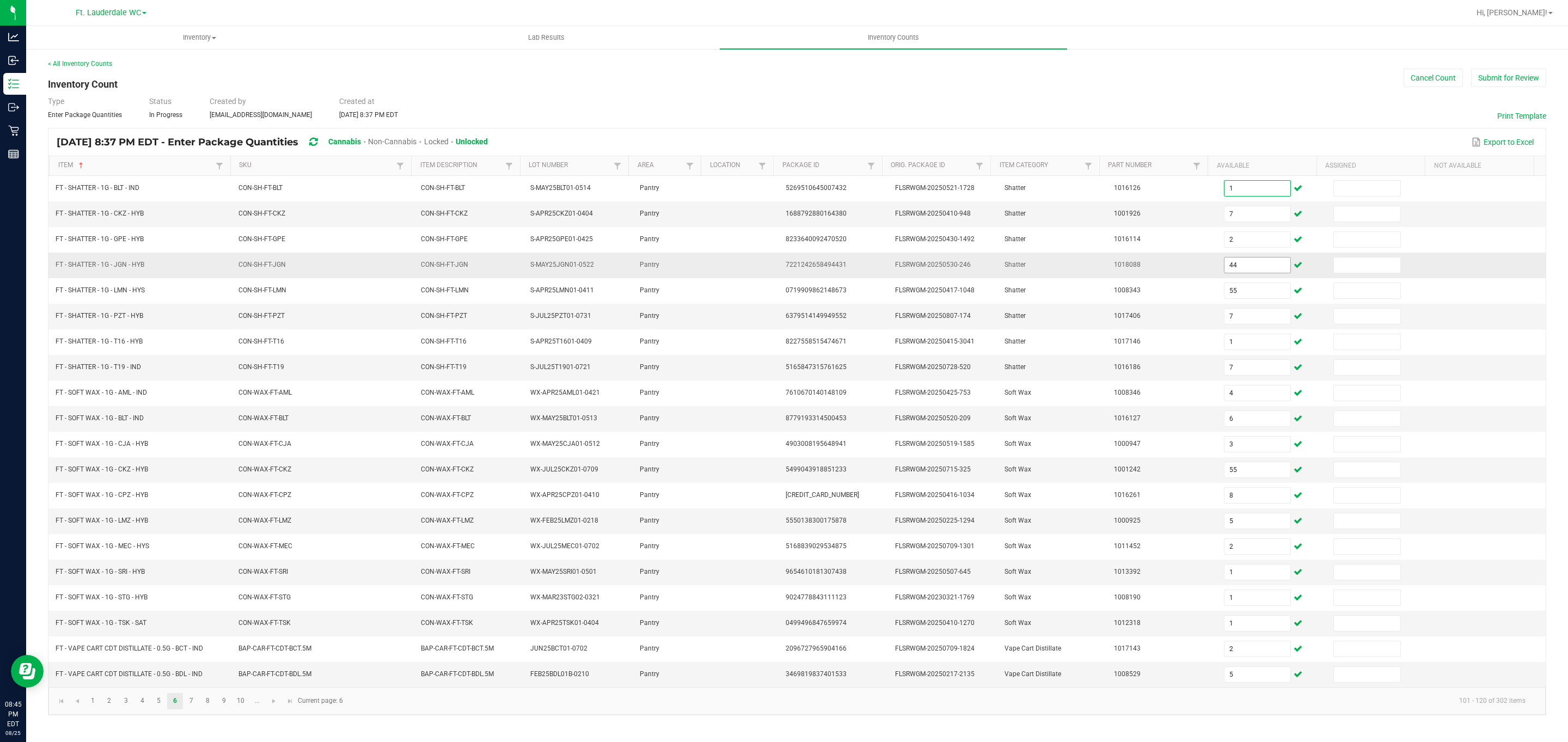
click at [726, 265] on input "44" at bounding box center [1257, 265] width 67 height 15
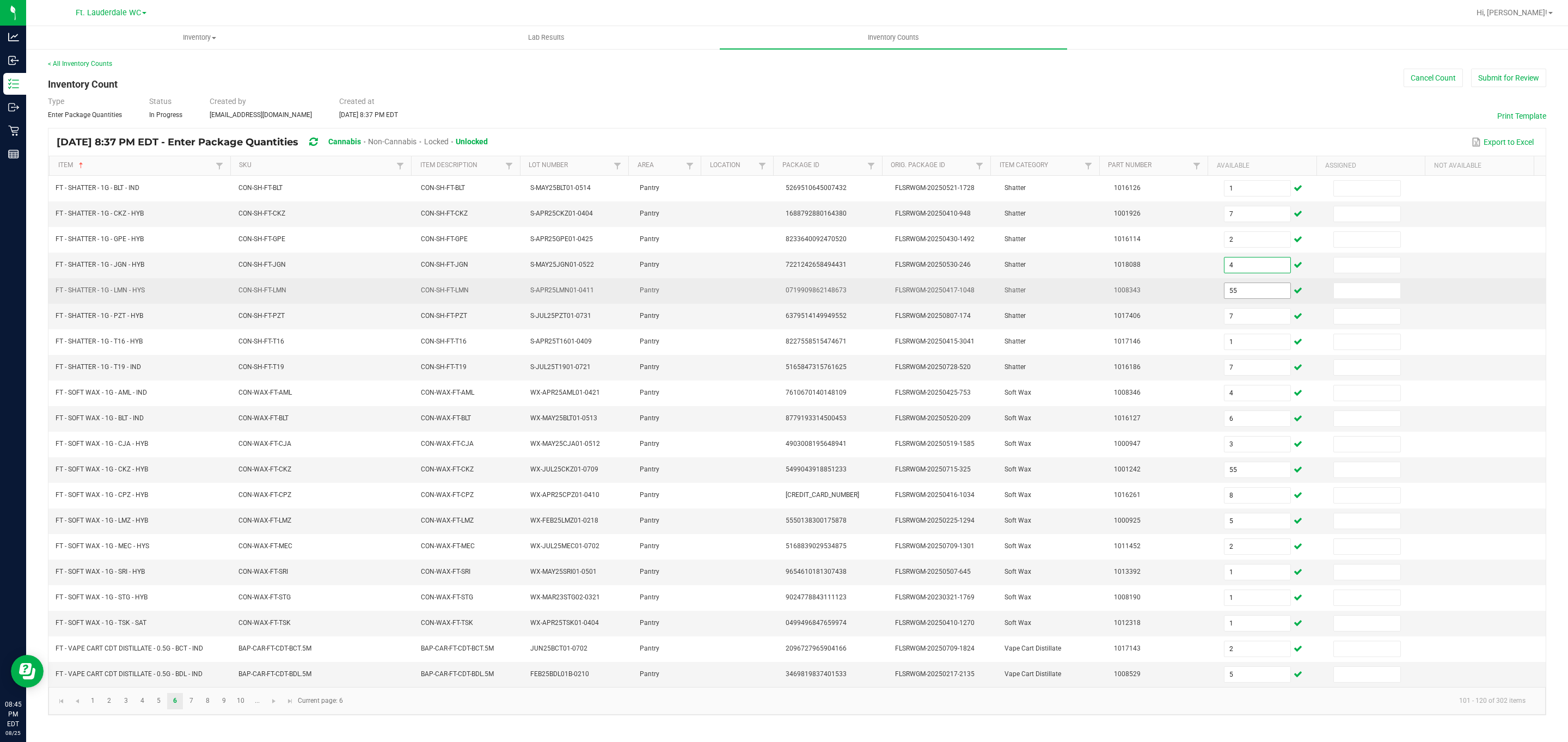
click at [726, 286] on input "55" at bounding box center [1257, 291] width 67 height 15
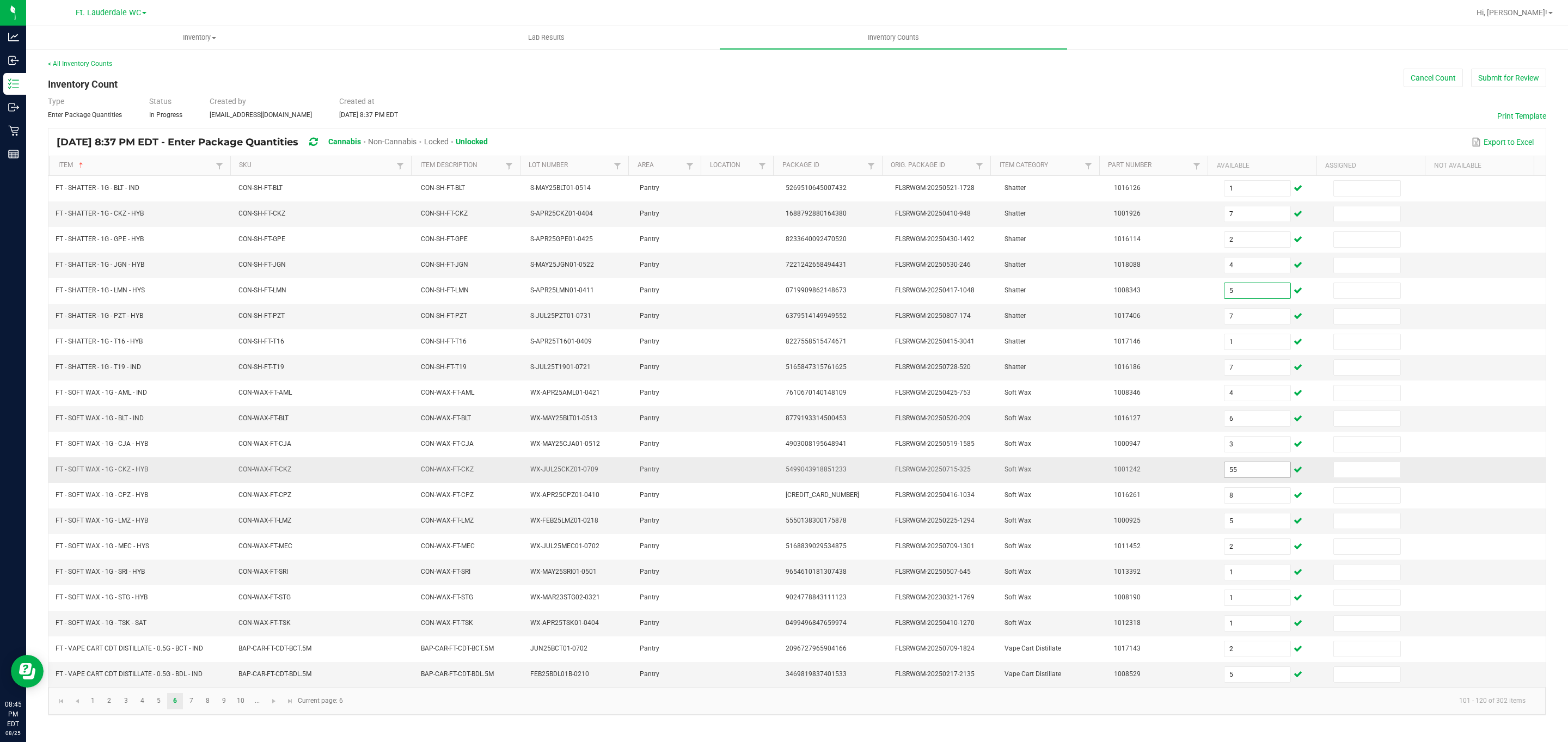
click at [726, 474] on input "55" at bounding box center [1257, 469] width 67 height 15
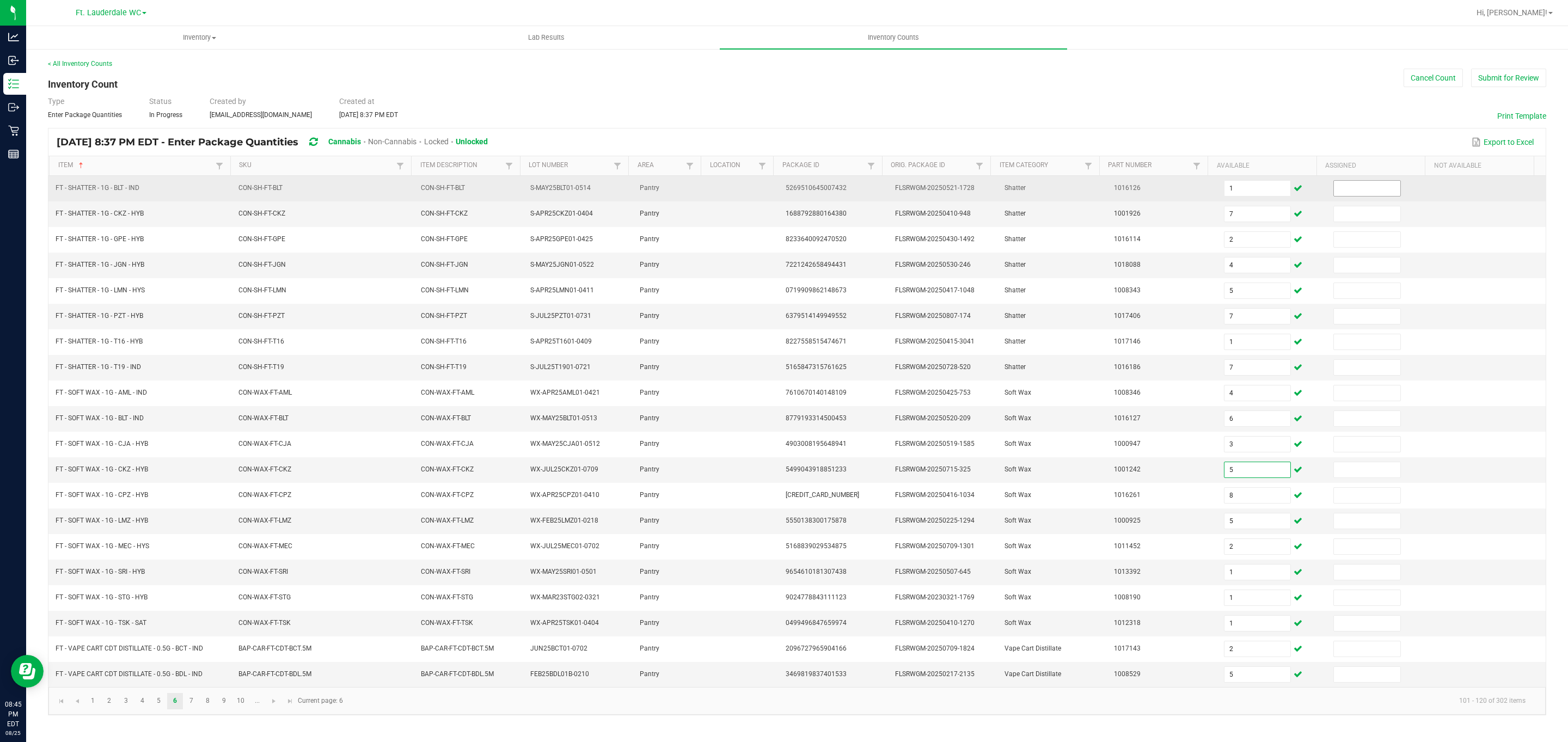
click at [726, 194] on input at bounding box center [1366, 189] width 67 height 15
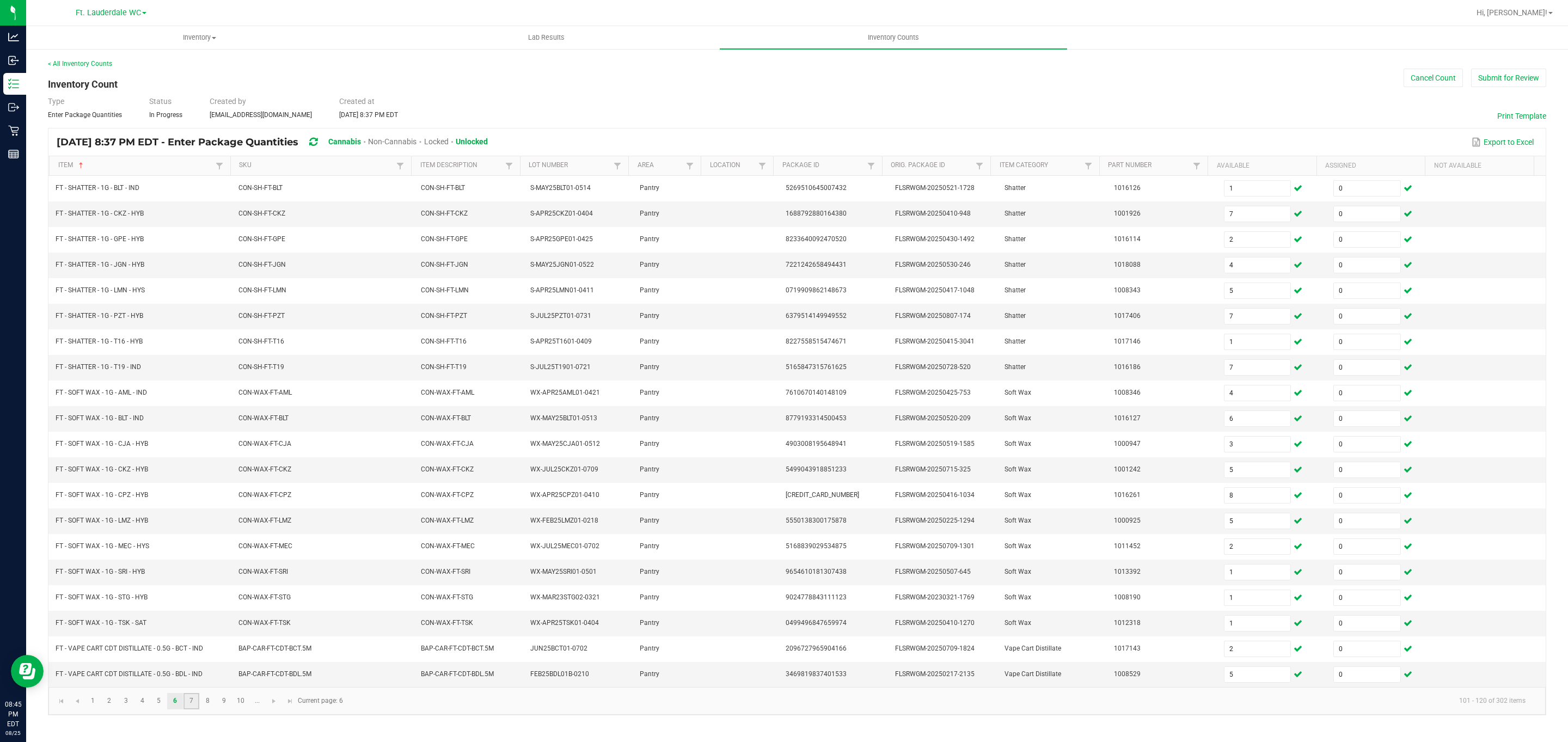
click at [192, 709] on link "7" at bounding box center [190, 700] width 16 height 16
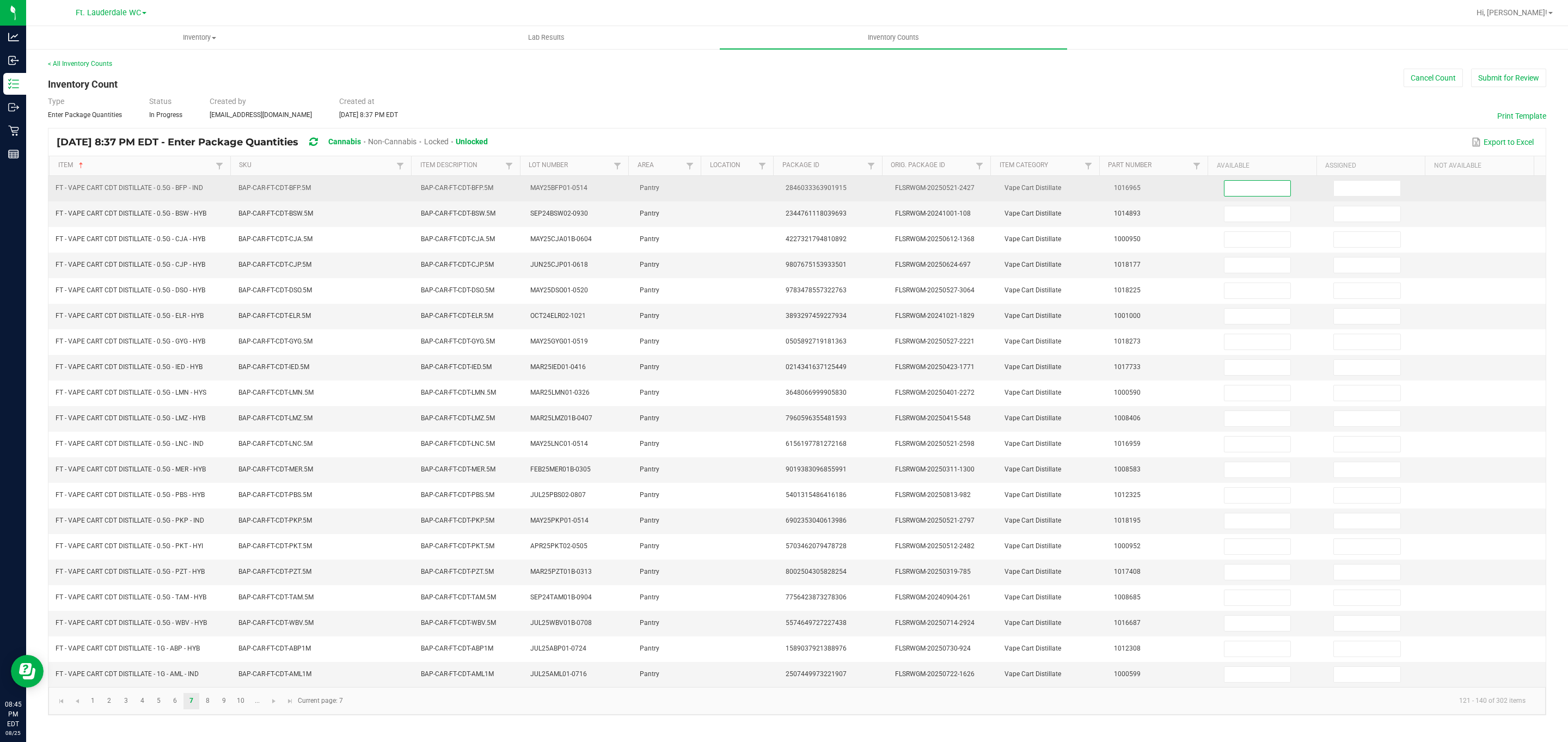
click at [726, 183] on input at bounding box center [1257, 189] width 67 height 15
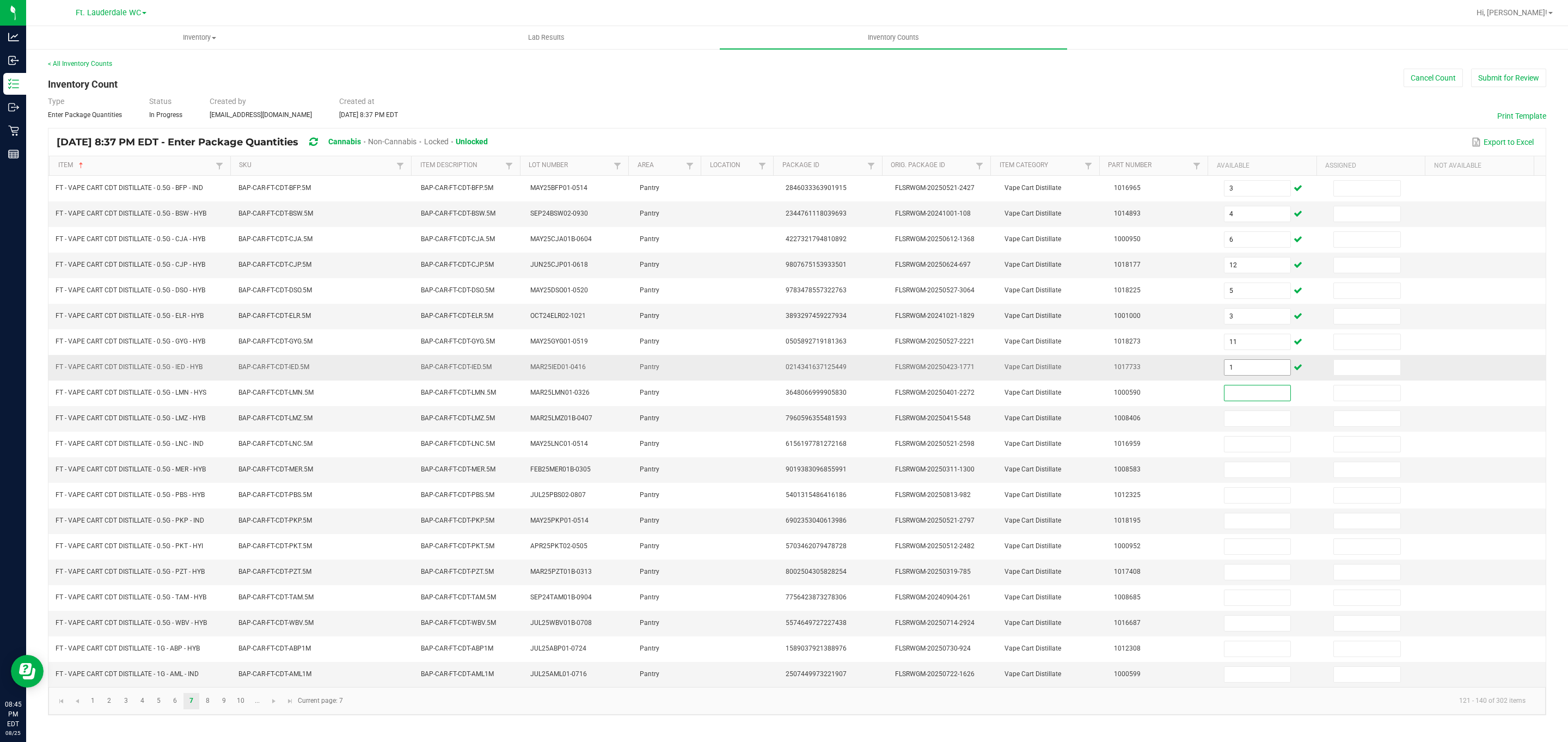
click at [726, 369] on input "1" at bounding box center [1257, 367] width 67 height 15
click at [726, 477] on input "9" at bounding box center [1257, 469] width 67 height 15
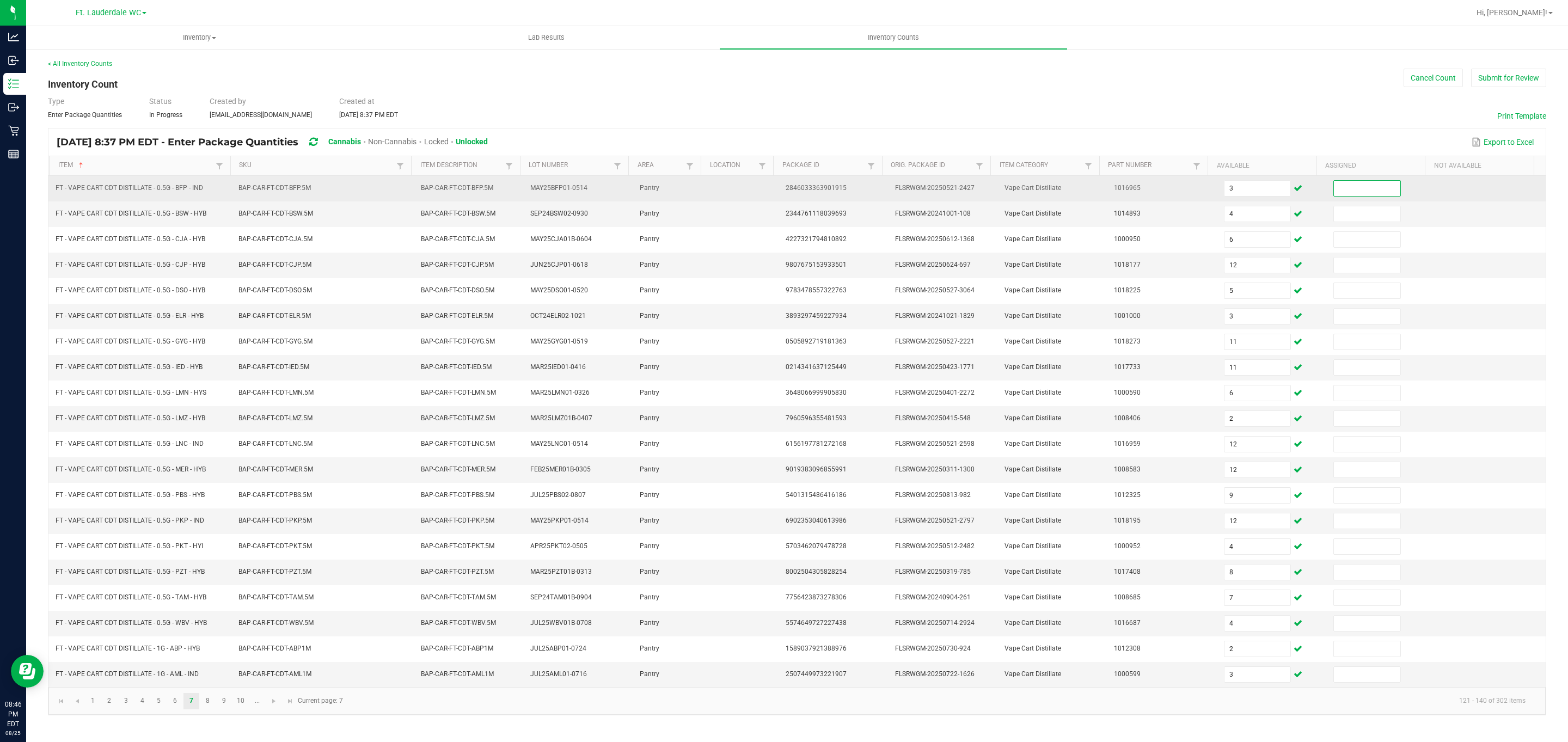
click at [726, 181] on input at bounding box center [1366, 189] width 67 height 15
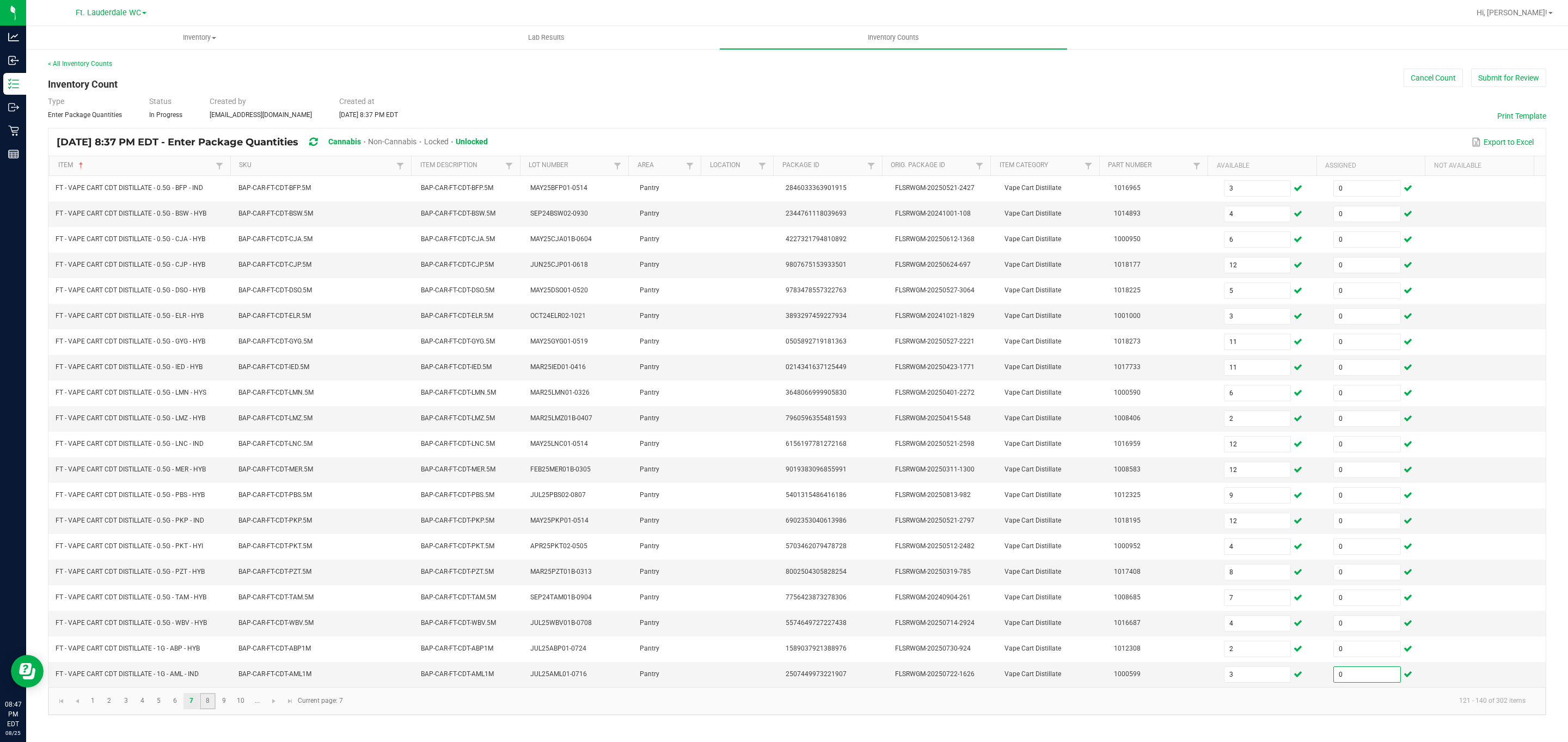
click at [206, 709] on link "8" at bounding box center [207, 700] width 16 height 16
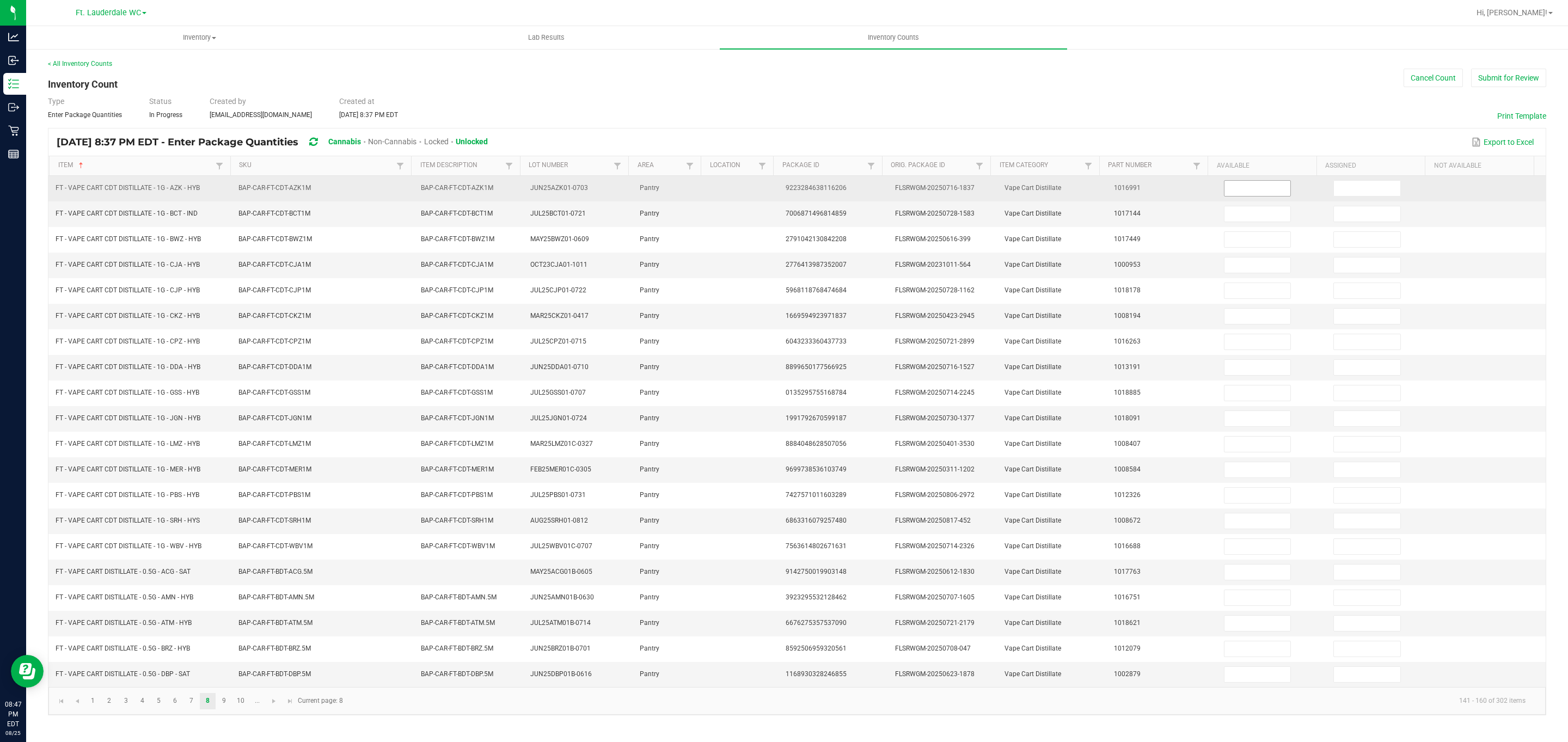
click at [726, 189] on input at bounding box center [1257, 189] width 67 height 15
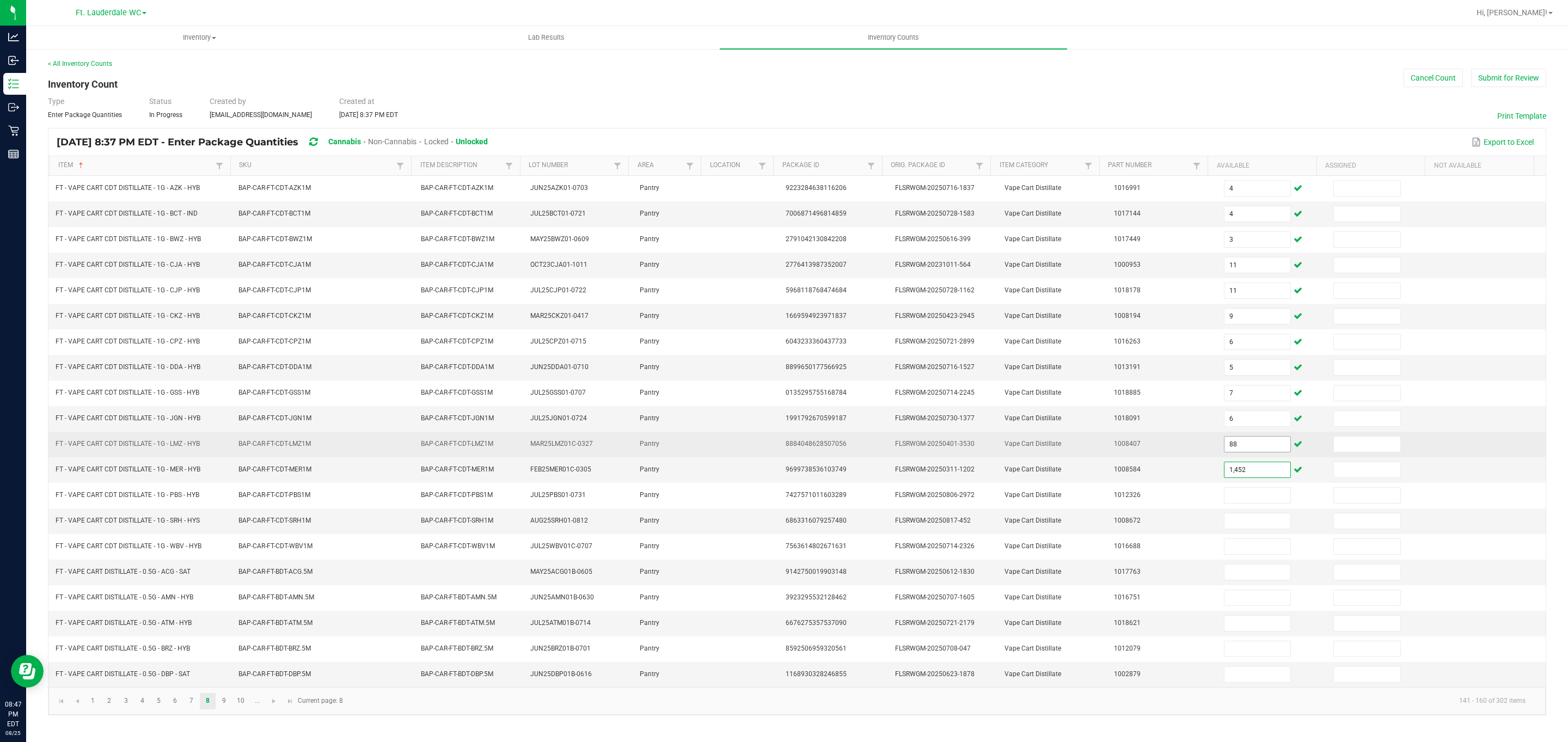
click at [726, 451] on input "88" at bounding box center [1257, 444] width 67 height 15
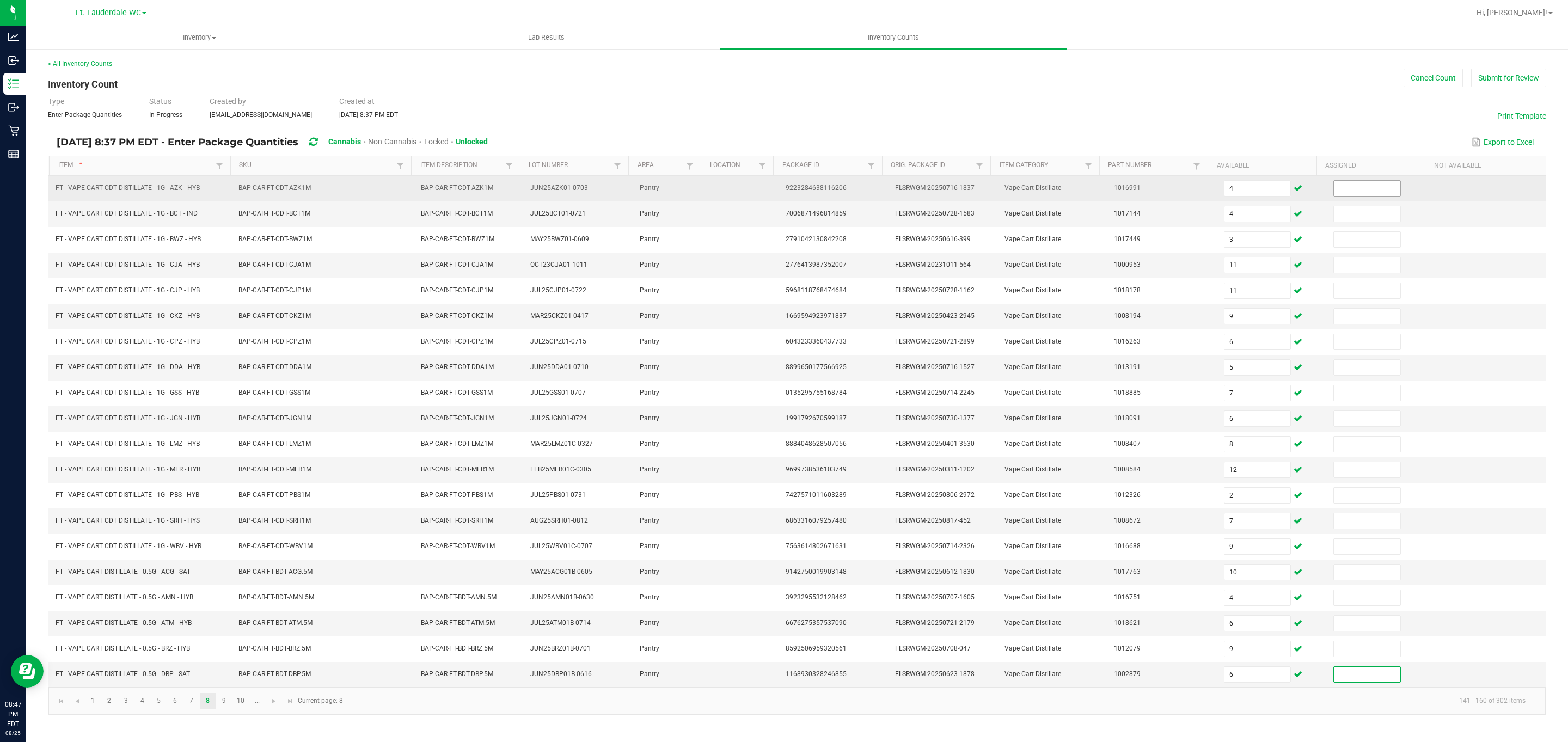
click at [726, 181] on input at bounding box center [1366, 189] width 67 height 15
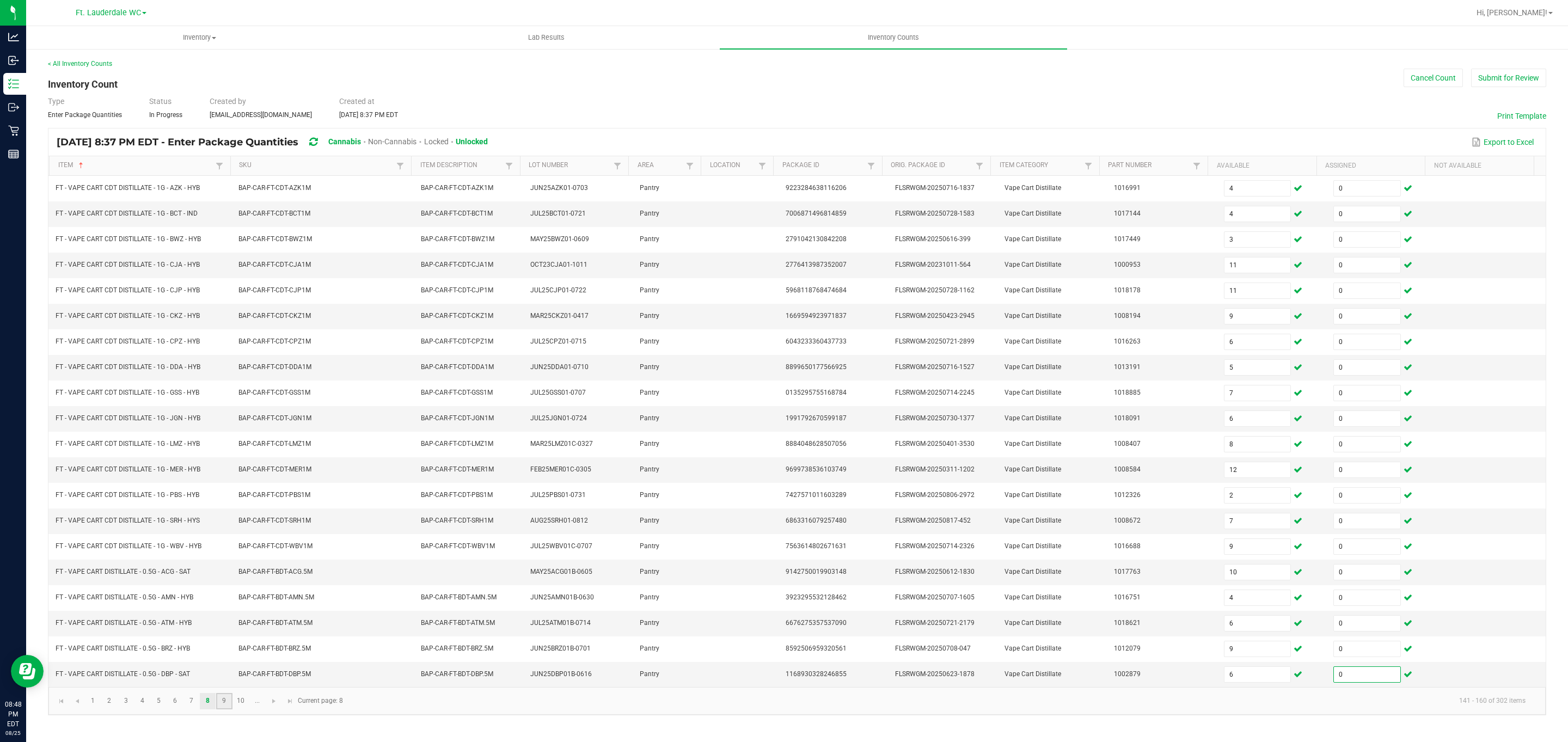
click at [227, 709] on link "9" at bounding box center [223, 700] width 16 height 16
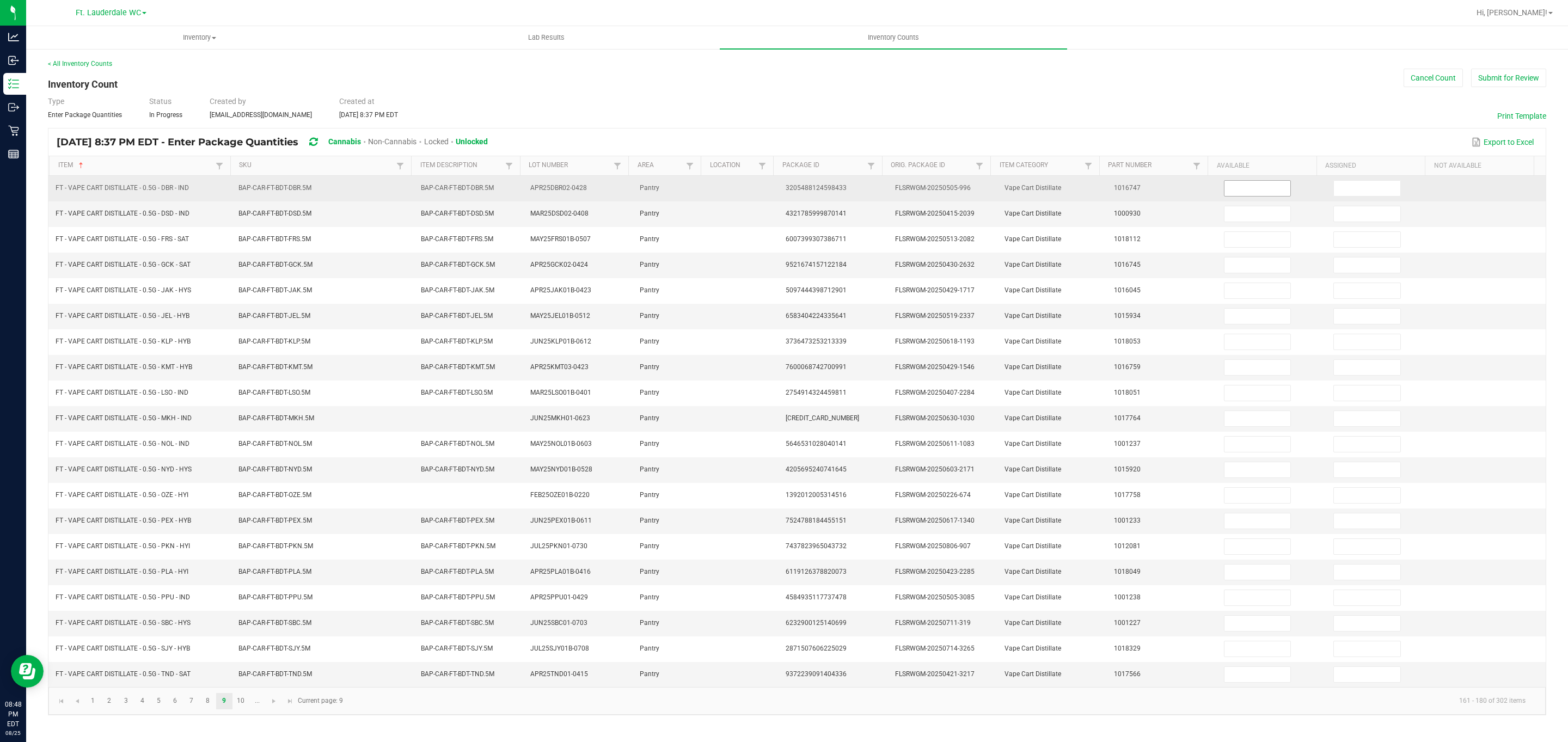
click at [726, 185] on input at bounding box center [1257, 189] width 67 height 15
click at [726, 189] on input at bounding box center [1366, 189] width 67 height 15
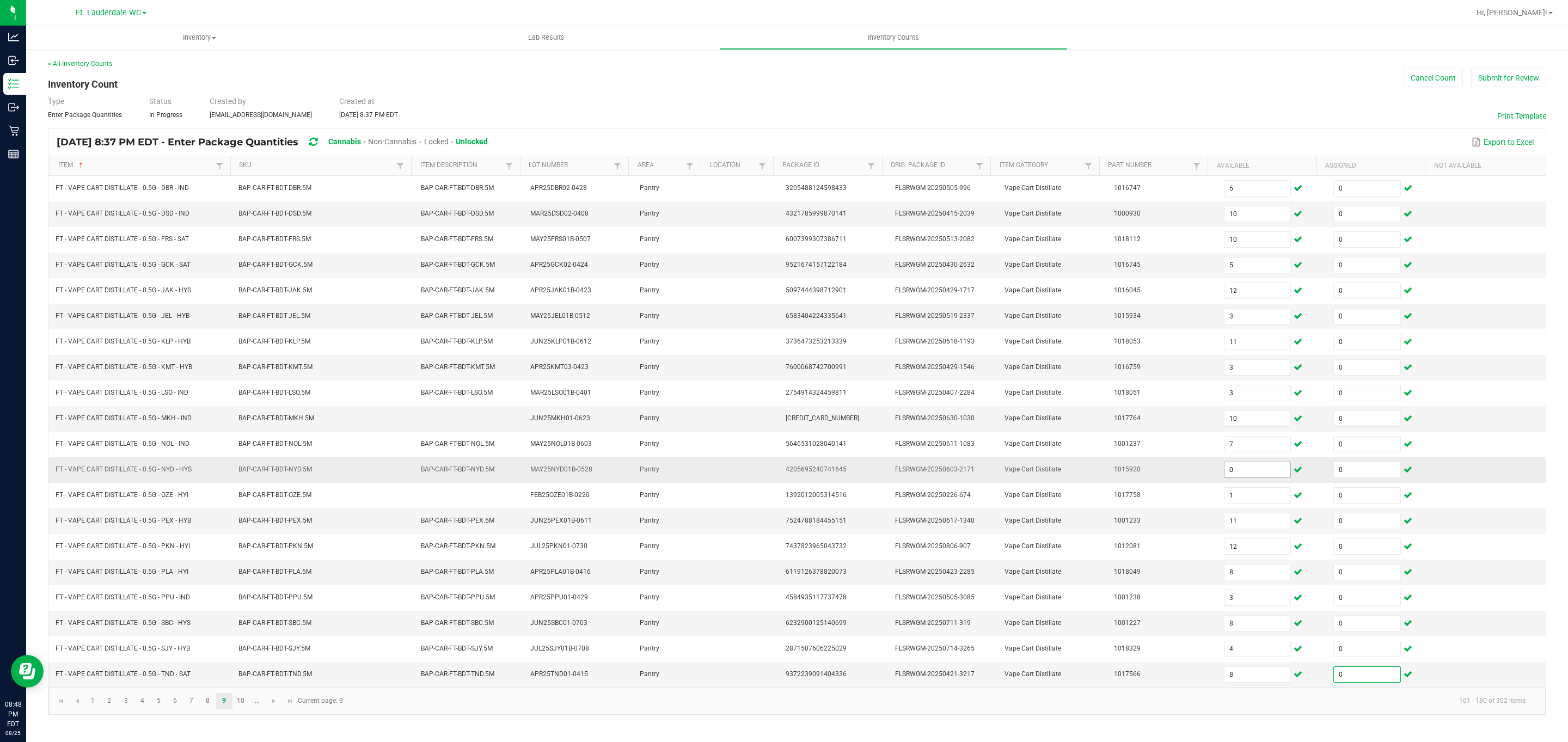
click at [726, 477] on input "0" at bounding box center [1257, 469] width 67 height 15
click at [240, 709] on link "10" at bounding box center [240, 700] width 16 height 16
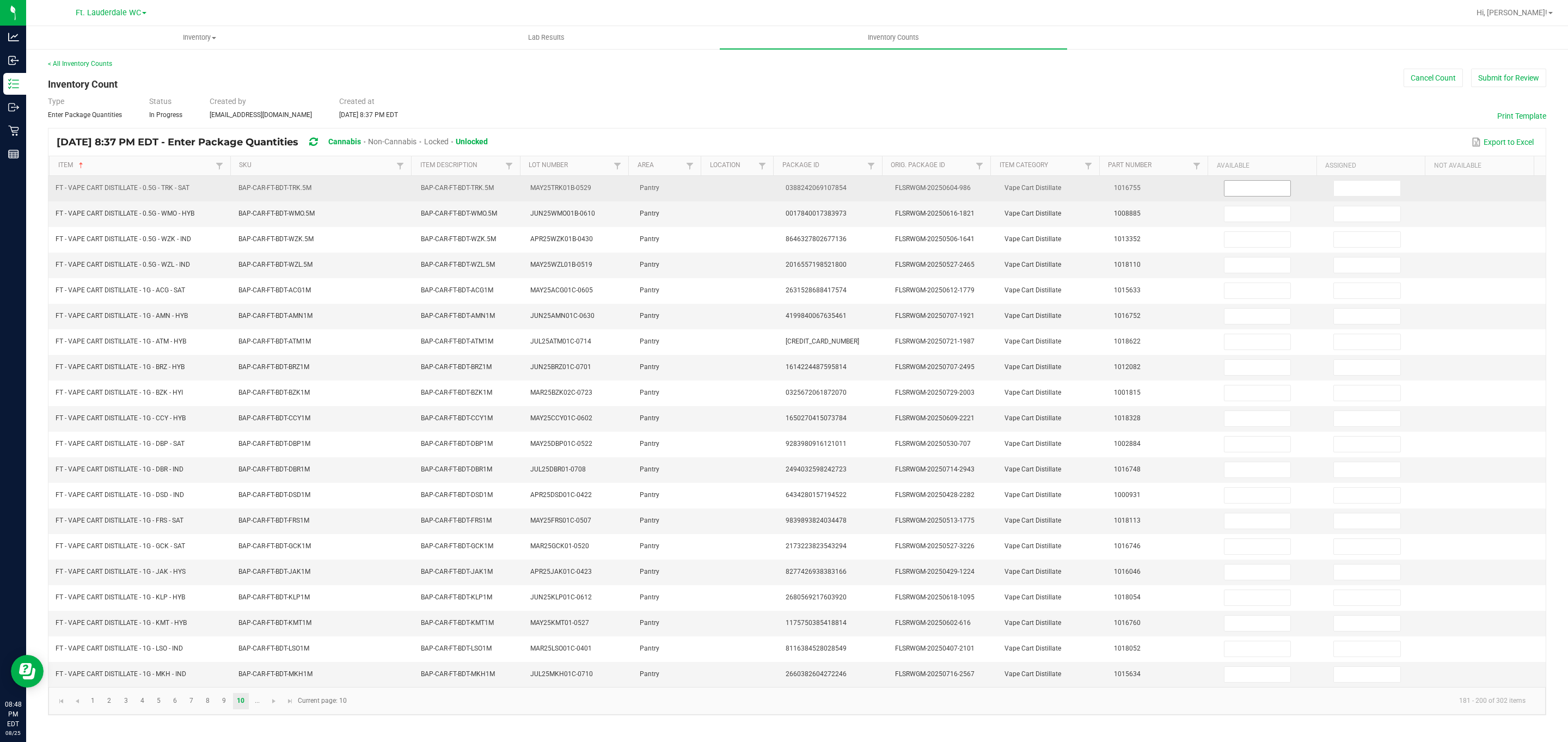
click at [726, 191] on input at bounding box center [1257, 189] width 67 height 15
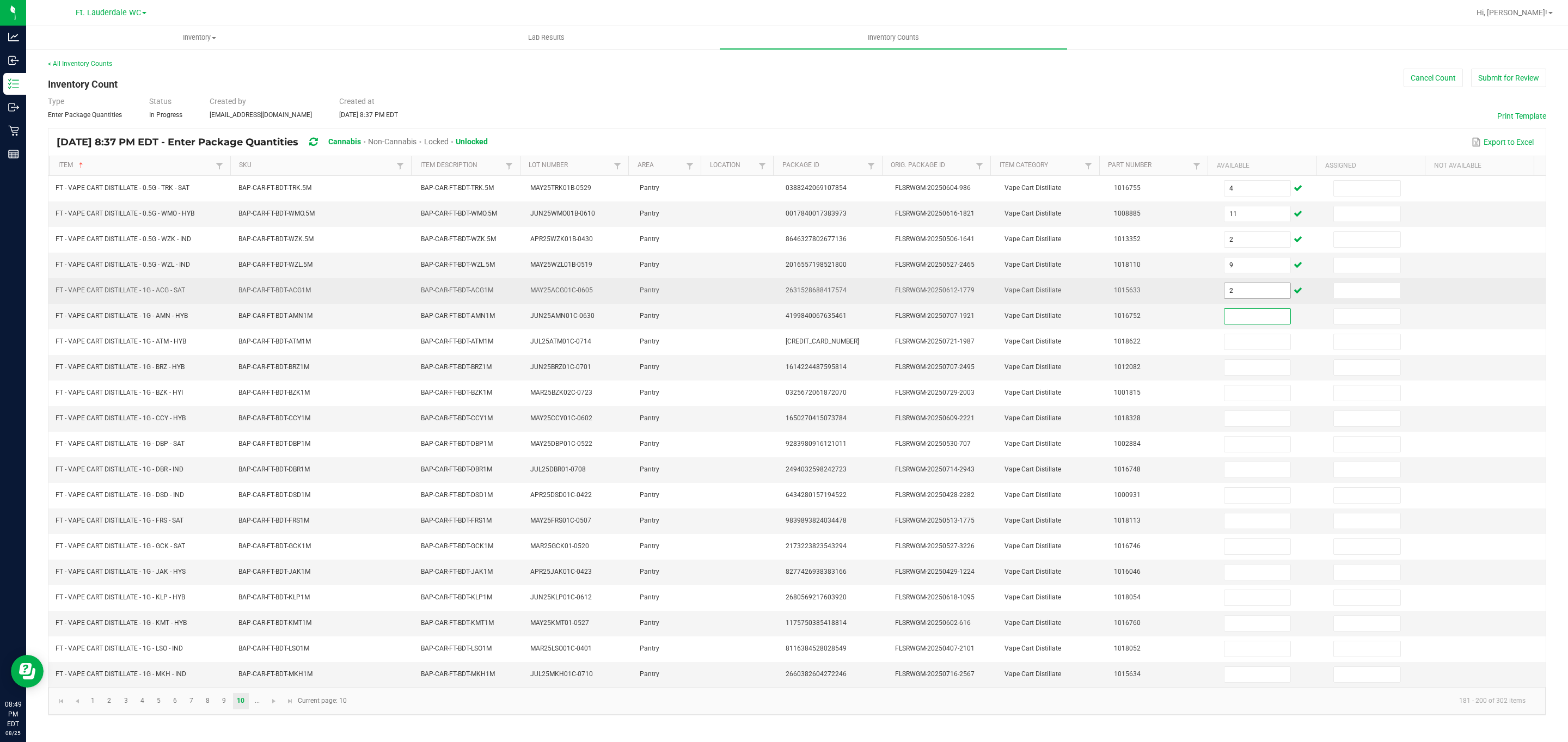
click at [726, 290] on input "2" at bounding box center [1257, 291] width 67 height 15
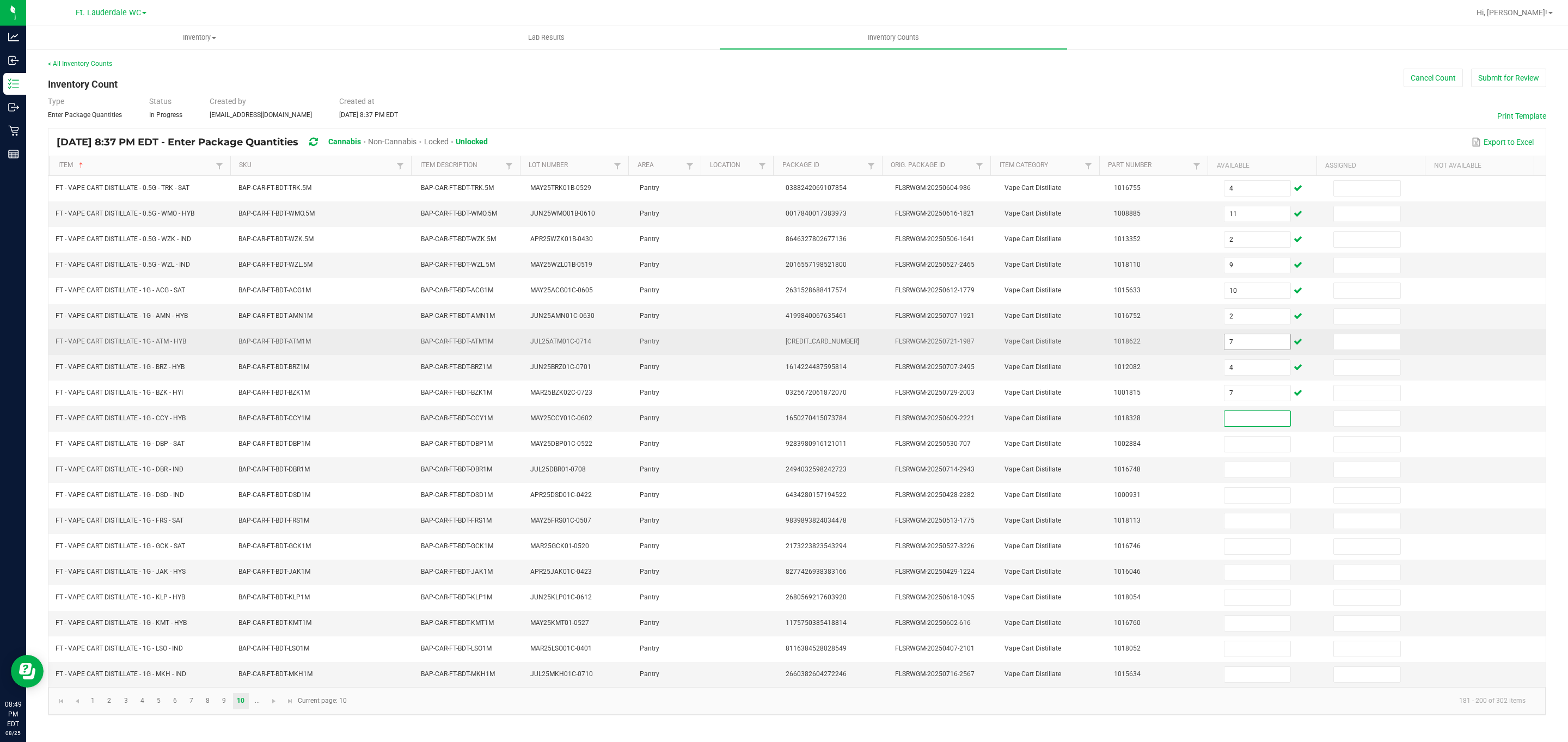
click at [726, 341] on input "7" at bounding box center [1257, 341] width 67 height 15
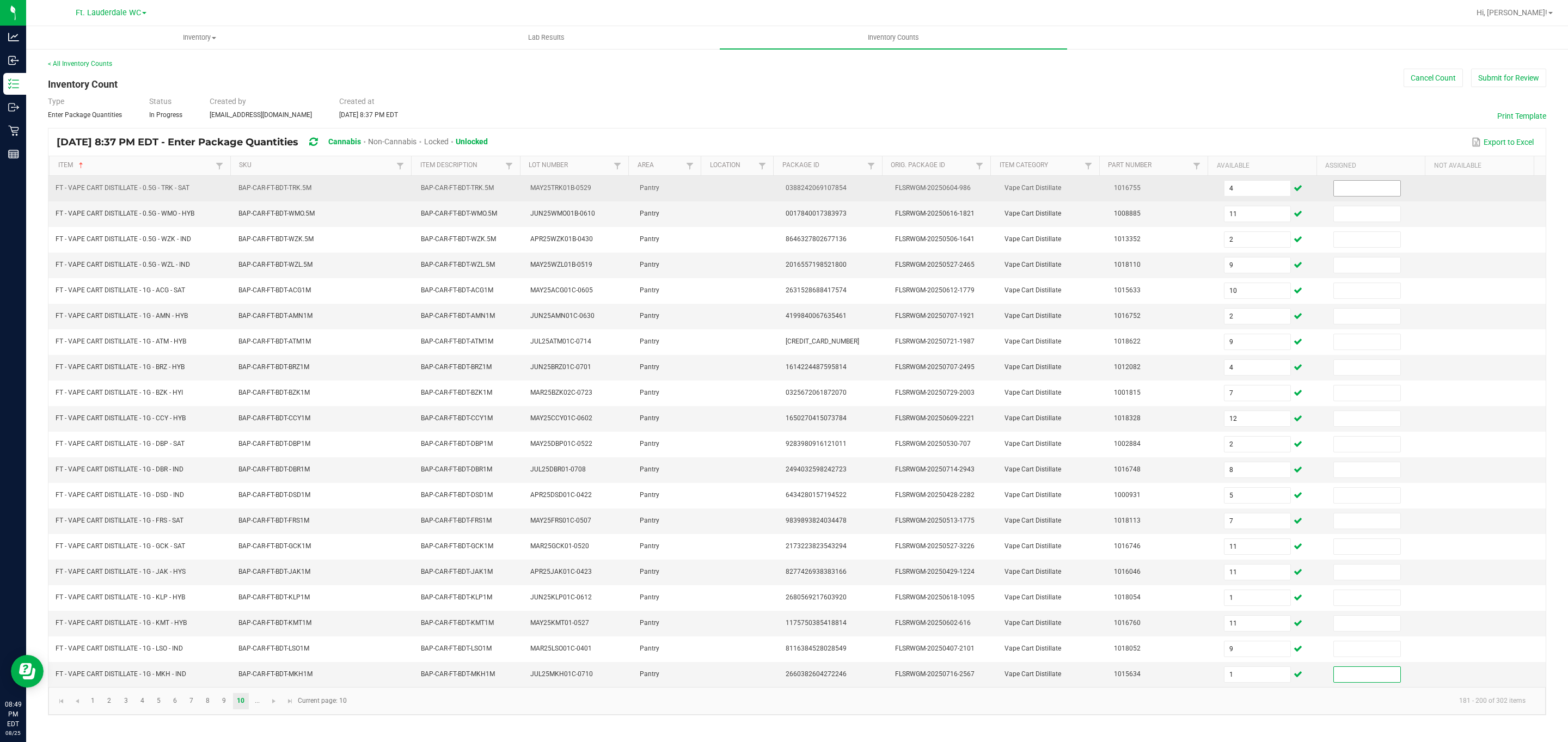
click at [726, 195] on input at bounding box center [1366, 189] width 67 height 15
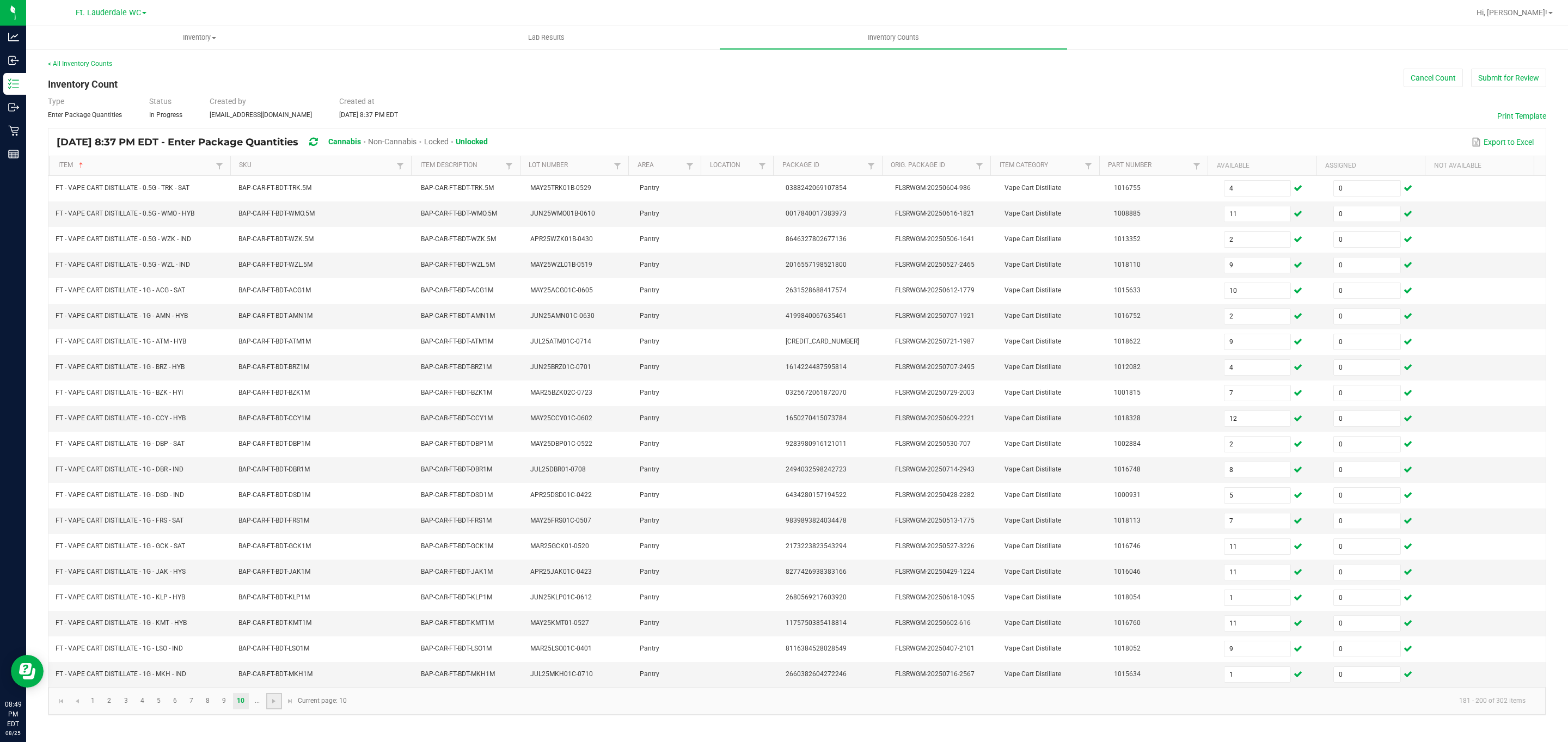
click at [266, 709] on link at bounding box center [274, 700] width 16 height 16
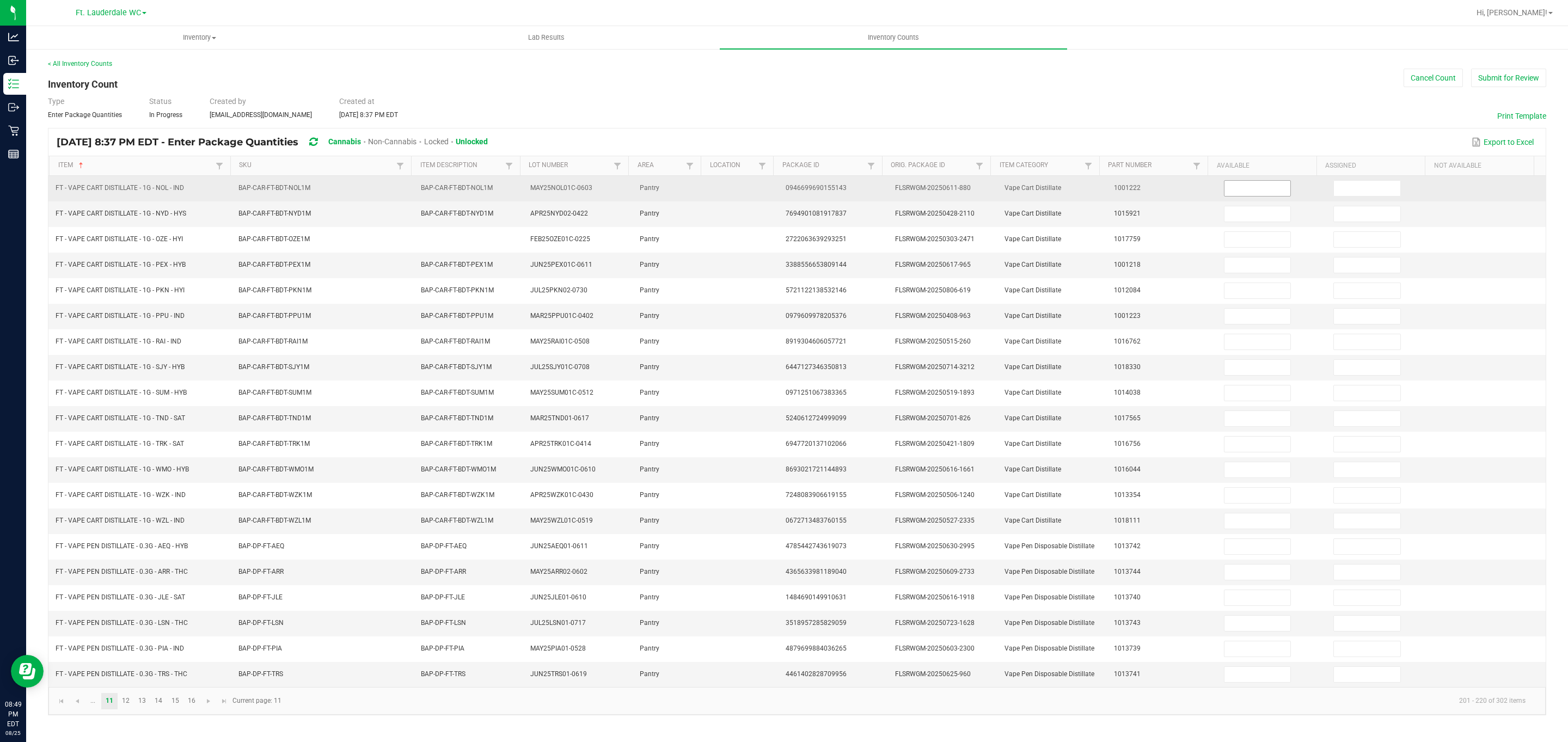
click at [726, 189] on input at bounding box center [1257, 189] width 67 height 15
click at [726, 188] on input at bounding box center [1366, 189] width 67 height 15
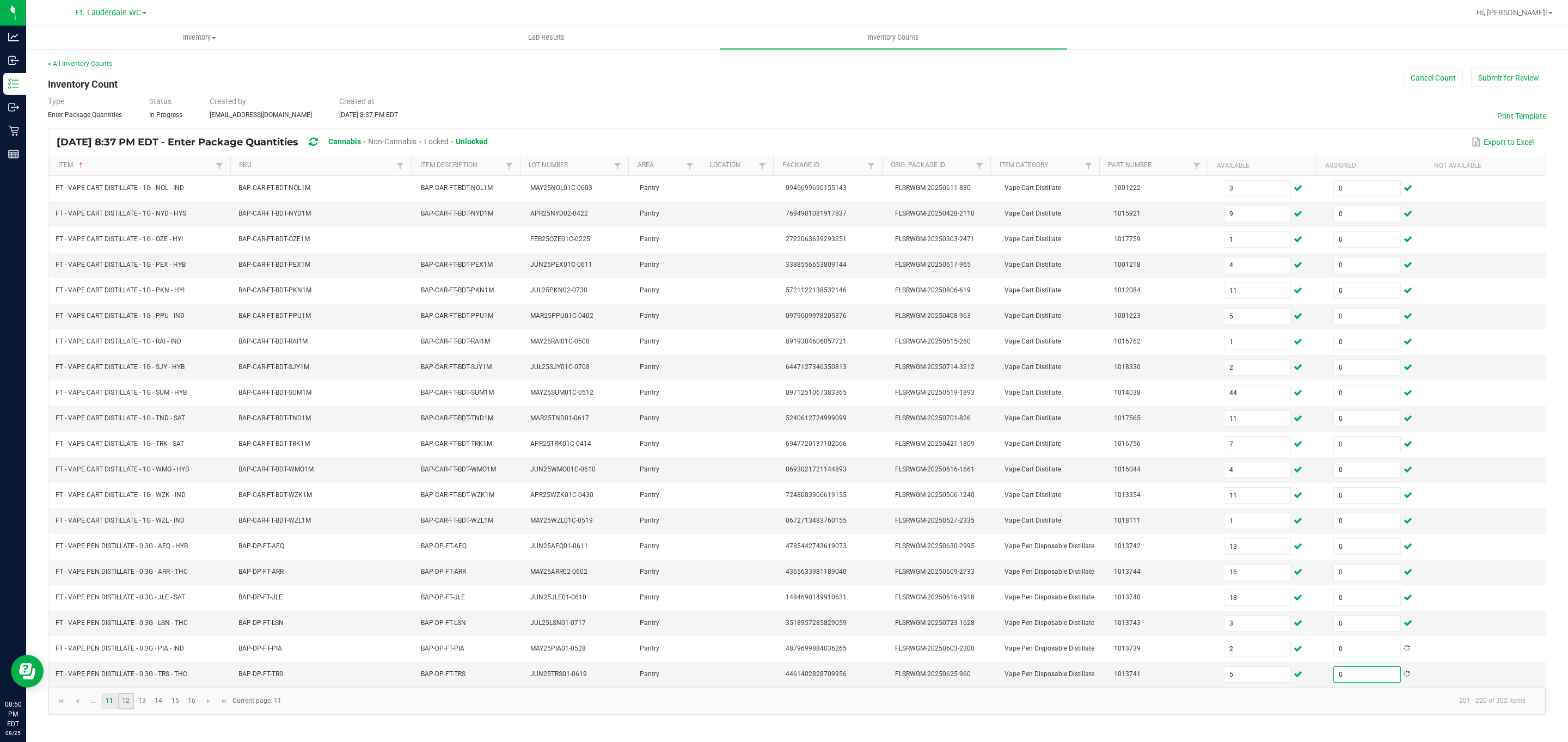
click at [131, 709] on link "12" at bounding box center [126, 700] width 16 height 16
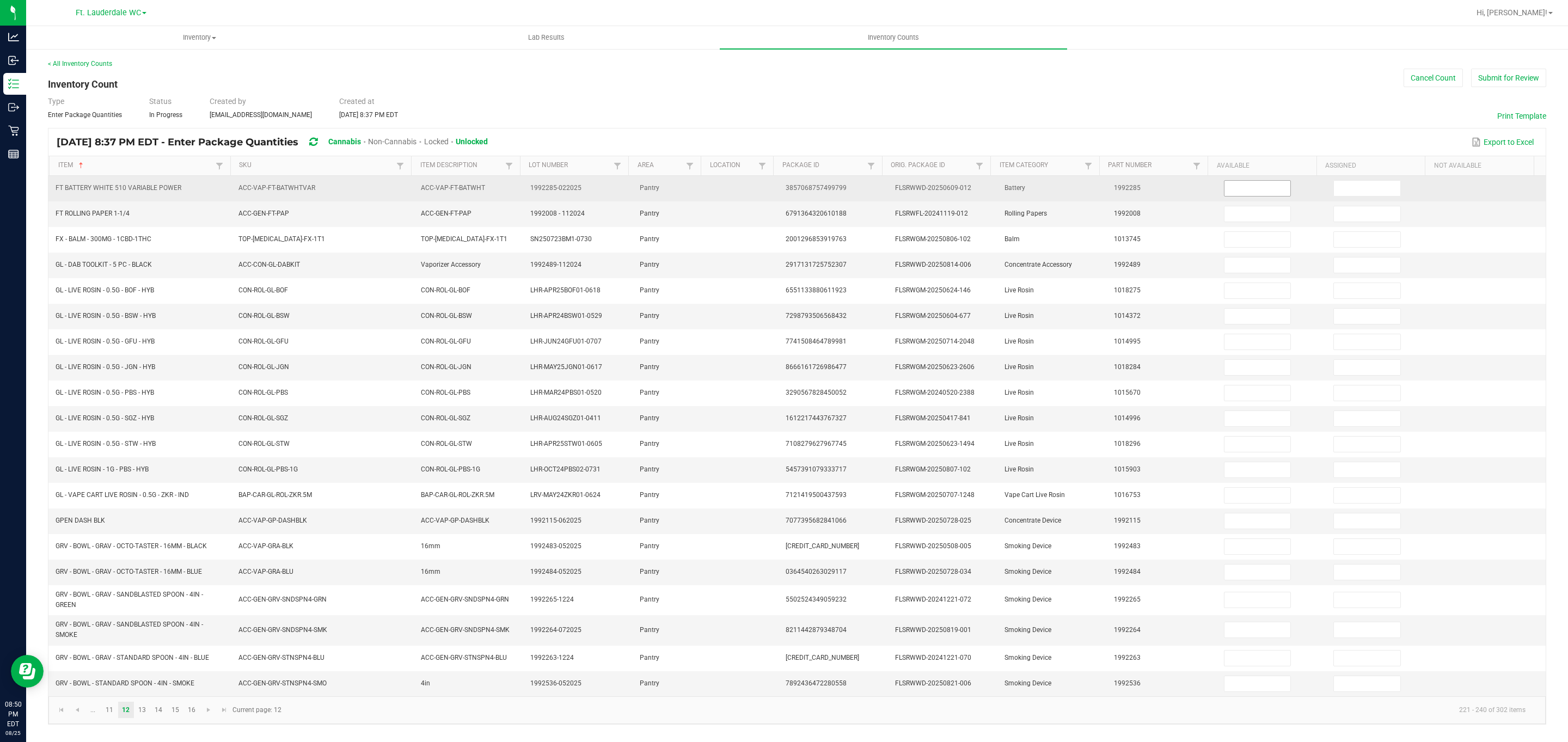
click at [726, 196] on span at bounding box center [1257, 188] width 68 height 16
click at [726, 191] on input at bounding box center [1257, 189] width 67 height 15
click at [726, 182] on input at bounding box center [1366, 189] width 67 height 15
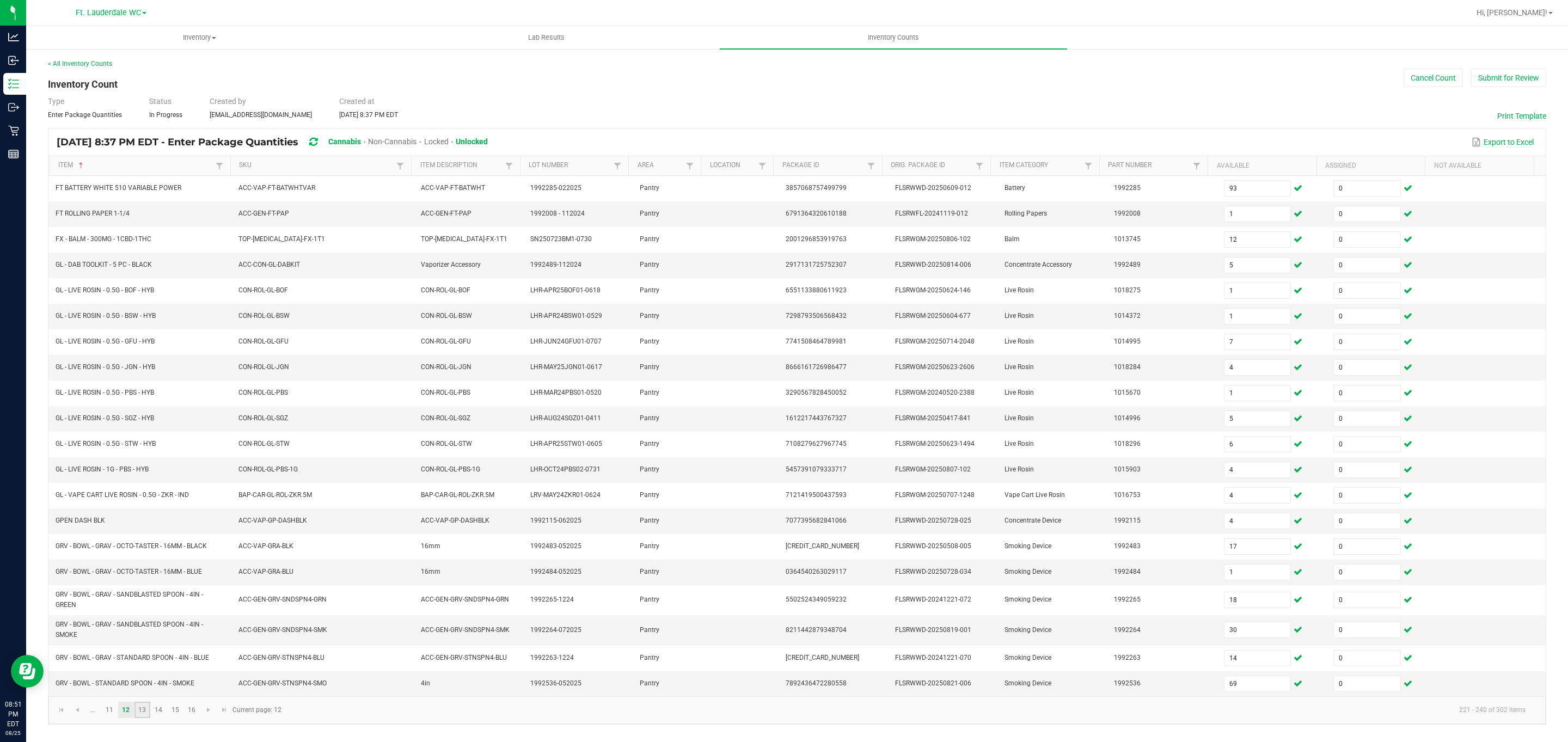
click at [145, 718] on link "13" at bounding box center [142, 709] width 16 height 16
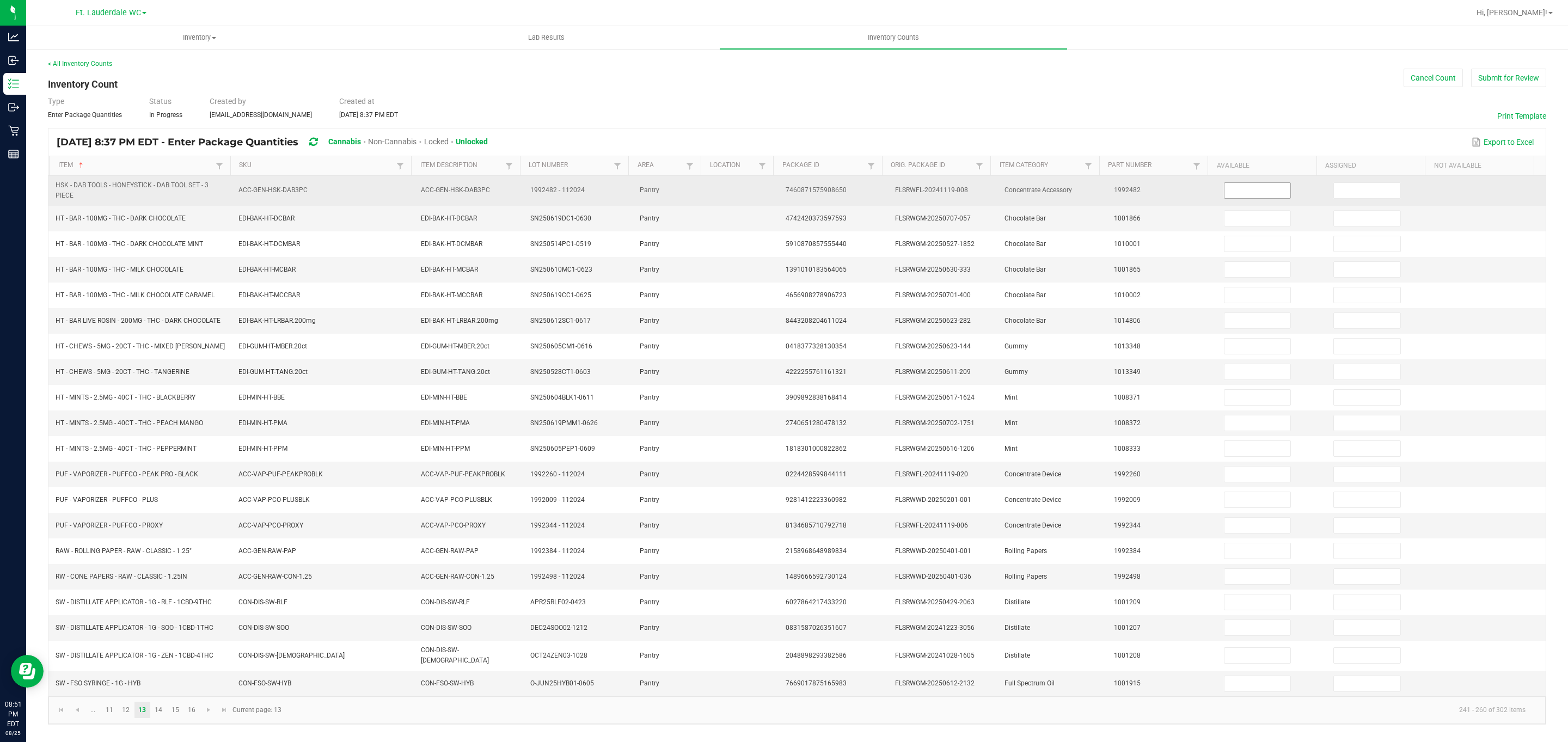
click at [726, 183] on input at bounding box center [1257, 190] width 67 height 15
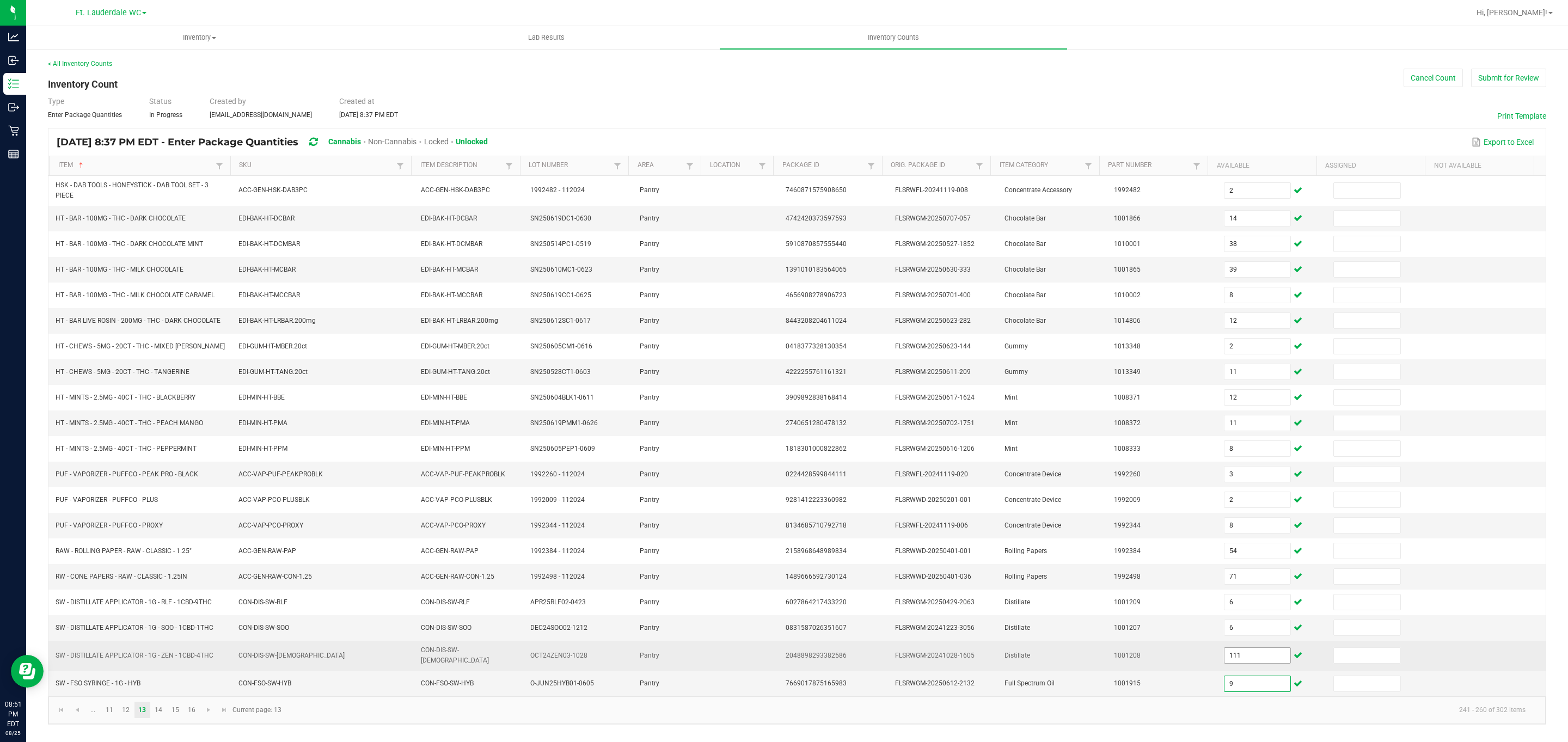
click at [726, 663] on input "111" at bounding box center [1257, 655] width 67 height 15
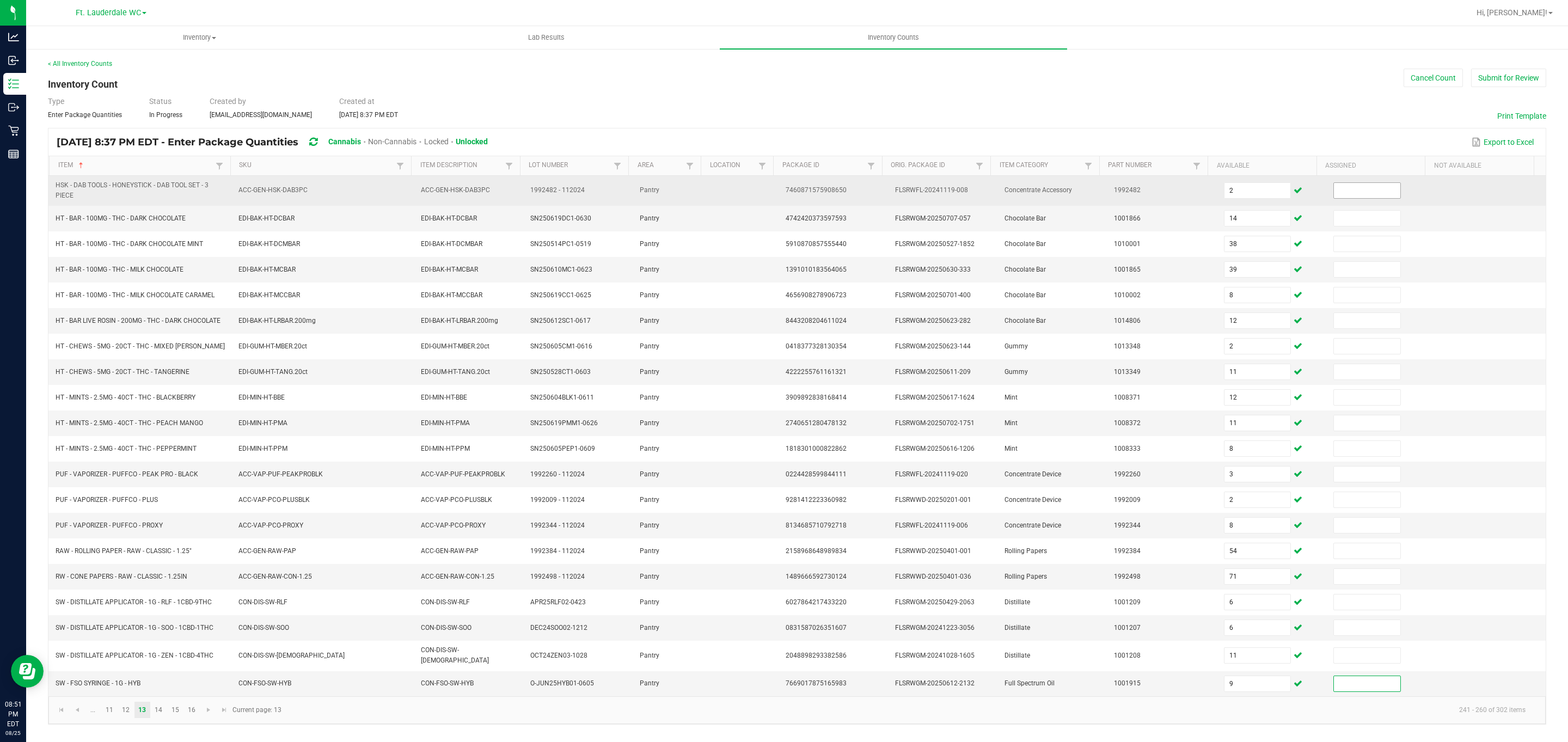
click at [726, 185] on input at bounding box center [1366, 190] width 67 height 15
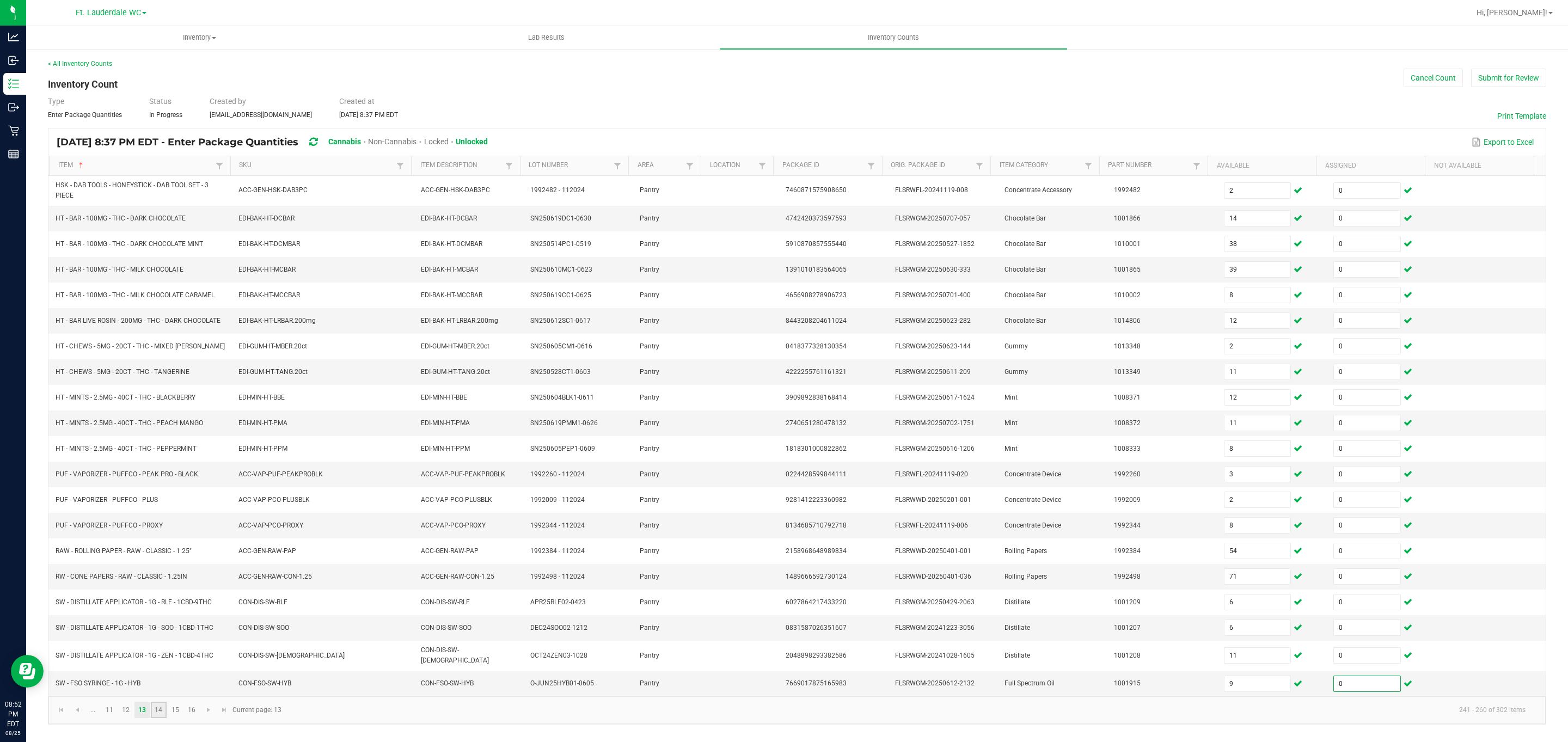
click at [164, 718] on link "14" at bounding box center [159, 709] width 16 height 16
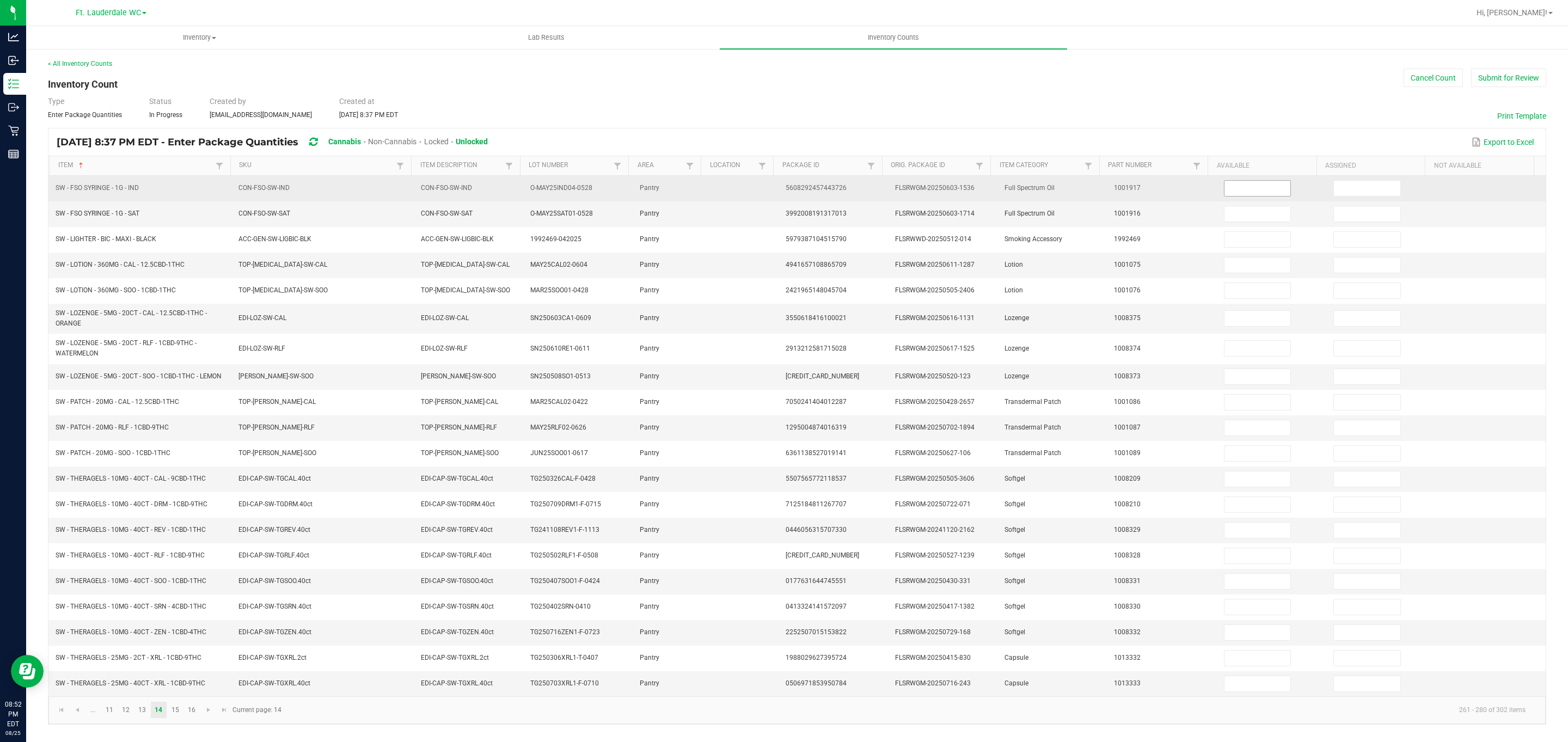
click at [726, 195] on input at bounding box center [1257, 189] width 67 height 15
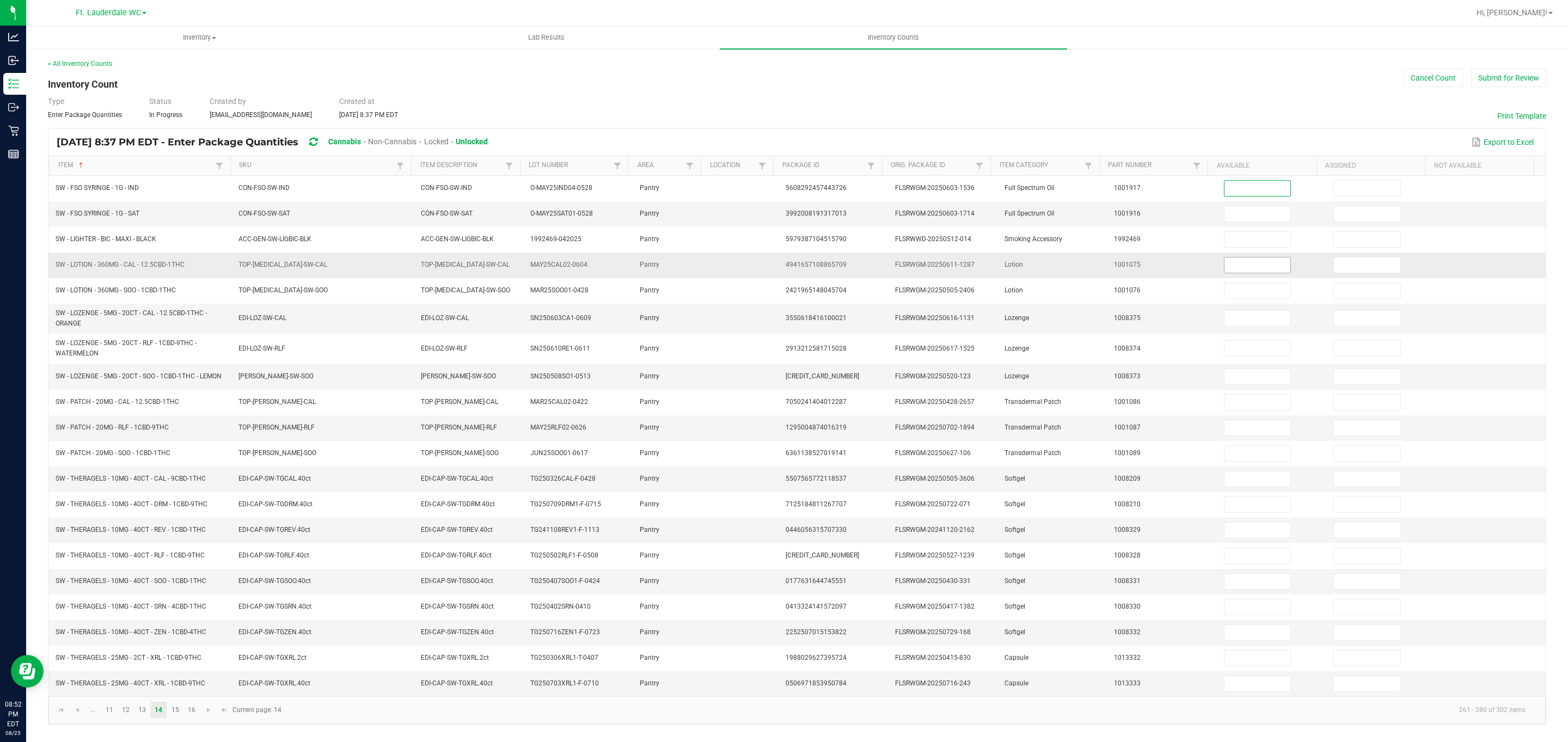
click at [726, 264] on input at bounding box center [1257, 265] width 67 height 15
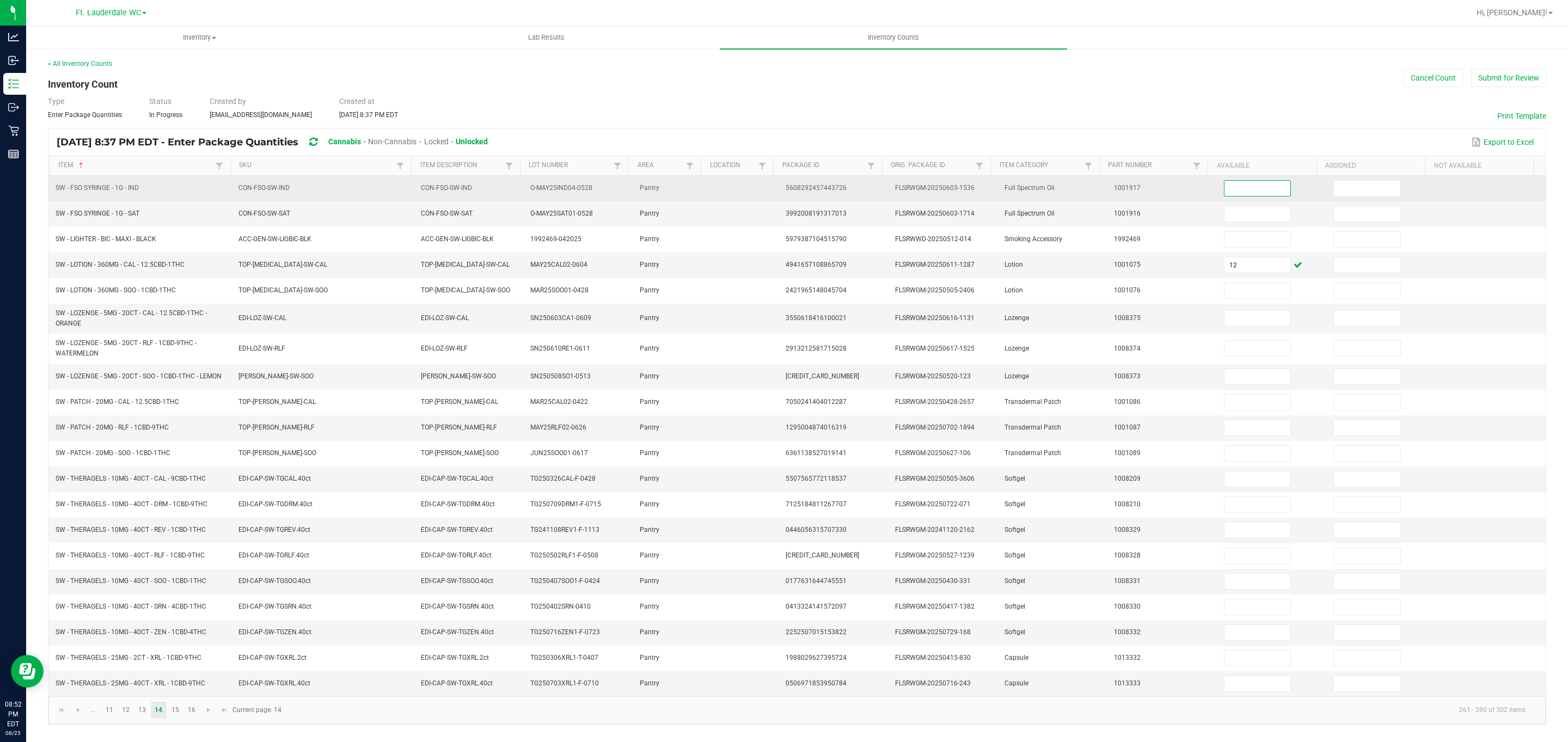
click at [726, 189] on input at bounding box center [1257, 189] width 67 height 15
click at [726, 191] on input at bounding box center [1366, 189] width 67 height 15
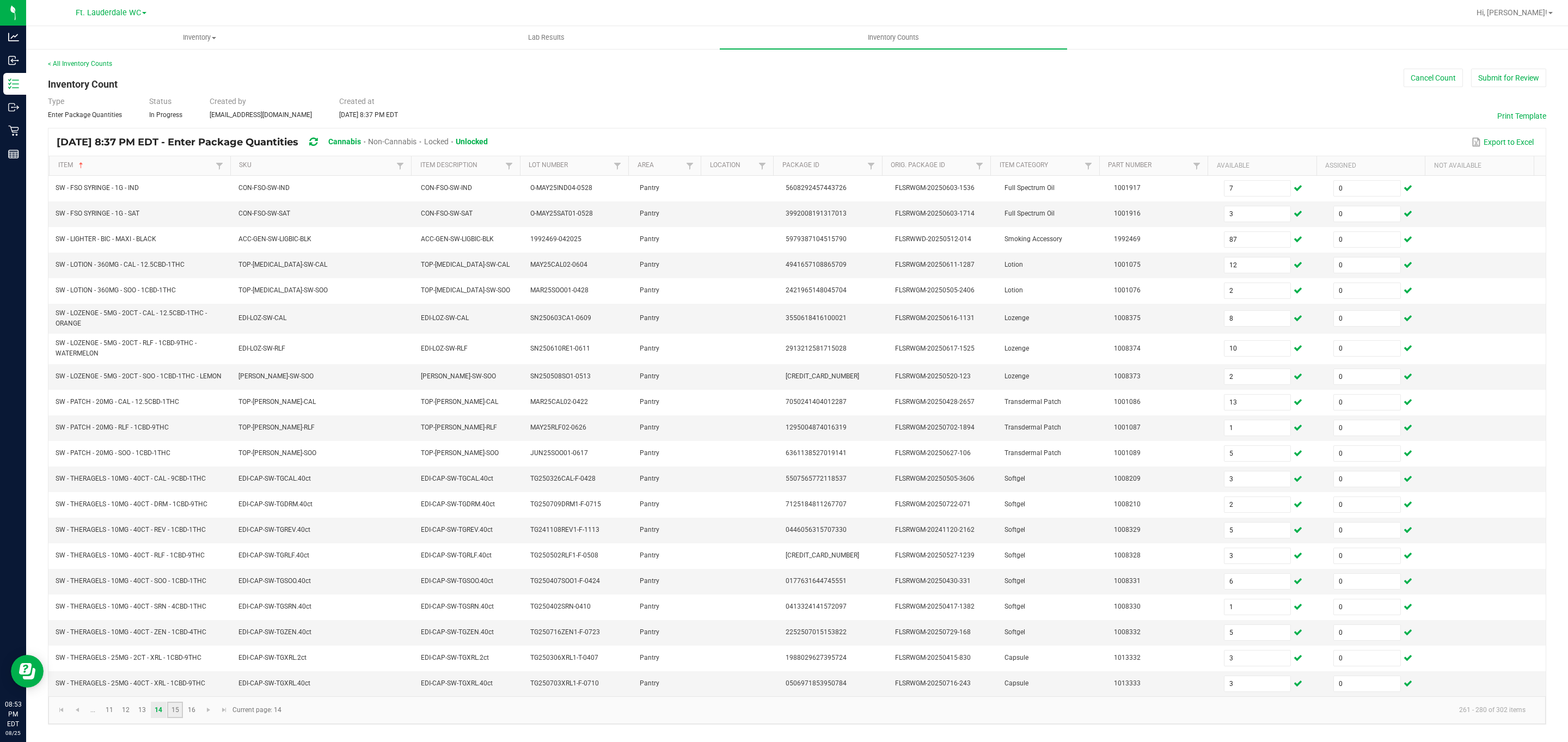
click at [178, 718] on link "15" at bounding box center [175, 709] width 16 height 16
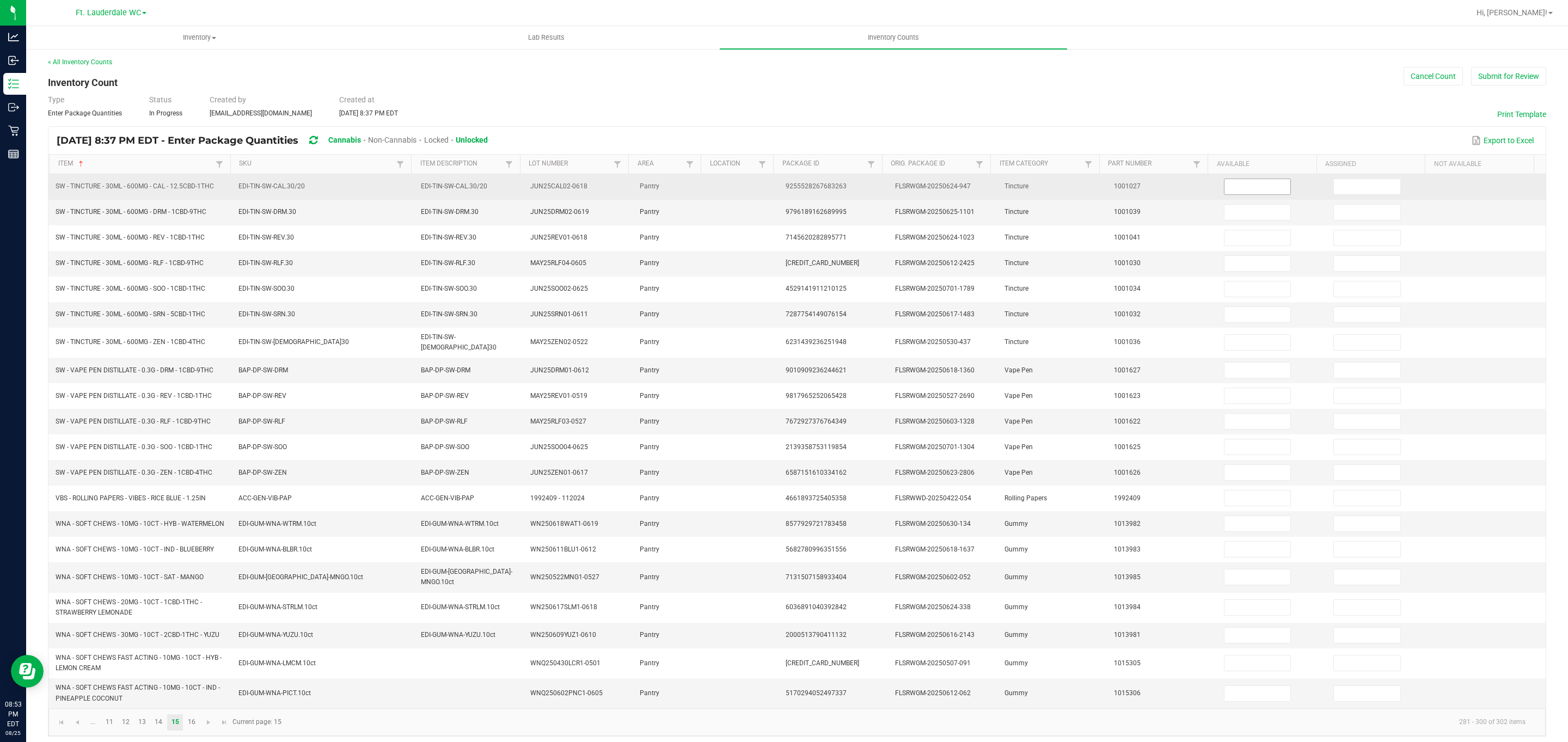
click at [726, 191] on input at bounding box center [1257, 187] width 67 height 15
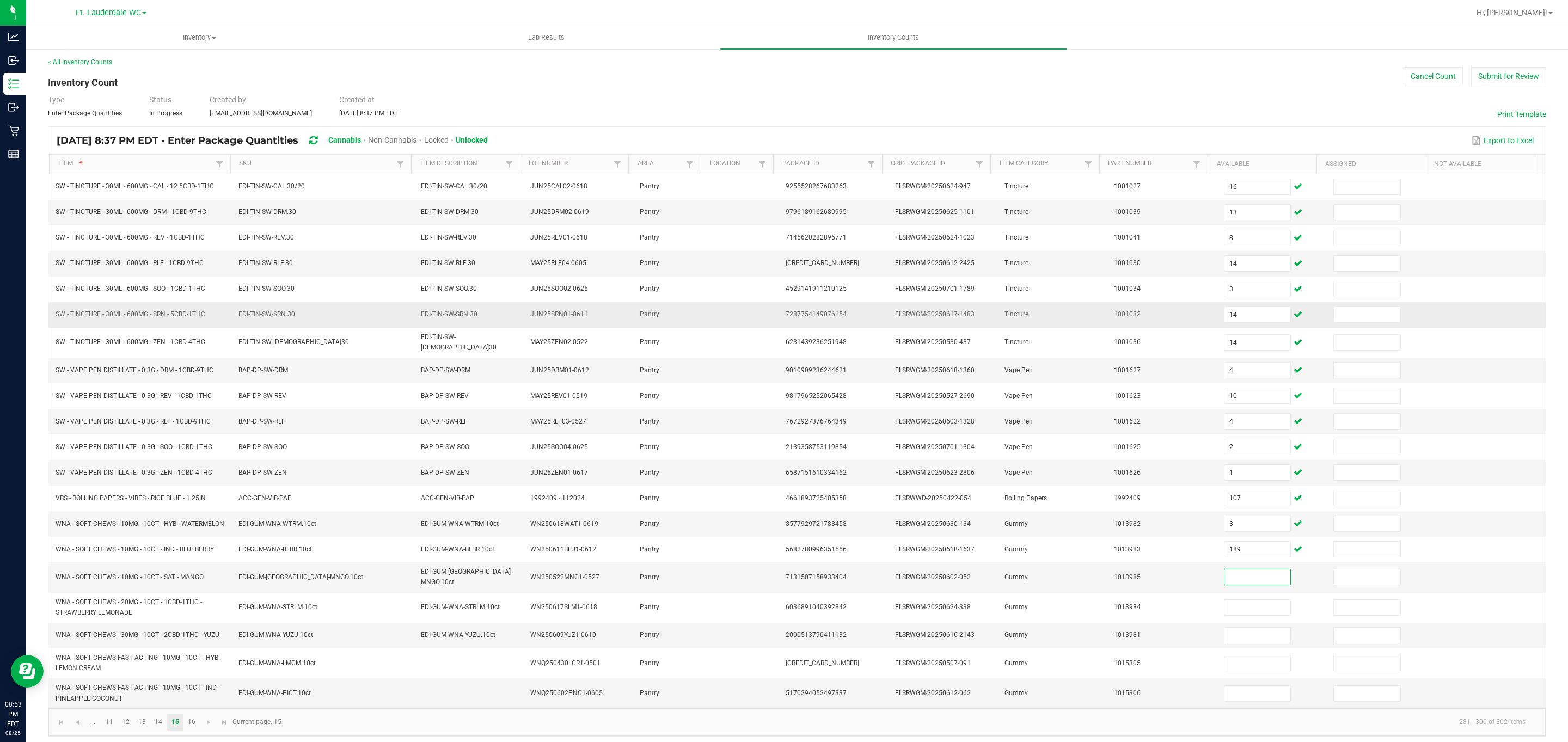
drag, startPoint x: 1210, startPoint y: 564, endPoint x: 1177, endPoint y: 315, distance: 251.2
click at [726, 556] on input "189" at bounding box center [1257, 549] width 67 height 15
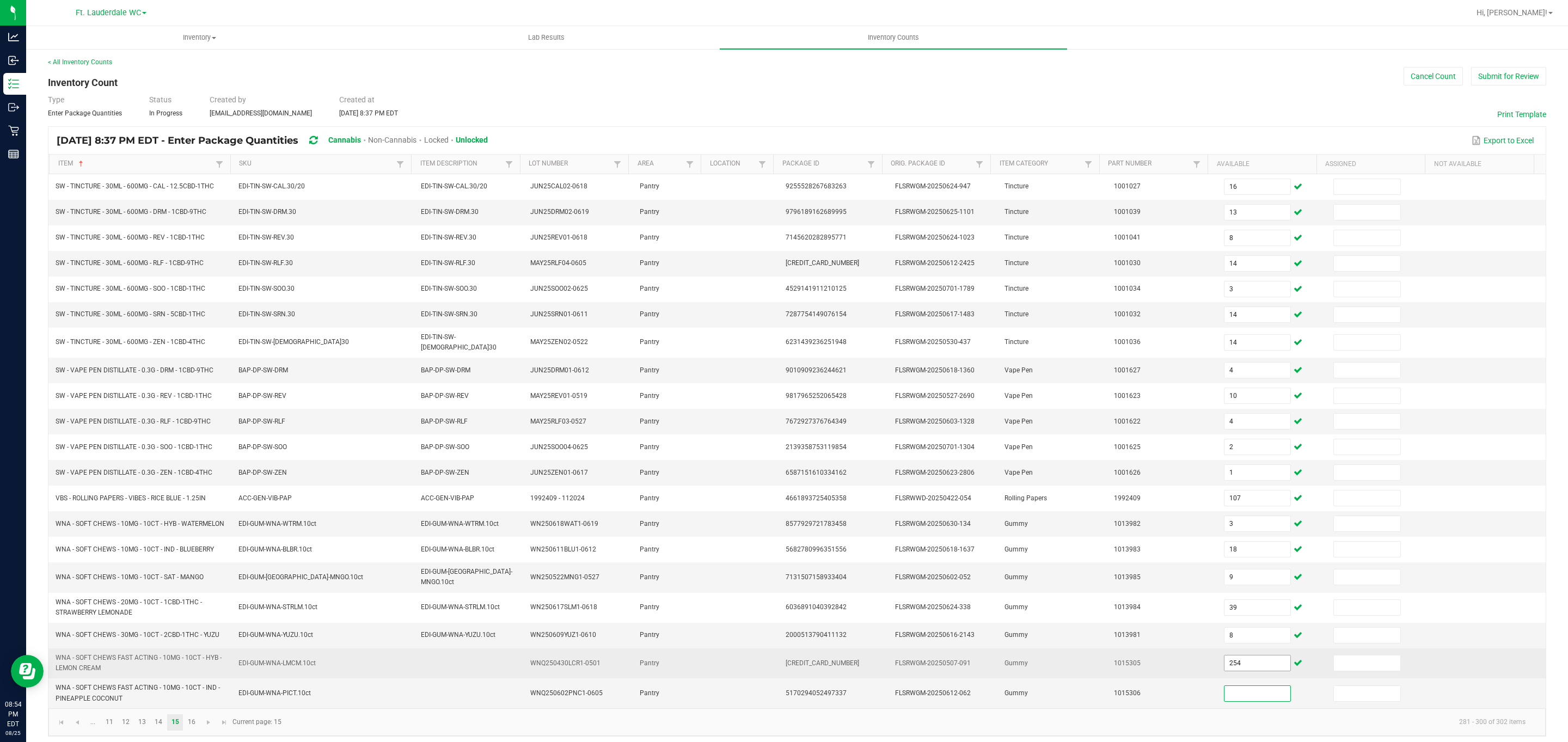
click at [726, 671] on input "254" at bounding box center [1257, 662] width 67 height 15
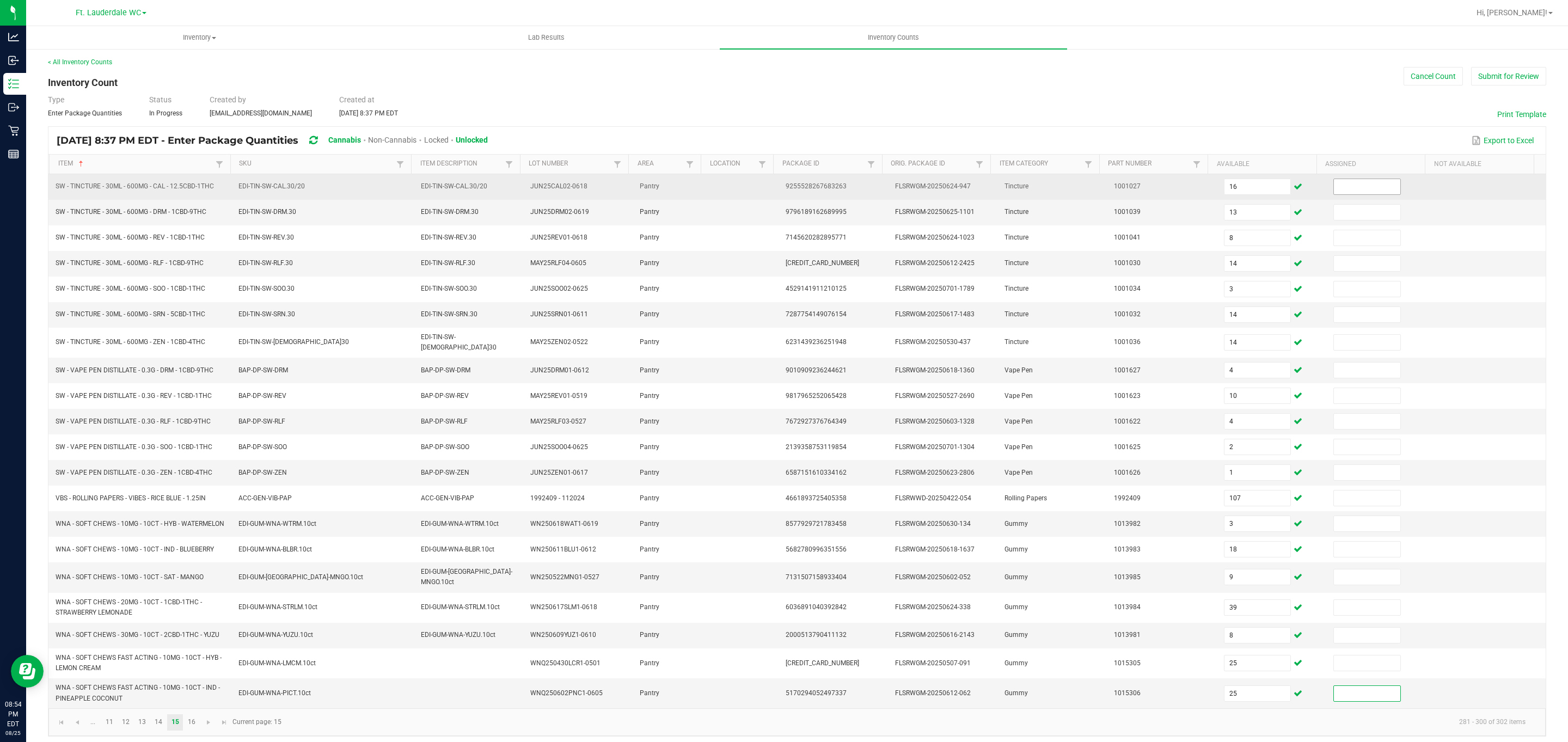
click at [726, 189] on input at bounding box center [1366, 187] width 67 height 15
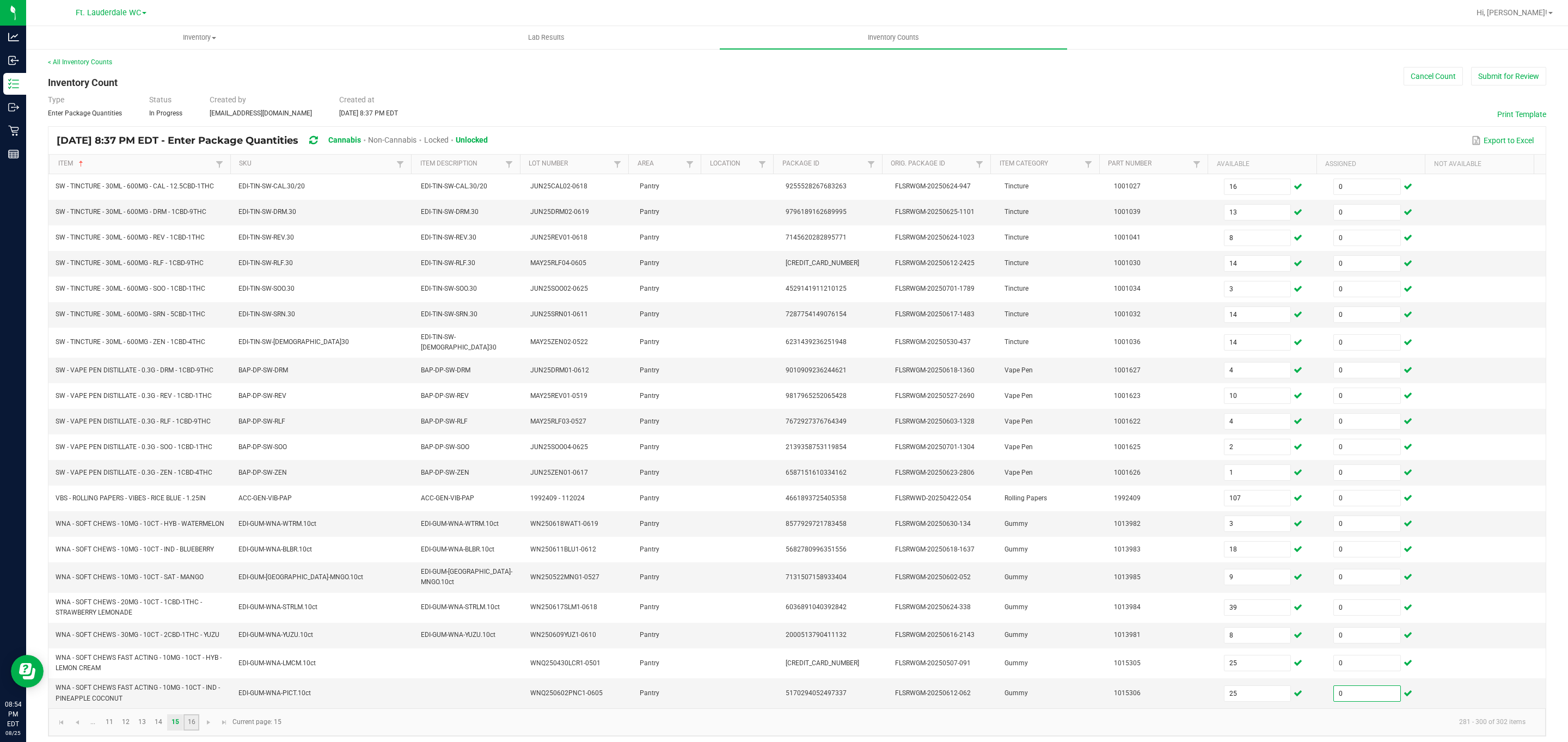
click at [195, 726] on link "16" at bounding box center [190, 721] width 16 height 16
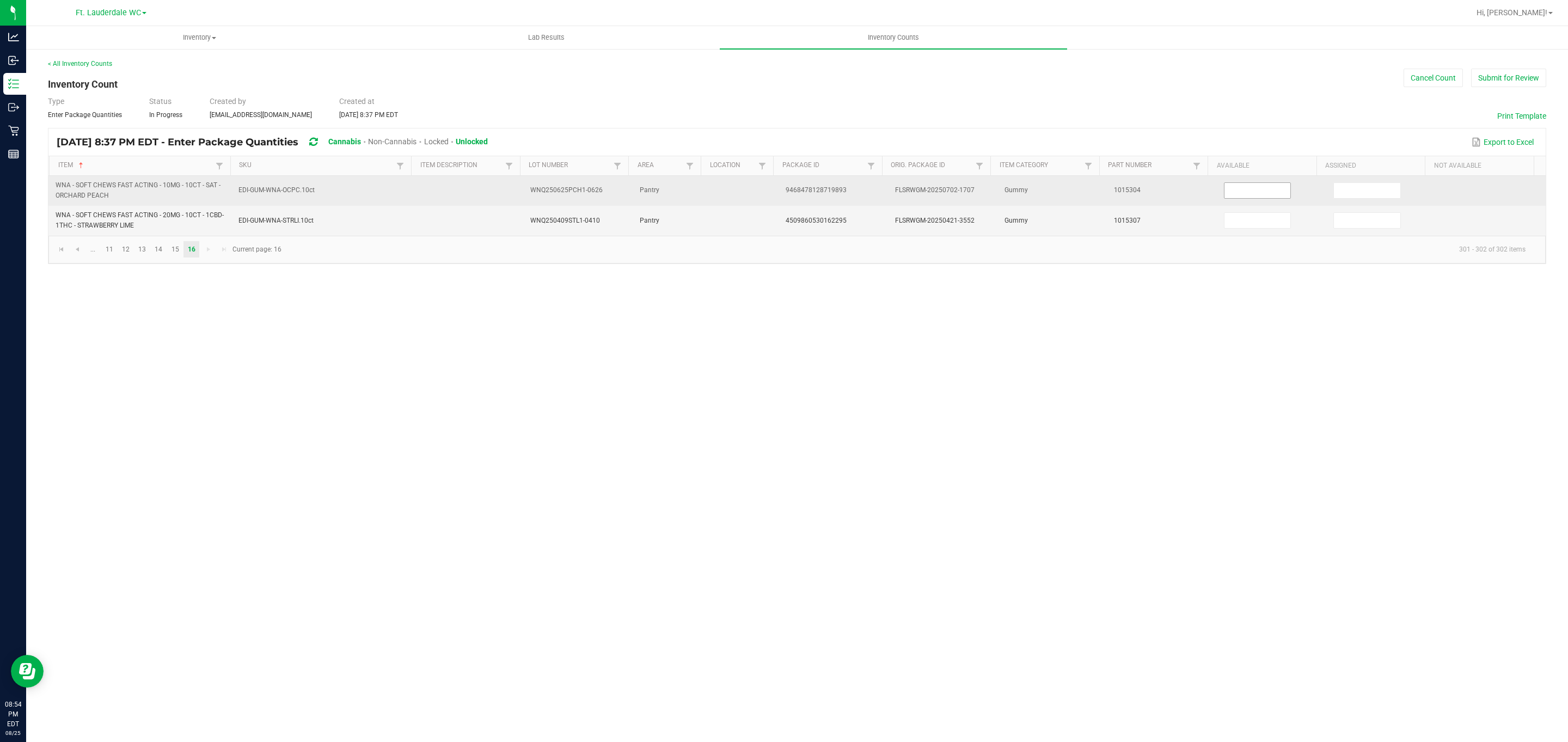
click at [726, 191] on input at bounding box center [1257, 190] width 67 height 15
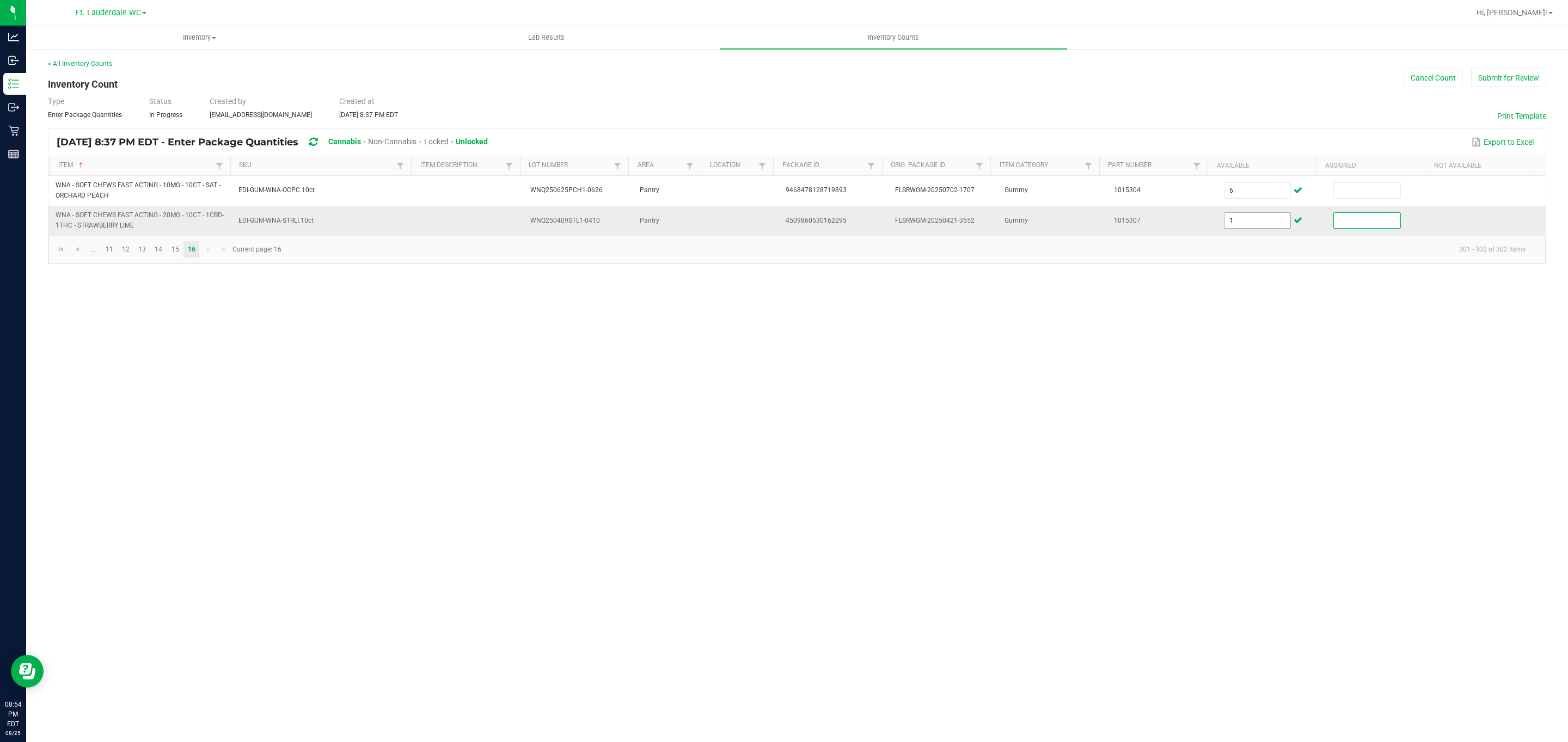
click at [726, 225] on input "1" at bounding box center [1257, 220] width 67 height 15
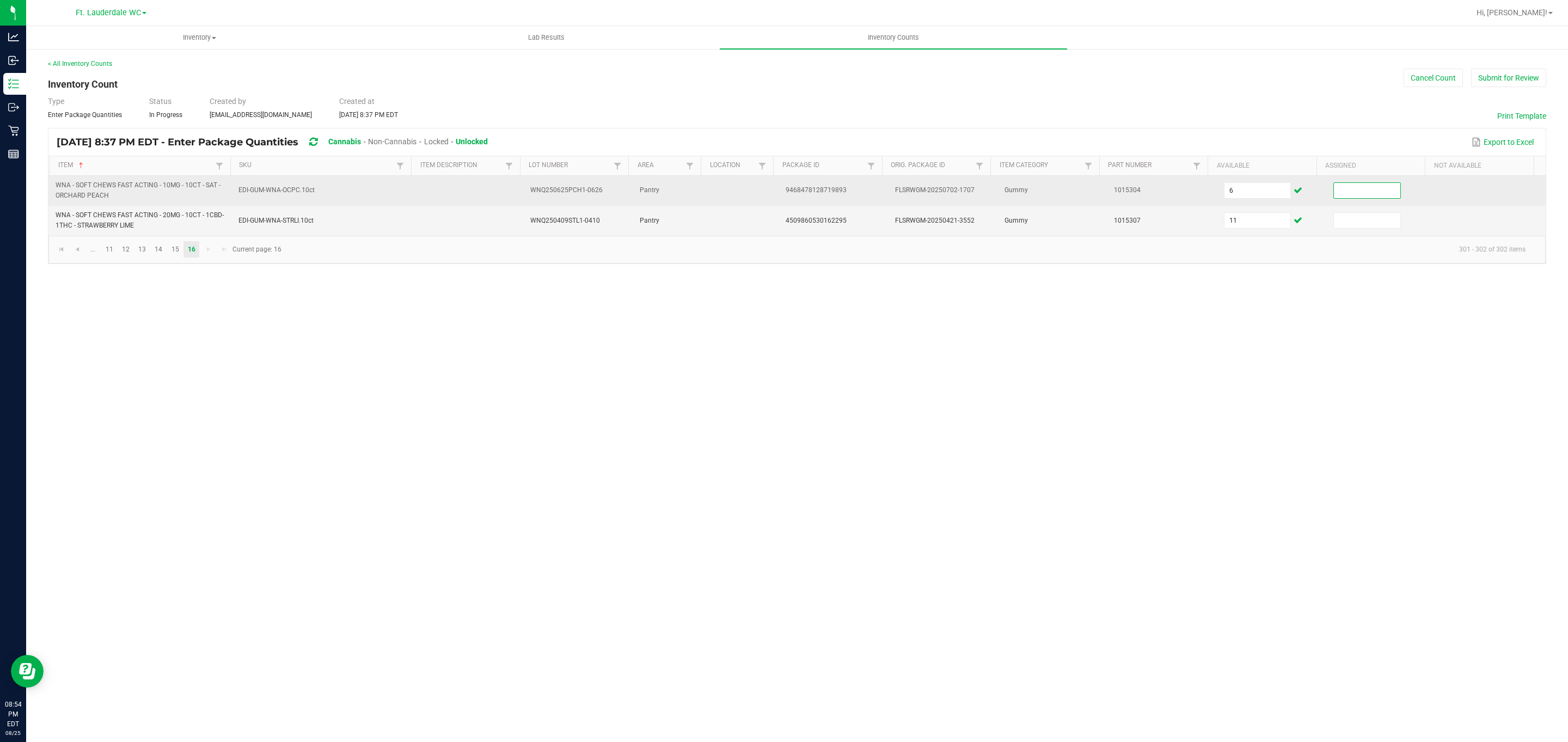
click at [726, 194] on input at bounding box center [1366, 190] width 67 height 15
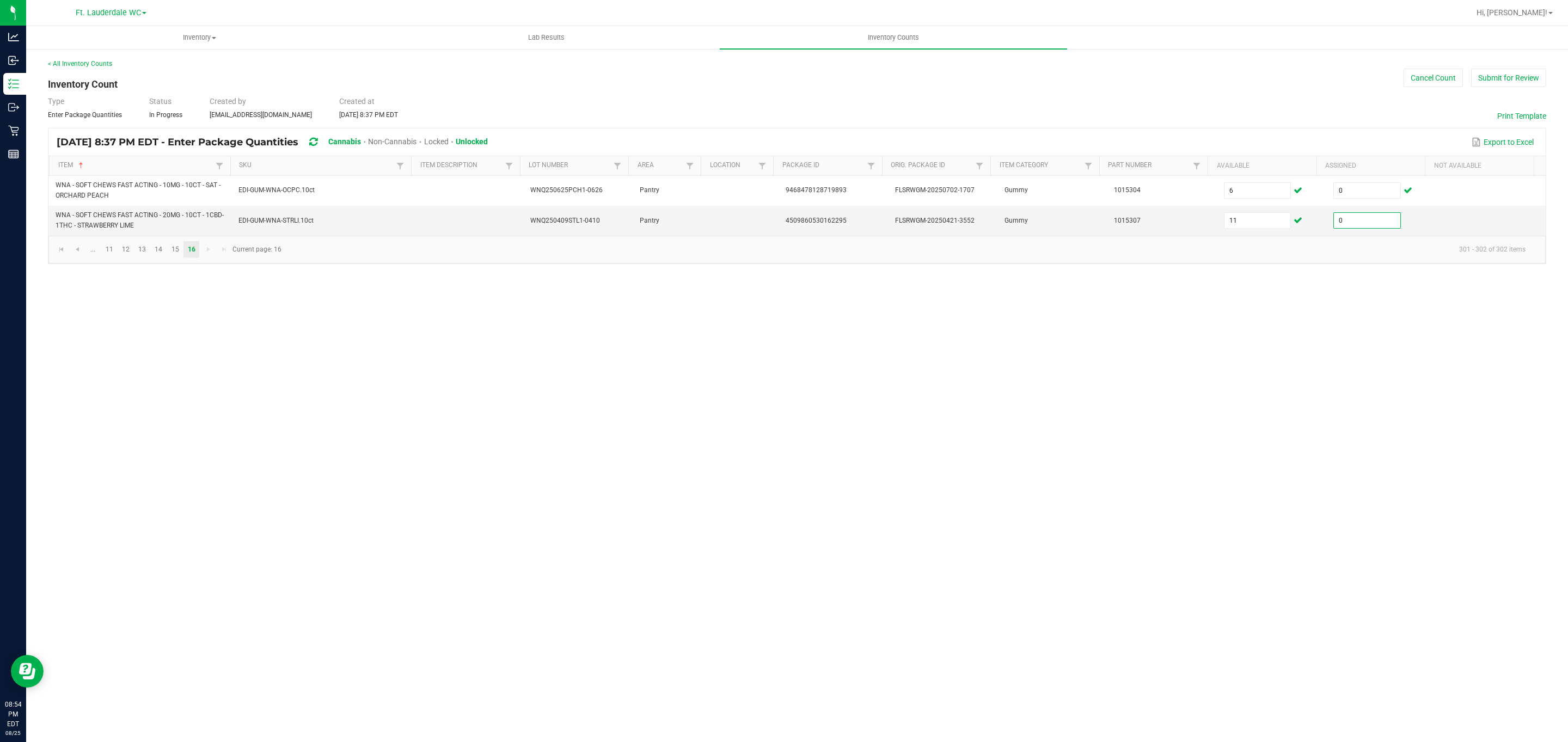
click at [726, 379] on div "Inventory All packages All inventory Waste log Create inventory Lab Results Inv…" at bounding box center [797, 384] width 1542 height 716
click at [726, 77] on button "Submit for Review" at bounding box center [1508, 78] width 75 height 19
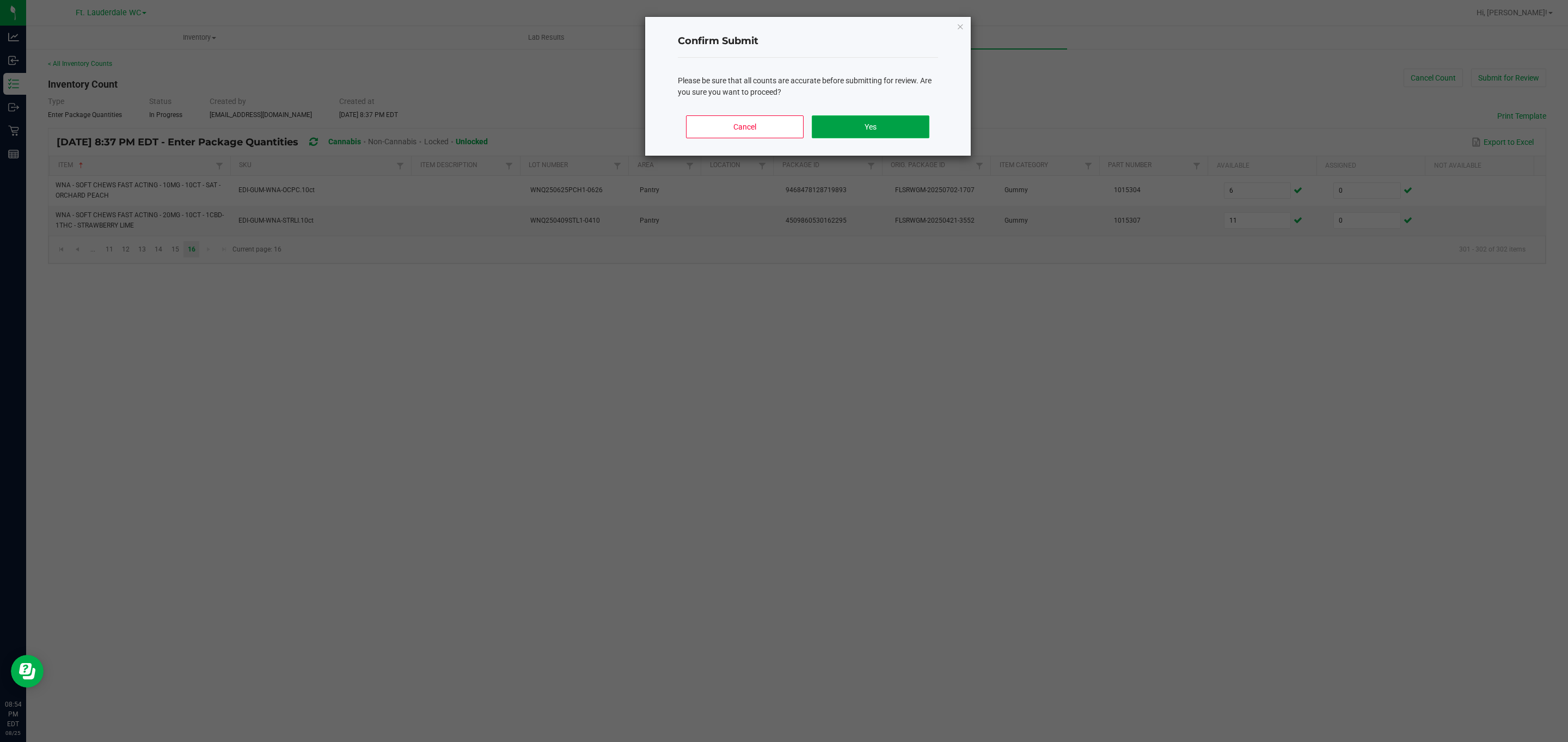
click at [726, 128] on button "Yes" at bounding box center [870, 127] width 117 height 23
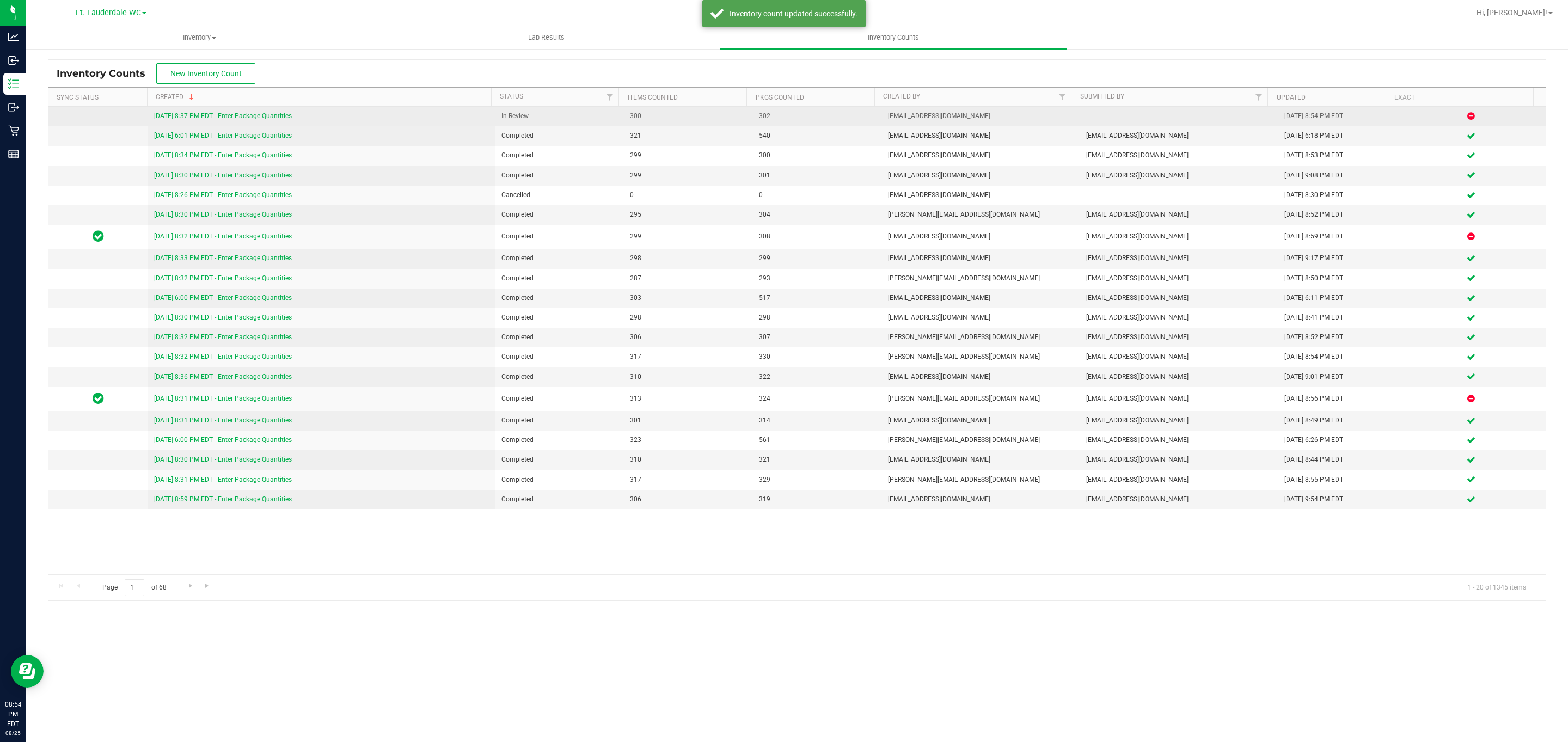
click at [286, 110] on td "[DATE] 8:37 PM EDT - Enter Package Quantities" at bounding box center [321, 116] width 347 height 20
click at [284, 116] on link "[DATE] 8:37 PM EDT - Enter Package Quantities" at bounding box center [222, 115] width 138 height 8
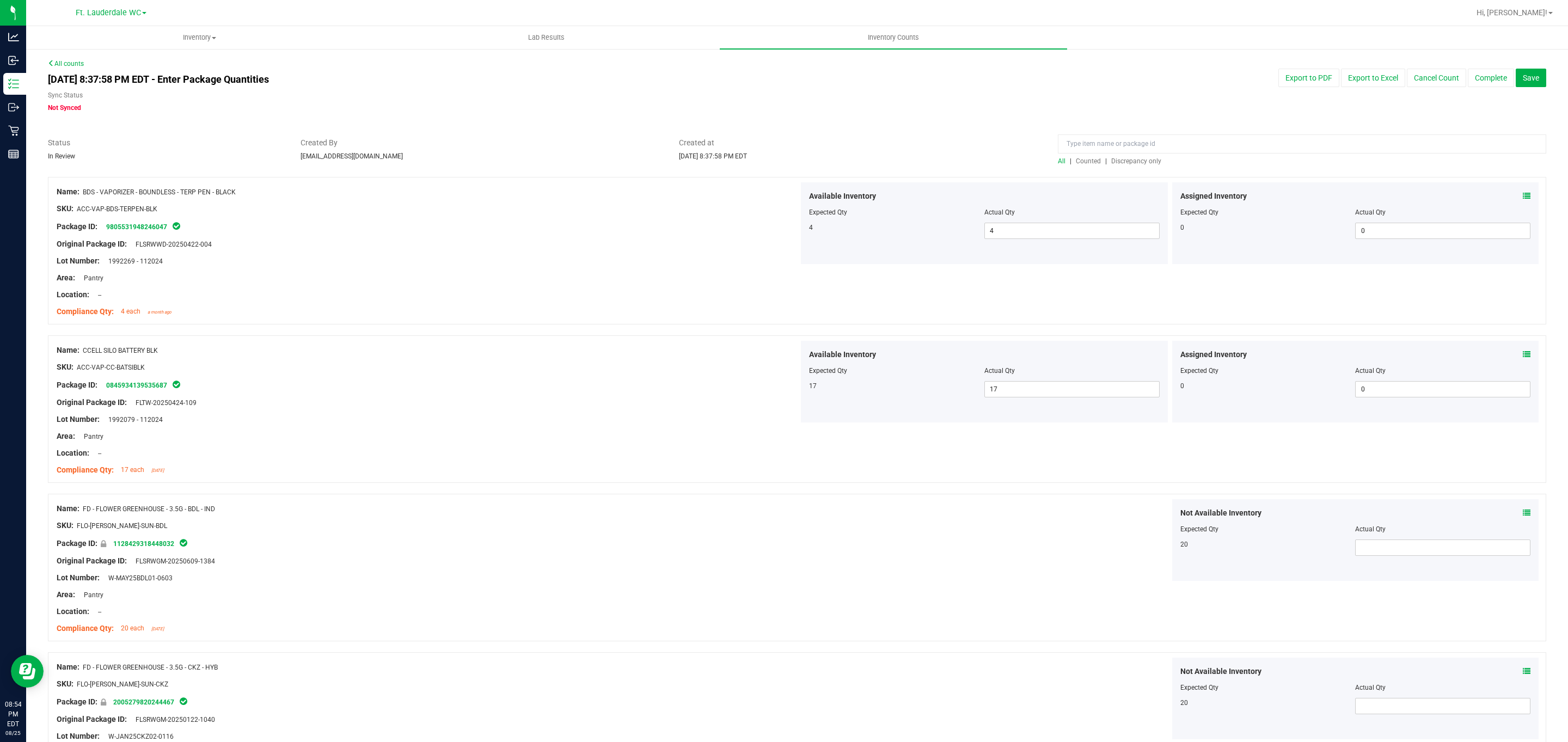
click at [726, 165] on span "Discrepancy only" at bounding box center [1135, 161] width 50 height 8
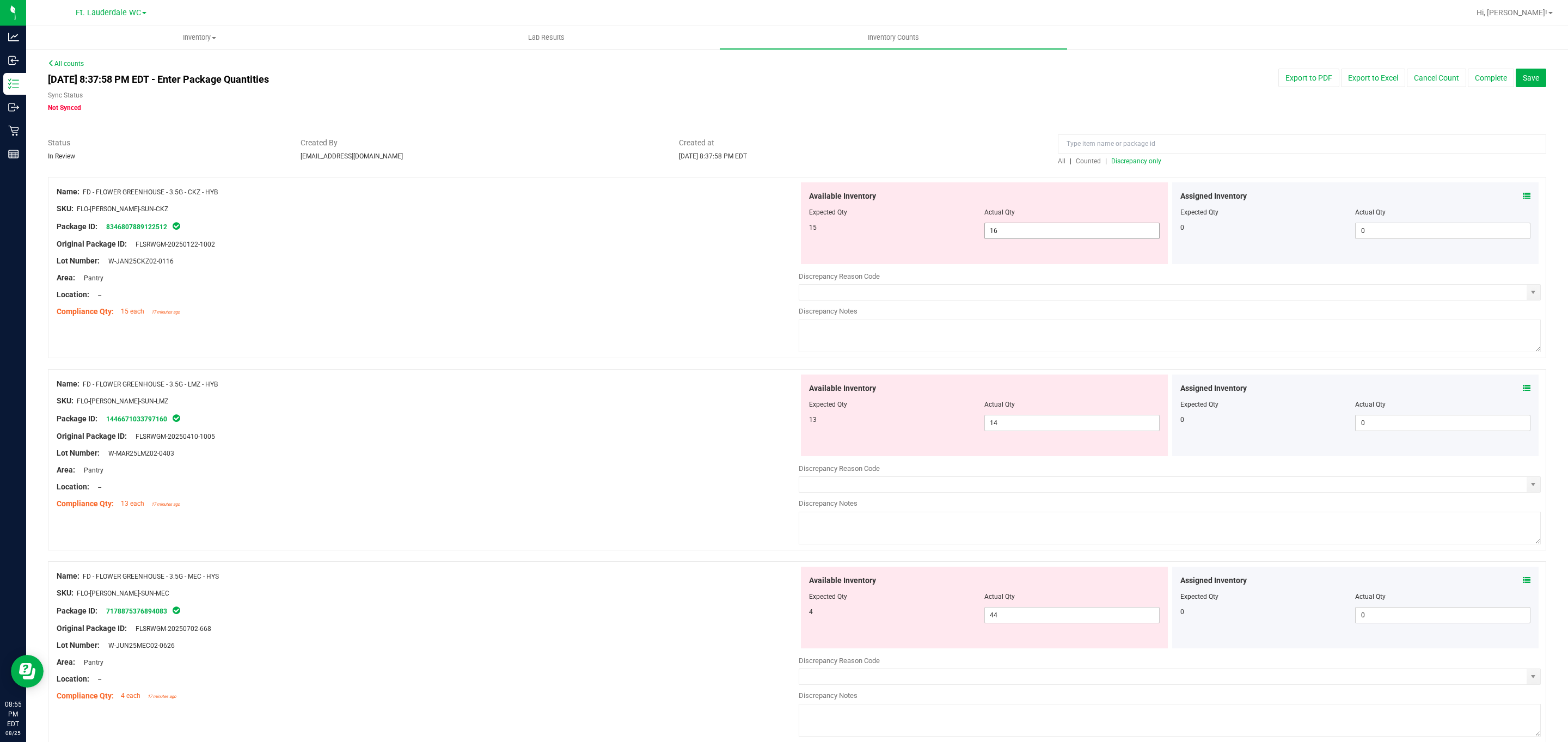
click at [726, 227] on span "16 16" at bounding box center [1072, 230] width 175 height 16
click at [726, 227] on input "16" at bounding box center [1072, 231] width 175 height 15
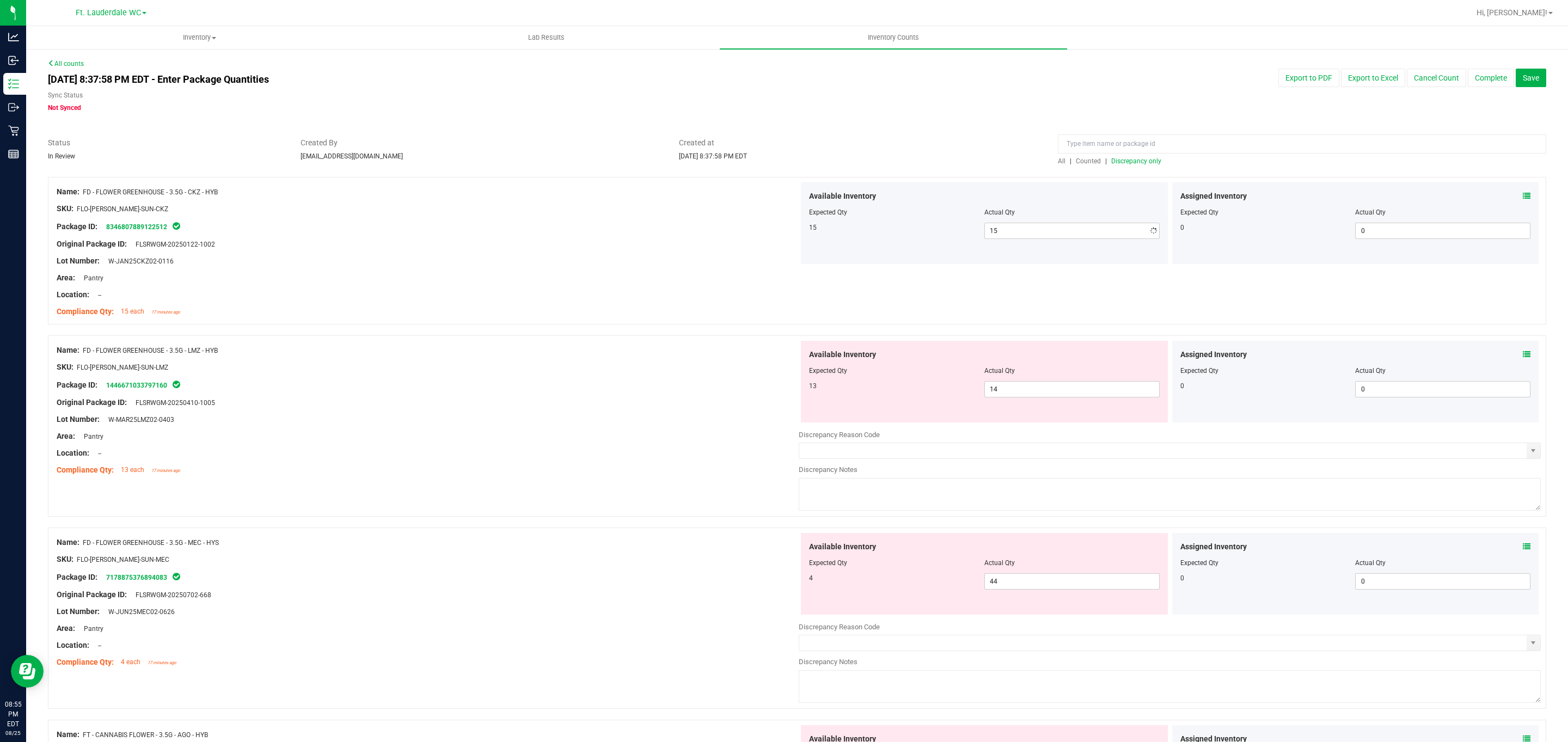
click at [698, 298] on div "Location: --" at bounding box center [427, 295] width 742 height 11
click at [726, 392] on span "14 14" at bounding box center [1072, 388] width 175 height 16
click at [726, 392] on input "14" at bounding box center [1072, 389] width 175 height 15
click at [611, 485] on div "Name: FD - FLOWER GREENHOUSE - 3.5G - LMZ - HYB SKU: FLO-[PERSON_NAME]-SUN-LMZ …" at bounding box center [797, 431] width 1498 height 192
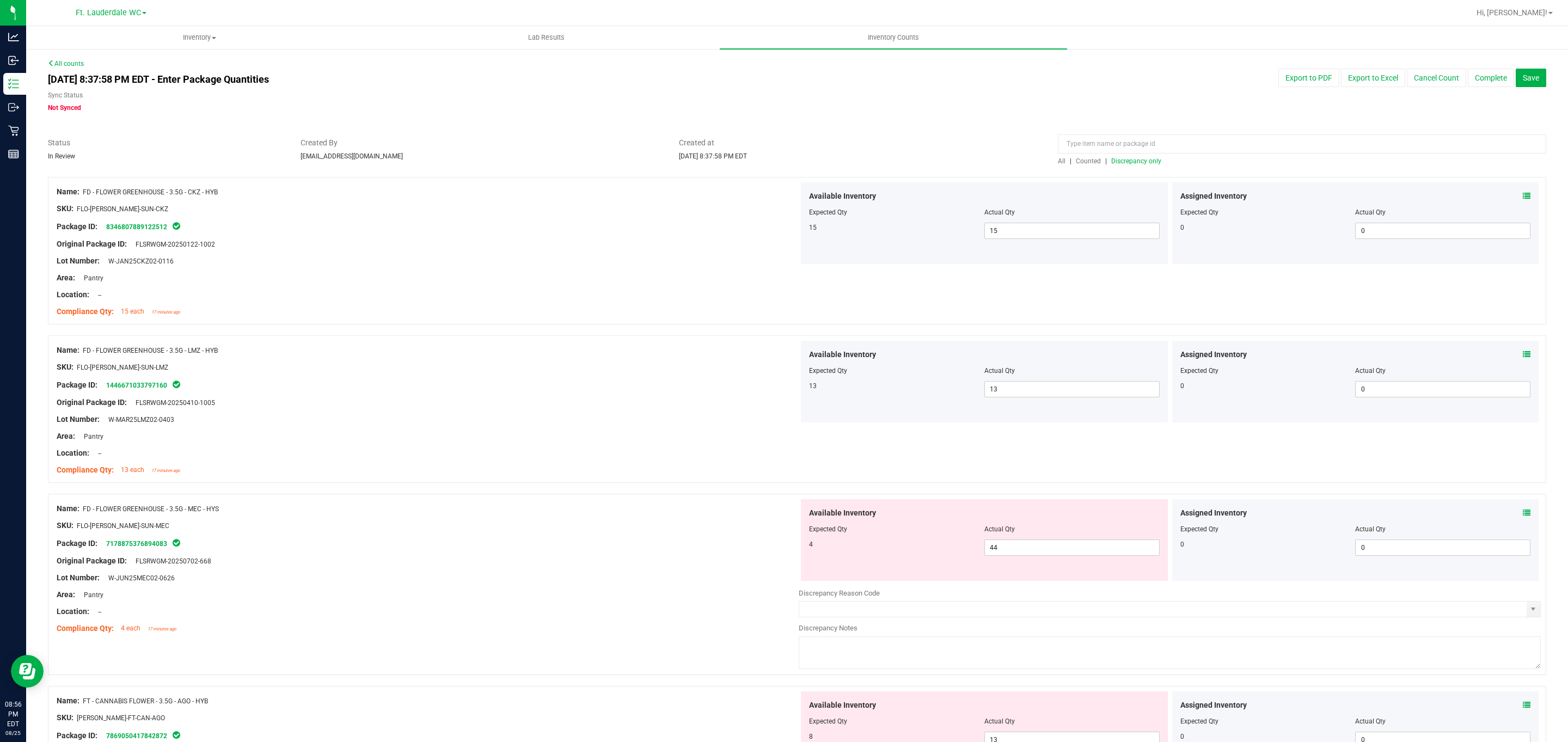
scroll to position [163, 0]
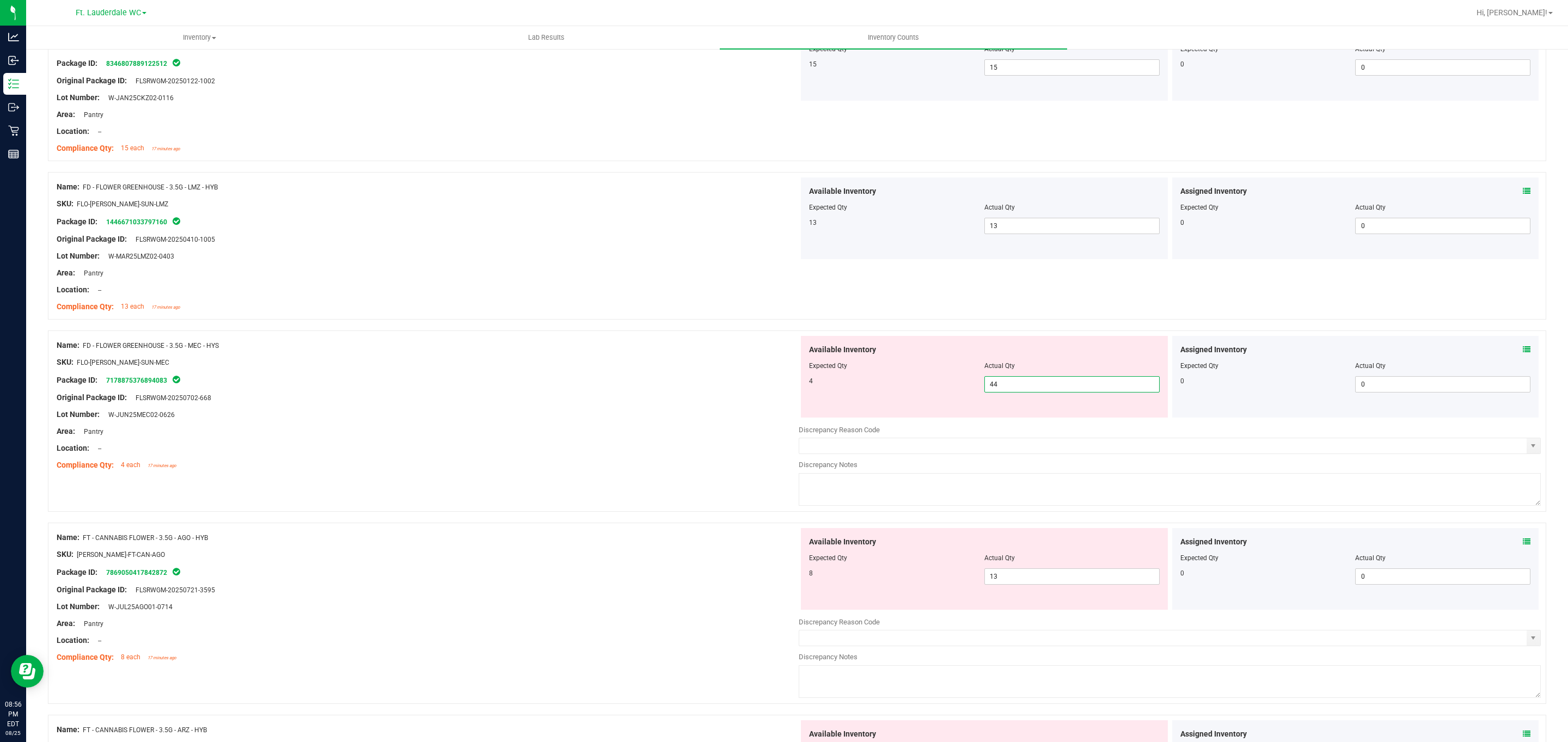
click at [726, 382] on span "44 44" at bounding box center [1072, 384] width 175 height 16
click at [609, 365] on div "SKU: FLO-[PERSON_NAME]-SUN-MEC" at bounding box center [427, 362] width 742 height 11
click at [726, 380] on span "13 13" at bounding box center [1072, 379] width 175 height 16
click at [726, 569] on input "7" at bounding box center [1072, 571] width 175 height 15
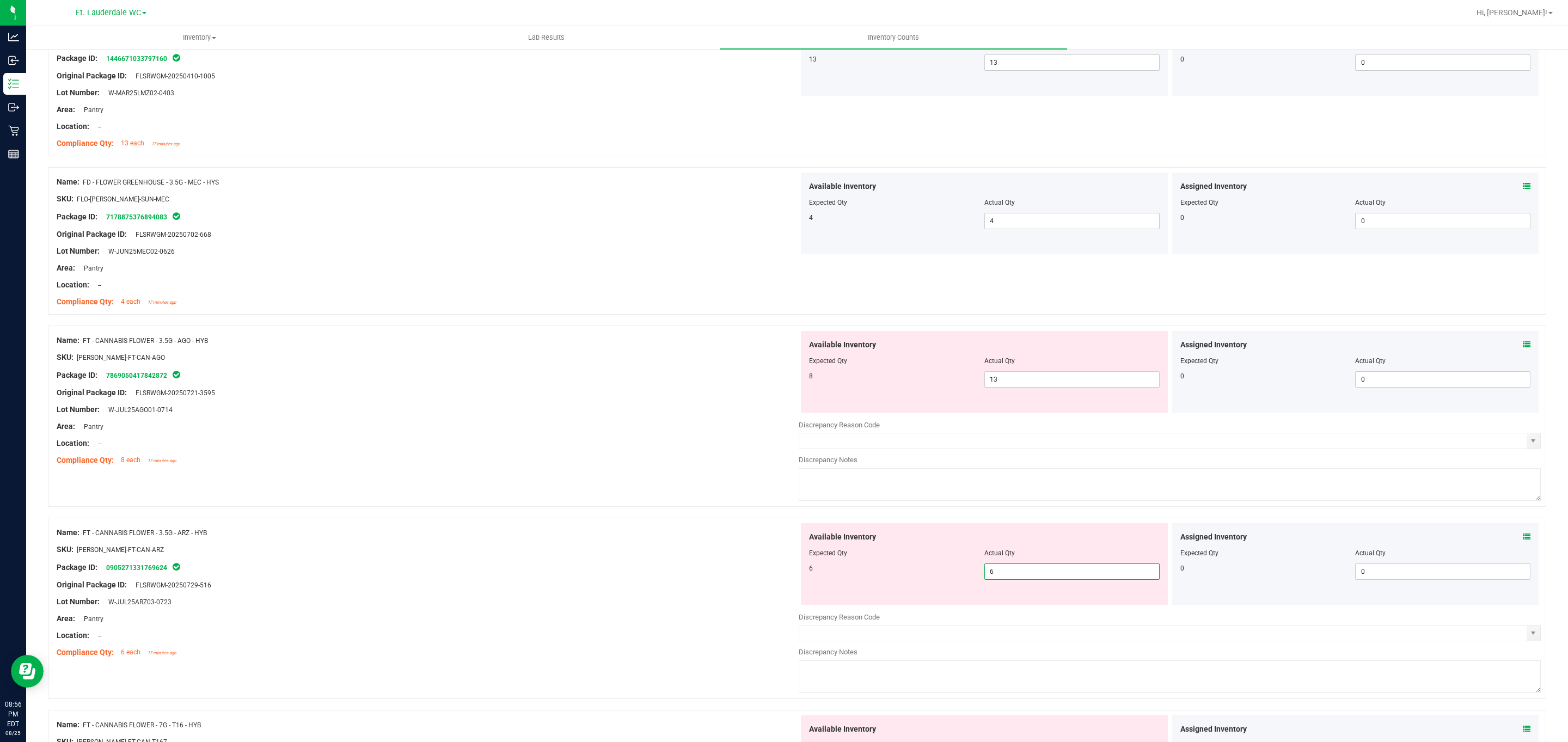
click at [654, 396] on div "Original Package ID: FLSRWGM-20250721-3595" at bounding box center [427, 392] width 742 height 11
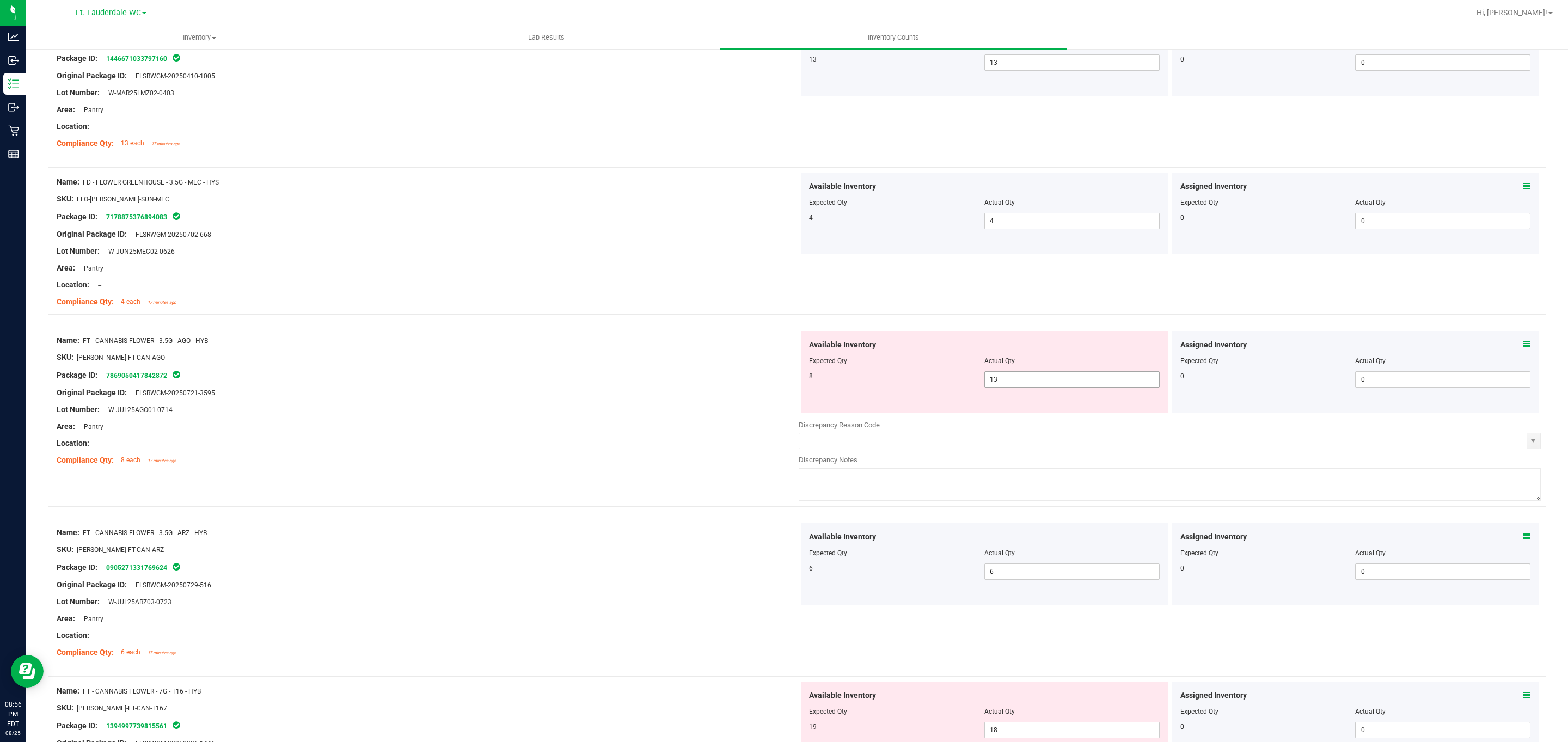
click at [726, 380] on input "13" at bounding box center [1072, 379] width 175 height 15
click at [604, 391] on div "Original Package ID: FLSRWGM-20250721-3595" at bounding box center [427, 392] width 742 height 11
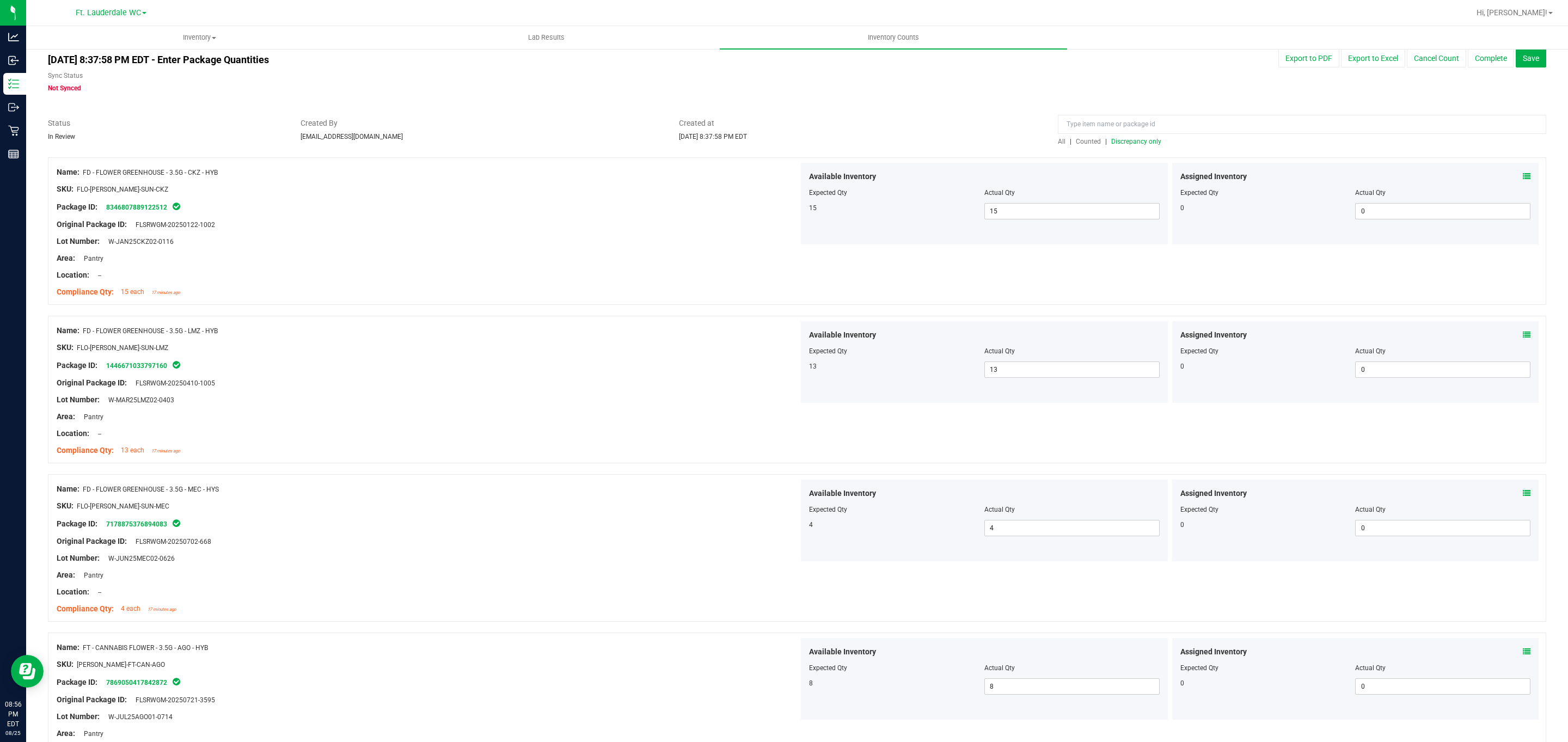
scroll to position [0, 0]
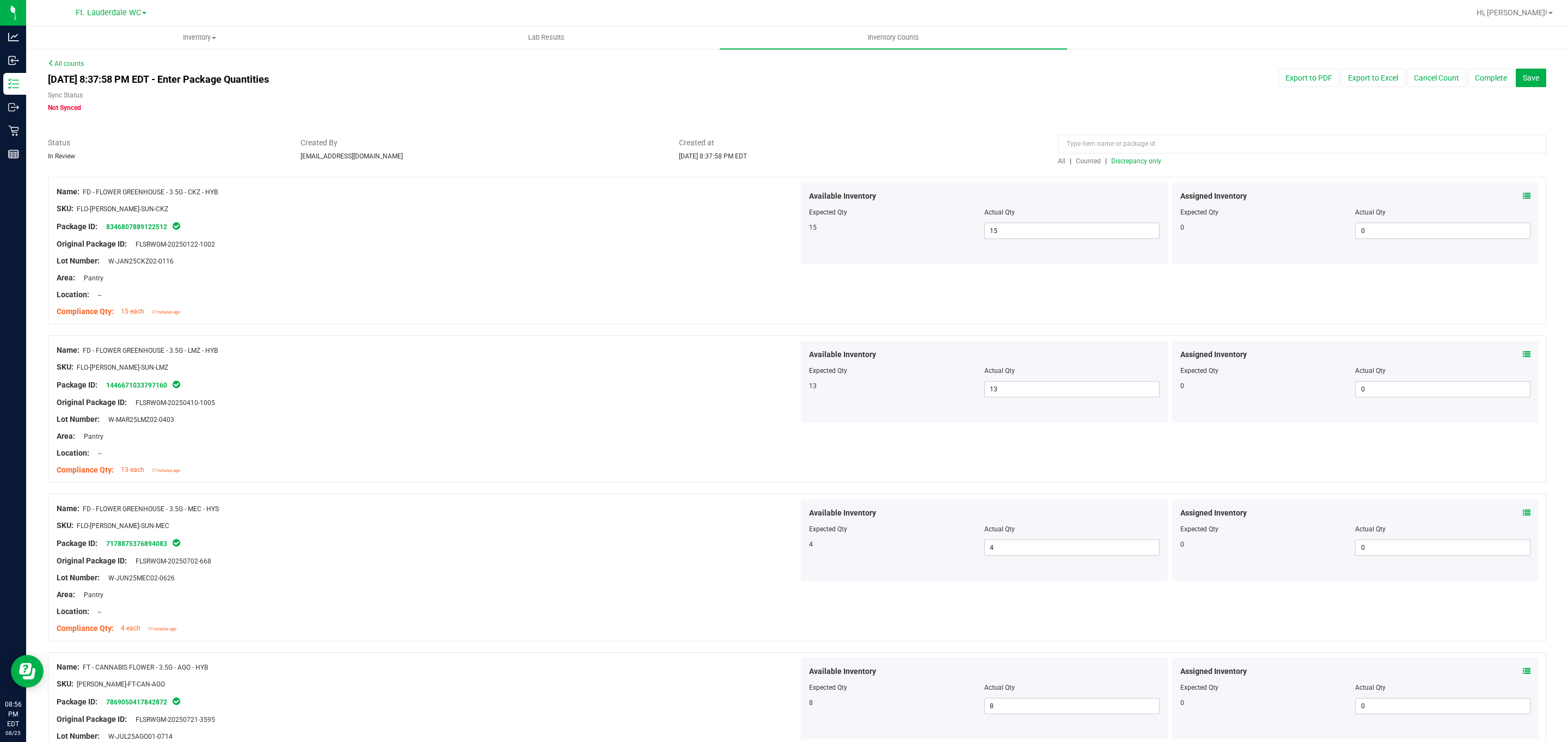
click at [726, 160] on span "Discrepancy only" at bounding box center [1135, 161] width 50 height 8
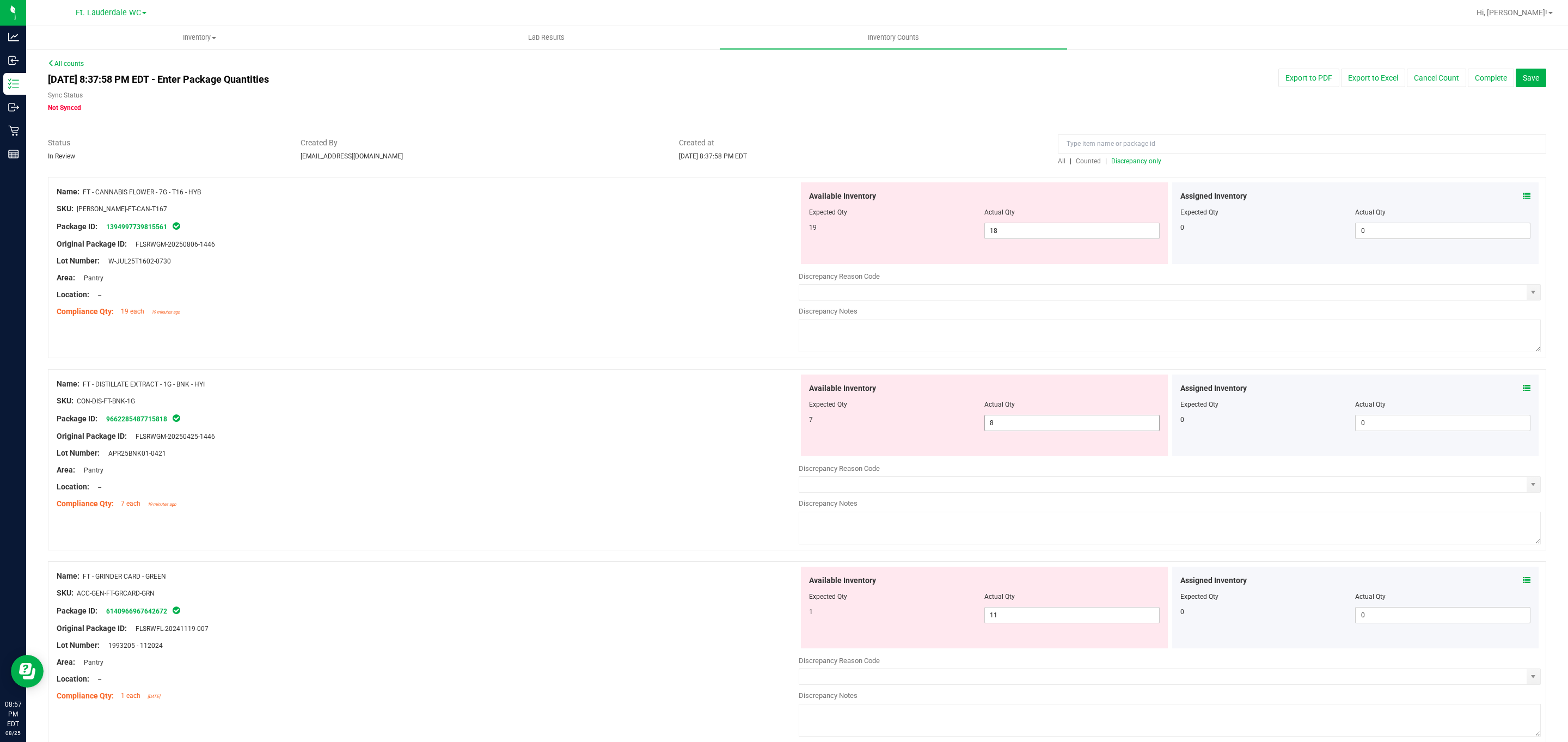
click at [726, 419] on span "8 8" at bounding box center [1072, 422] width 175 height 16
click at [577, 451] on div "Lot Number: APR25BNK01-0421" at bounding box center [427, 453] width 742 height 11
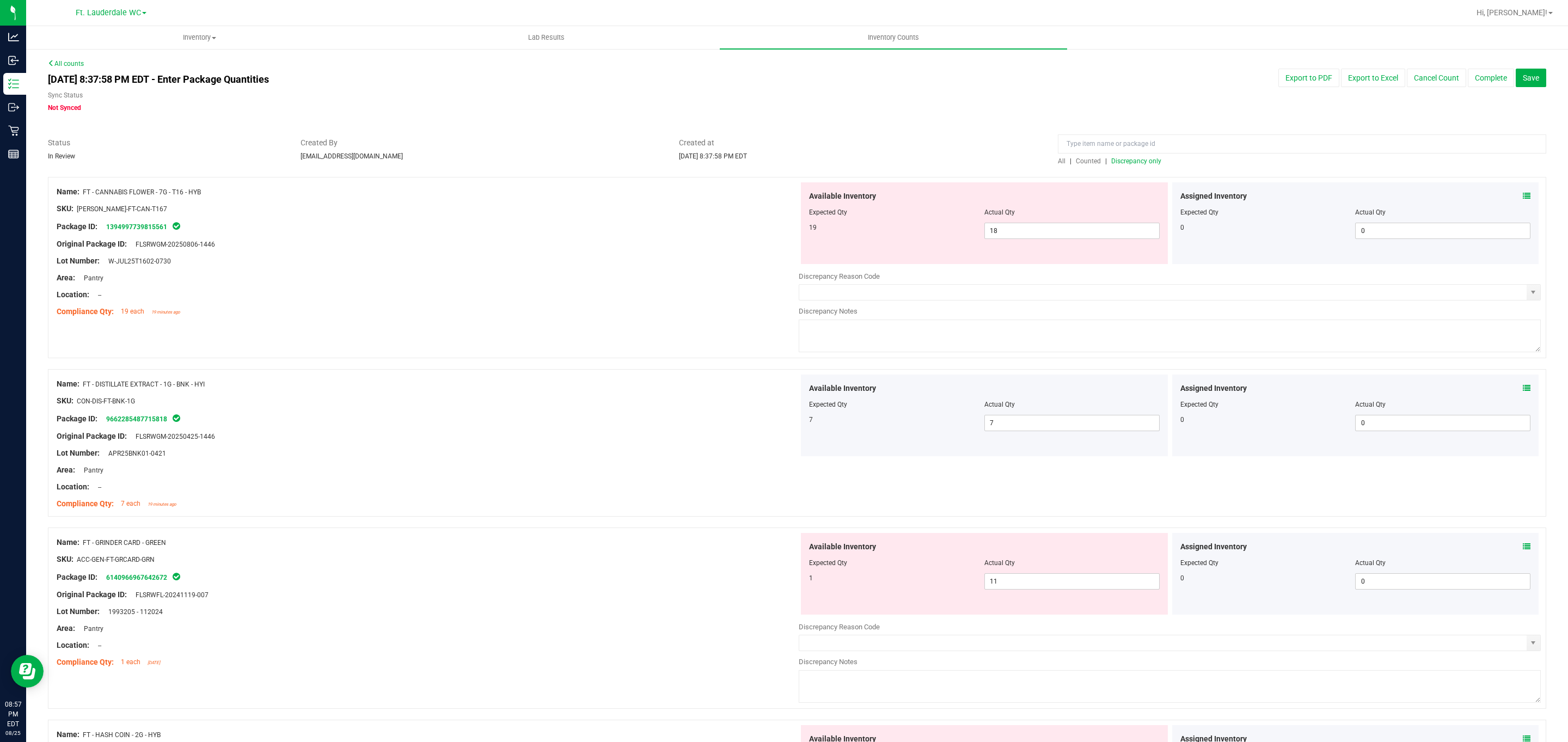
scroll to position [163, 0]
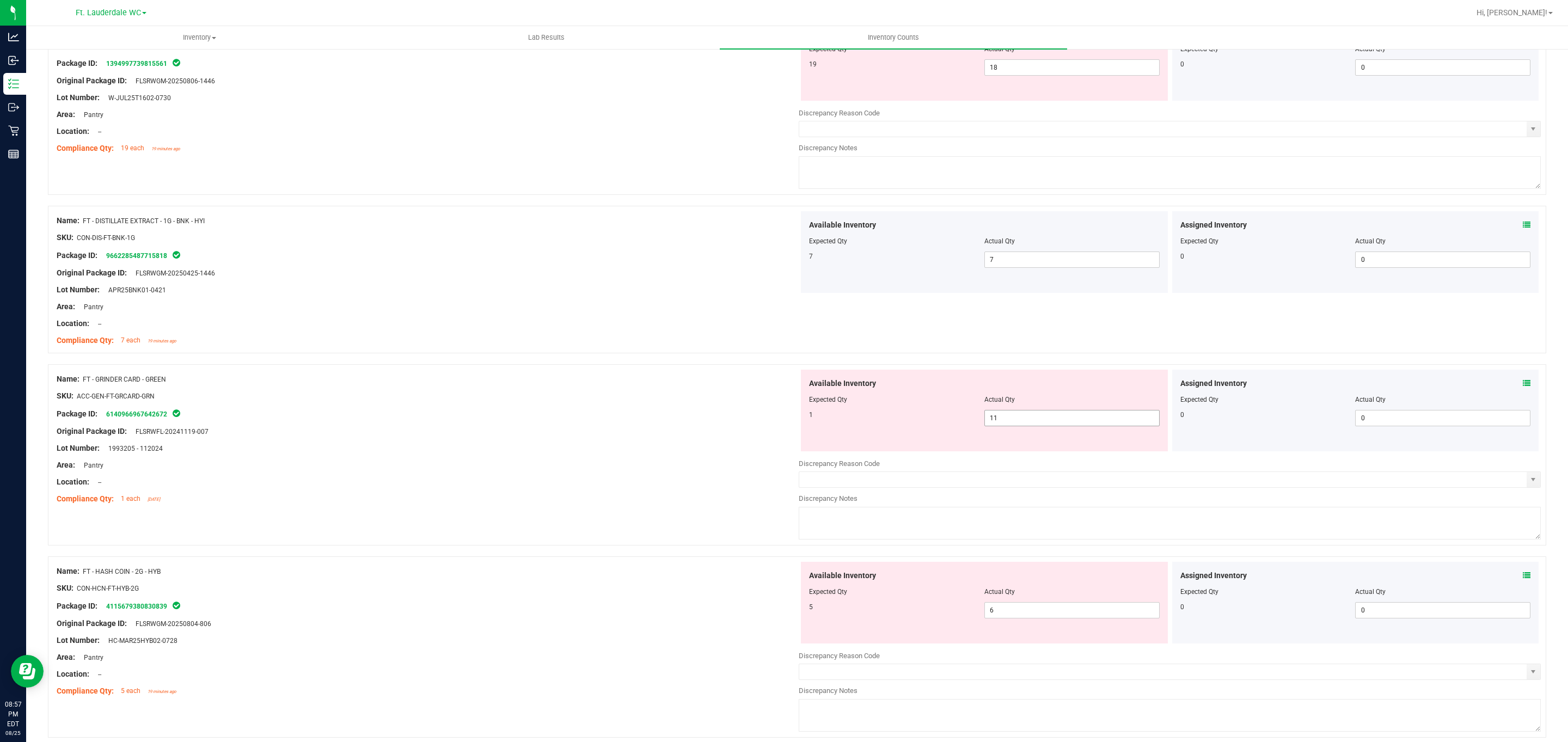
click at [726, 416] on span "11 11" at bounding box center [1072, 417] width 175 height 16
click at [726, 416] on input "11" at bounding box center [1072, 417] width 175 height 15
click at [602, 480] on div "Location: --" at bounding box center [427, 482] width 742 height 11
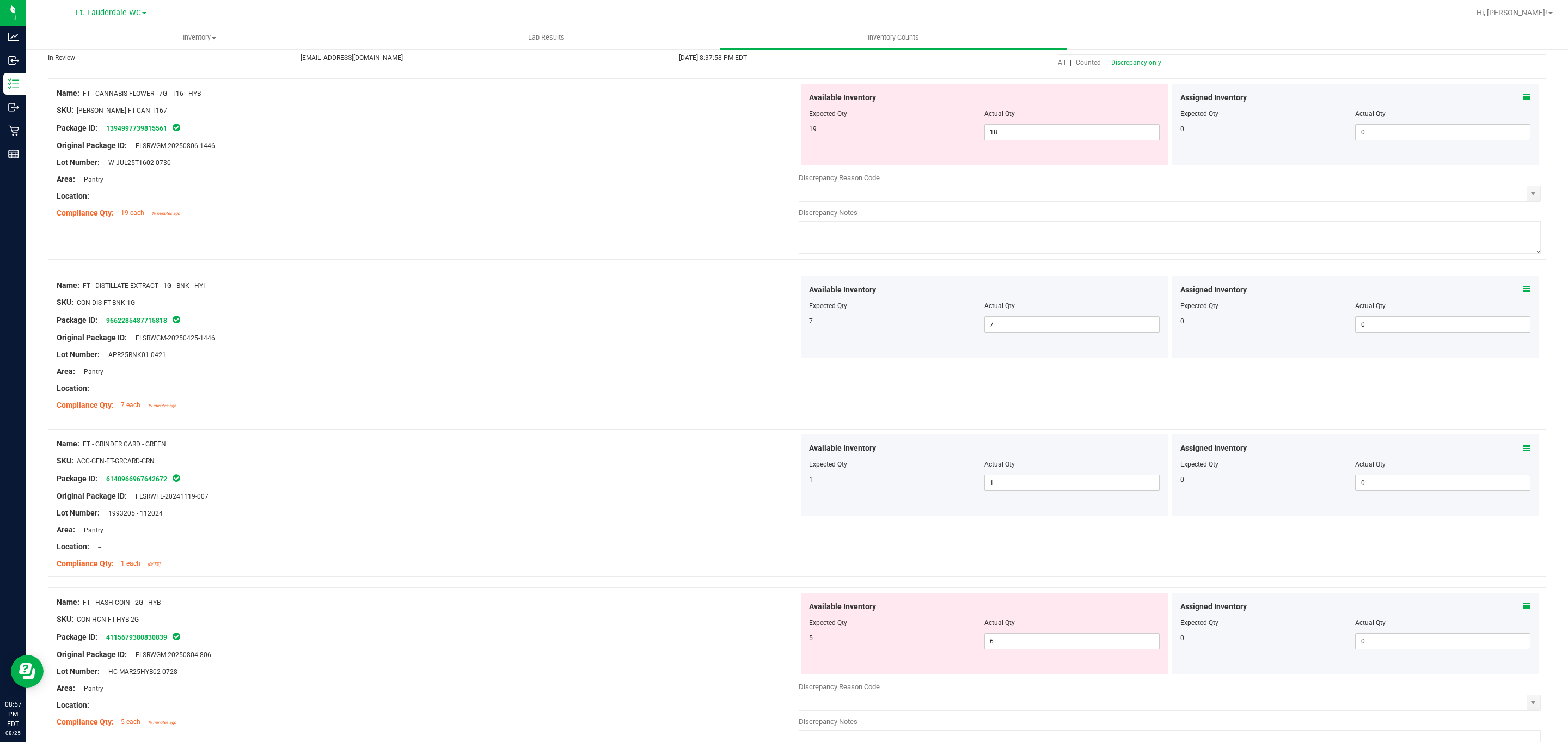
scroll to position [0, 0]
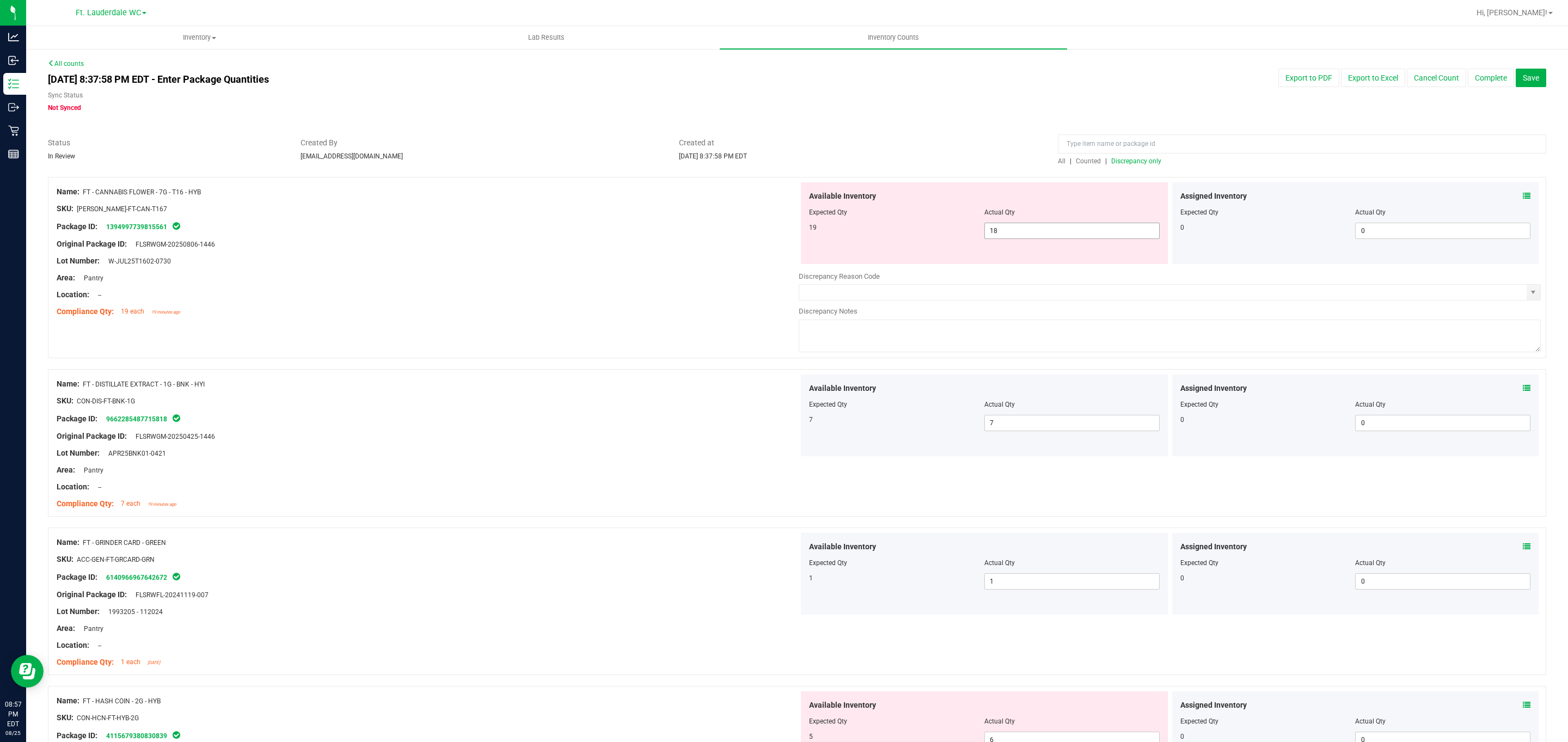
click at [726, 234] on span "18 18" at bounding box center [1072, 230] width 175 height 16
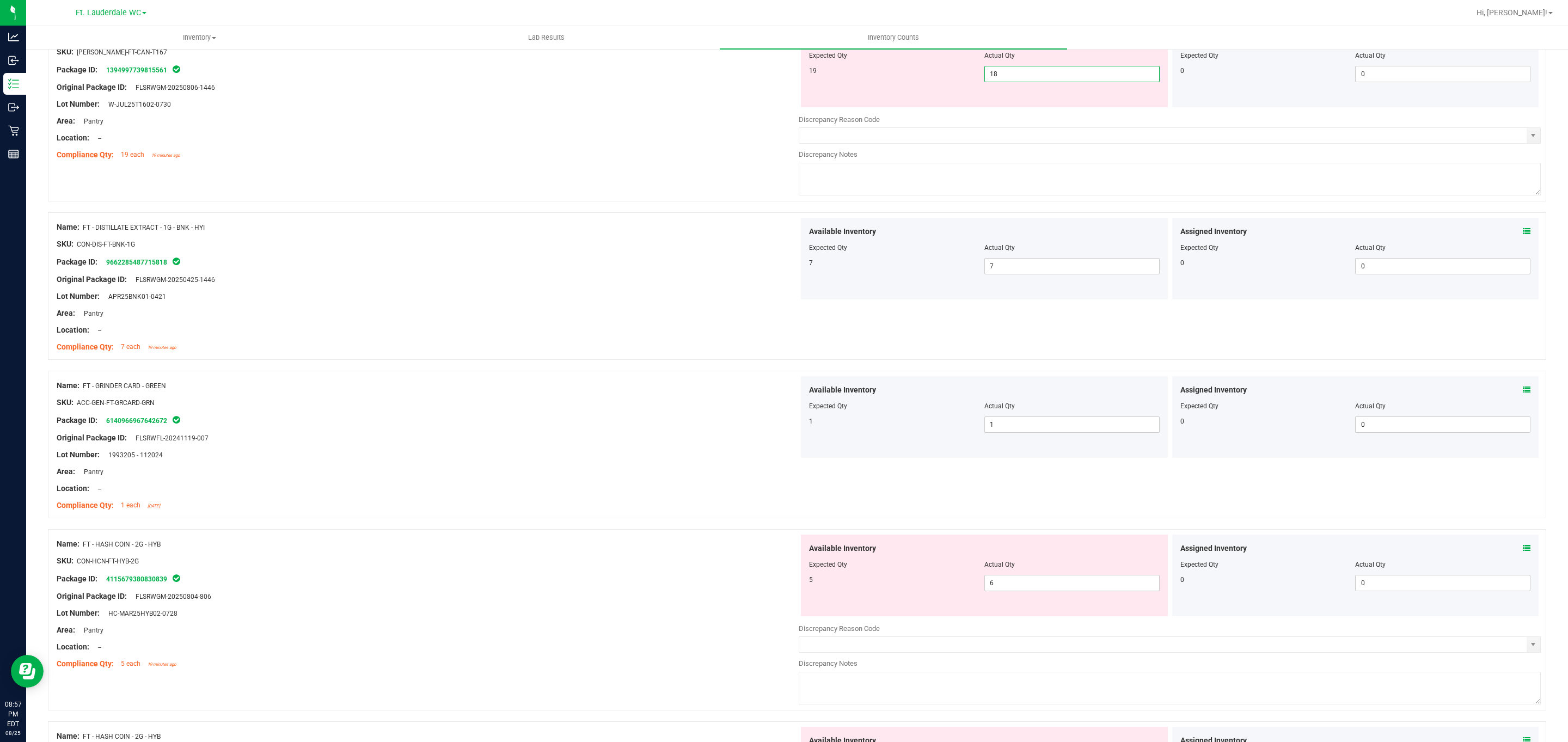
scroll to position [163, 0]
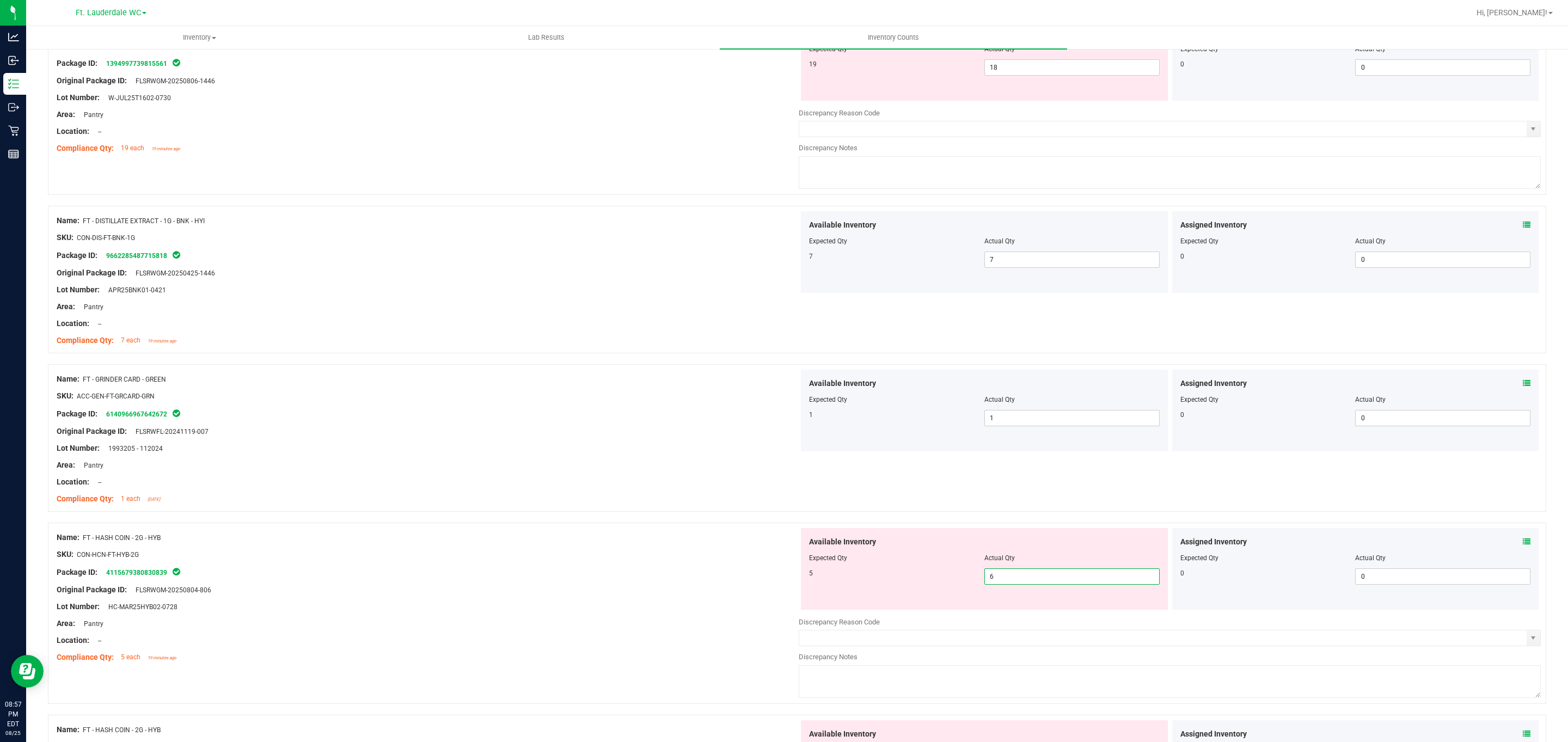
click at [726, 580] on span "6 6" at bounding box center [1072, 576] width 175 height 16
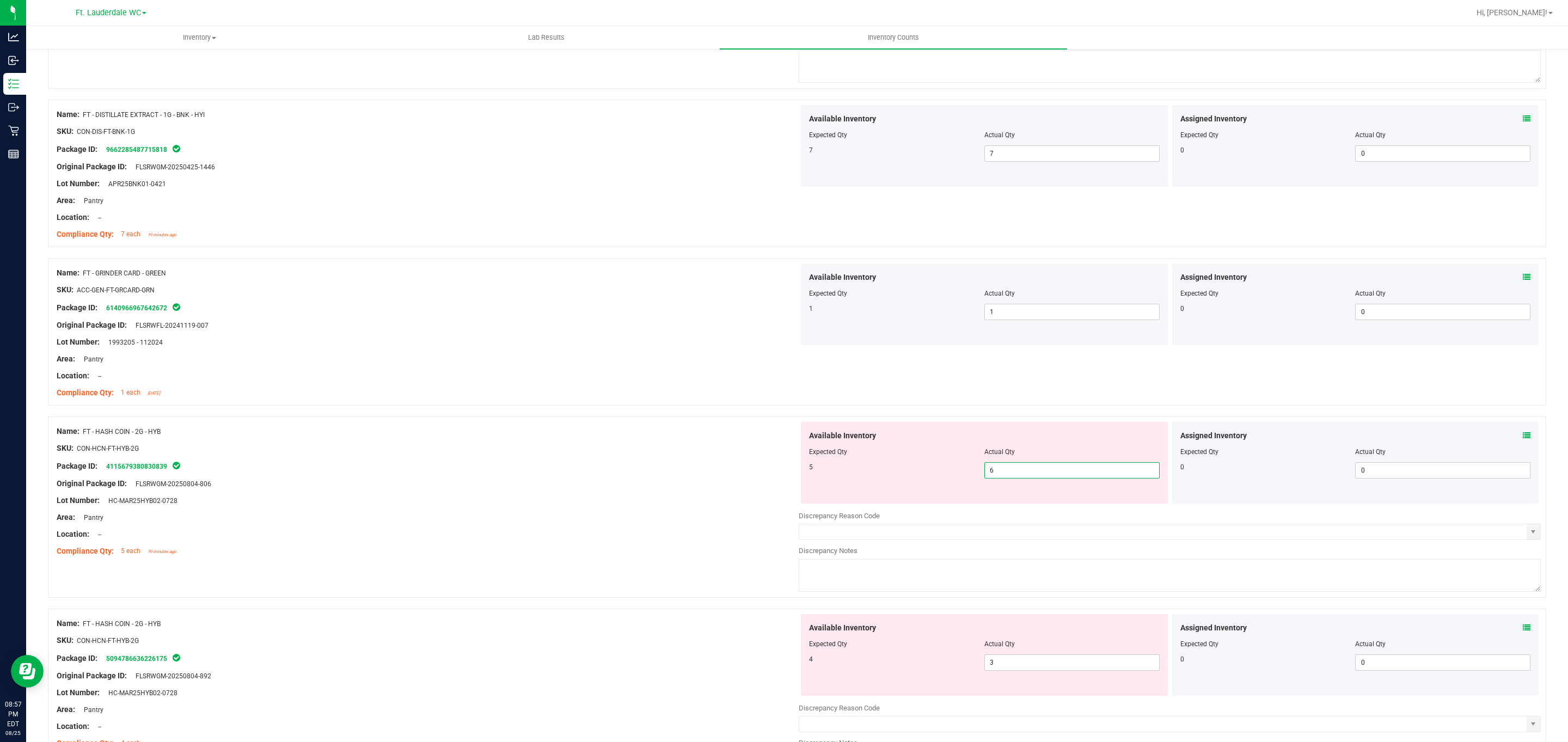
scroll to position [408, 0]
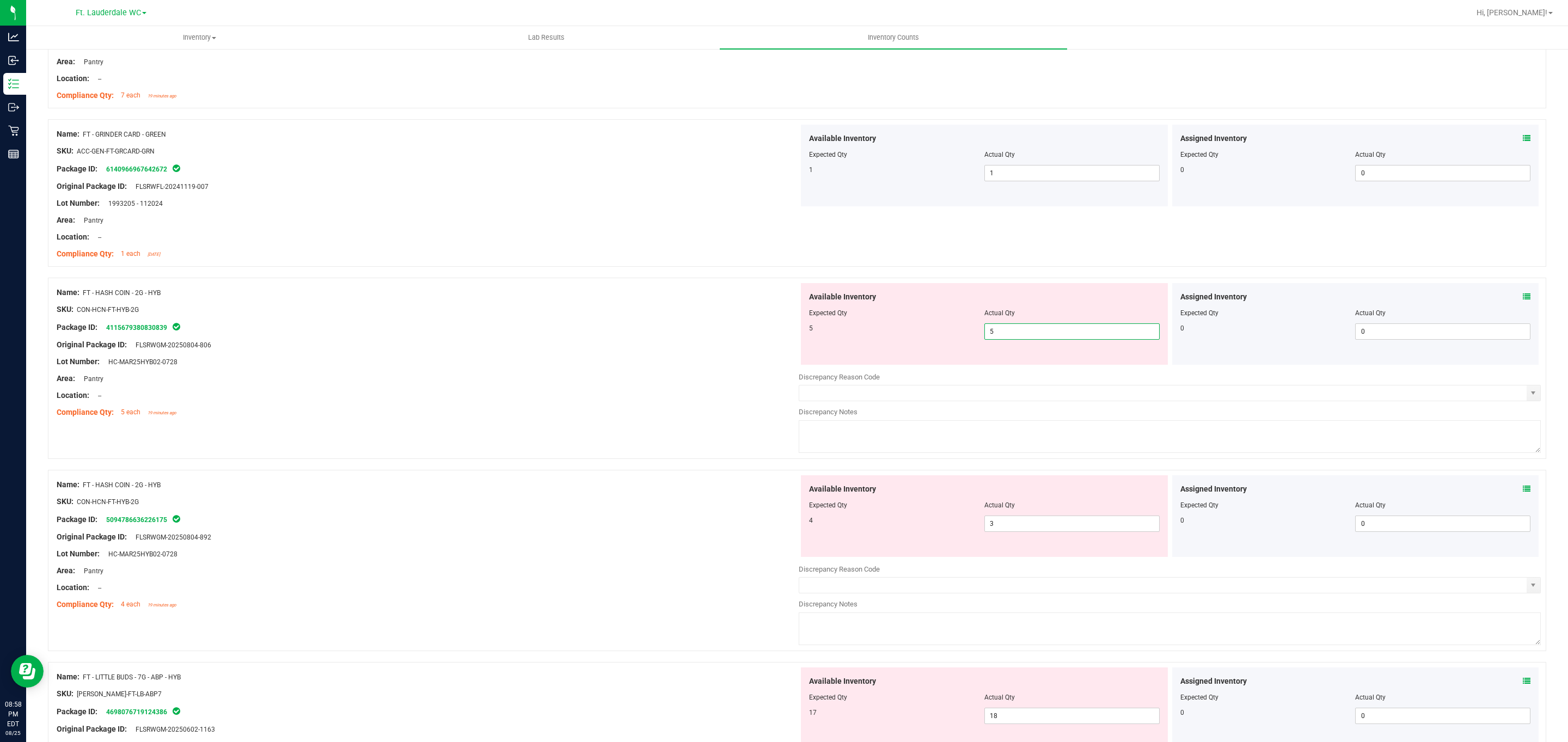
click at [488, 418] on div "Compliance Qty: 5 each 19 minutes ago" at bounding box center [427, 412] width 742 height 11
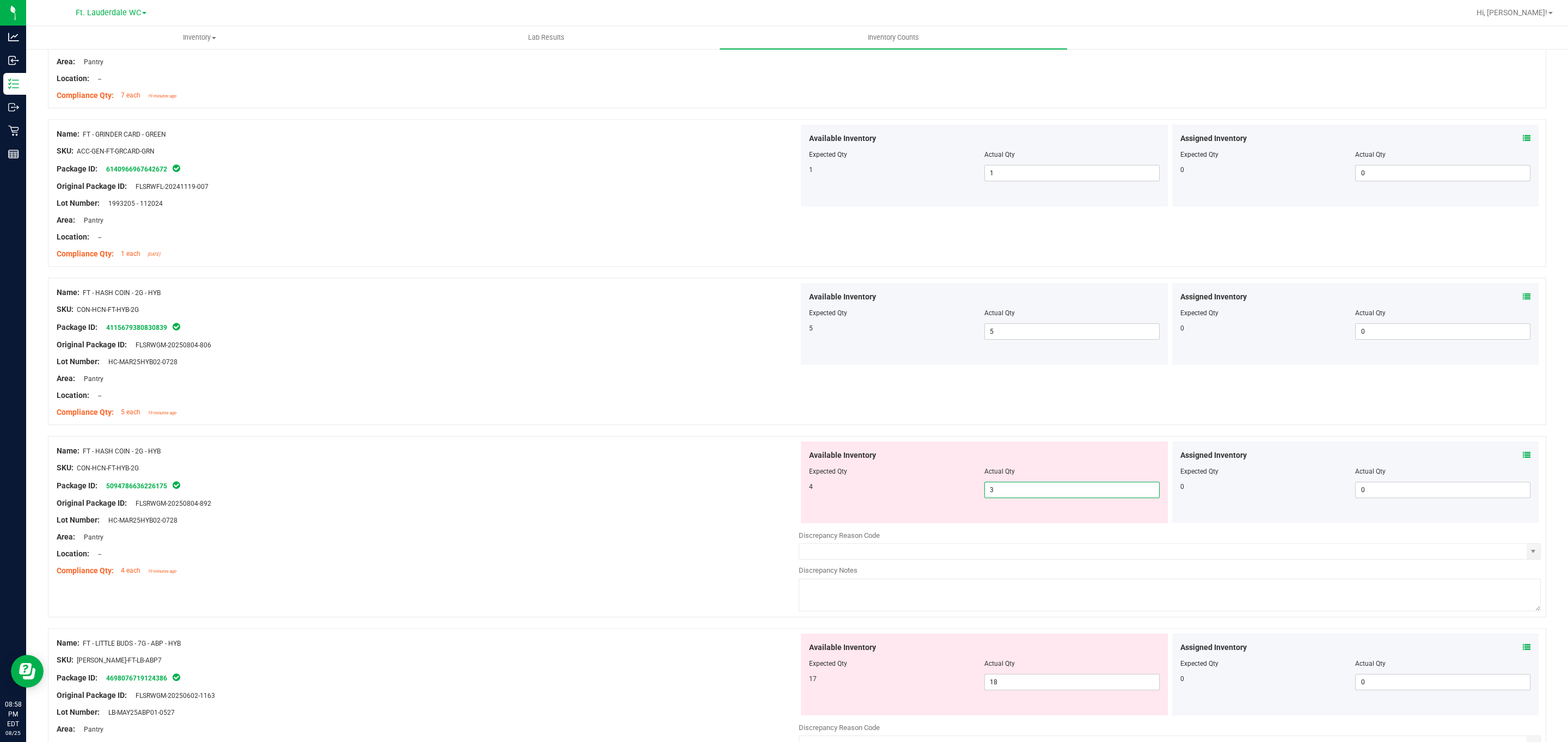
click at [726, 487] on span "3 3" at bounding box center [1072, 489] width 175 height 16
click at [584, 560] on div at bounding box center [427, 562] width 742 height 6
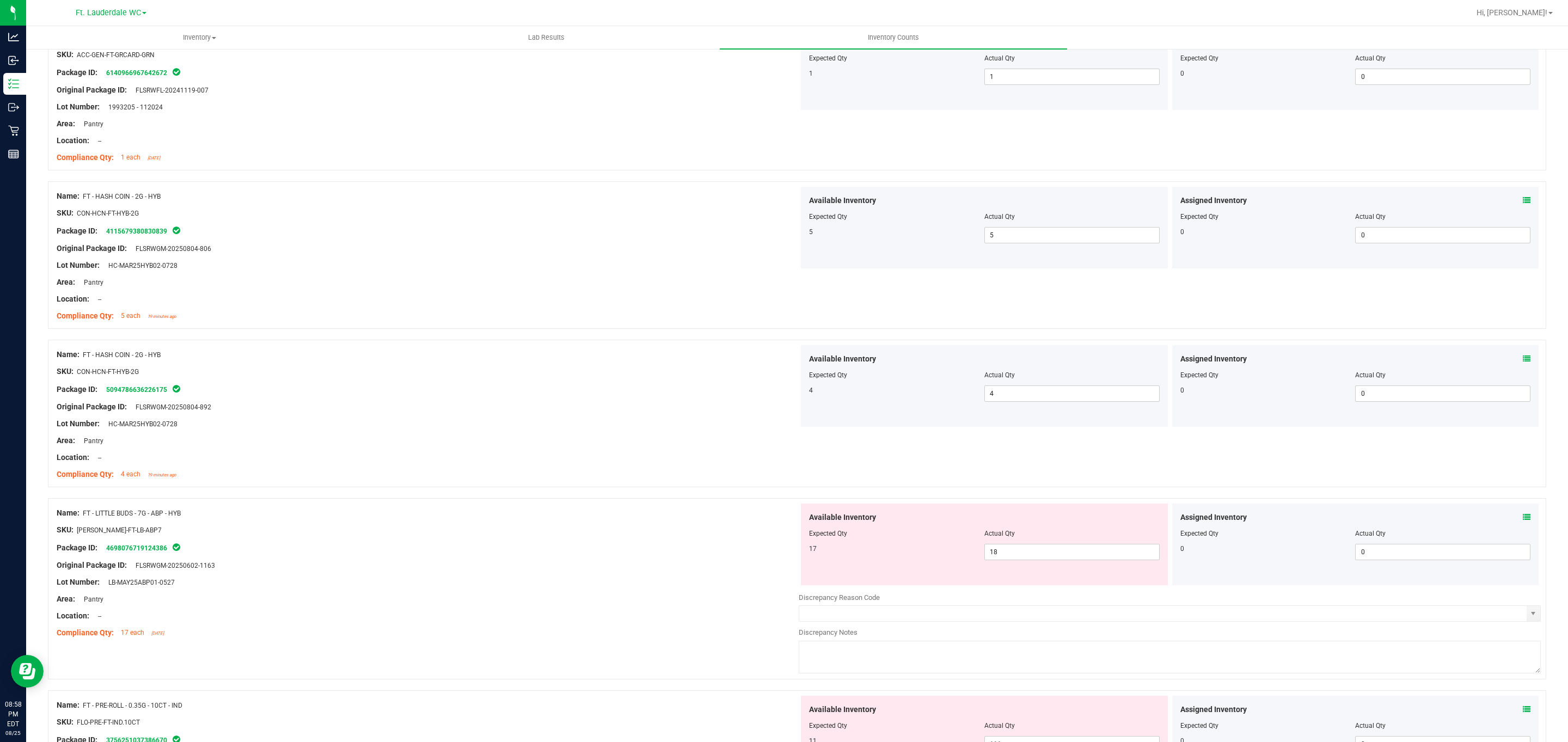
scroll to position [653, 0]
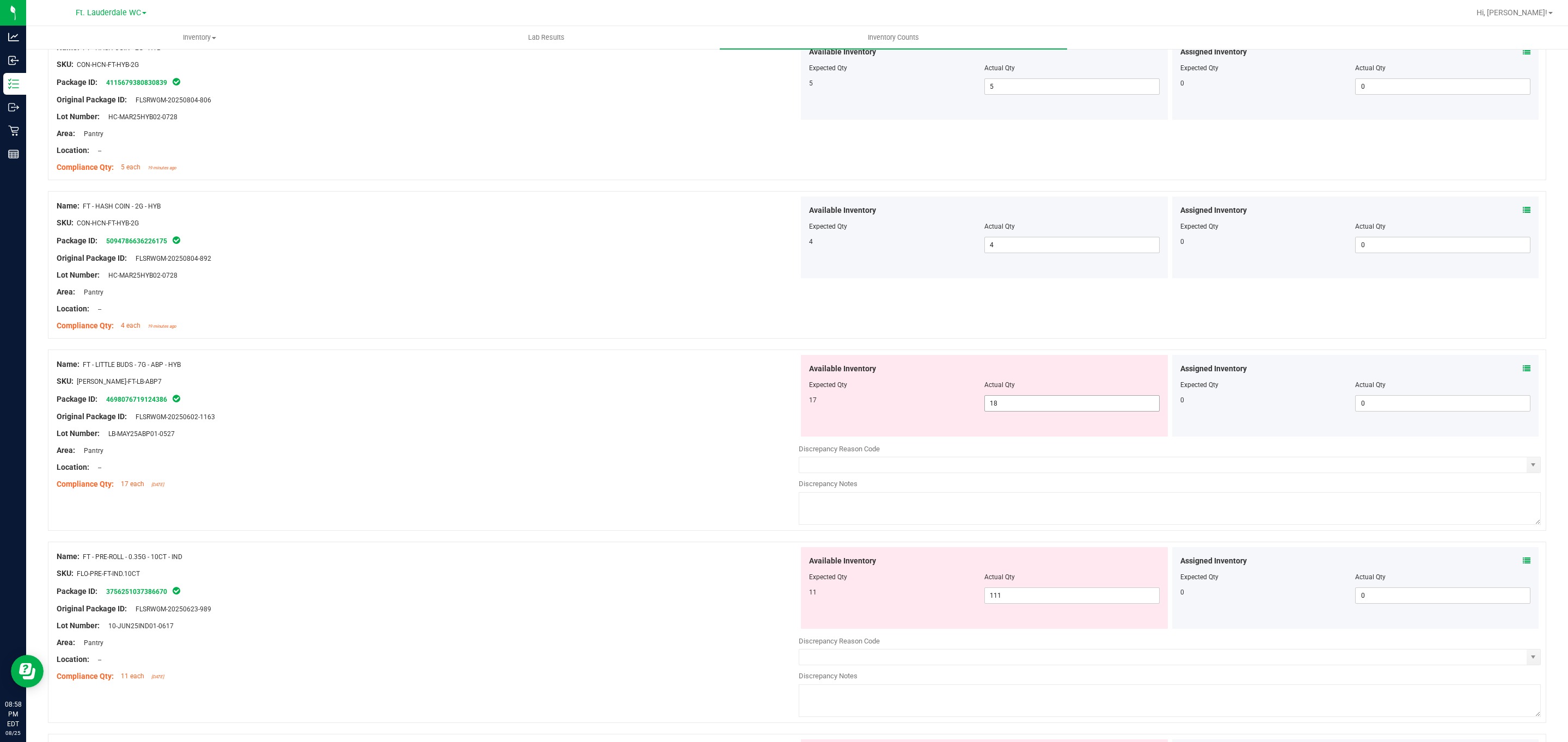
click at [726, 405] on span "18 18" at bounding box center [1072, 402] width 175 height 16
click at [588, 419] on div "Original Package ID: FLSRWGM-20250602-1163" at bounding box center [427, 416] width 742 height 11
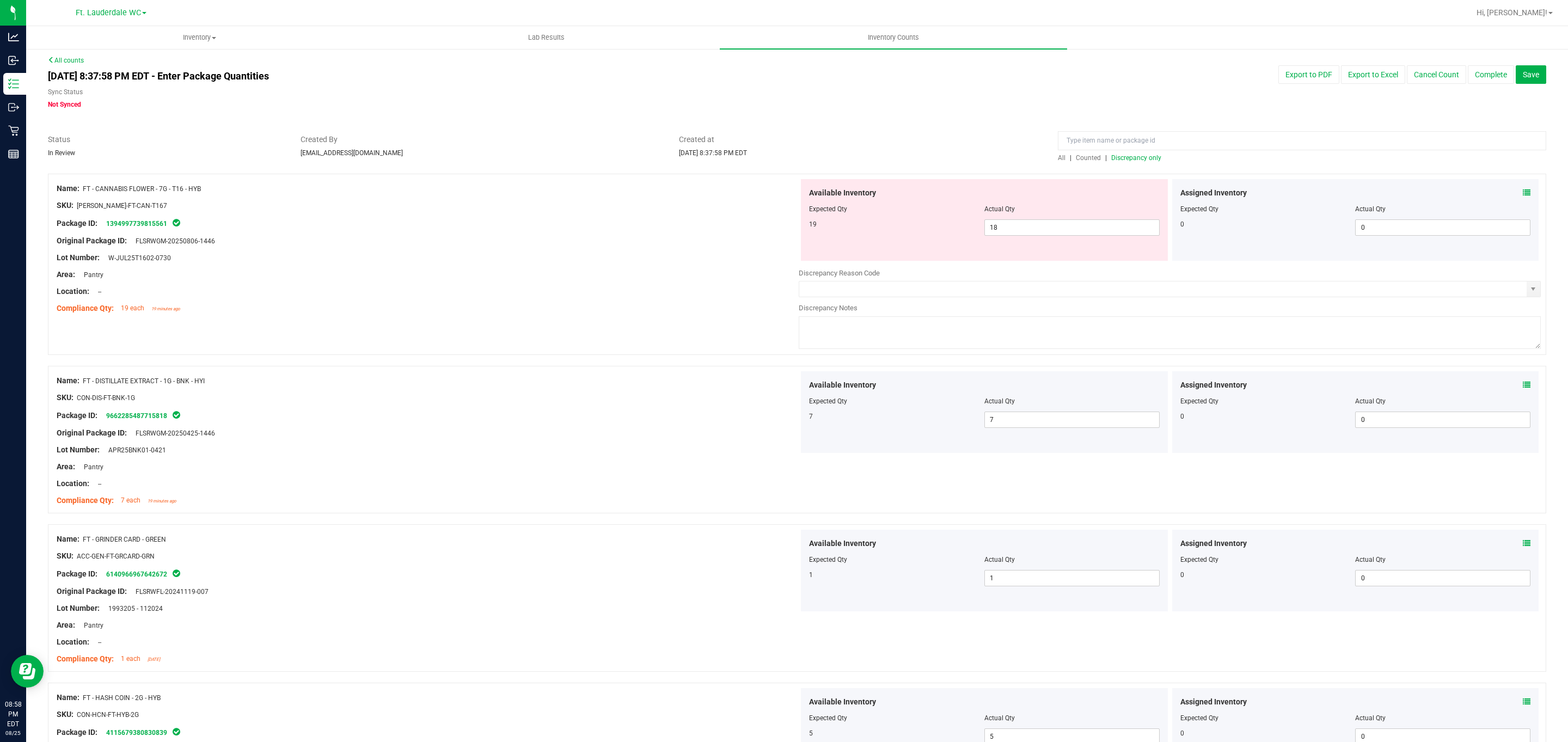
scroll to position [0, 0]
click at [726, 223] on span "18 18" at bounding box center [1072, 230] width 175 height 16
click at [726, 223] on input "18" at bounding box center [1072, 231] width 175 height 15
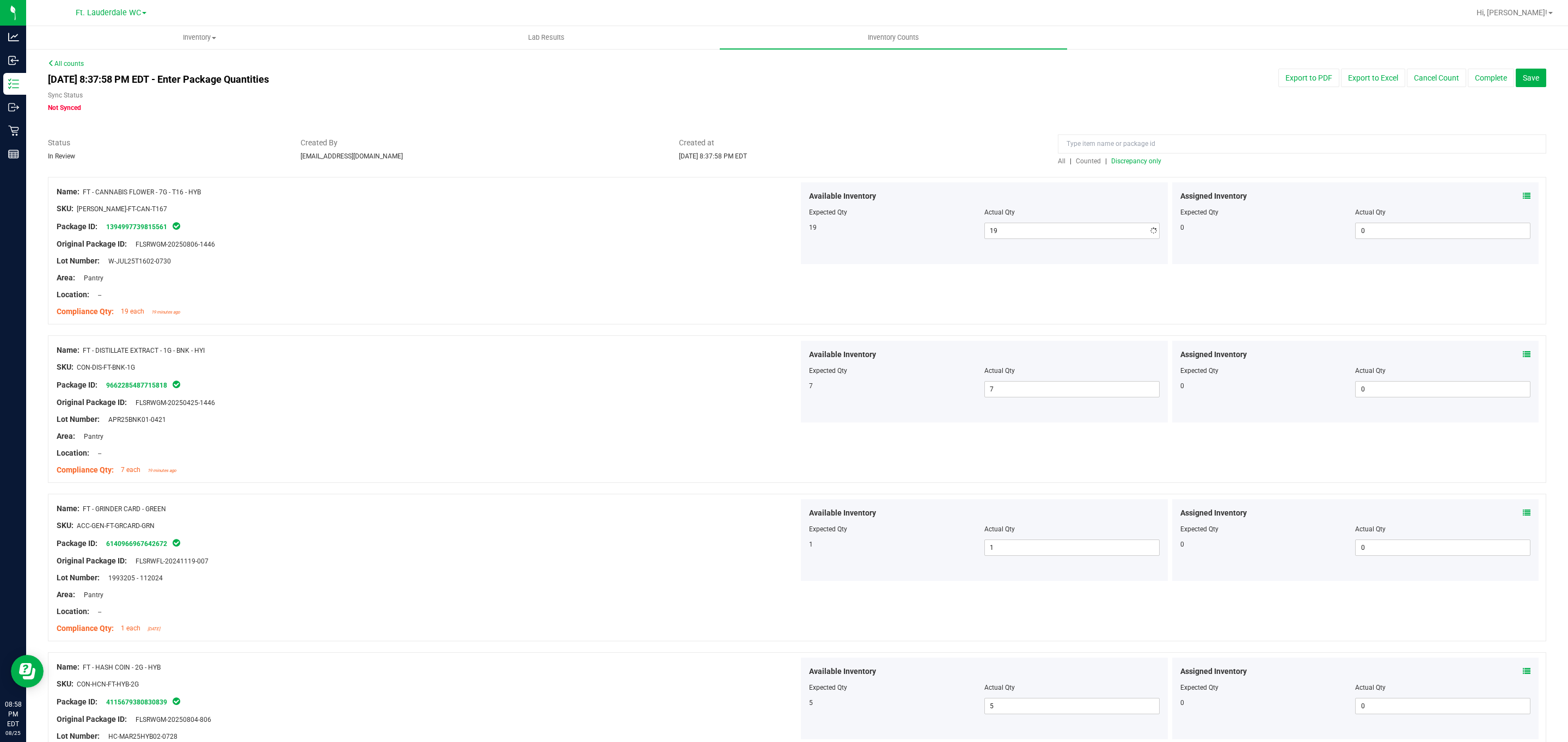
click at [613, 312] on div "Compliance Qty: 19 each 19 minutes ago" at bounding box center [427, 311] width 742 height 11
click at [726, 167] on div at bounding box center [797, 172] width 1498 height 11
click at [726, 152] on input at bounding box center [1302, 144] width 488 height 19
click at [726, 159] on span "Discrepancy only" at bounding box center [1135, 161] width 50 height 8
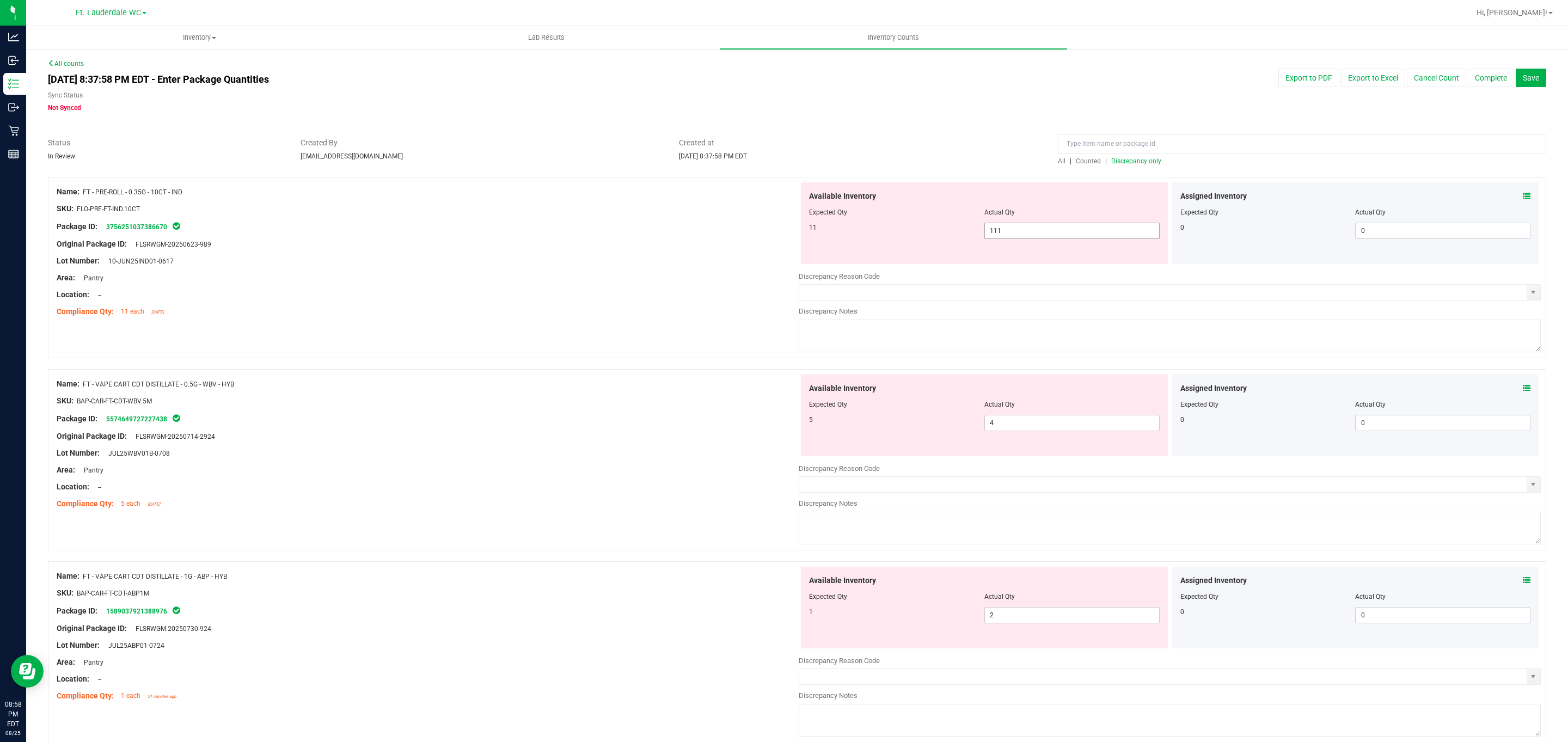
click at [726, 236] on span "111 111" at bounding box center [1072, 230] width 175 height 16
click at [648, 284] on div at bounding box center [427, 286] width 742 height 6
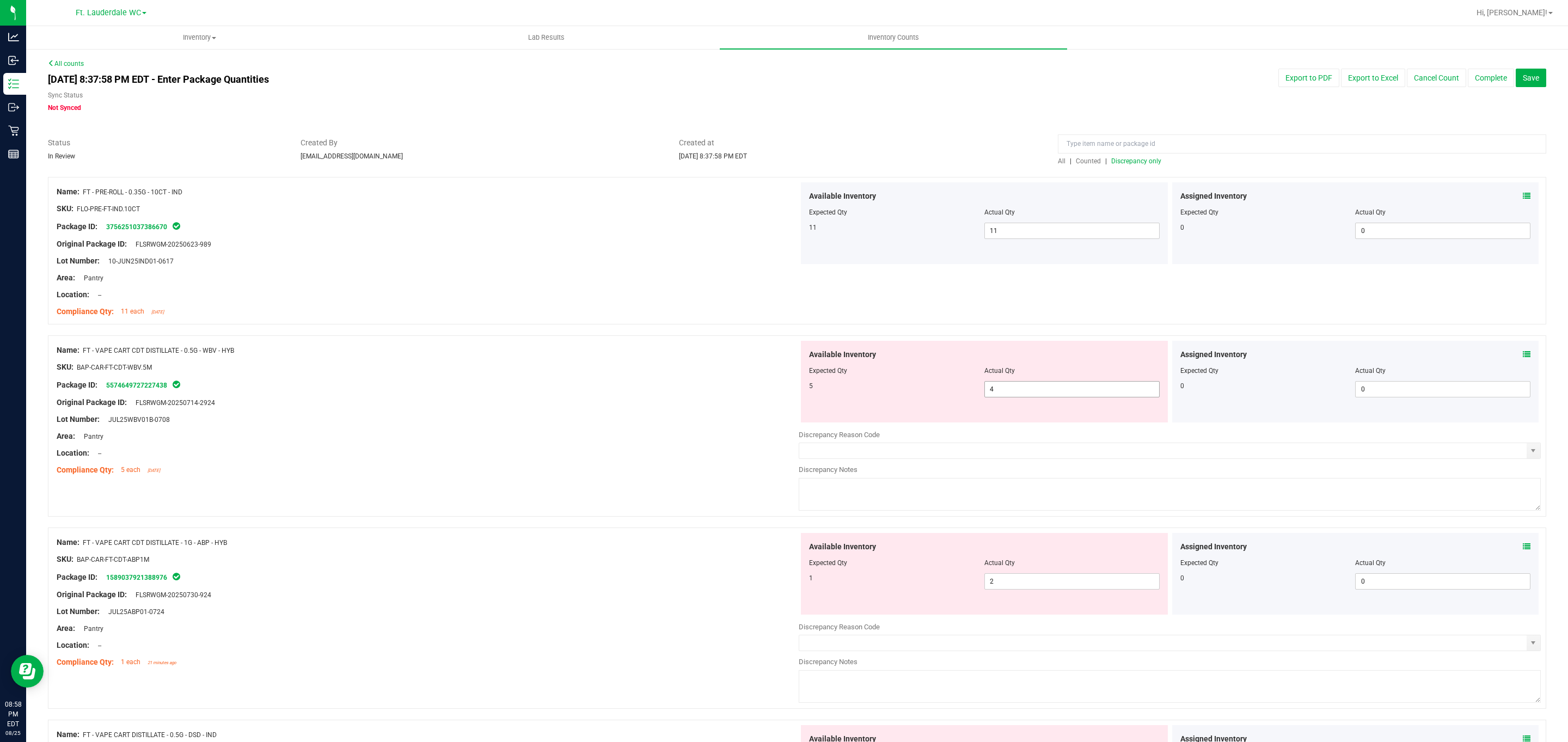
click at [726, 390] on span "4 4" at bounding box center [1072, 388] width 175 height 16
click at [726, 592] on div "Available Inventory Expected Qty Actual Qty 1 2 2" at bounding box center [1169, 619] width 742 height 173
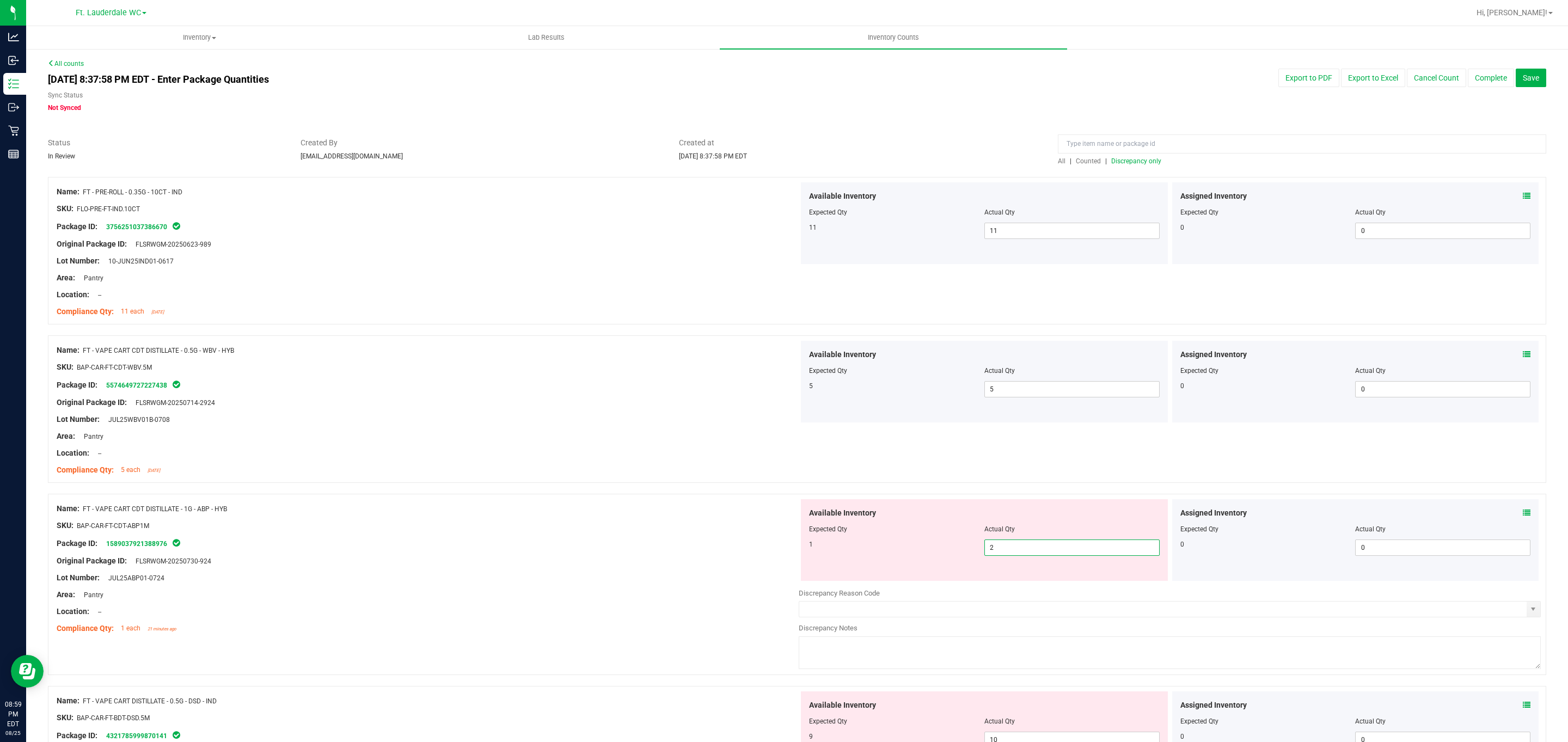
click at [726, 551] on span "2 2" at bounding box center [1072, 547] width 175 height 16
click at [662, 549] on div "Package ID: 1589037921388976" at bounding box center [427, 543] width 742 height 13
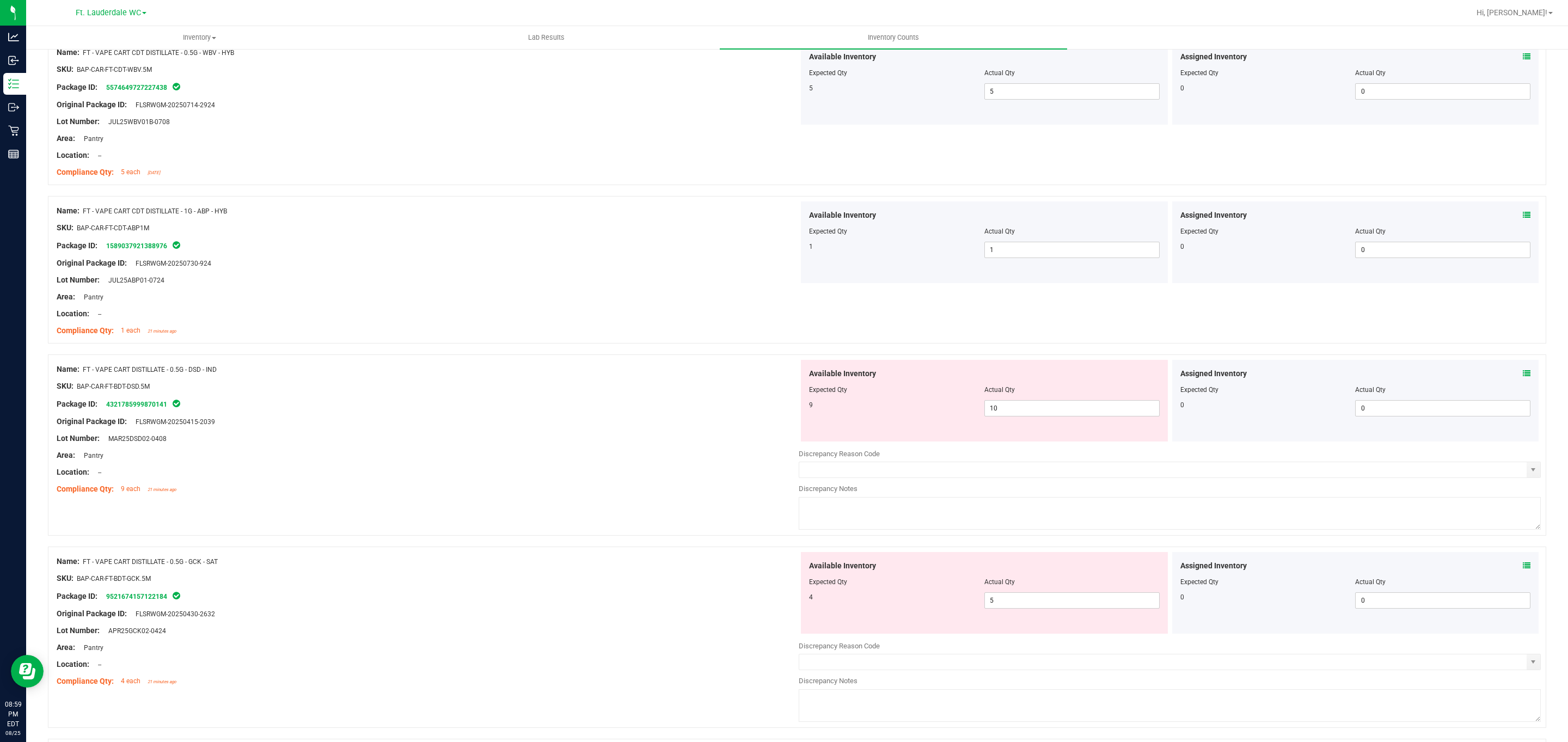
scroll to position [326, 0]
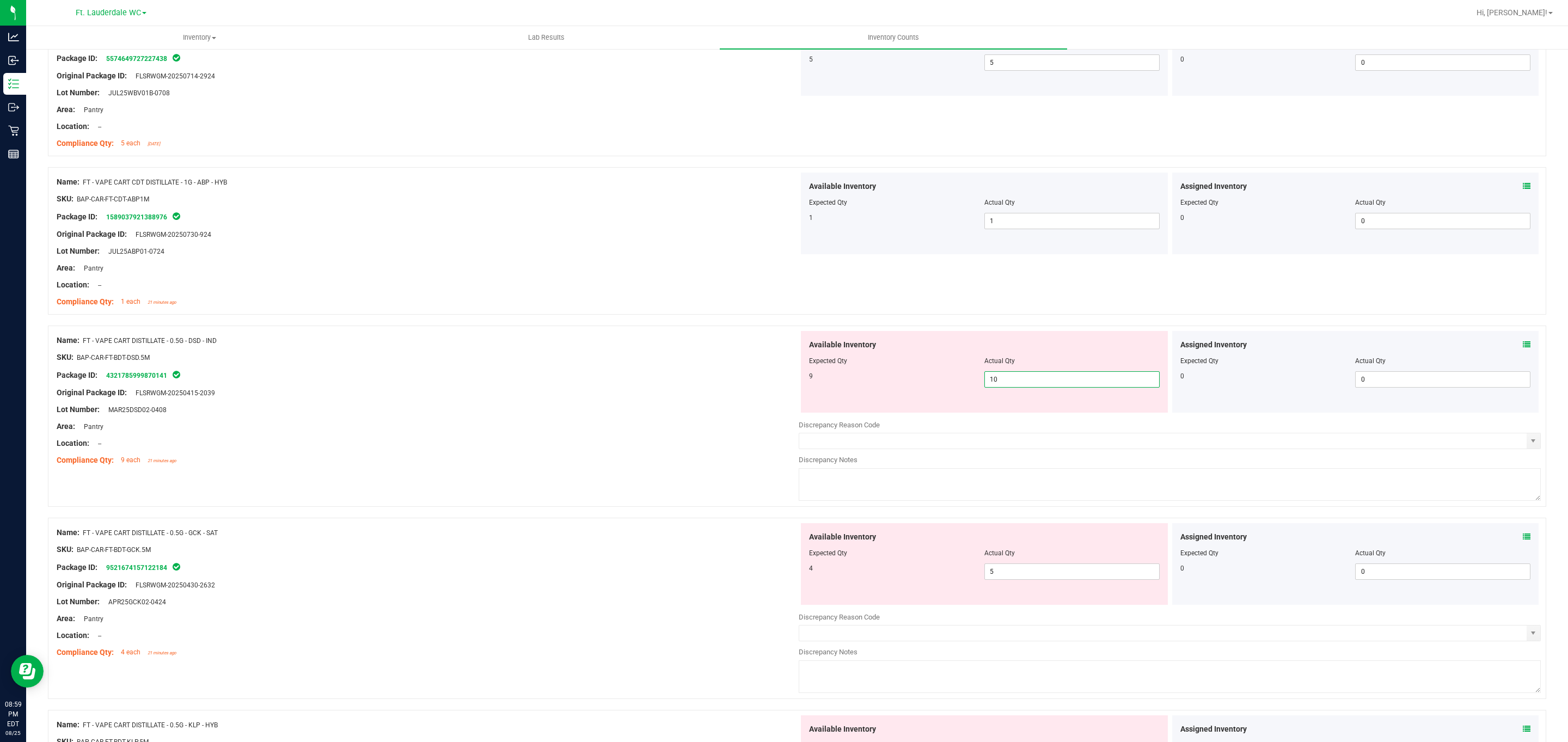
click at [726, 385] on span "10 10" at bounding box center [1072, 379] width 175 height 16
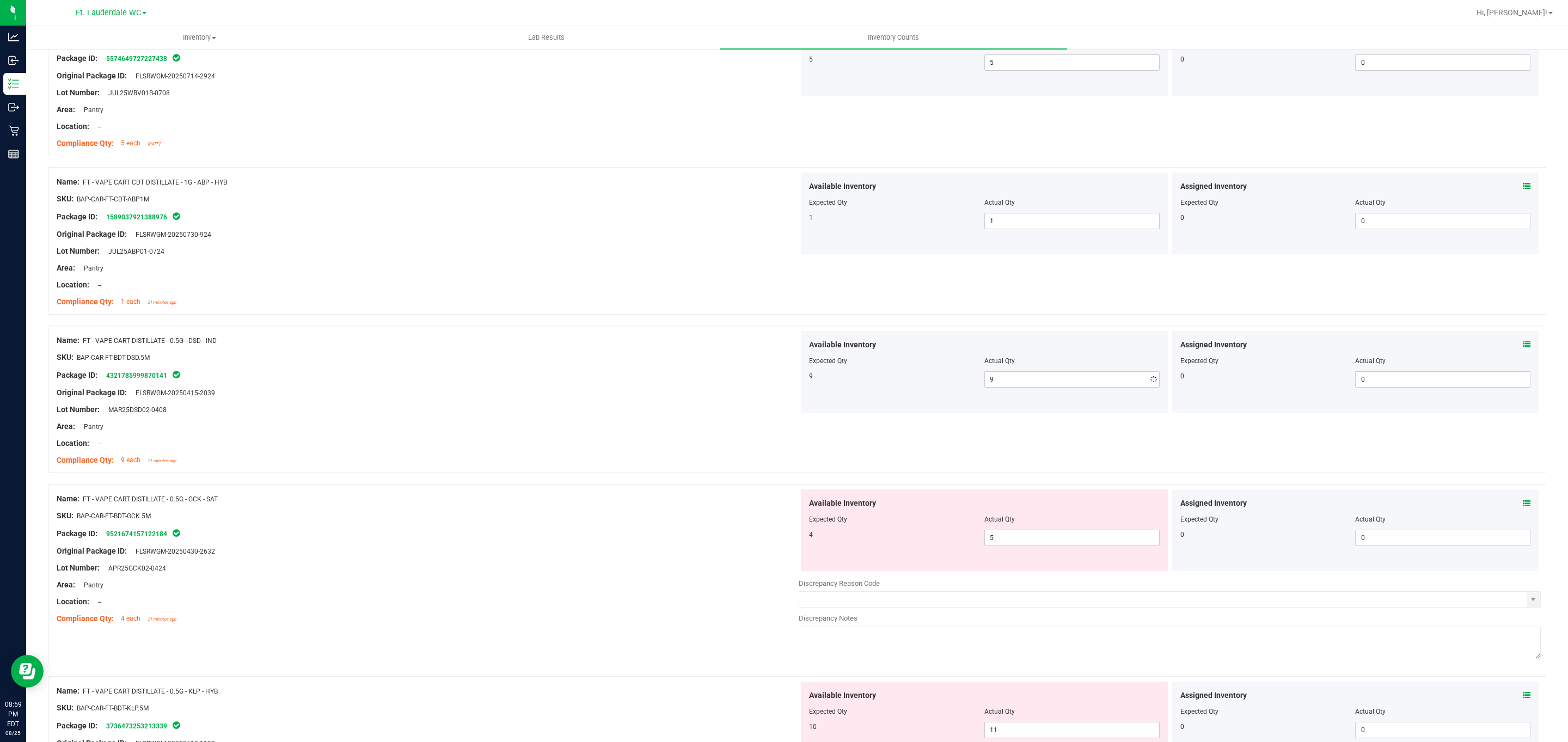
click at [635, 379] on div "Package ID: 4321785999870141" at bounding box center [427, 375] width 742 height 13
click at [726, 541] on span "5 5" at bounding box center [1072, 537] width 175 height 16
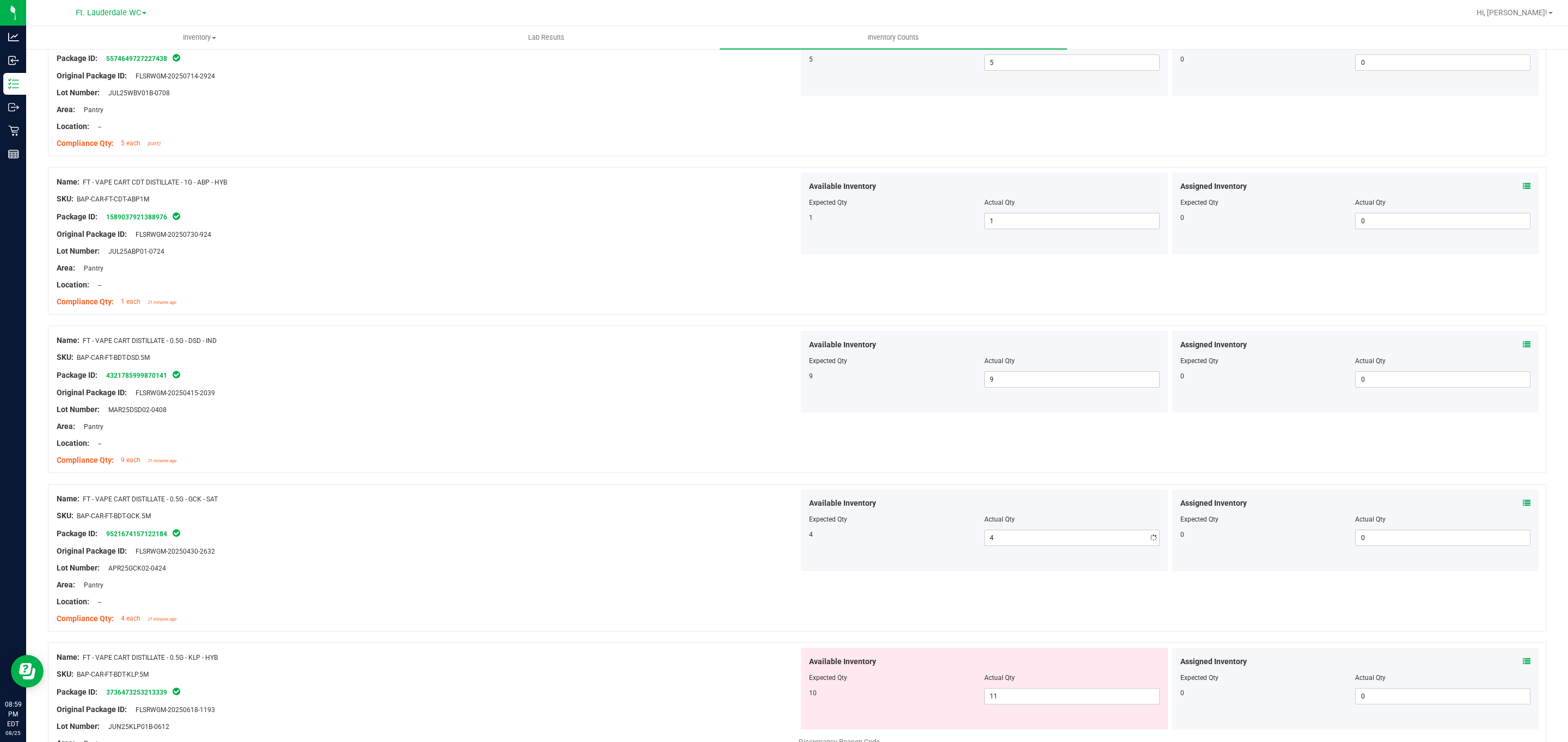
click at [659, 536] on div "Package ID: 9521674157122184" at bounding box center [427, 534] width 742 height 13
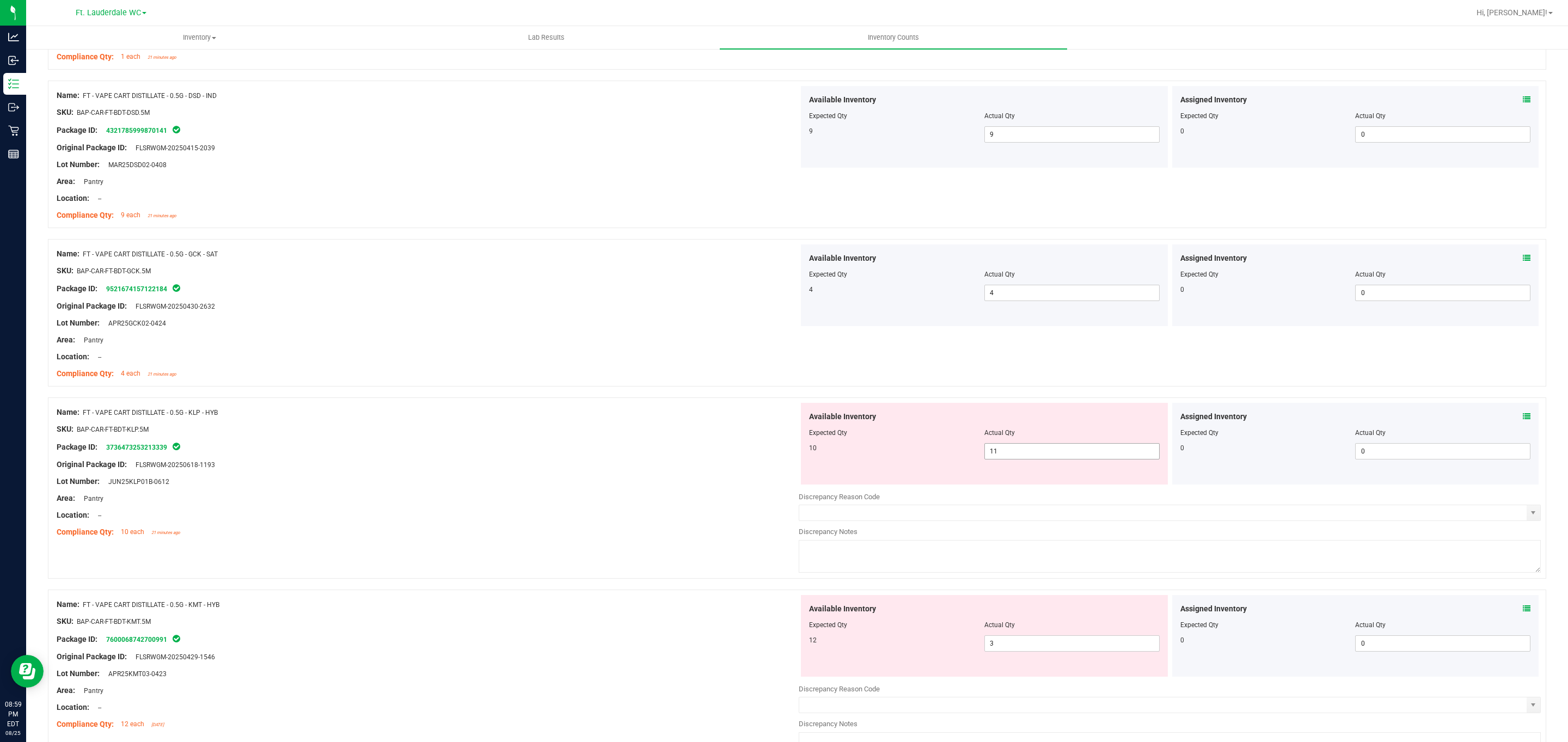
click at [726, 451] on span "11 11" at bounding box center [1072, 450] width 175 height 16
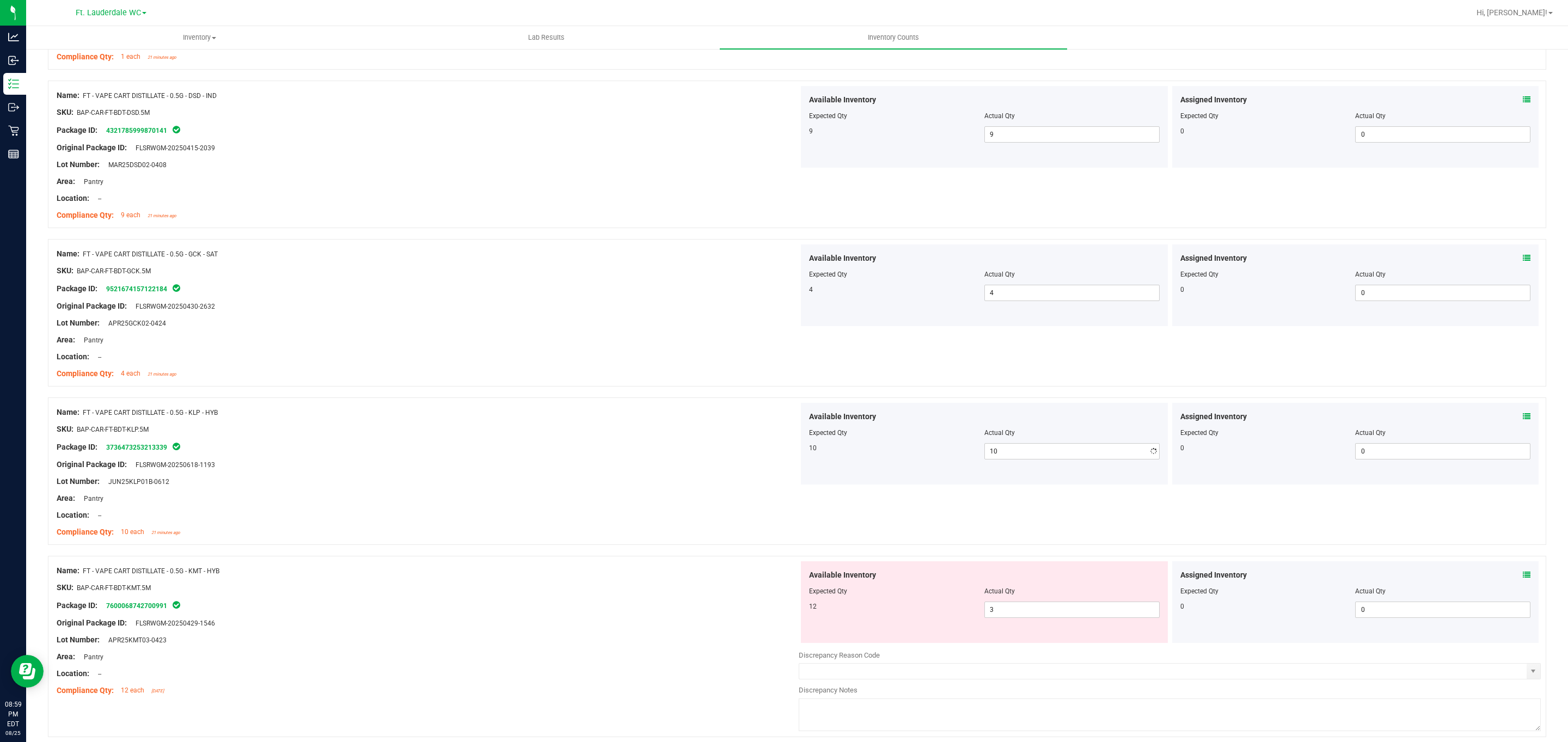
click at [569, 454] on div at bounding box center [427, 456] width 742 height 6
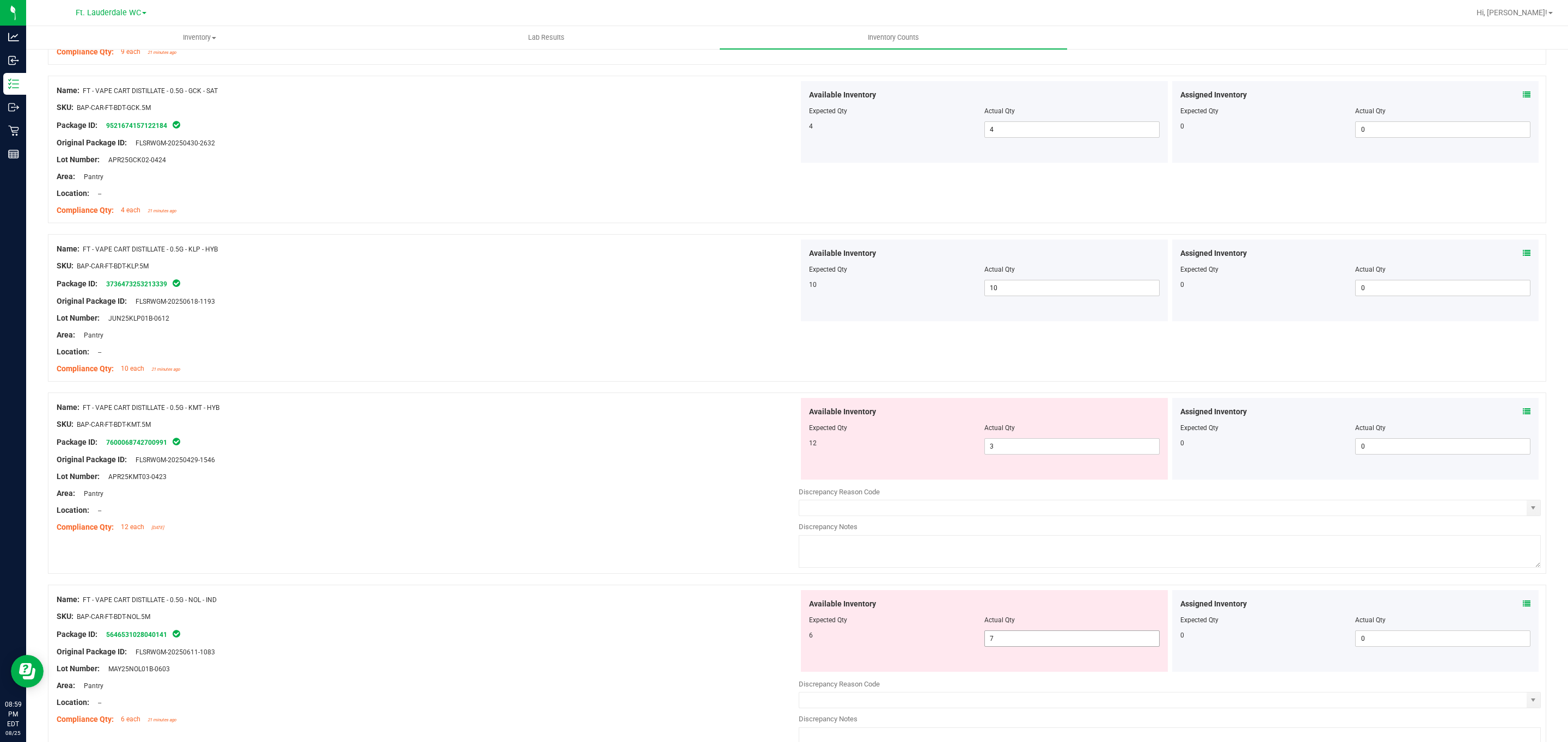
click at [726, 636] on span "7 7" at bounding box center [1072, 638] width 175 height 16
click at [701, 678] on div at bounding box center [427, 677] width 742 height 6
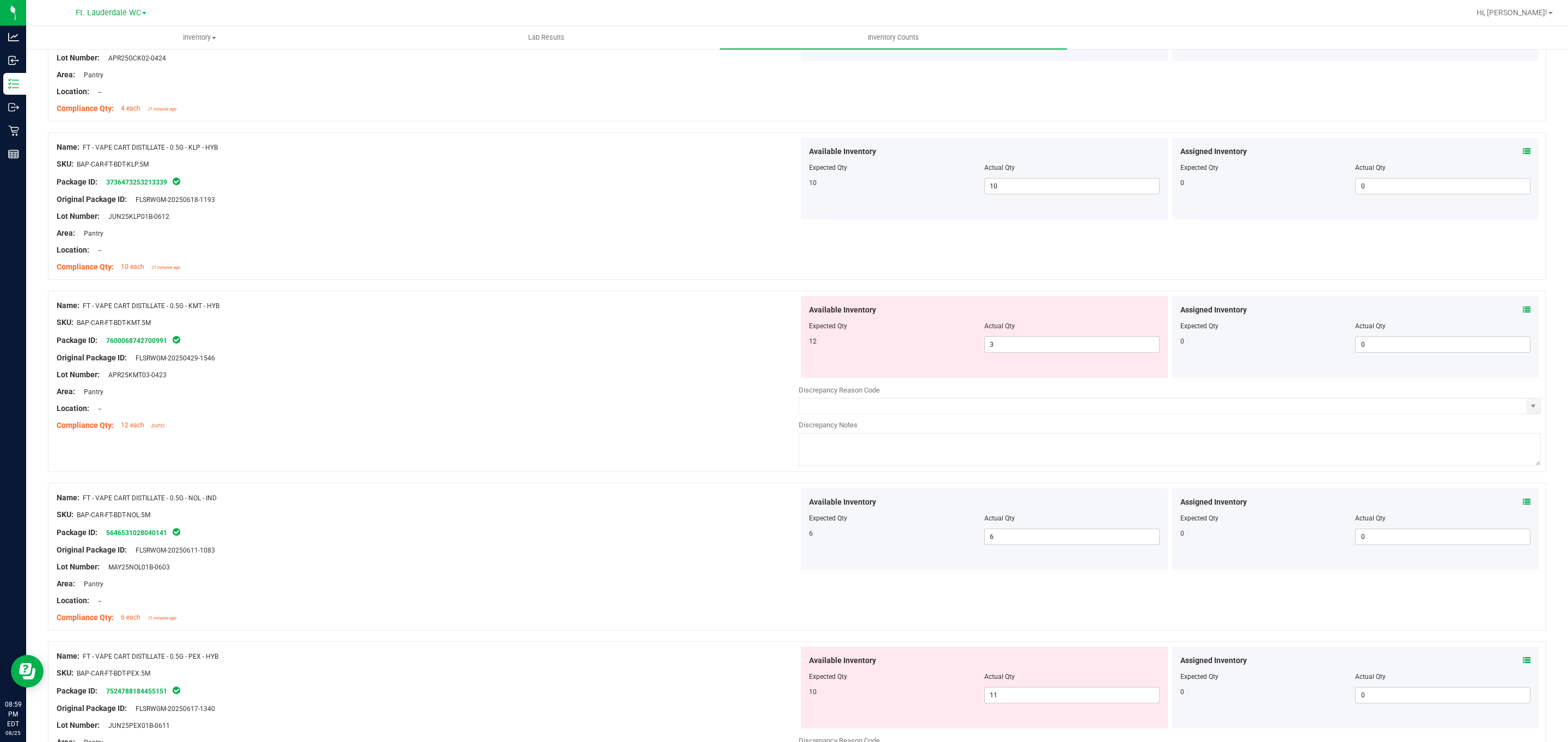
scroll to position [979, 0]
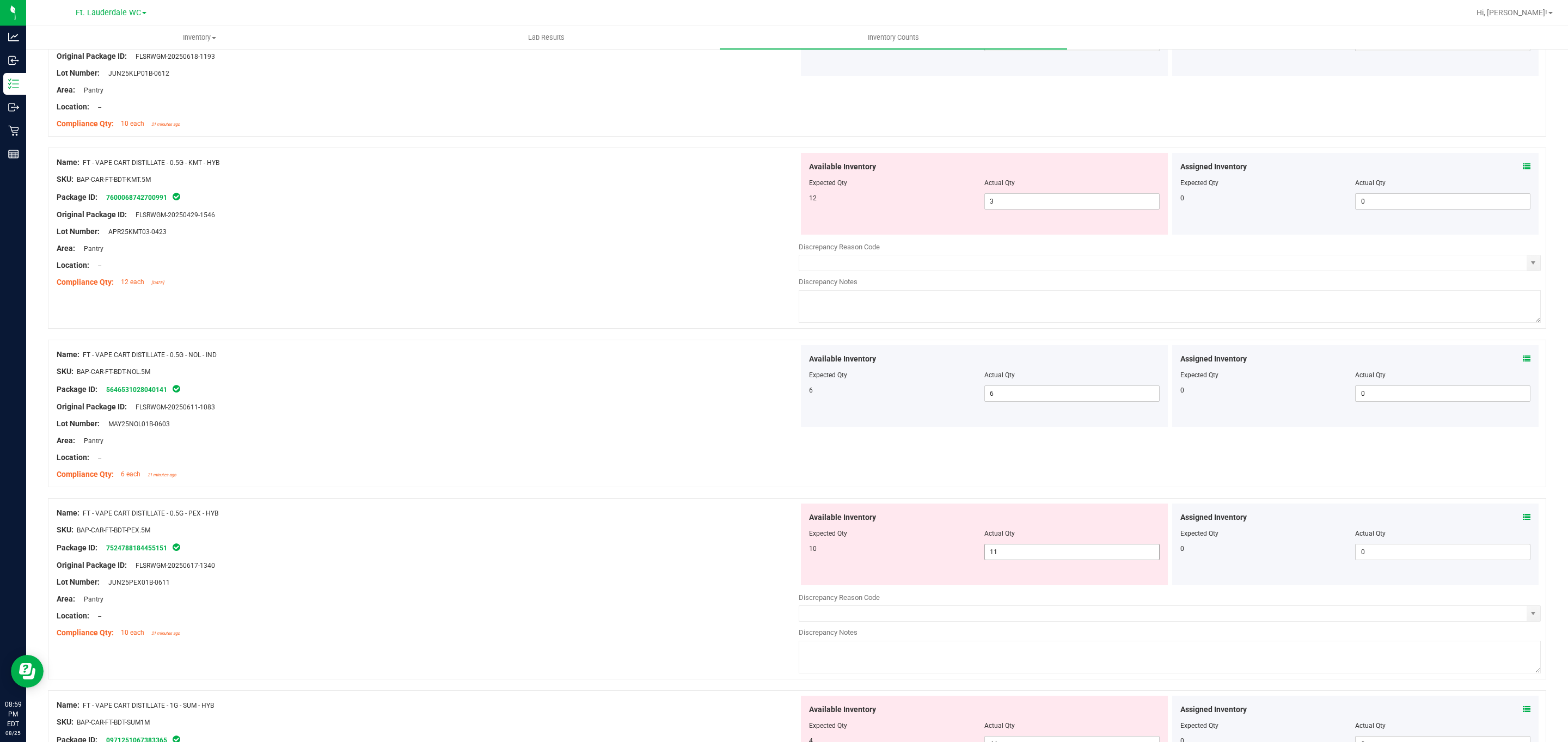
click at [726, 556] on span "11 11" at bounding box center [1072, 552] width 175 height 16
click at [498, 540] on div at bounding box center [427, 538] width 742 height 6
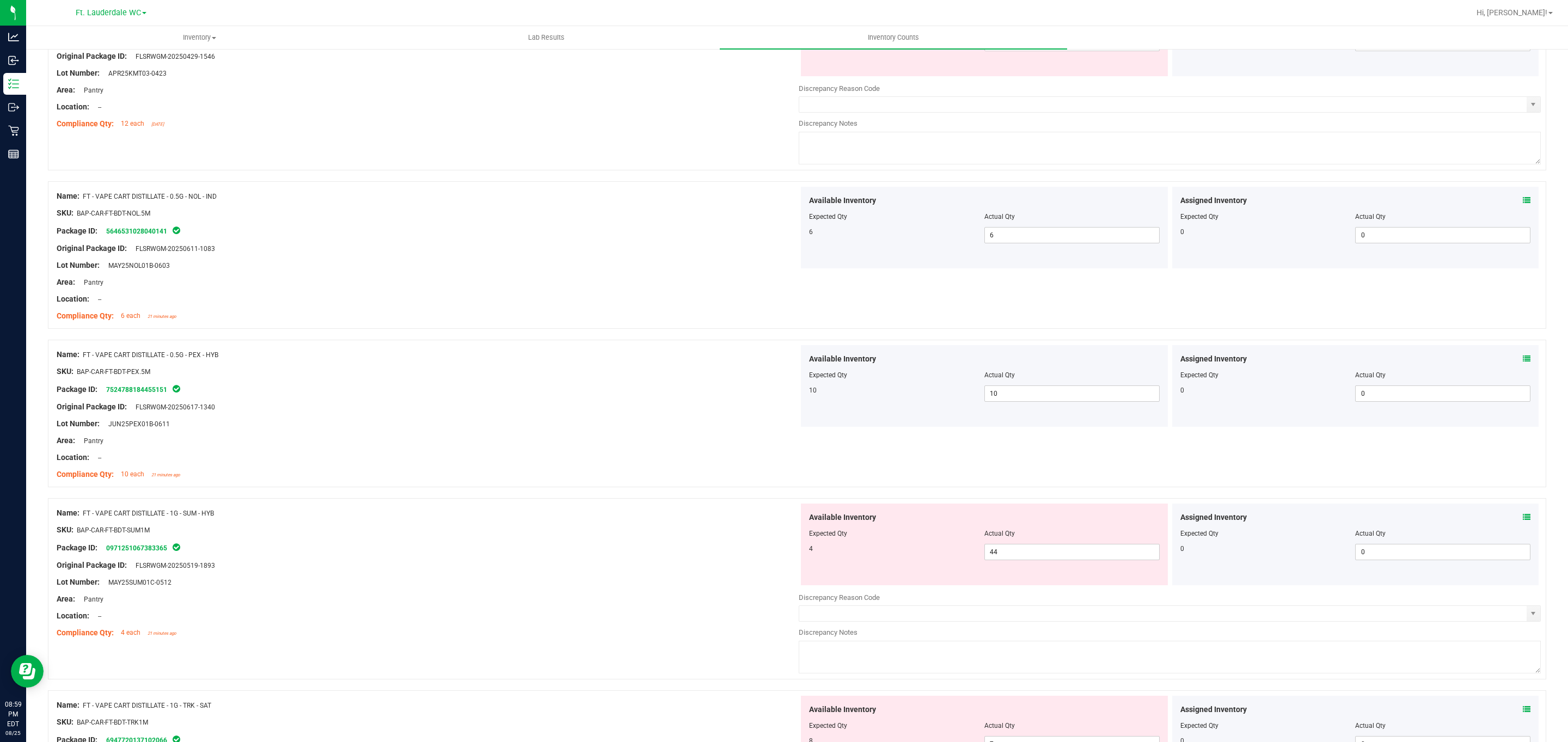
scroll to position [1143, 0]
click at [726, 547] on span "44 44" at bounding box center [1072, 546] width 175 height 16
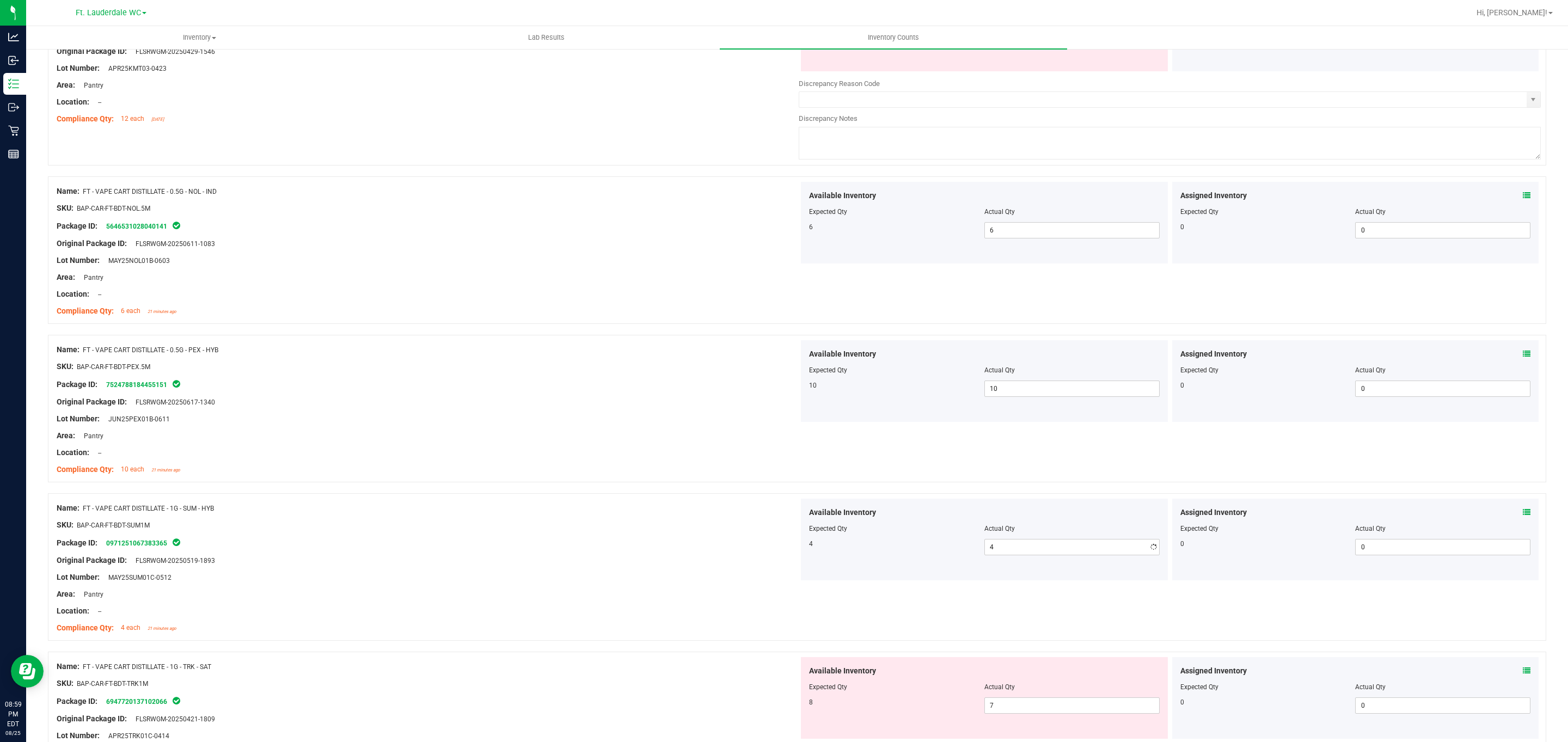
click at [582, 498] on div "Name: FT - VAPE CART DISTILLATE - 1G - SUM - HYB SKU: BAP-CAR-FT-BDT-SUM1M Pack…" at bounding box center [797, 567] width 1498 height 147
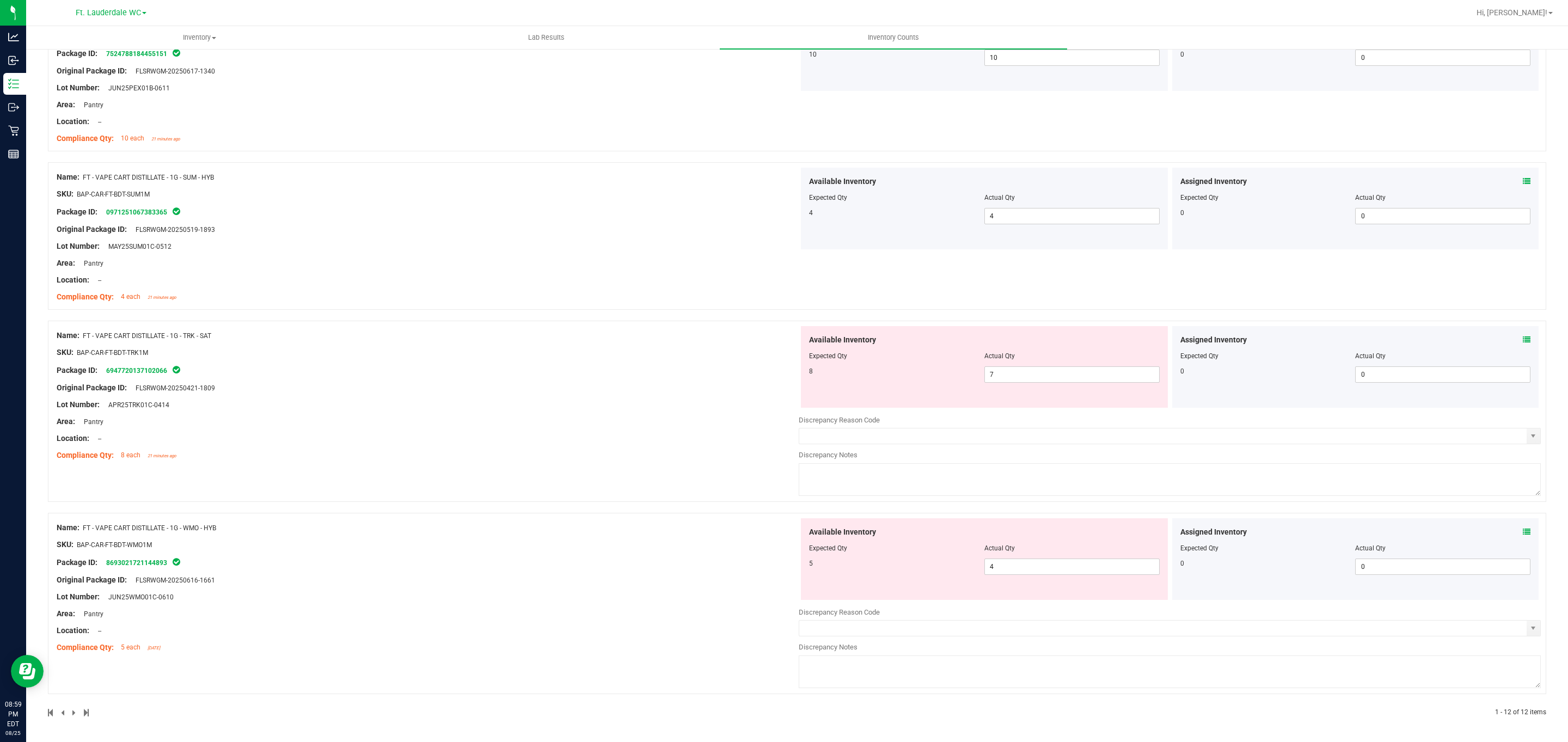
scroll to position [1479, 0]
click at [726, 374] on span "7 7" at bounding box center [1072, 373] width 175 height 16
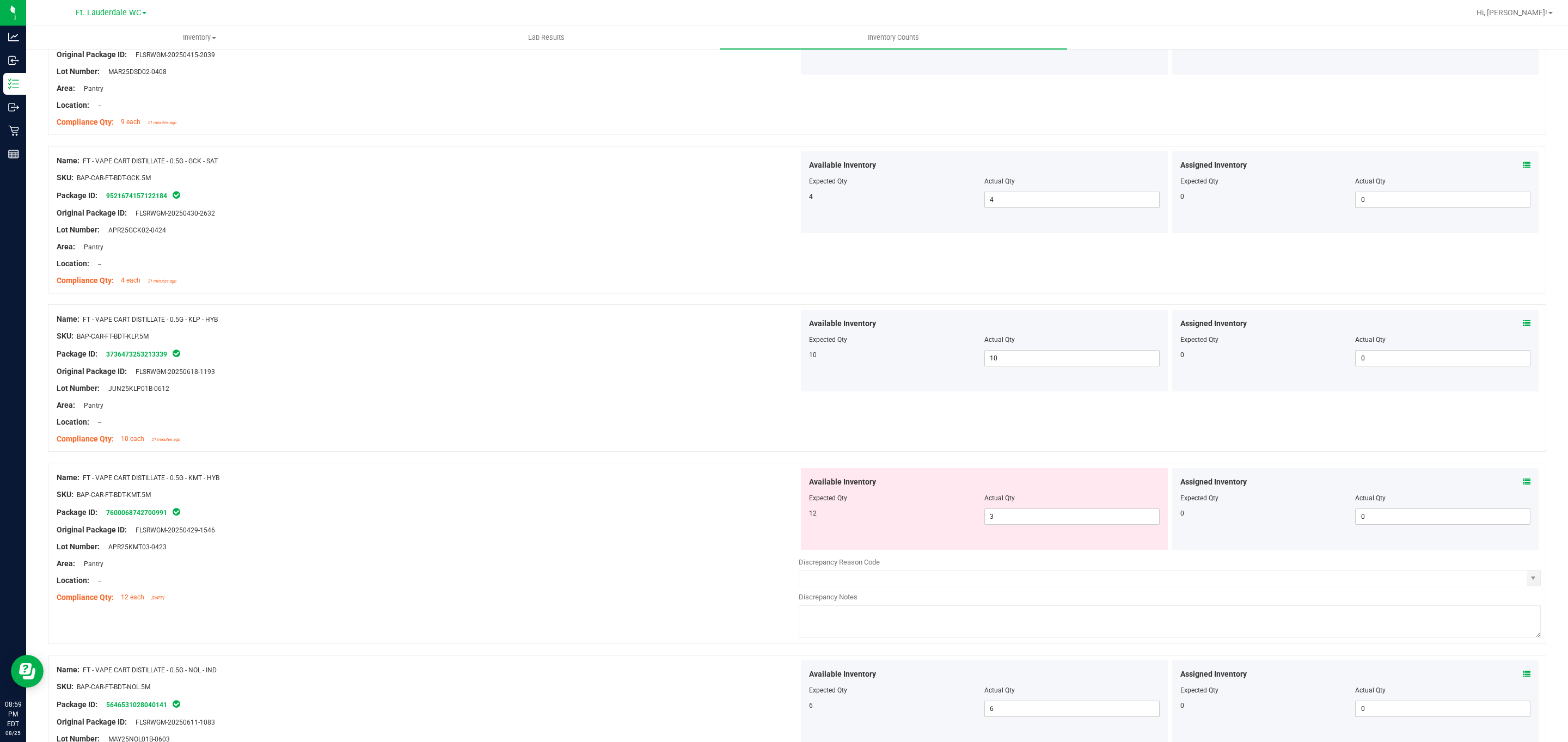
scroll to position [663, 0]
click at [726, 520] on span "3 3" at bounding box center [1072, 518] width 175 height 16
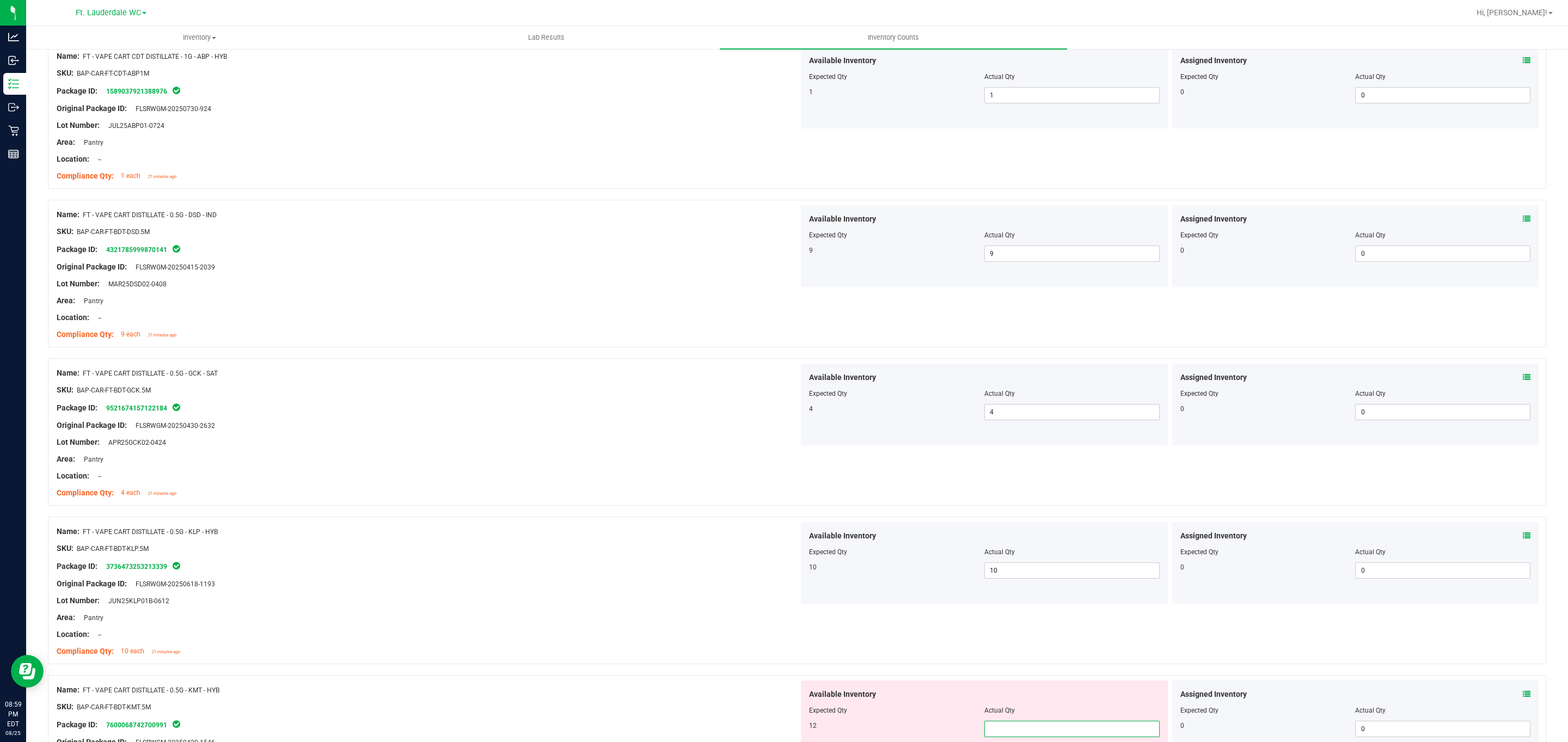
scroll to position [653, 0]
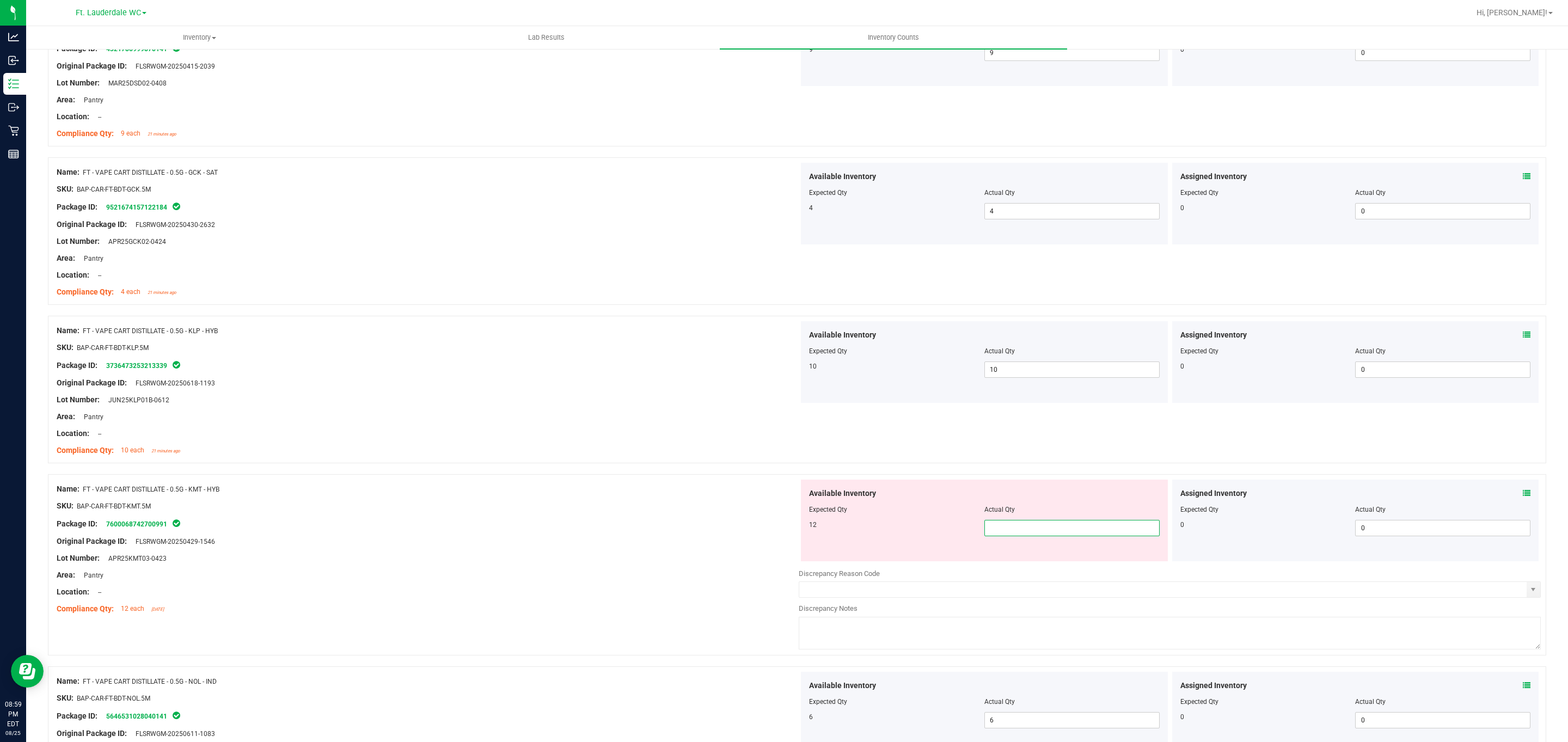
click at [726, 527] on input "text" at bounding box center [1072, 528] width 175 height 15
click at [699, 532] on div at bounding box center [427, 533] width 742 height 6
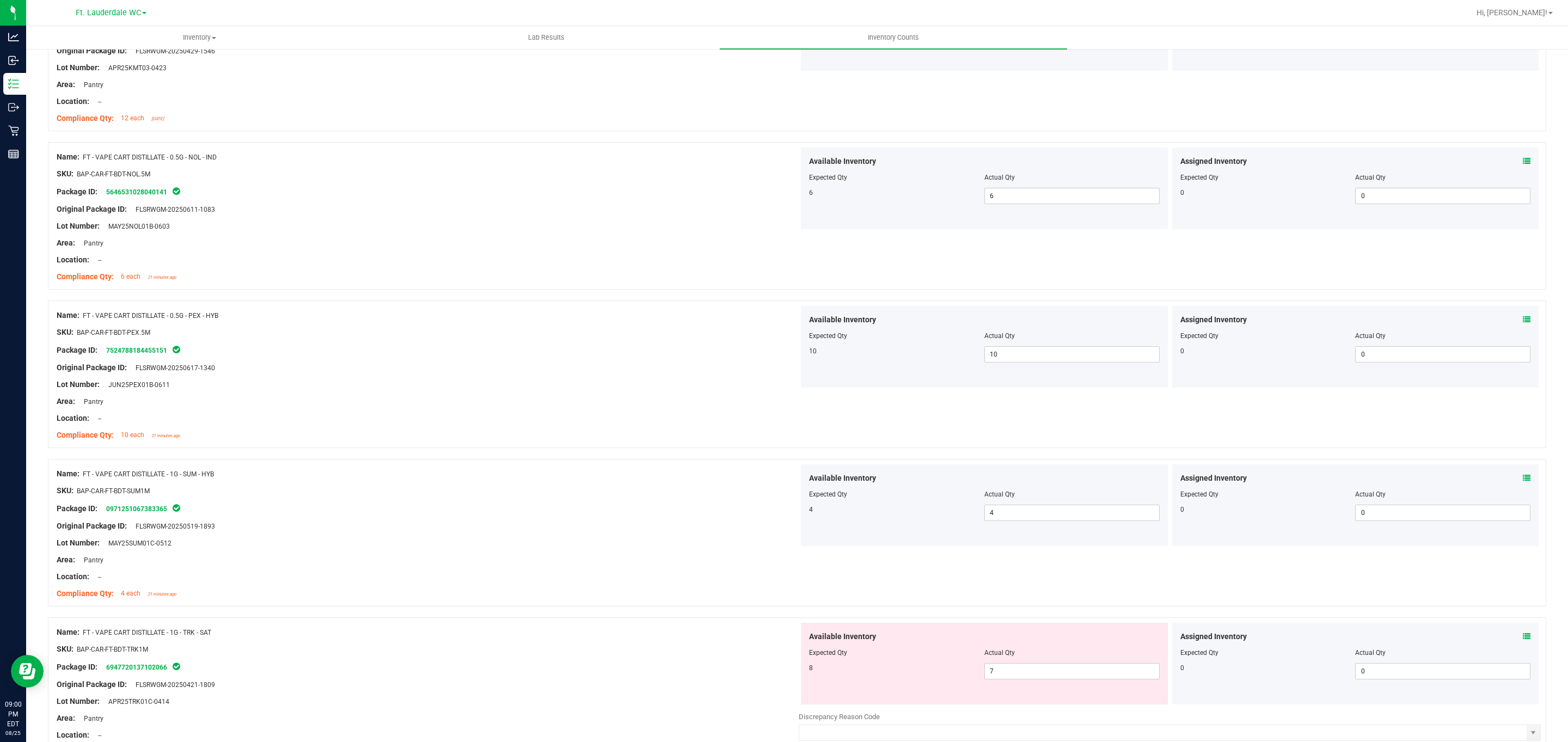
scroll to position [1306, 0]
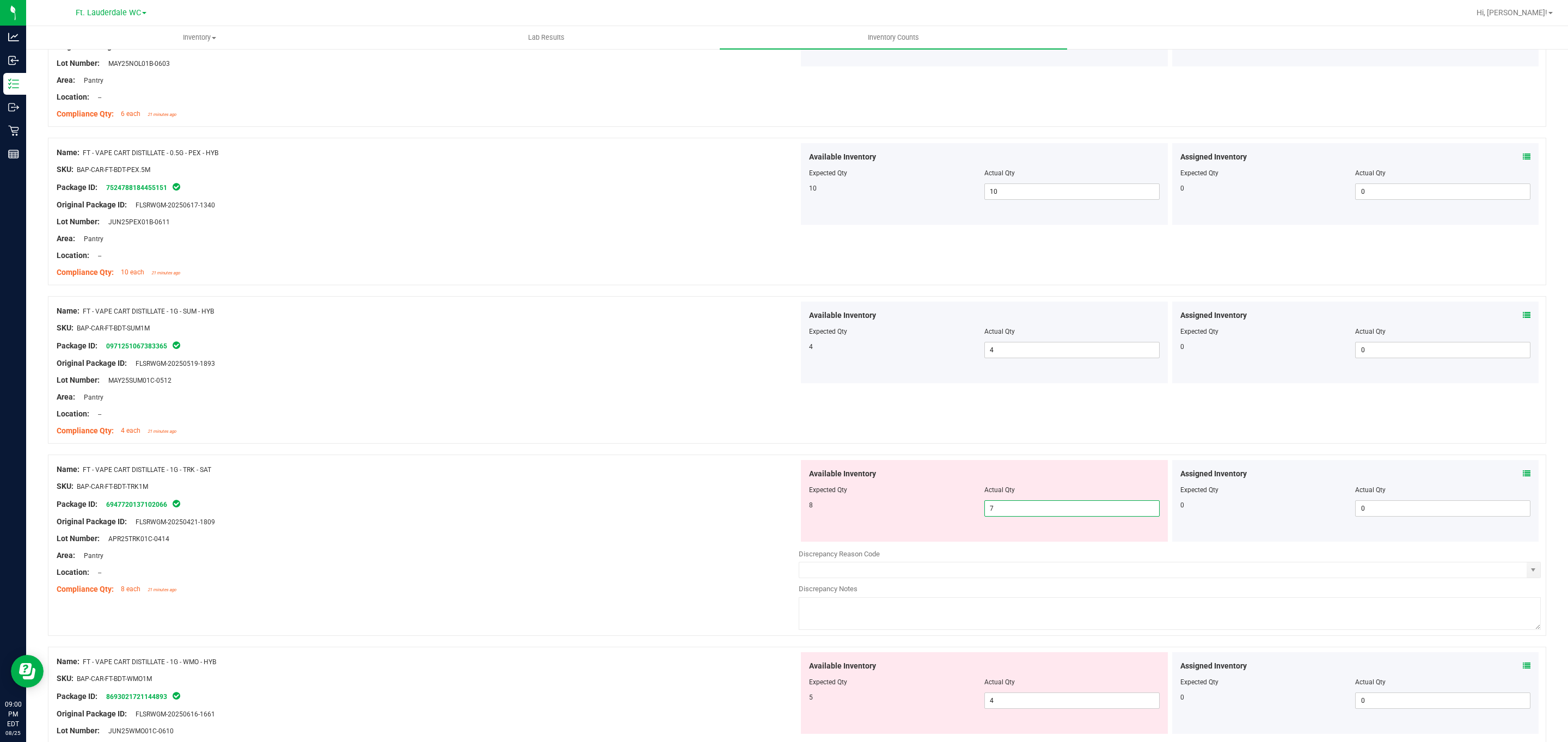
click at [726, 507] on span "7 7" at bounding box center [1072, 507] width 175 height 16
click at [726, 507] on input "7" at bounding box center [1072, 508] width 175 height 15
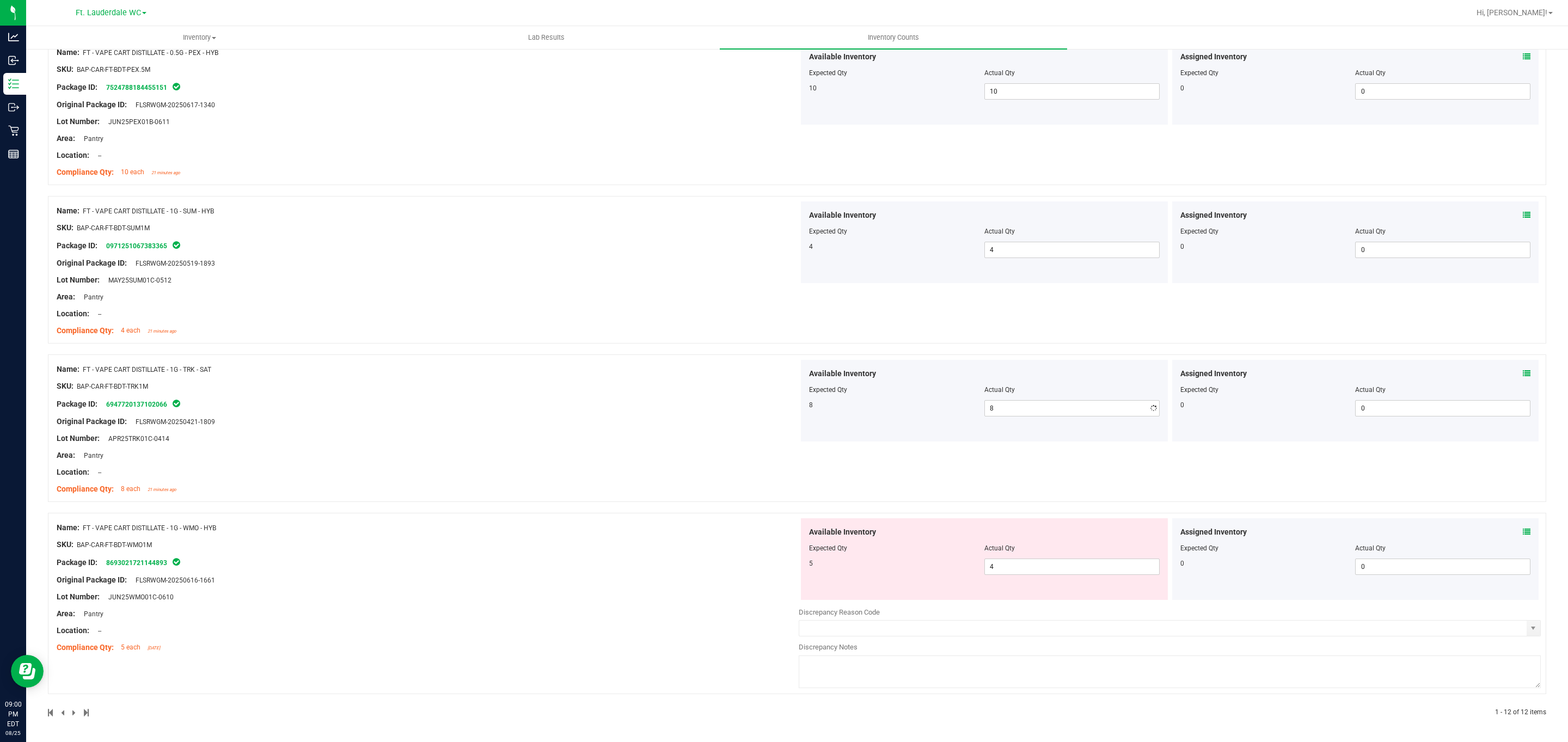
click at [701, 423] on div "Name: FT - VAPE CART DISTILLATE - 1G - TRK - SAT SKU: BAP-CAR-FT-BDT-TRK1M Pack…" at bounding box center [427, 429] width 742 height 139
click at [726, 569] on span "4 4" at bounding box center [1072, 566] width 175 height 16
click at [726, 569] on input "4" at bounding box center [1072, 567] width 175 height 15
click at [686, 430] on div "Name: FT - VAPE CART DISTILLATE - 1G - TRK - SAT SKU: BAP-CAR-FT-BDT-TRK1M Pack…" at bounding box center [427, 429] width 742 height 139
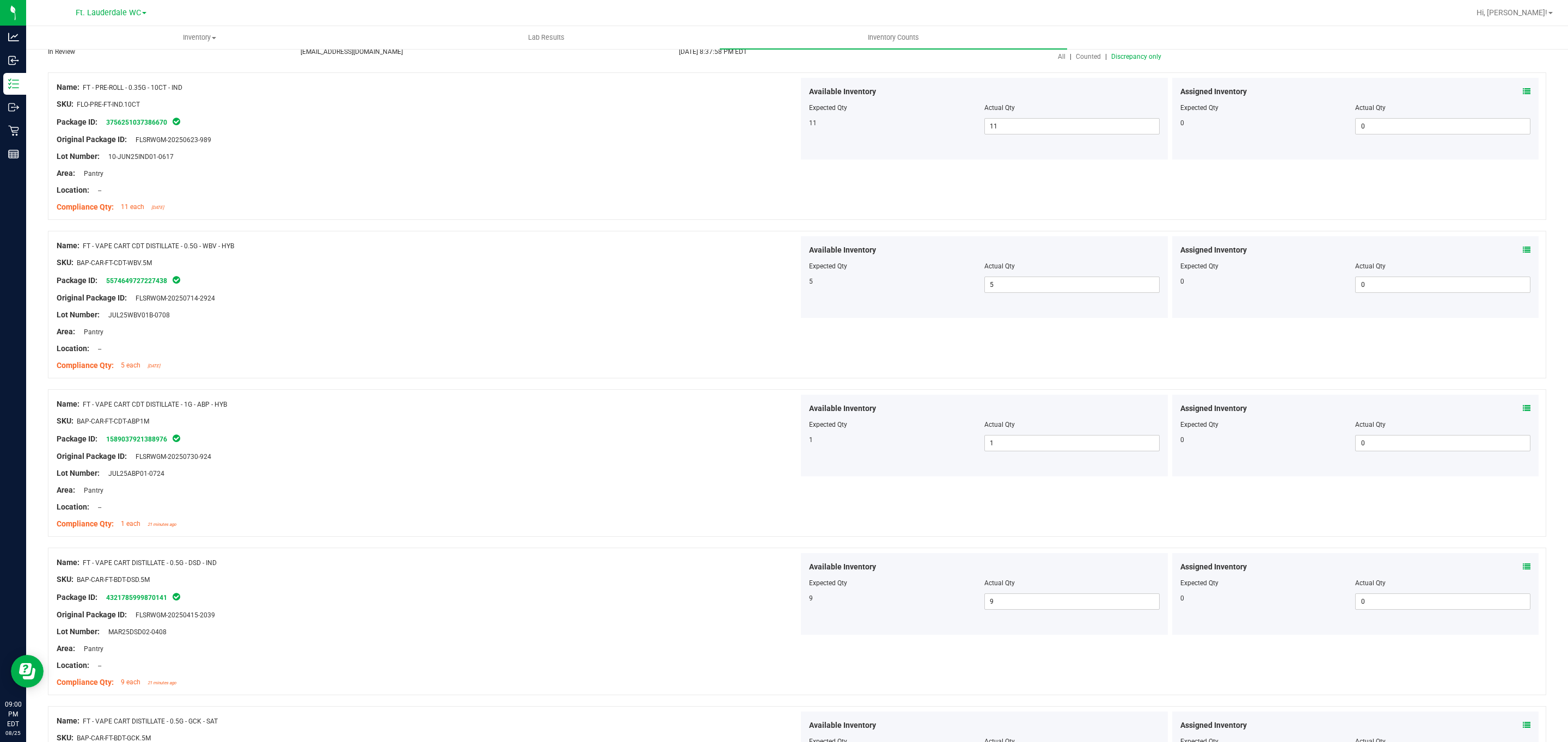
scroll to position [0, 0]
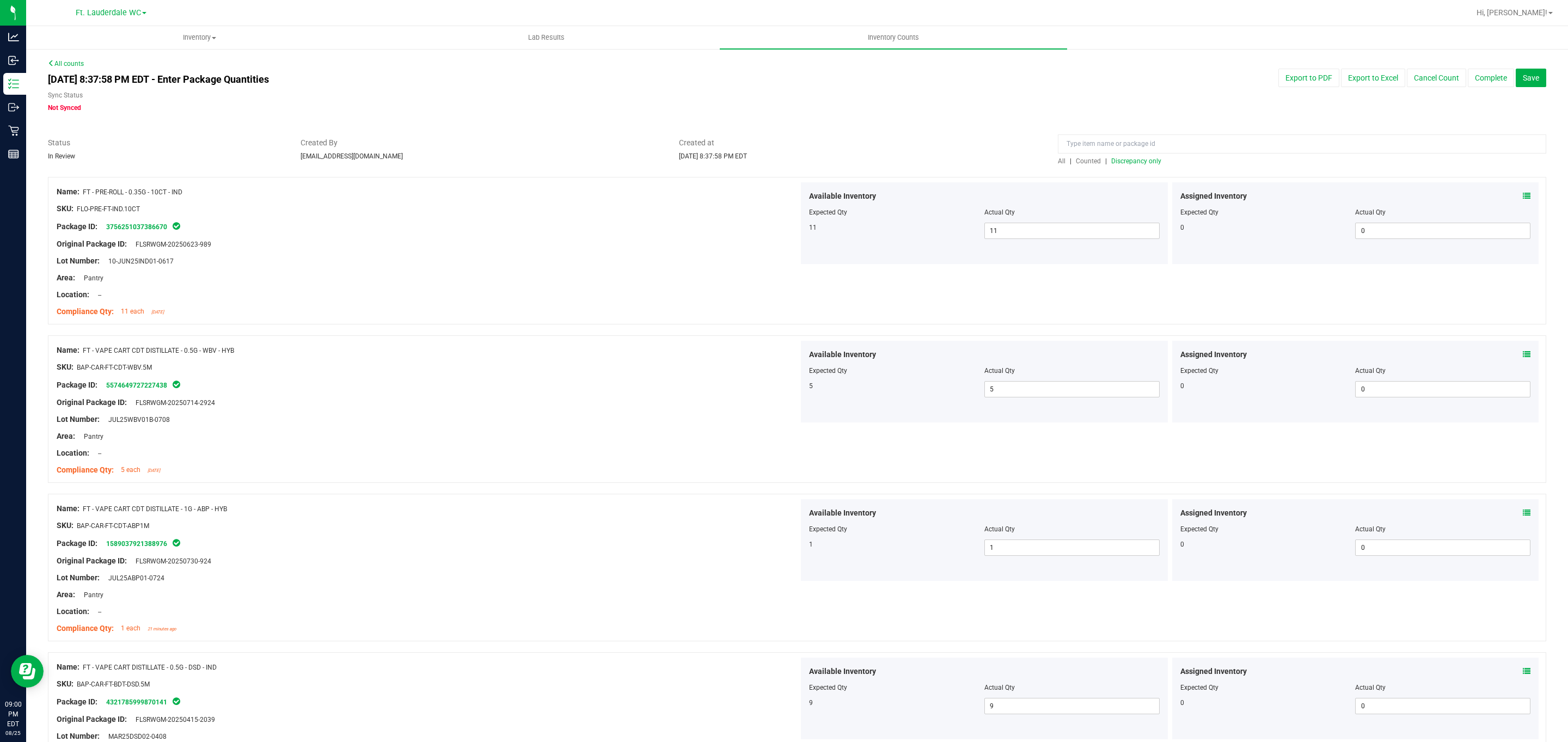
click at [726, 163] on span "Discrepancy only" at bounding box center [1135, 161] width 50 height 8
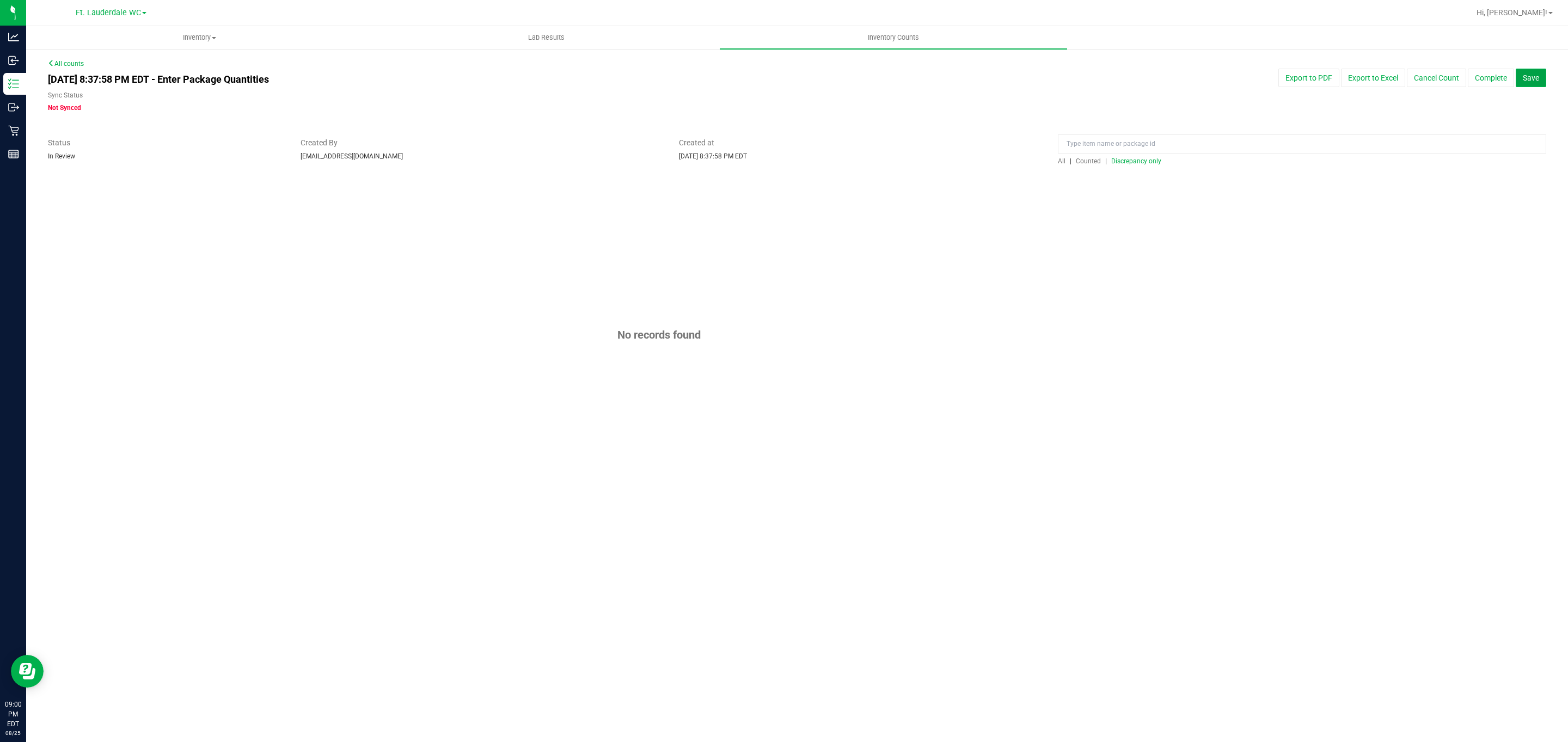
click at [726, 79] on span "Save" at bounding box center [1530, 77] width 16 height 8
